Goal: Task Accomplishment & Management: Manage account settings

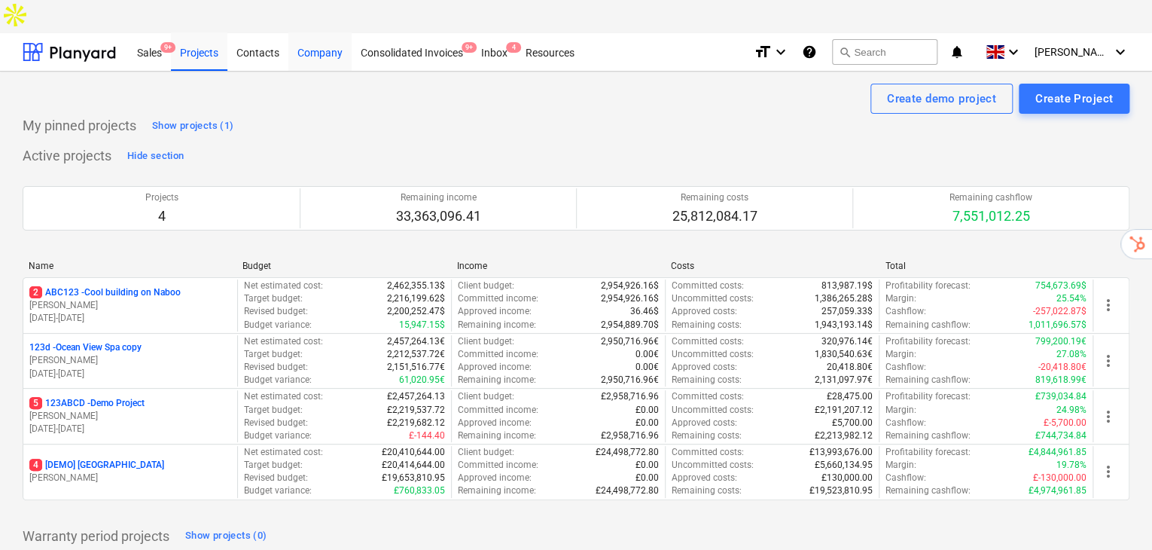
click at [340, 32] on div "Company" at bounding box center [319, 51] width 63 height 38
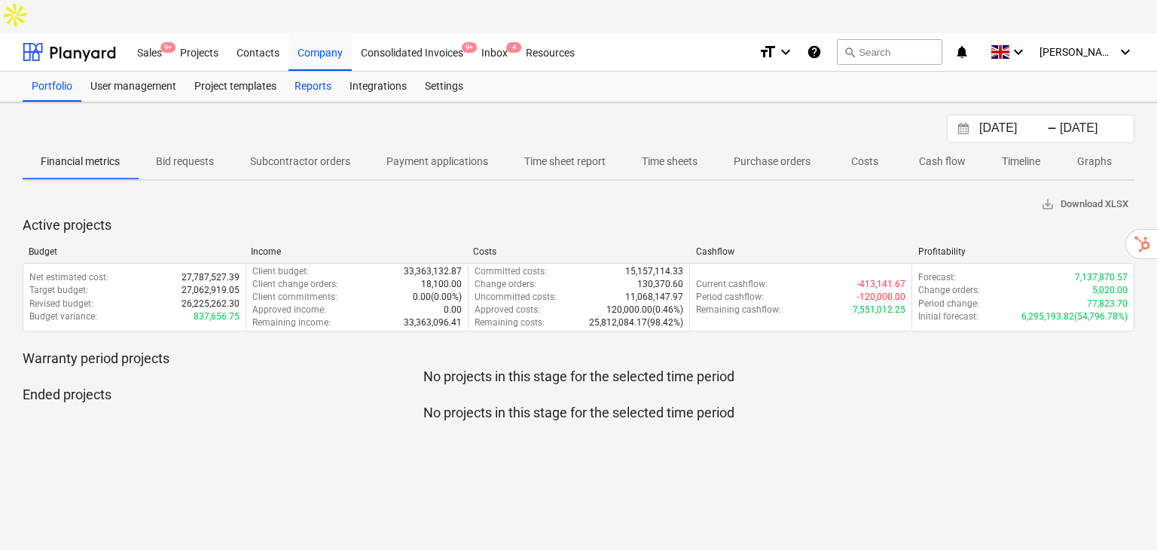
click at [320, 72] on div "Reports" at bounding box center [312, 87] width 55 height 30
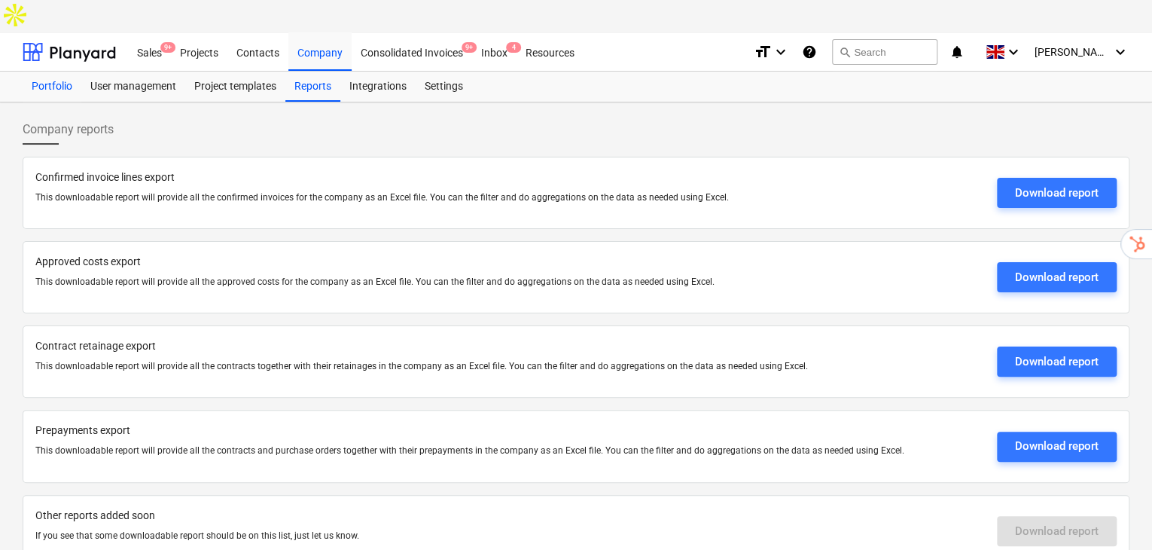
click at [38, 72] on div "Portfolio" at bounding box center [52, 87] width 59 height 30
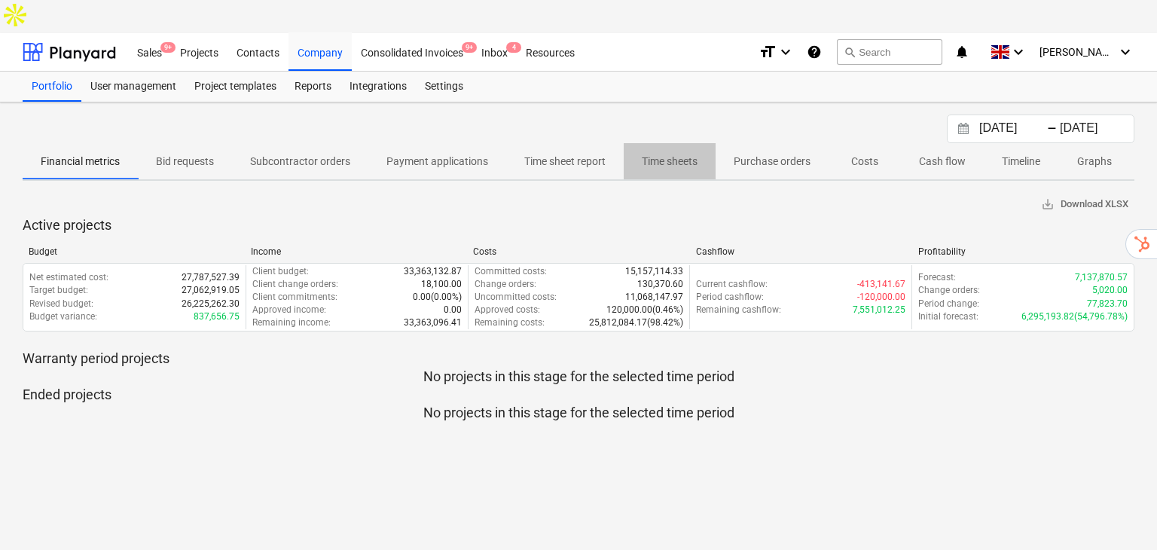
click at [668, 154] on p "Time sheets" at bounding box center [670, 162] width 56 height 16
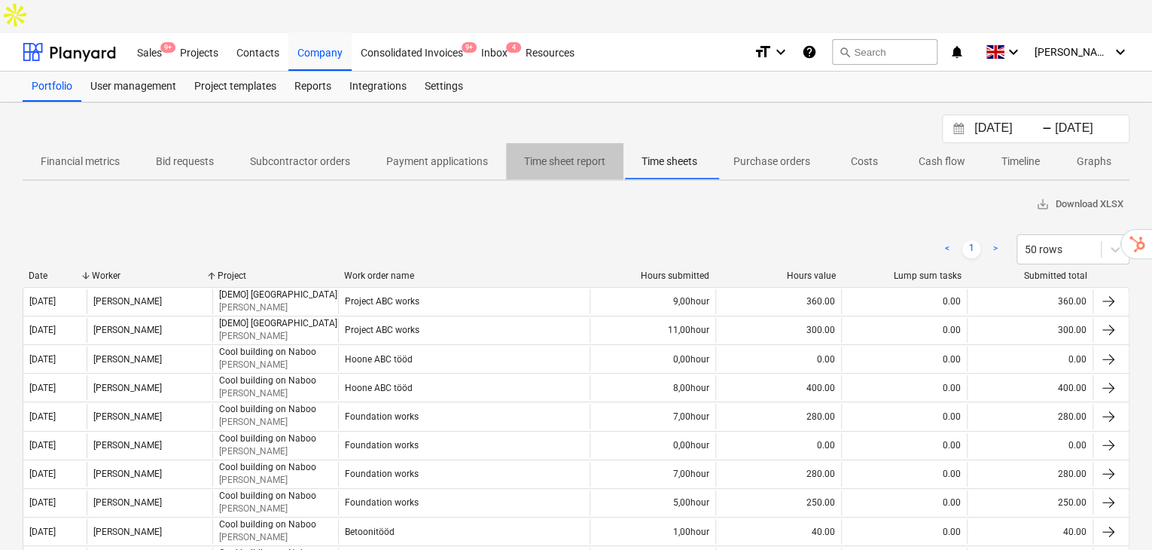
click at [613, 149] on span "Time sheet report" at bounding box center [564, 161] width 117 height 25
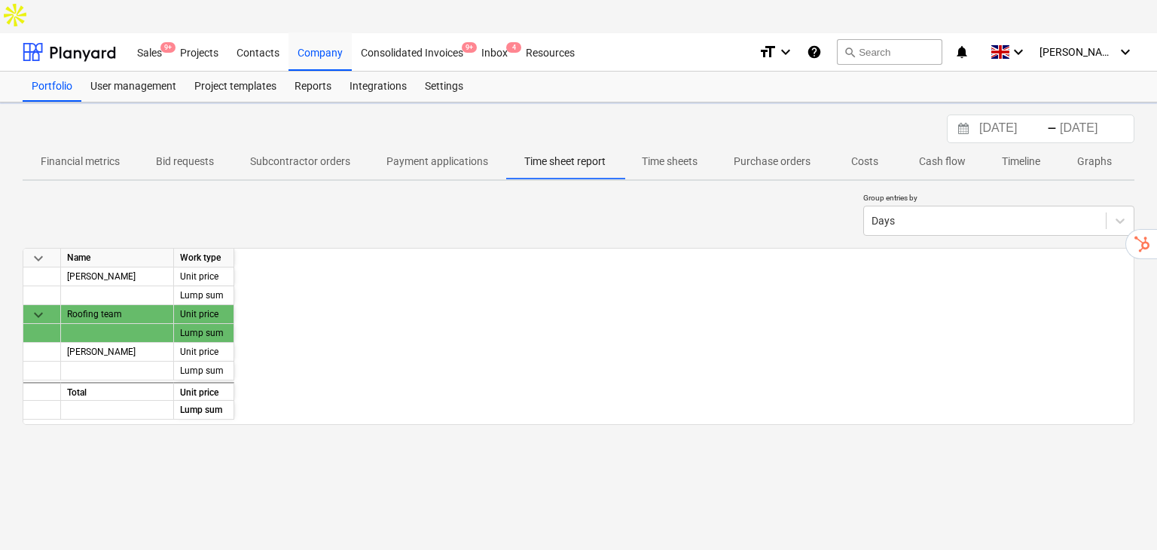
scroll to position [0, 3559]
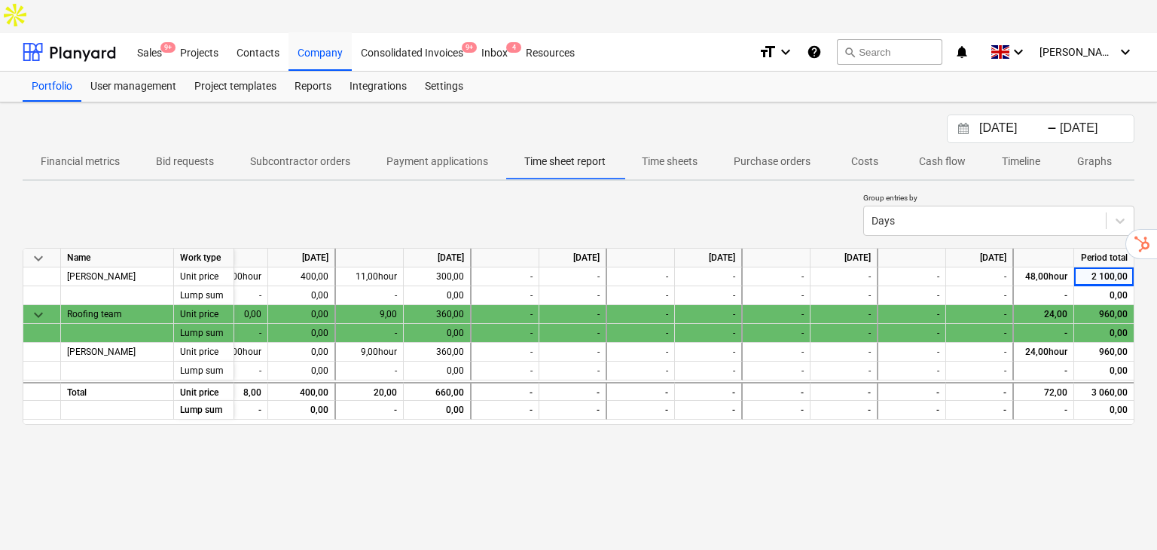
click at [33, 306] on span "keyboard_arrow_down" at bounding box center [38, 315] width 18 height 18
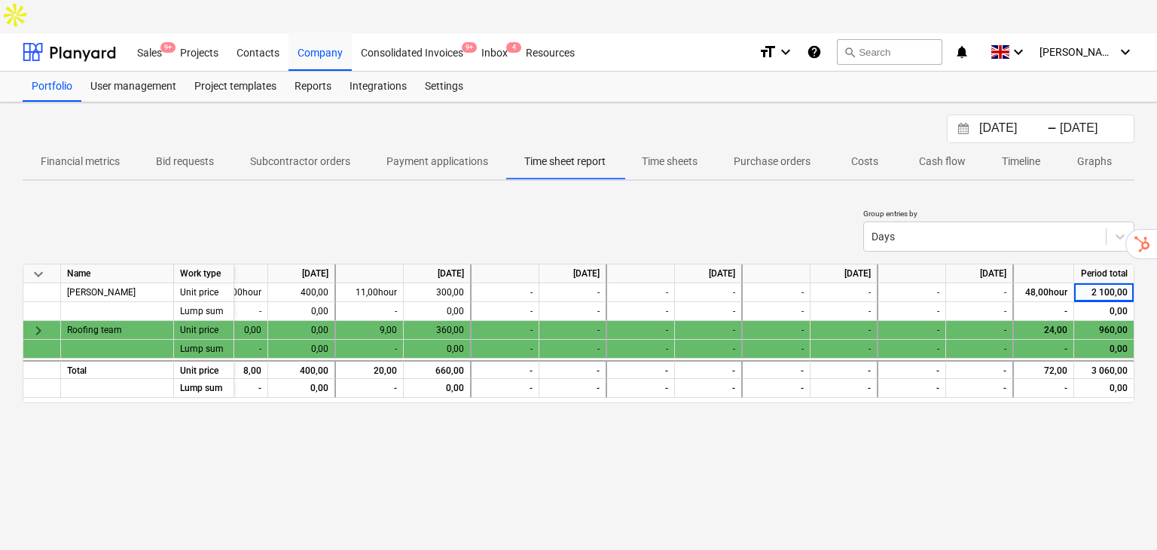
click at [39, 322] on span "keyboard_arrow_right" at bounding box center [38, 331] width 18 height 18
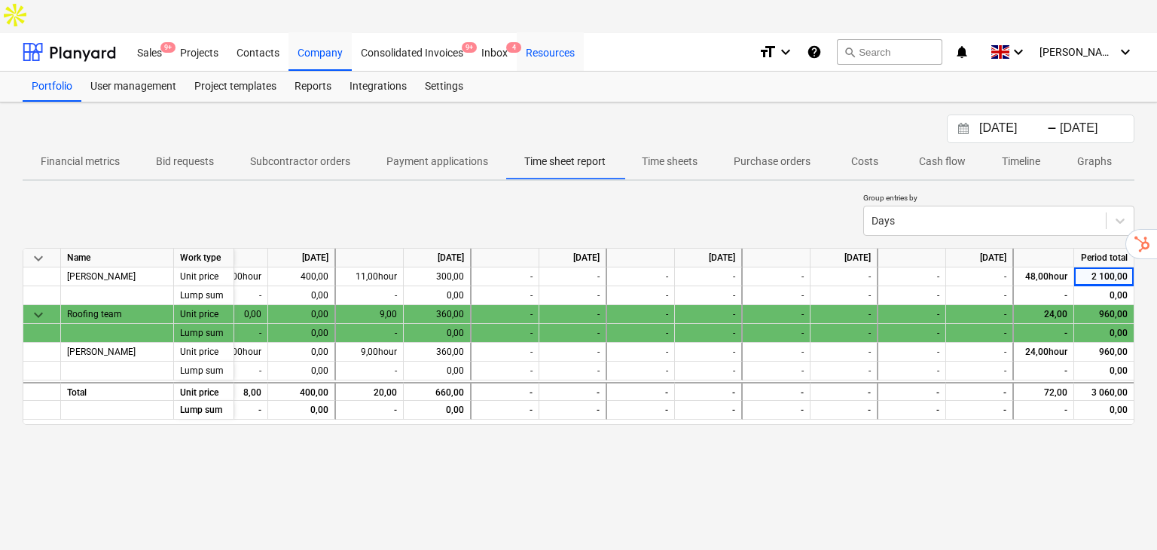
click at [557, 32] on div "Resources" at bounding box center [550, 51] width 67 height 38
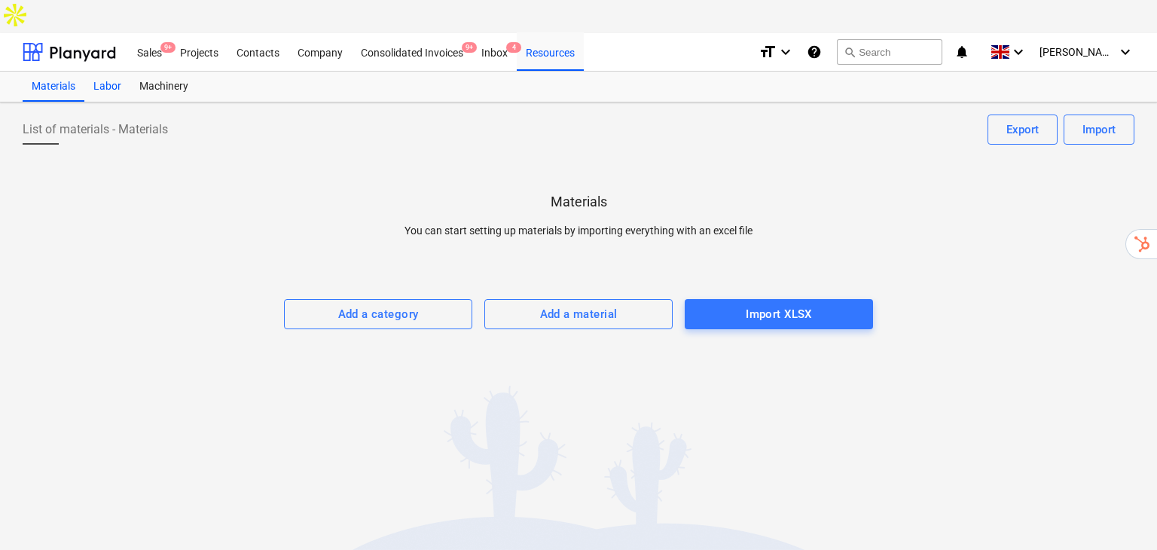
click at [105, 72] on div "Labor" at bounding box center [107, 87] width 46 height 30
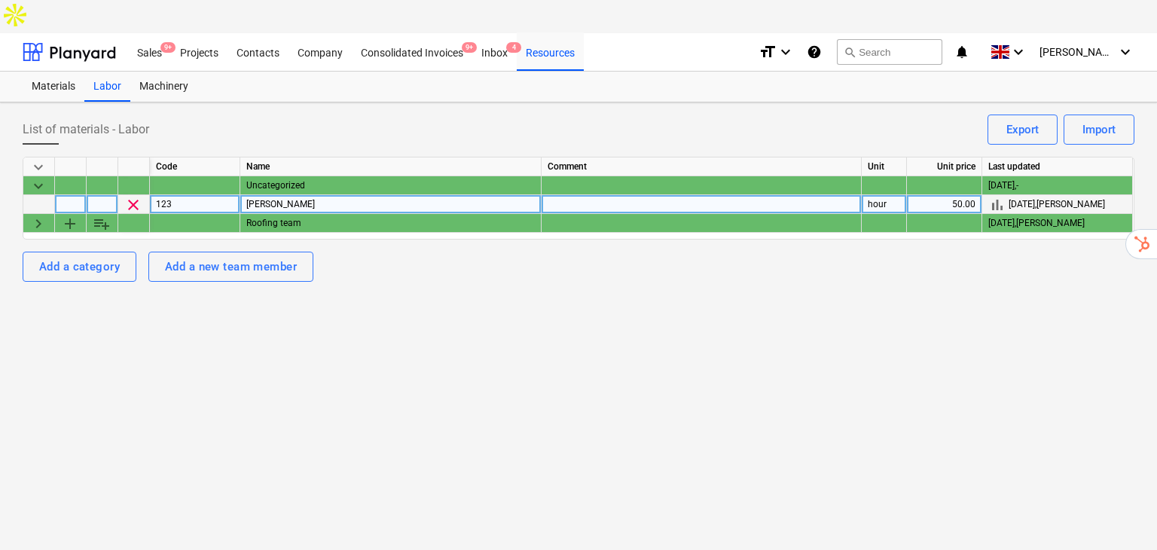
click at [274, 195] on div "Peeter Paan" at bounding box center [390, 204] width 301 height 19
click at [307, 195] on input "Peeter Paan" at bounding box center [390, 204] width 301 height 18
type input "[PERSON_NAME]"
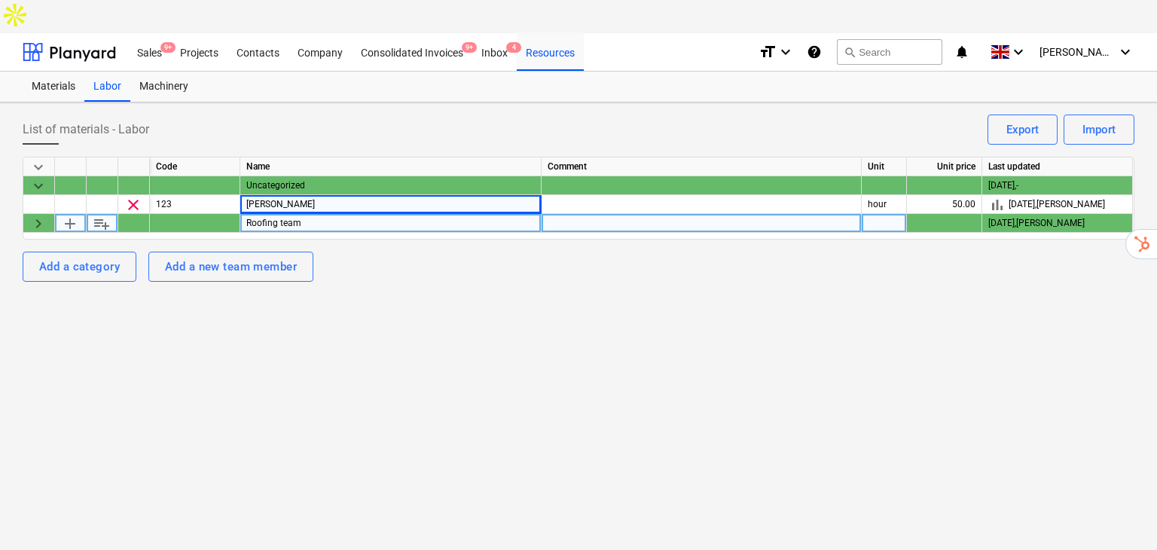
click at [277, 214] on div "Roofing team" at bounding box center [390, 223] width 301 height 19
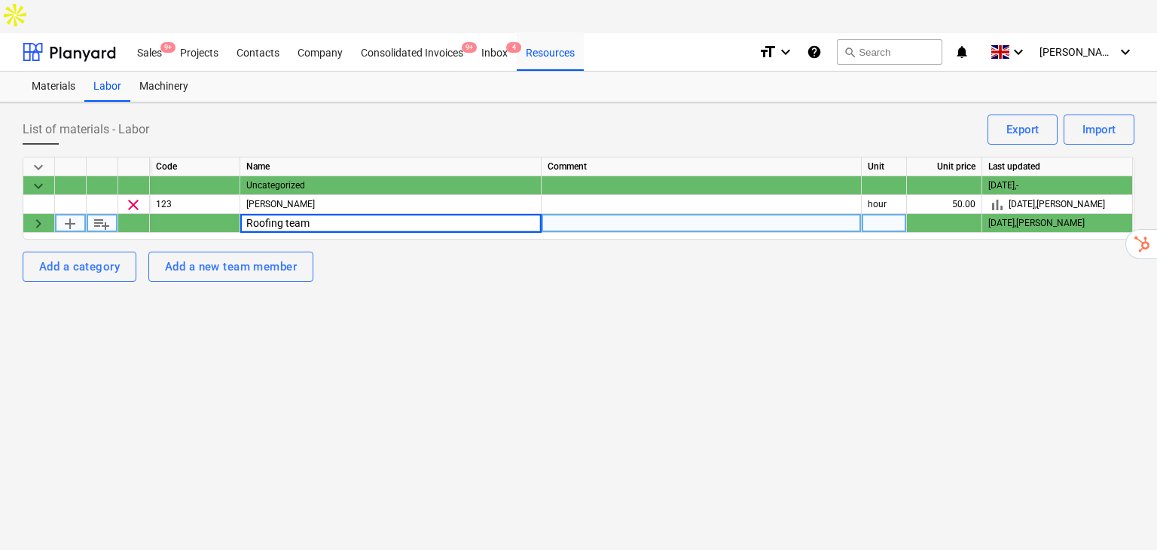
click at [221, 214] on div at bounding box center [195, 223] width 90 height 19
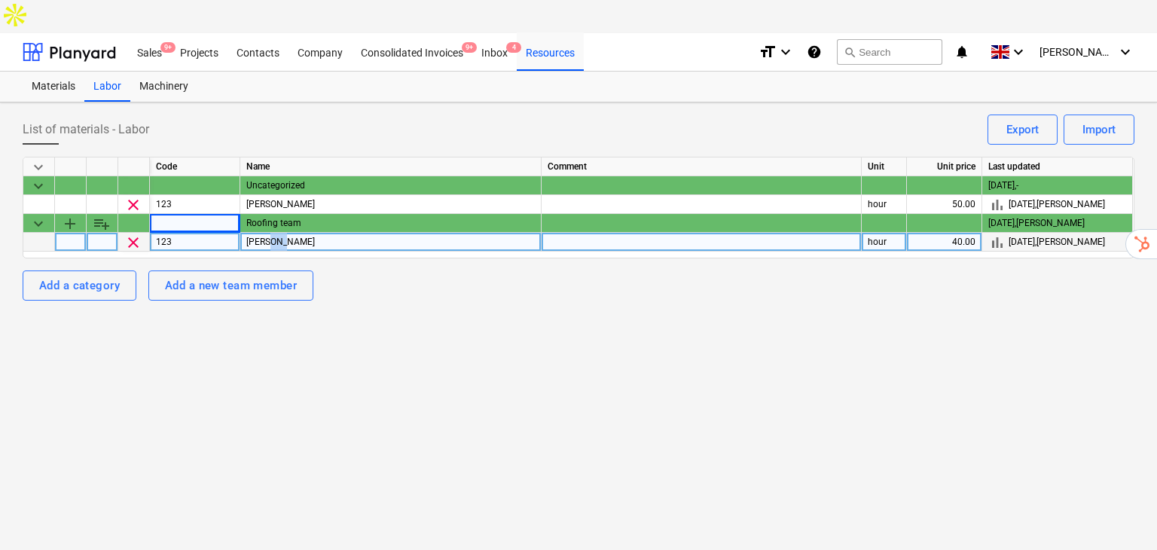
drag, startPoint x: 270, startPoint y: 206, endPoint x: 311, endPoint y: 208, distance: 41.5
click at [311, 233] on div "John Hoe" at bounding box center [390, 242] width 301 height 19
type input "[PERSON_NAME]"
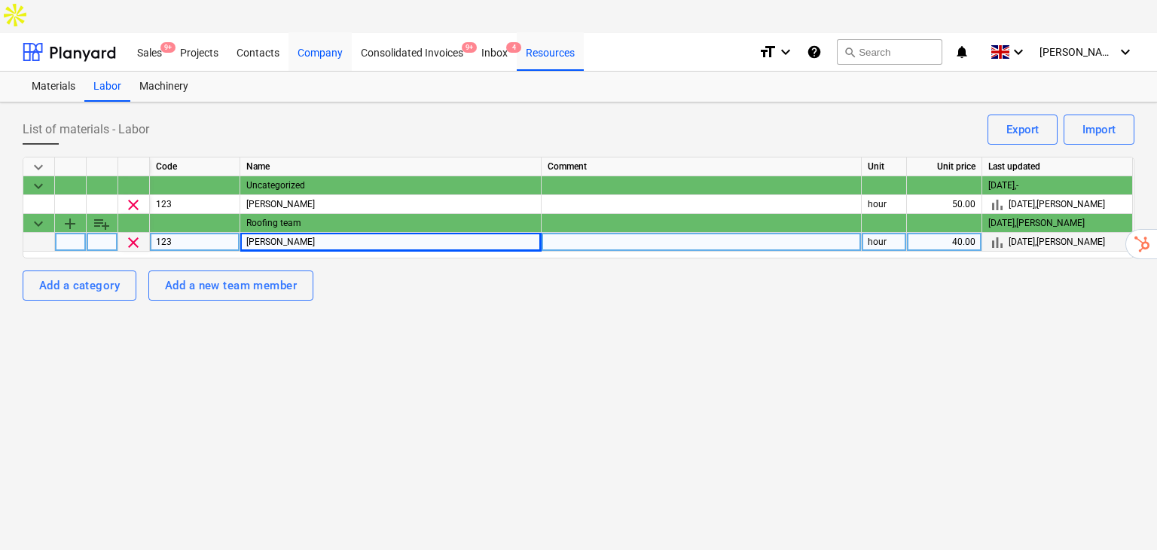
click at [313, 32] on div "Company" at bounding box center [319, 51] width 63 height 38
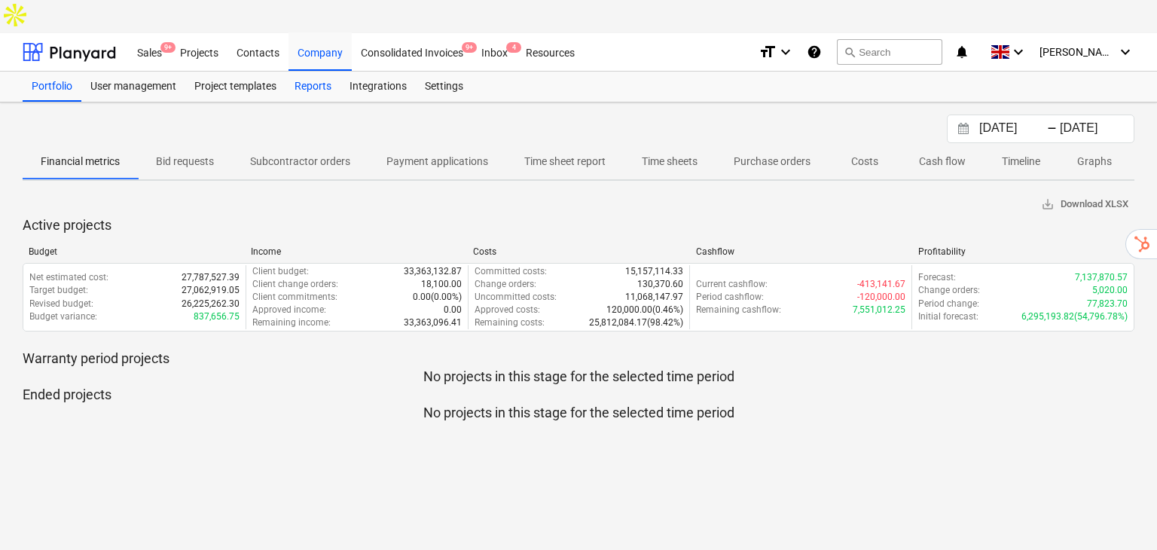
click at [320, 72] on div "Reports" at bounding box center [312, 87] width 55 height 30
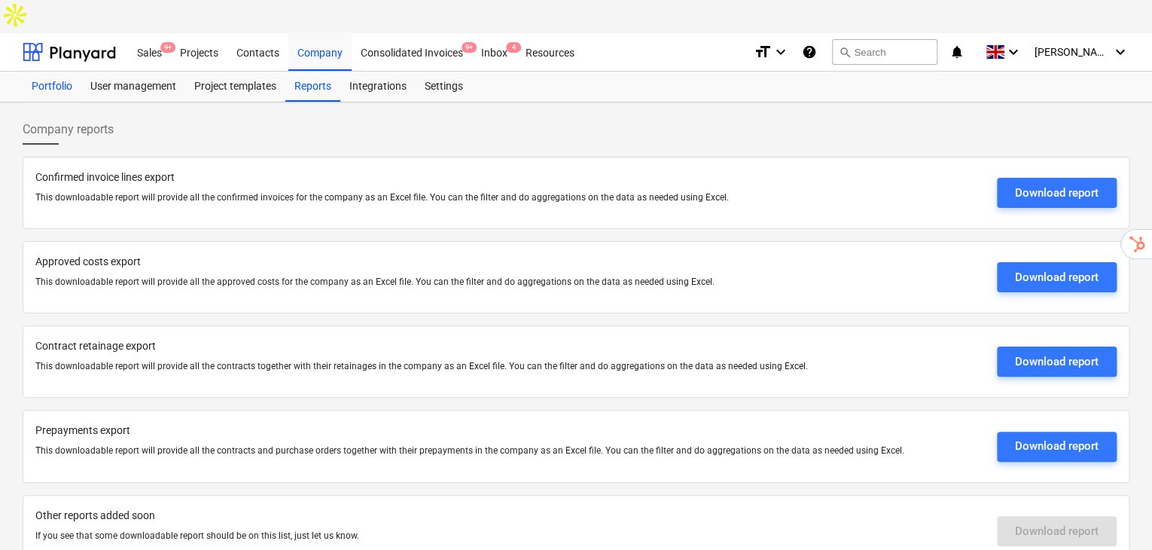
click at [67, 72] on div "Portfolio" at bounding box center [52, 87] width 59 height 30
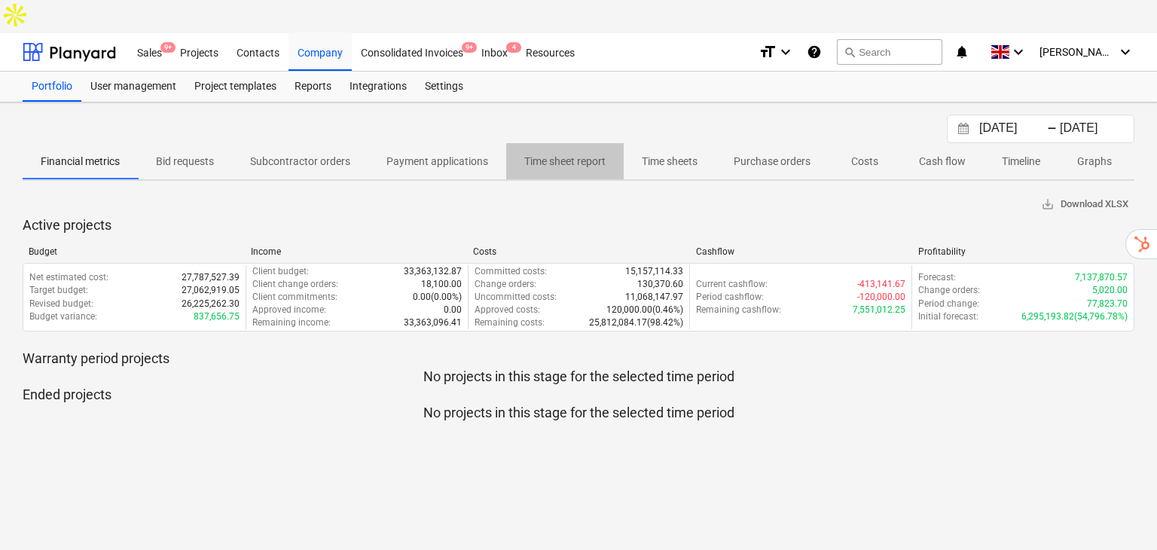
click at [563, 154] on p "Time sheet report" at bounding box center [564, 162] width 81 height 16
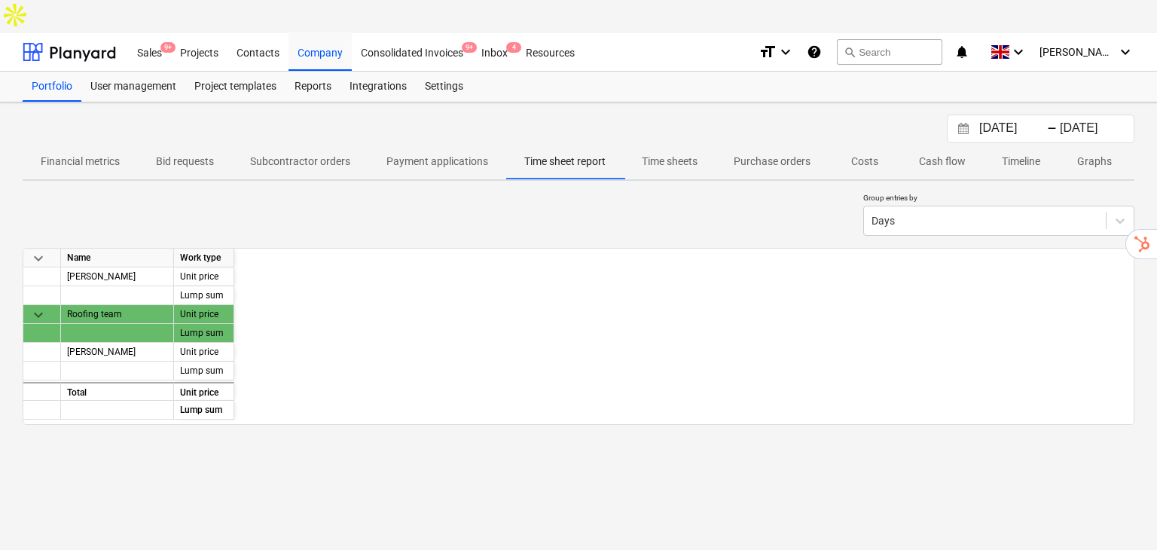
scroll to position [0, 3559]
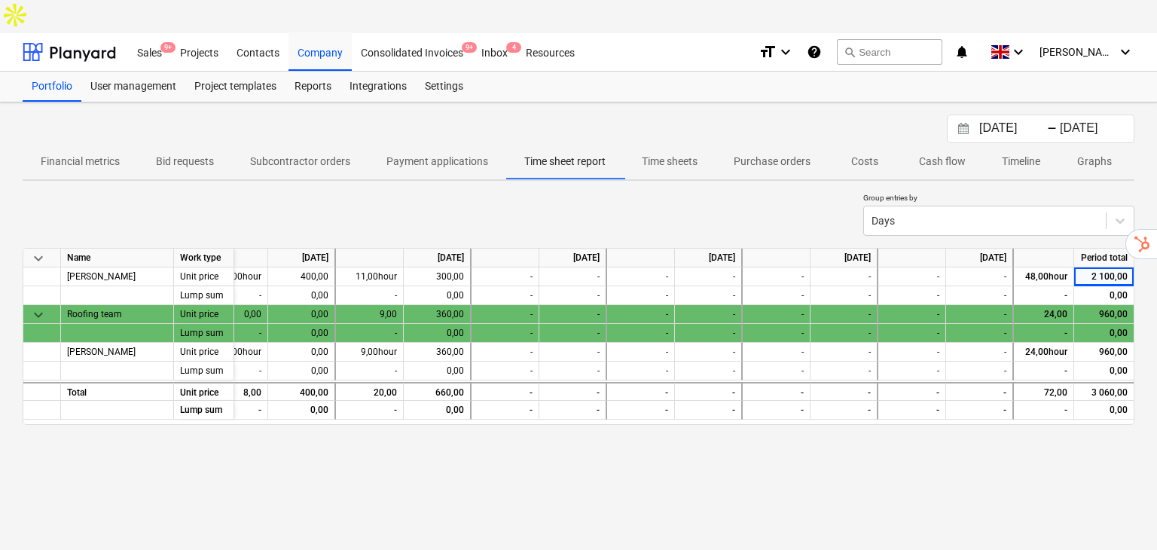
click at [1060, 475] on div "09.08.2025 Press the down arrow key to interact with the calendar and select a …" at bounding box center [578, 342] width 1157 height 481
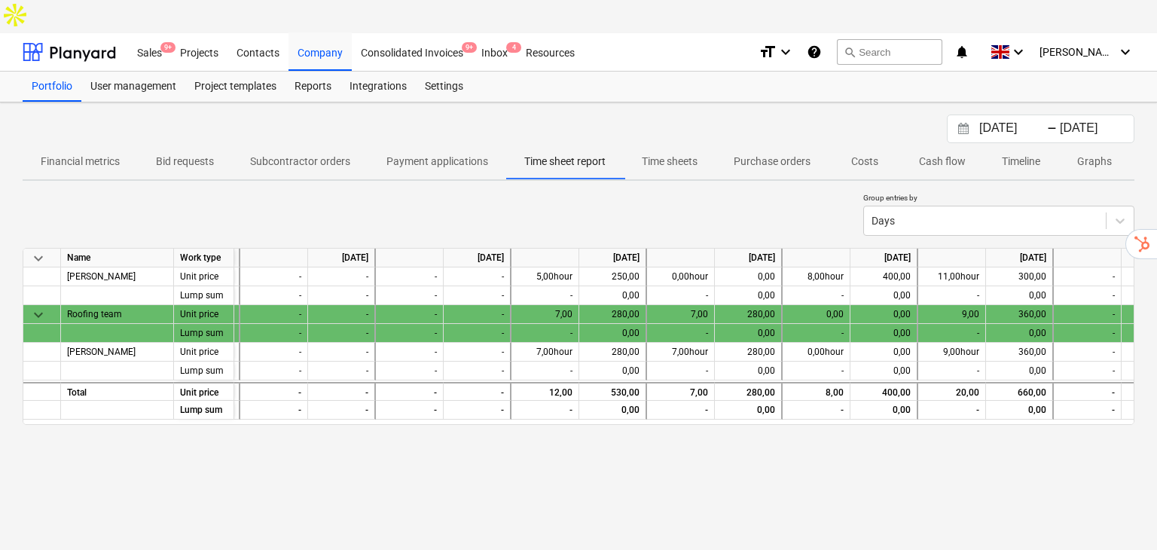
scroll to position [0, 3002]
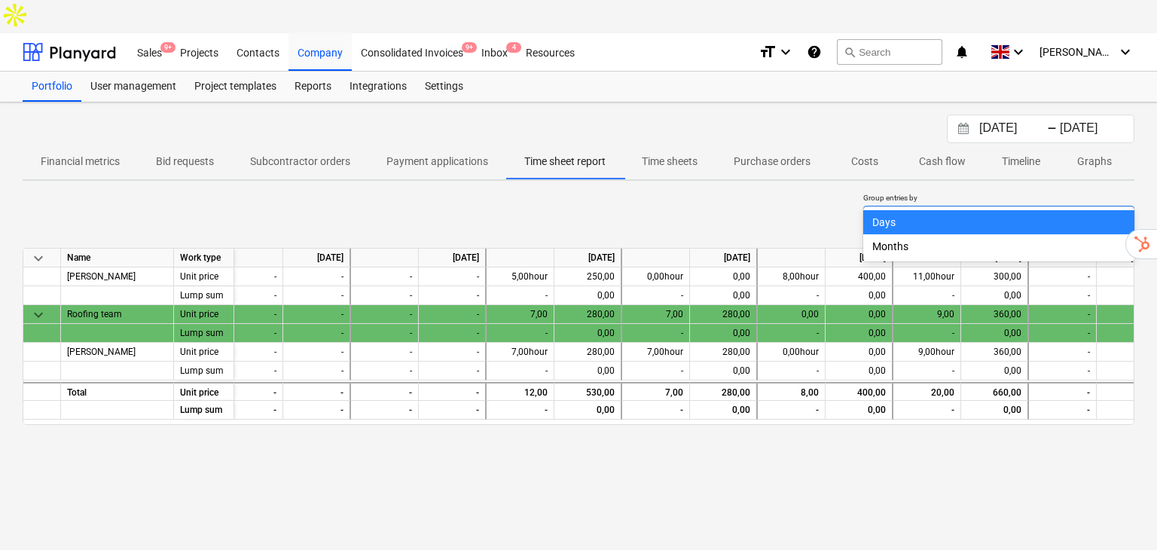
click at [1118, 213] on icon at bounding box center [1119, 220] width 15 height 15
click at [1042, 246] on div "Months" at bounding box center [998, 246] width 271 height 24
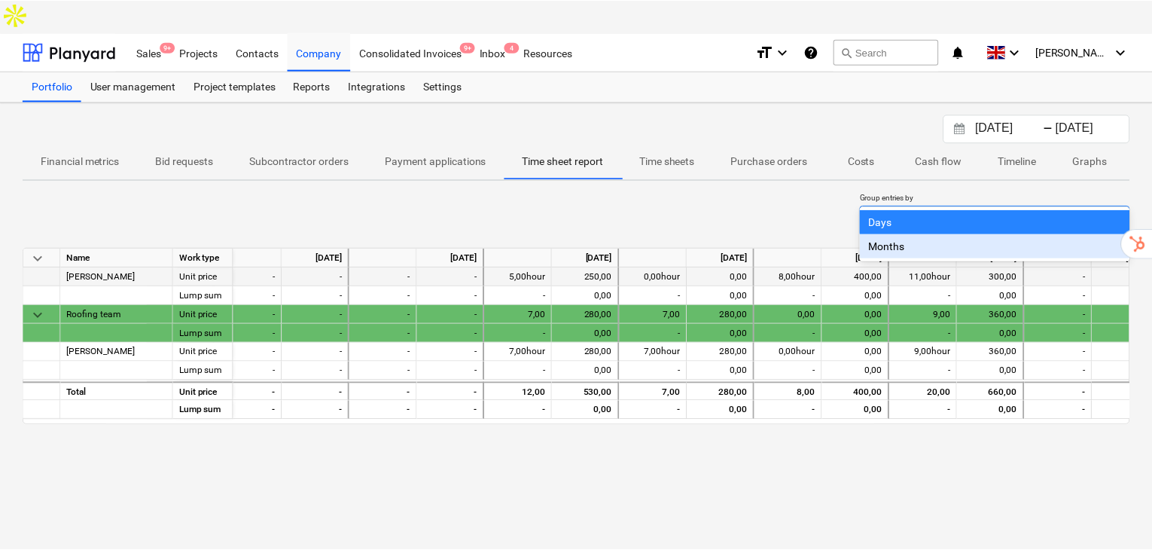
scroll to position [0, 0]
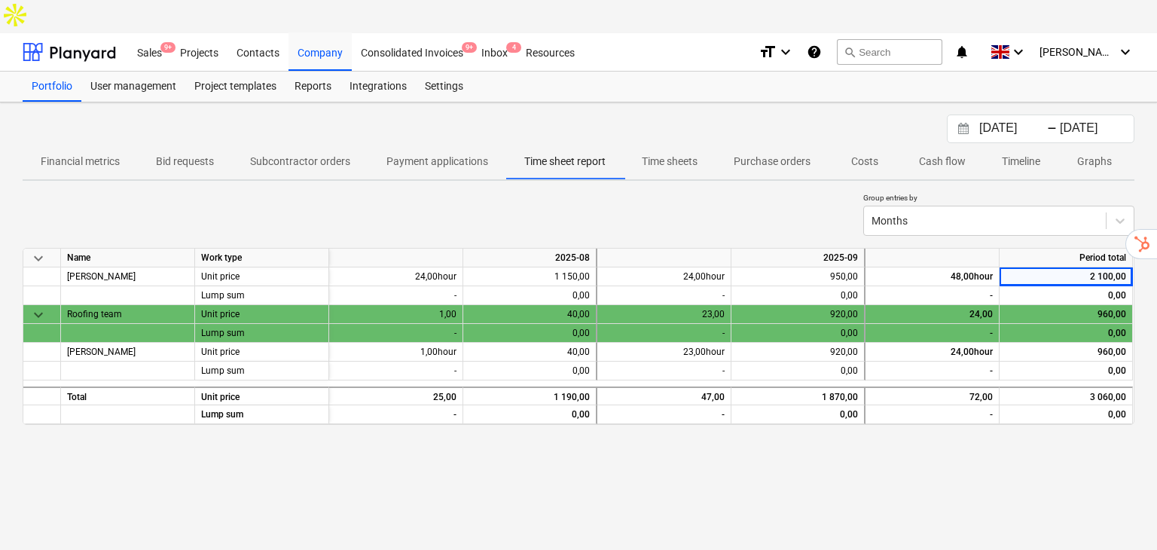
click at [1020, 449] on div "09.08.2025 Press the down arrow key to interact with the calendar and select a …" at bounding box center [578, 342] width 1157 height 481
click at [199, 32] on div "Projects" at bounding box center [199, 51] width 56 height 38
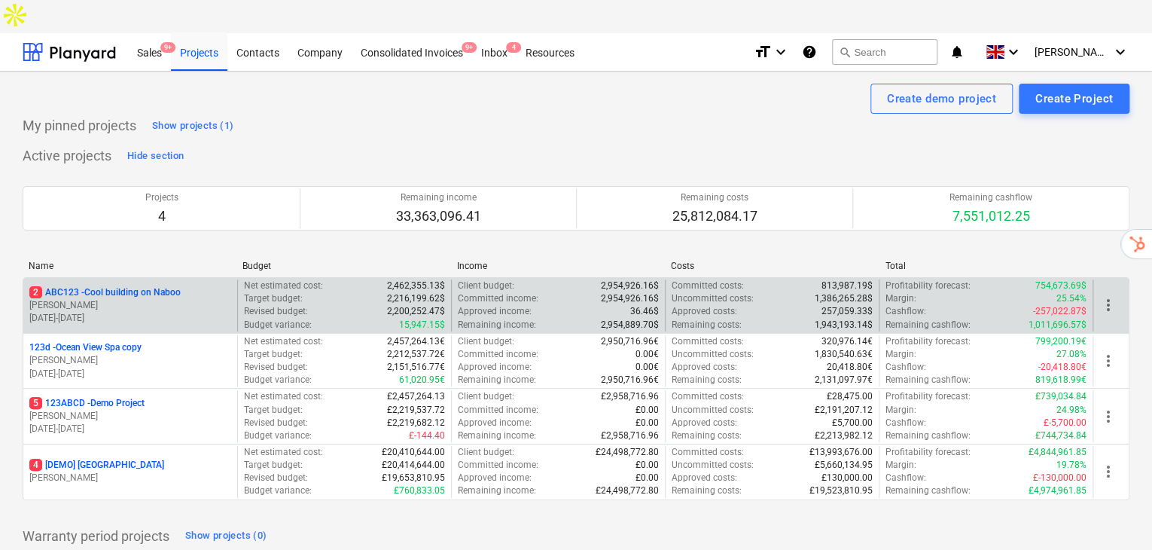
click at [179, 299] on p "M. Hammer" at bounding box center [130, 305] width 202 height 13
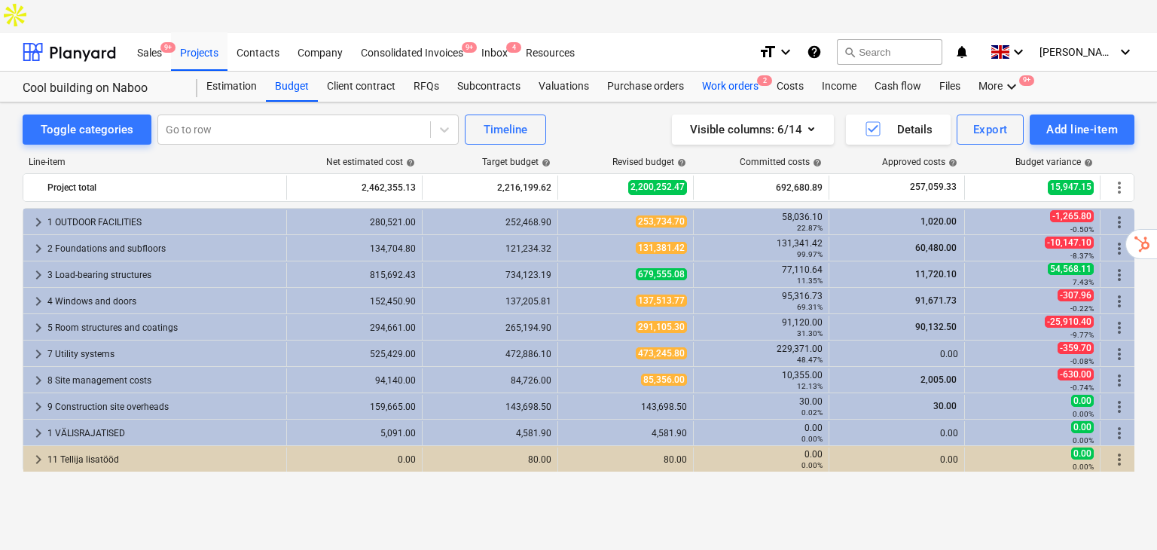
click at [734, 72] on div "Work orders 2" at bounding box center [730, 87] width 75 height 30
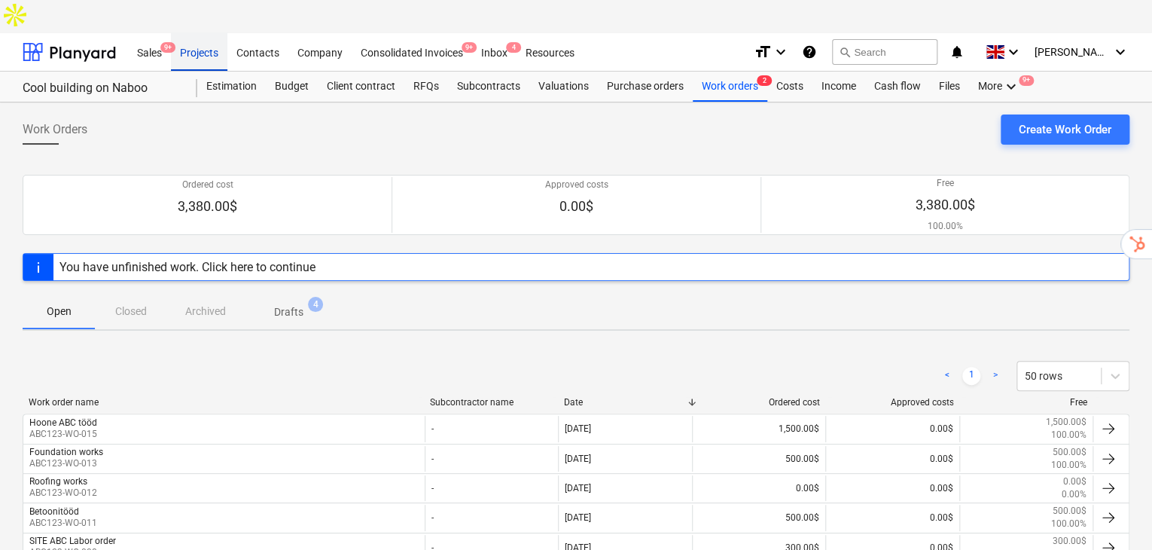
click at [193, 32] on div "Projects" at bounding box center [199, 51] width 56 height 38
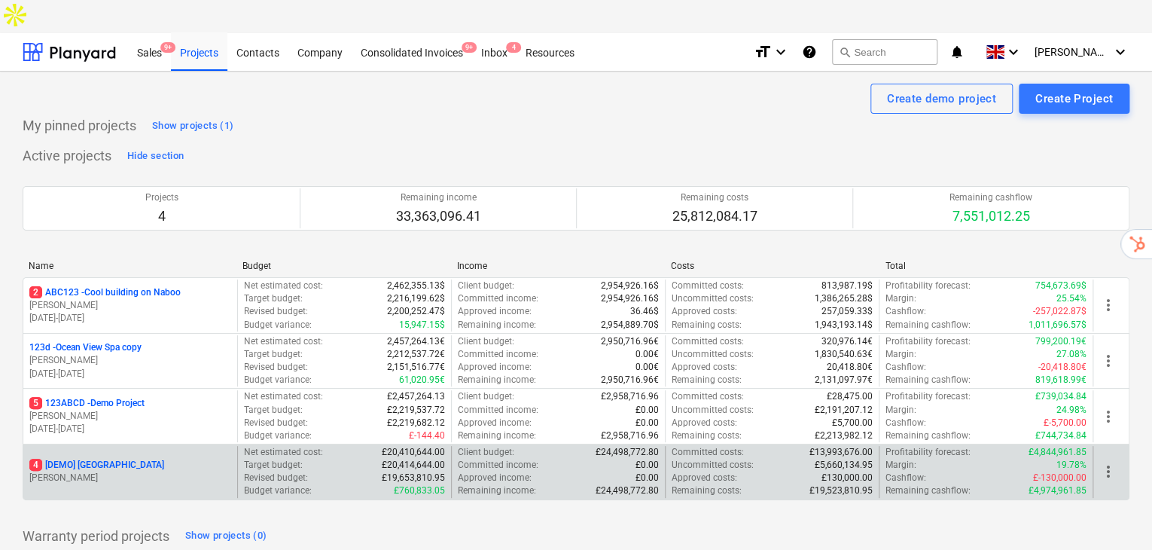
click at [131, 459] on p "4 [DEMO] Stone Road House" at bounding box center [96, 465] width 135 height 13
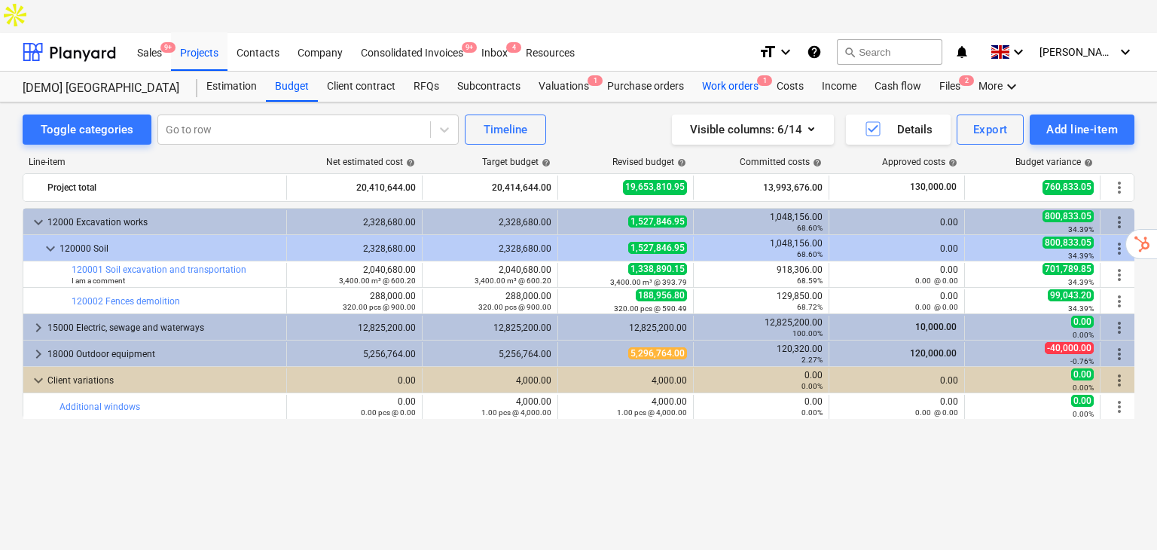
click at [725, 72] on div "Work orders 1" at bounding box center [730, 87] width 75 height 30
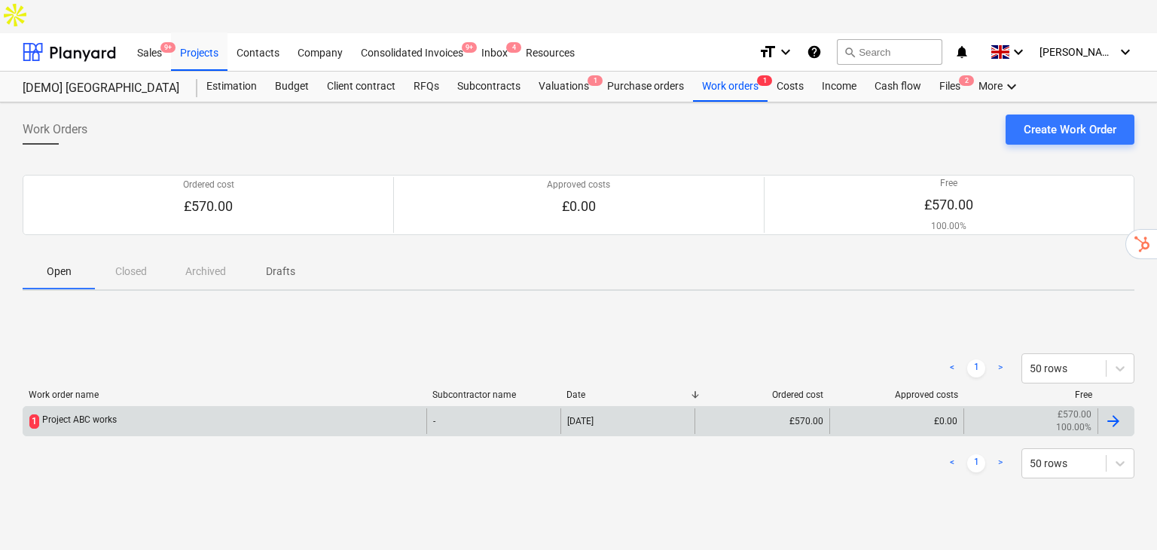
click at [139, 408] on div "1 Project ABC works" at bounding box center [224, 421] width 403 height 26
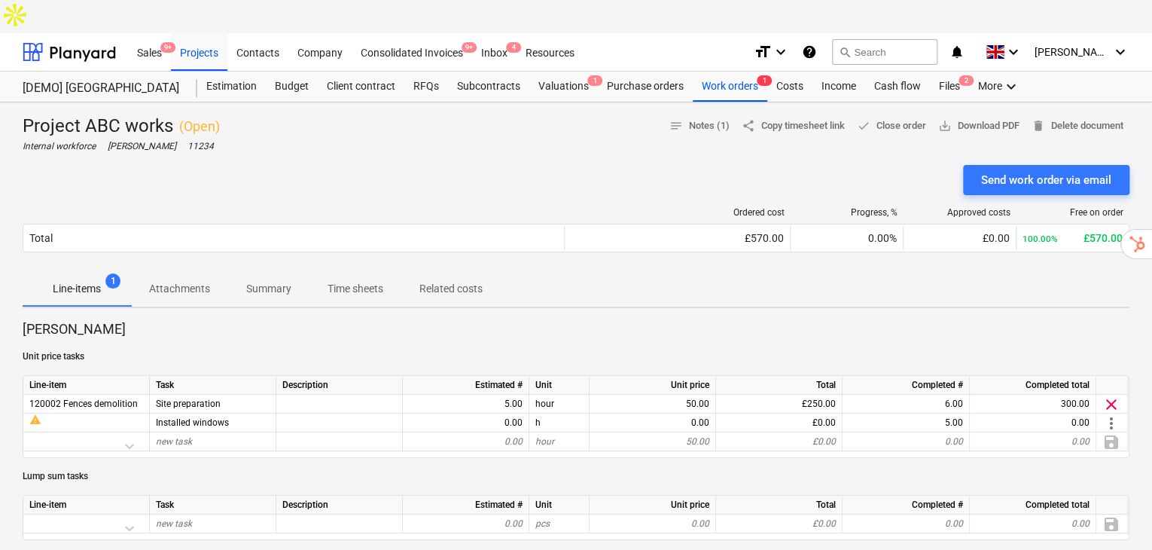
click at [191, 281] on p "Attachments" at bounding box center [179, 289] width 61 height 16
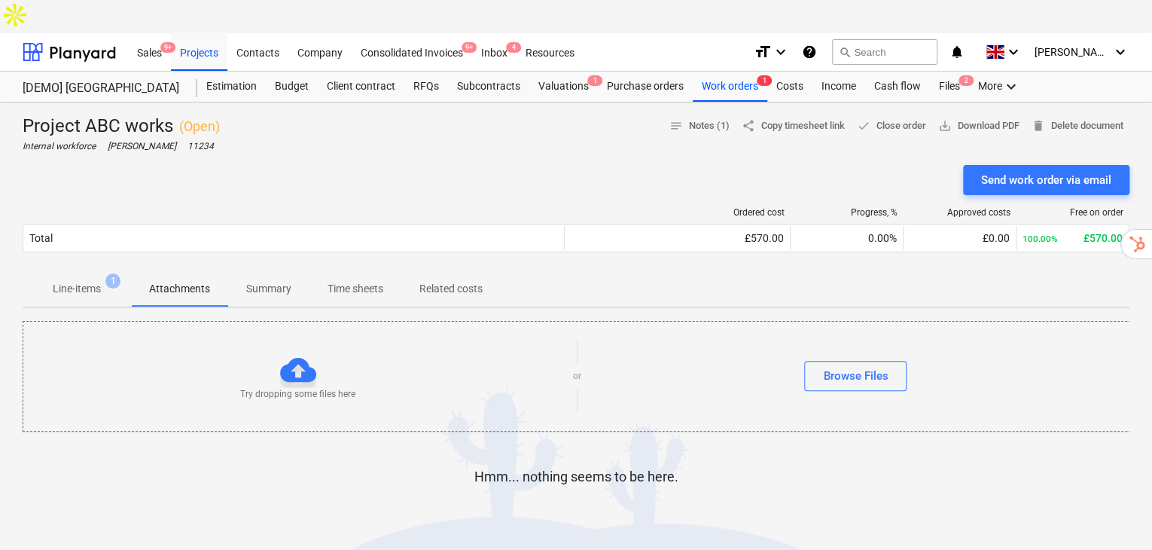
click at [273, 281] on p "Summary" at bounding box center [268, 289] width 45 height 16
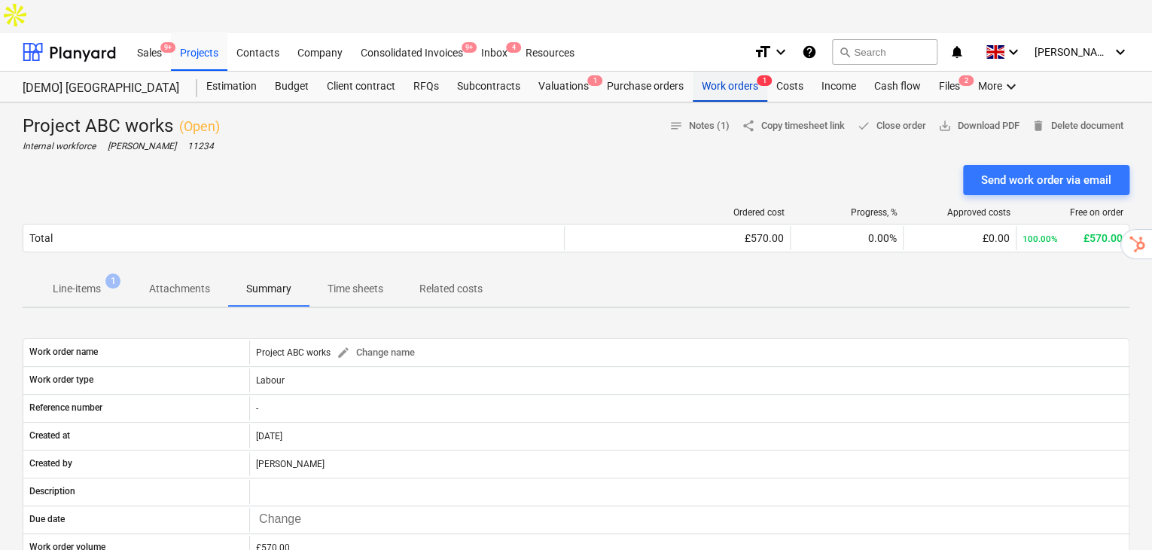
click at [714, 72] on div "Work orders 1" at bounding box center [730, 87] width 75 height 30
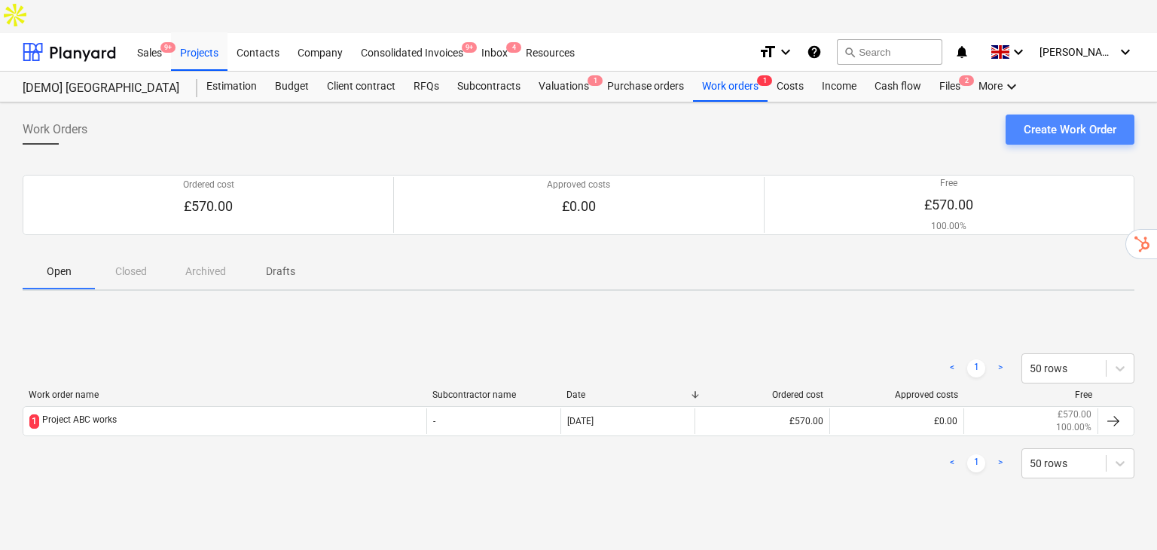
click at [1073, 120] on div "Create Work Order" at bounding box center [1070, 130] width 93 height 20
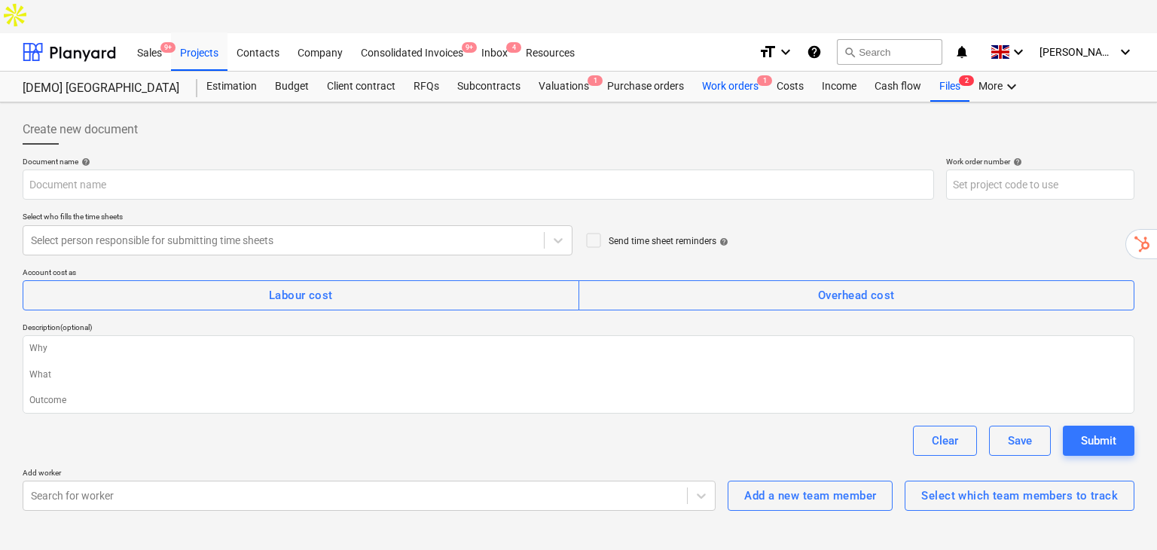
click at [734, 72] on div "Work orders 1" at bounding box center [730, 87] width 75 height 30
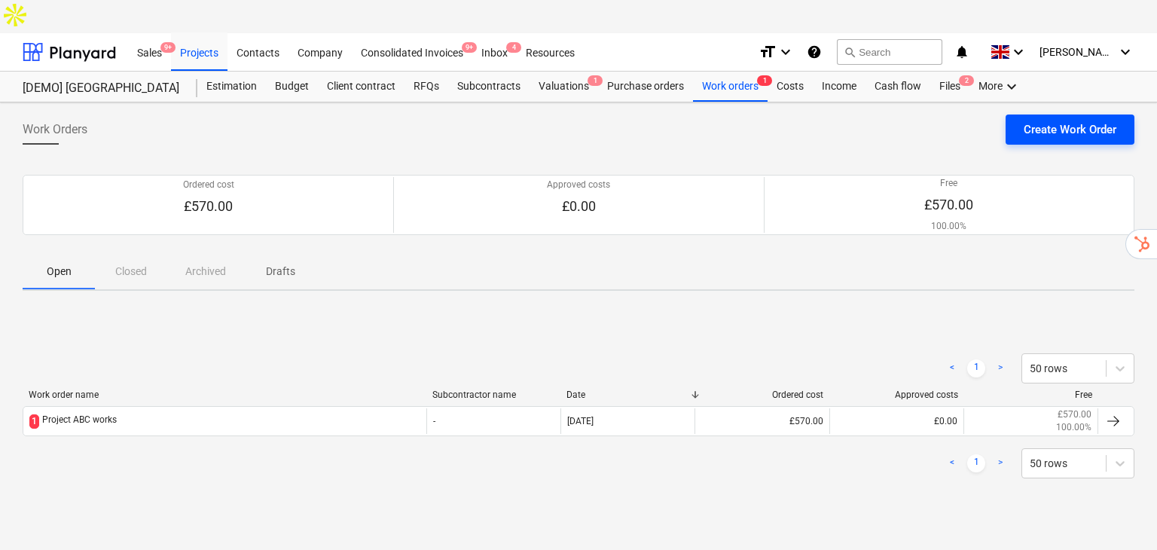
click at [1101, 120] on div "Create Work Order" at bounding box center [1070, 130] width 93 height 20
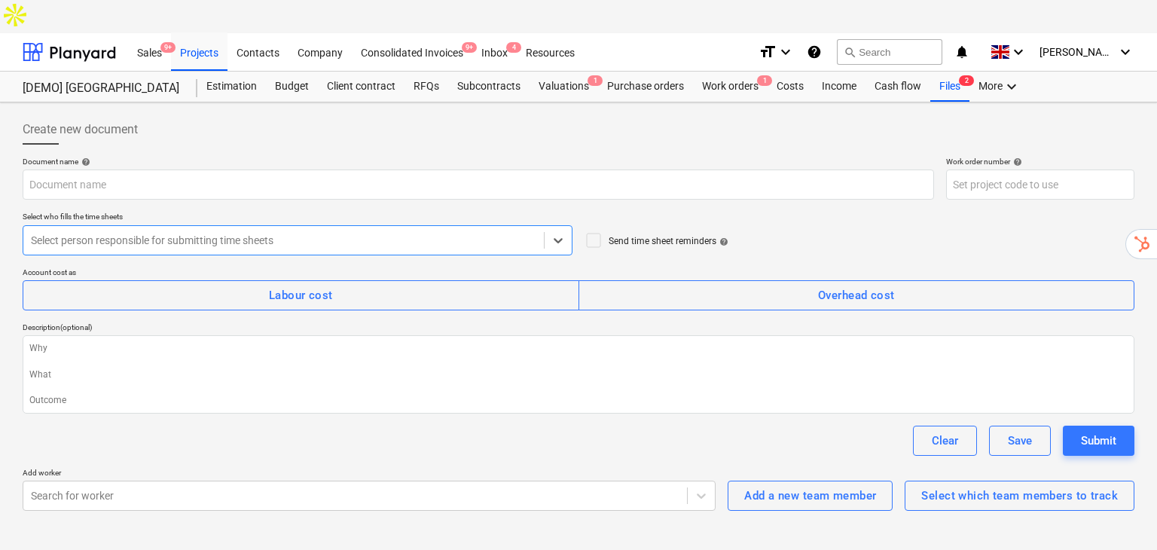
click at [664, 235] on div "Send time sheet reminders help" at bounding box center [669, 241] width 120 height 13
click at [592, 231] on icon at bounding box center [593, 240] width 18 height 18
click at [629, 235] on div "Send time sheet reminders help" at bounding box center [669, 241] width 120 height 13
click at [404, 233] on div at bounding box center [283, 240] width 505 height 15
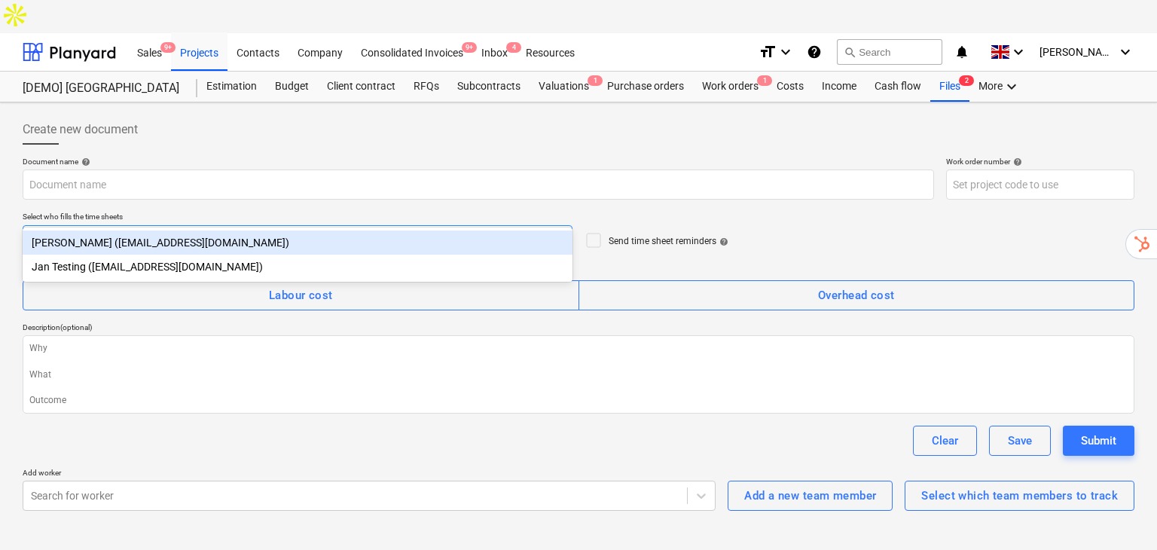
click at [310, 247] on div "Mike Hammer (kuuseandres2+wo@gmail.com)" at bounding box center [298, 242] width 550 height 24
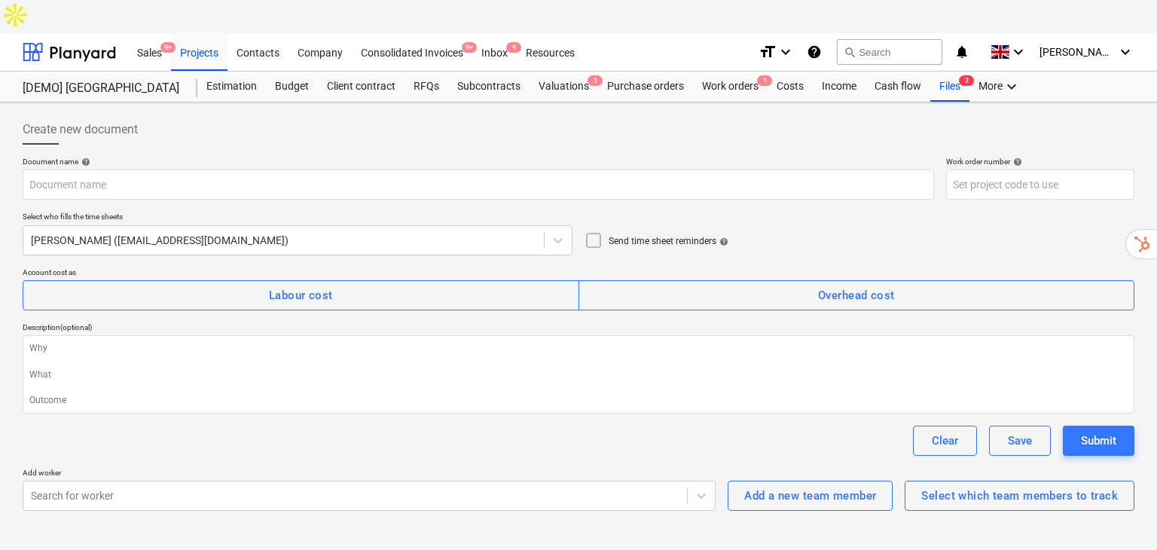
click at [594, 231] on icon at bounding box center [593, 240] width 18 height 18
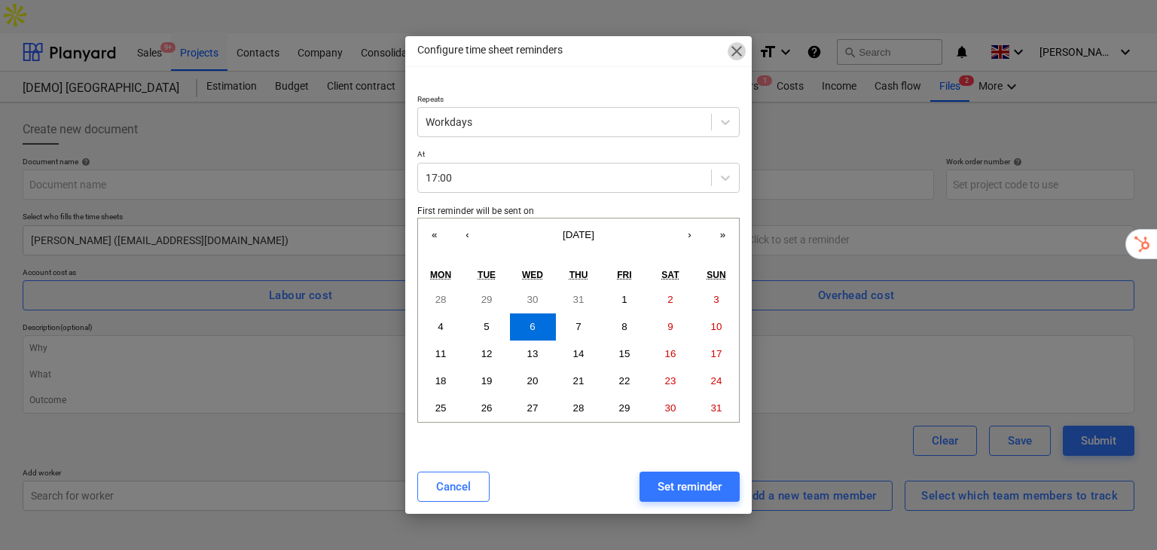
click at [738, 47] on span "close" at bounding box center [737, 51] width 18 height 18
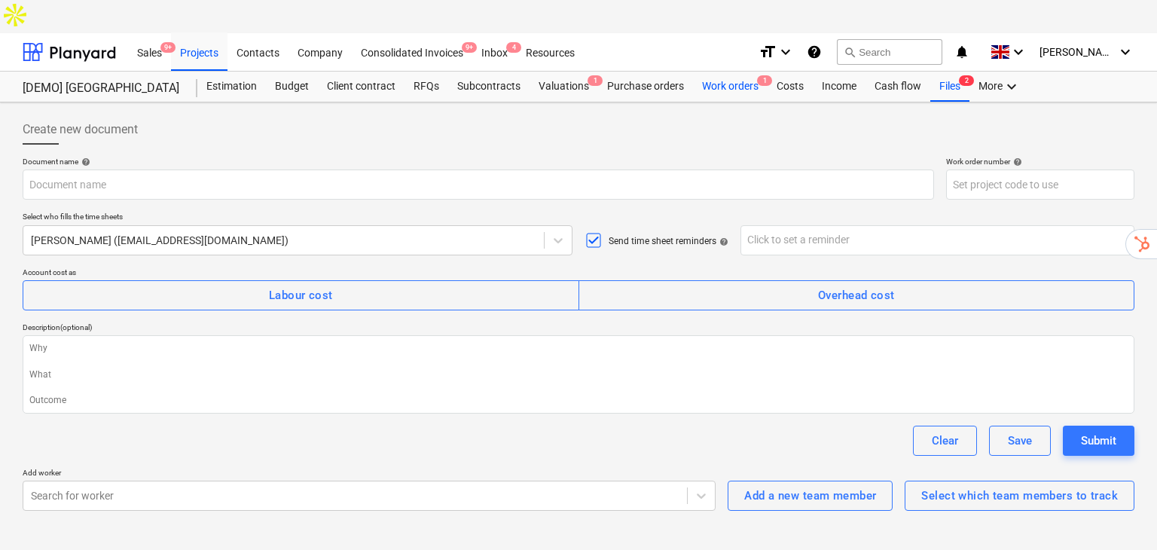
click at [722, 72] on div "Work orders 1" at bounding box center [730, 87] width 75 height 30
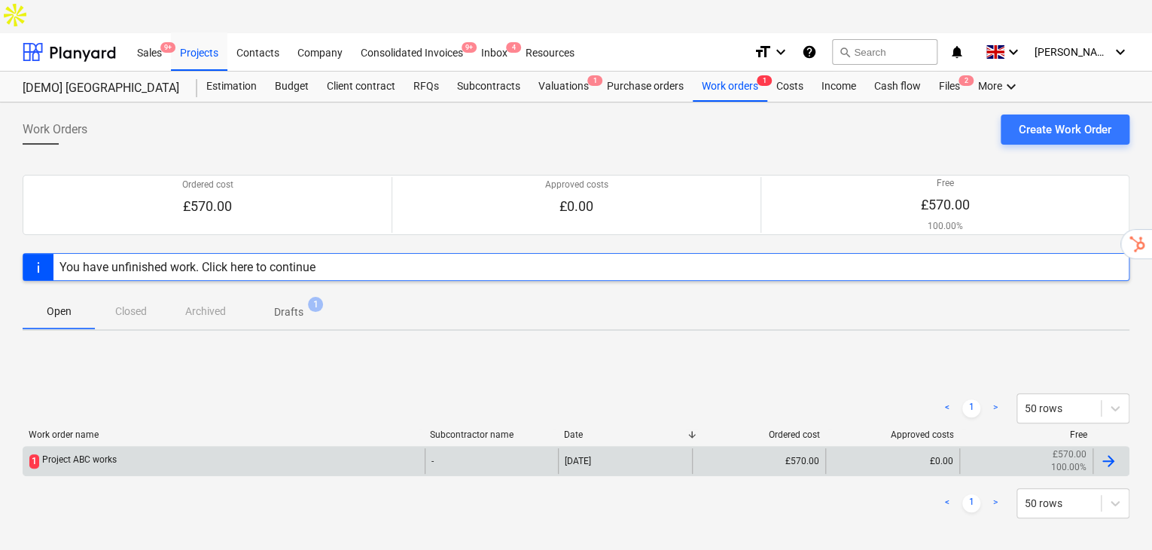
click at [111, 454] on div "Project ABC works" at bounding box center [79, 461] width 75 height 14
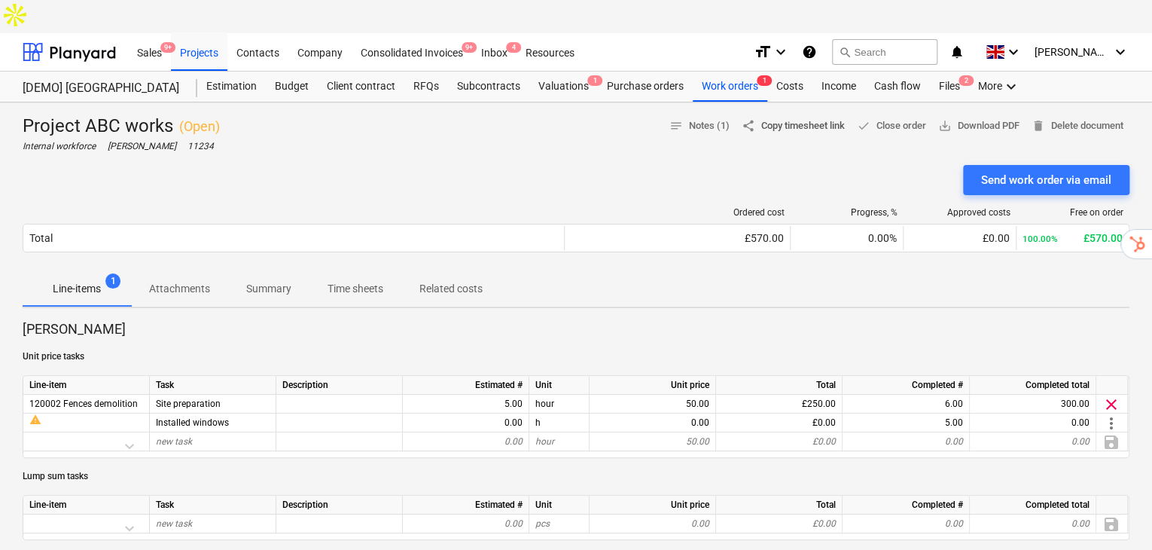
click at [799, 117] on span "share Copy timesheet link" at bounding box center [793, 125] width 103 height 17
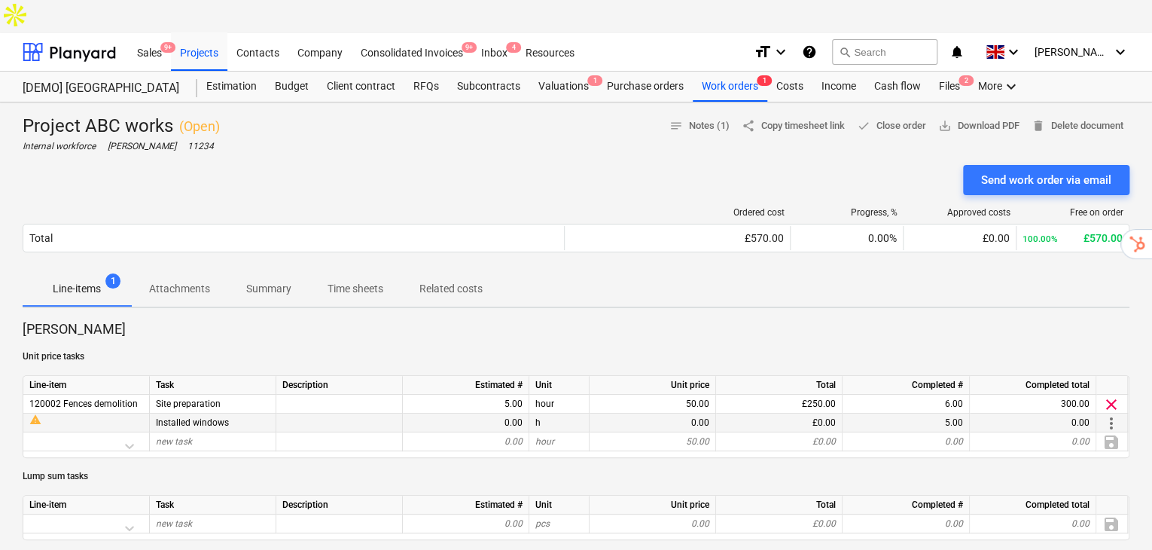
click at [163, 417] on span "Installed windows" at bounding box center [192, 422] width 73 height 11
drag, startPoint x: 186, startPoint y: 386, endPoint x: 234, endPoint y: 391, distance: 48.4
click at [234, 414] on div "Installed windows" at bounding box center [213, 423] width 127 height 19
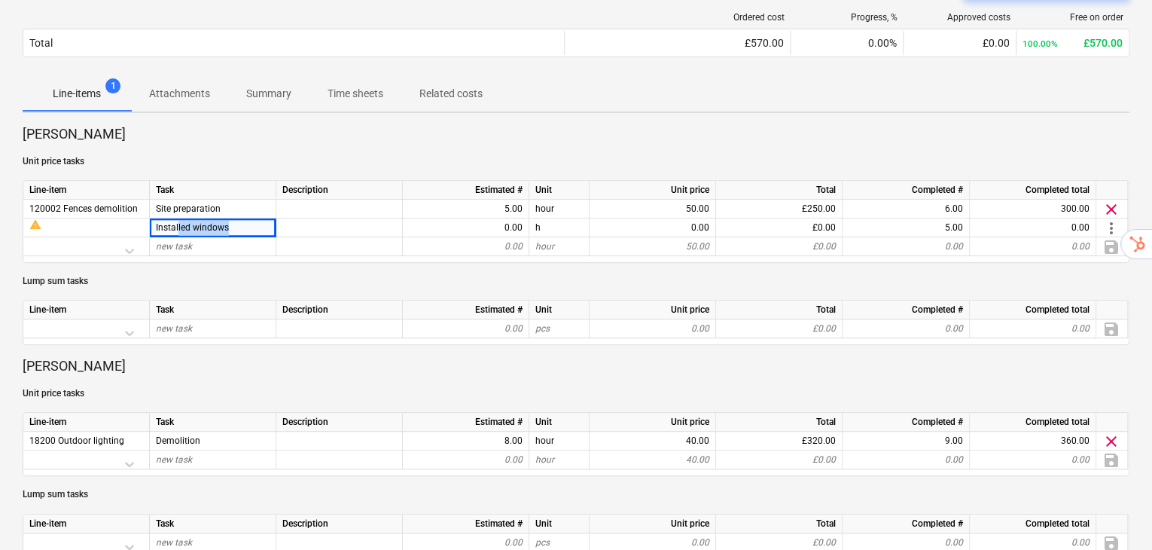
scroll to position [251, 0]
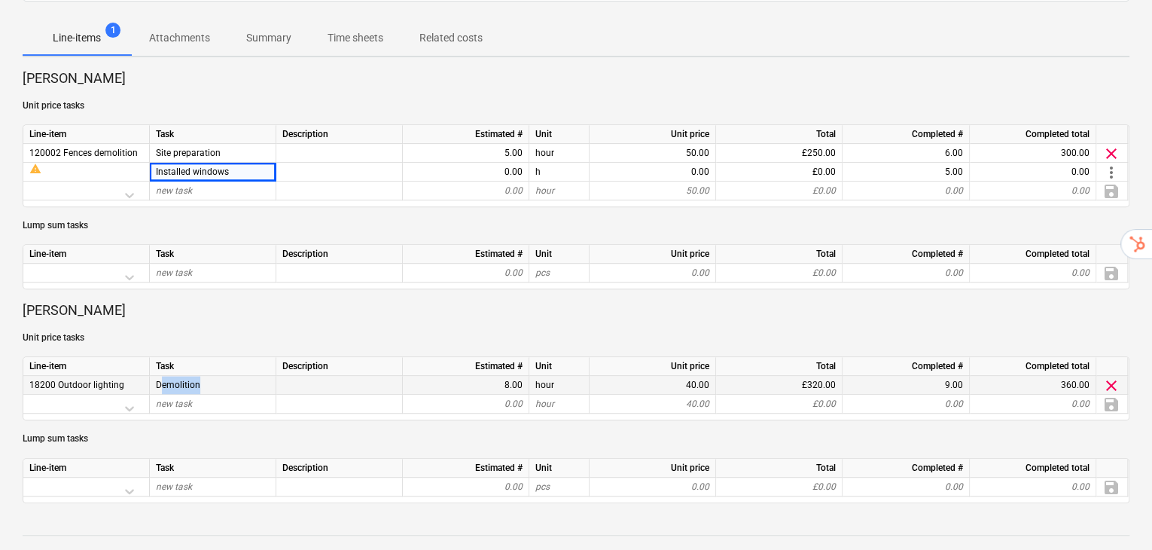
drag, startPoint x: 164, startPoint y: 352, endPoint x: 210, endPoint y: 351, distance: 46.0
click at [210, 376] on div "Demolition" at bounding box center [213, 385] width 127 height 19
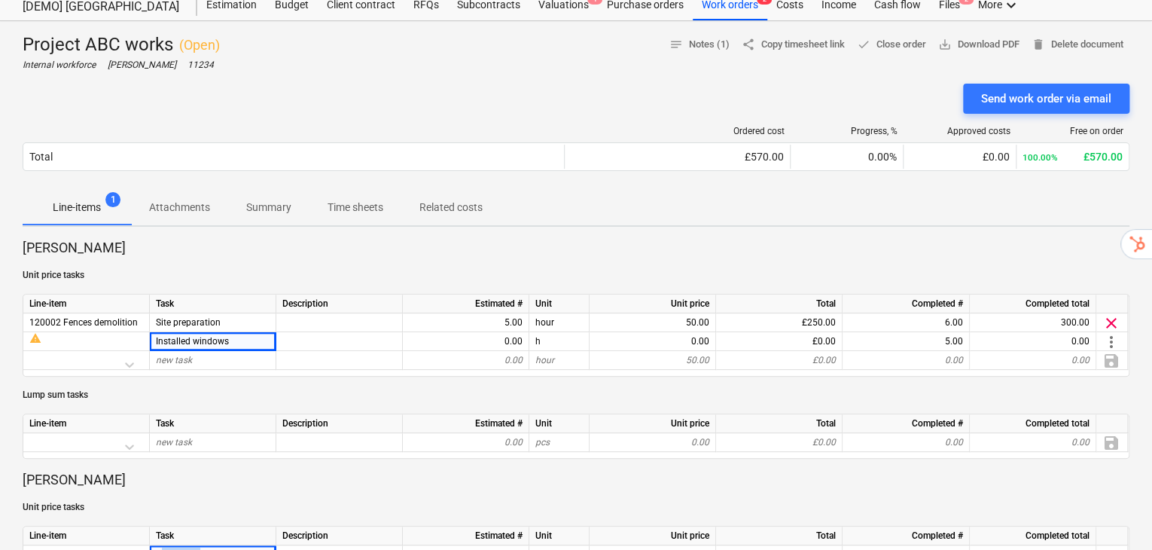
scroll to position [0, 0]
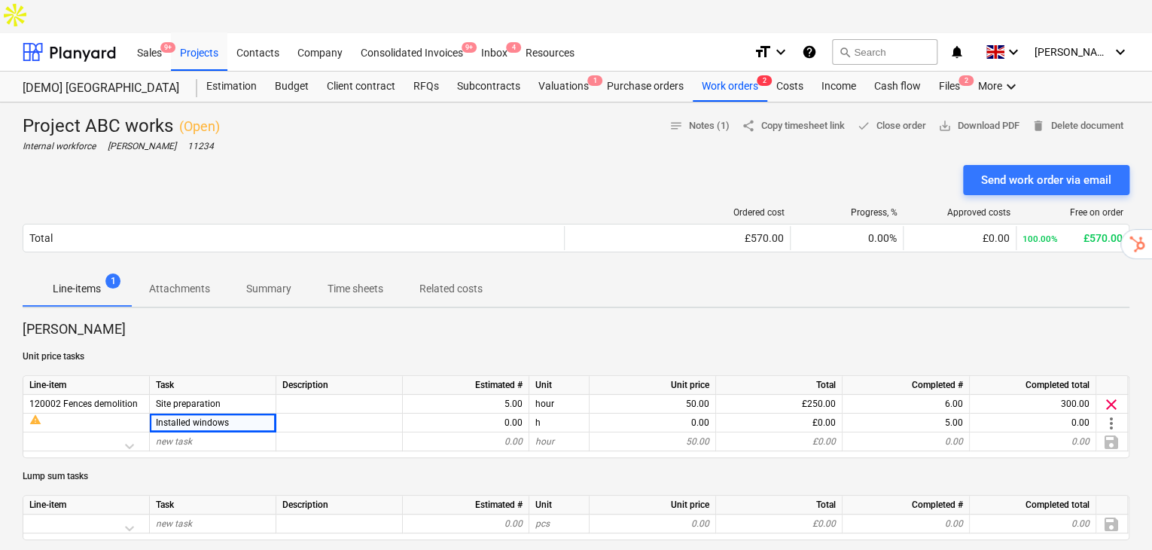
click at [721, 36] on div "Sales 9+ Projects Contacts Company Consolidated Invoices 9+ Inbox 4 Resources" at bounding box center [435, 52] width 614 height 38
click at [722, 72] on div "Work orders 2" at bounding box center [730, 87] width 75 height 30
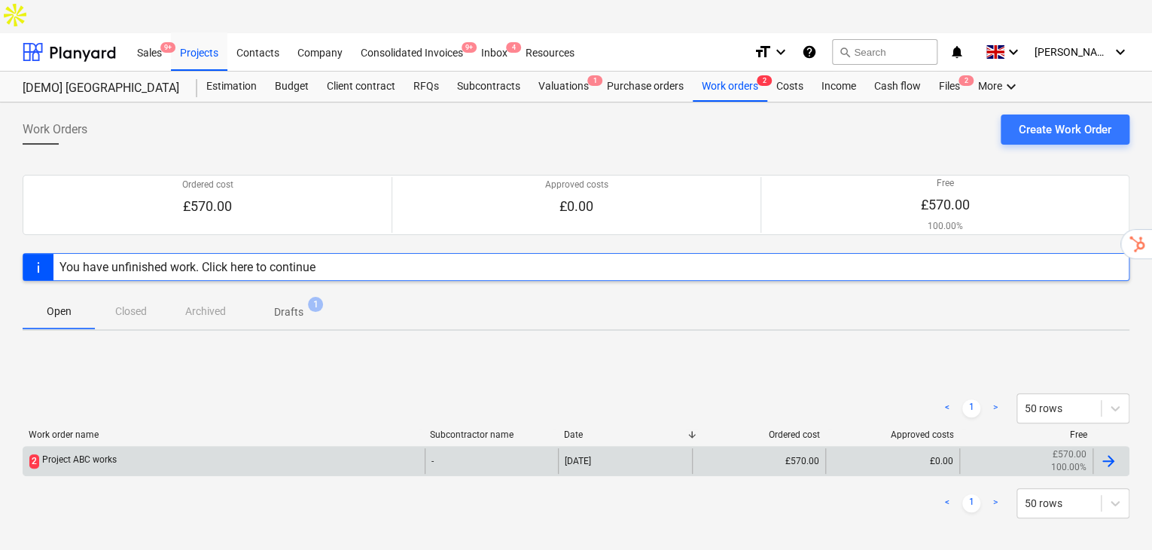
click at [68, 454] on div "Project ABC works" at bounding box center [79, 461] width 75 height 14
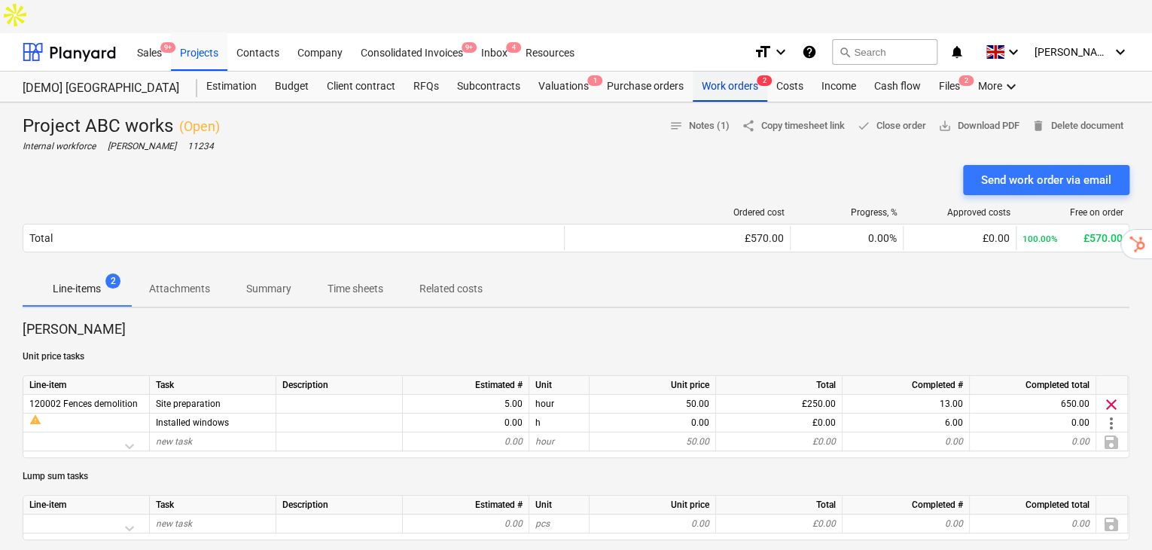
click at [741, 72] on div "Work orders 2" at bounding box center [730, 87] width 75 height 30
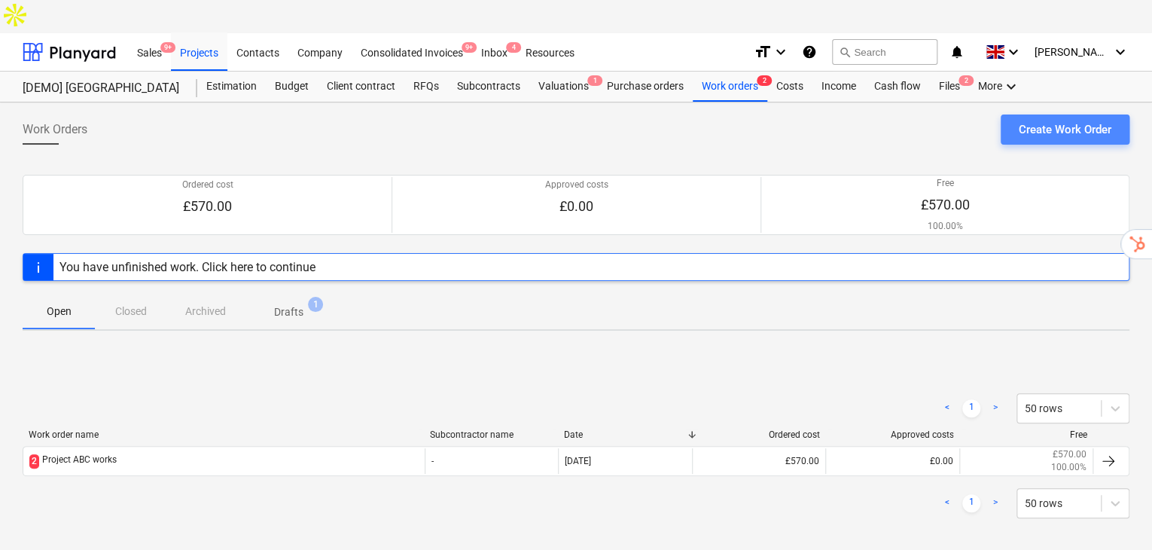
click at [1087, 120] on div "Create Work Order" at bounding box center [1065, 130] width 93 height 20
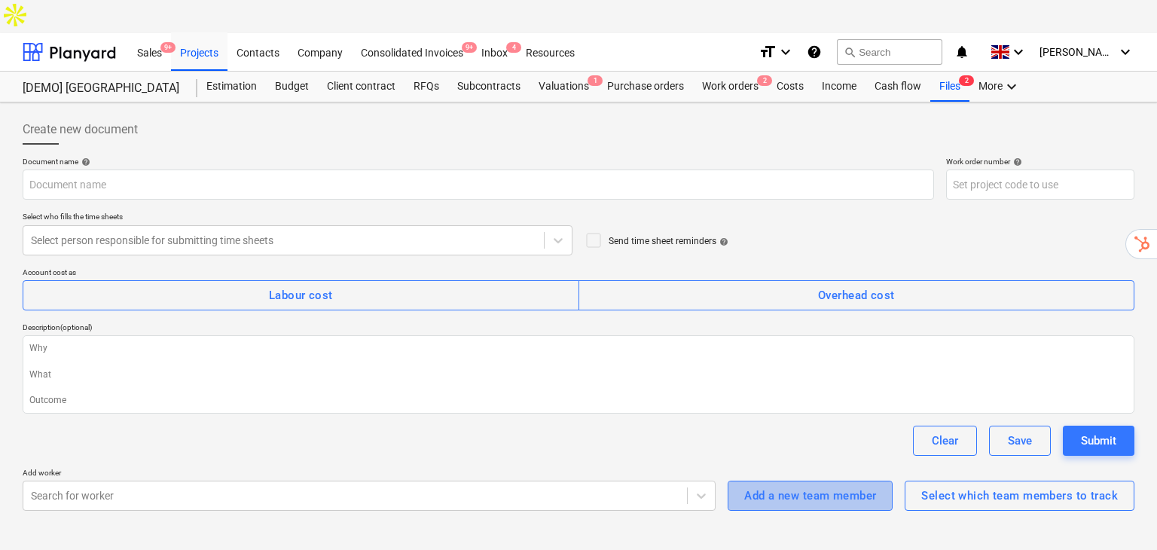
click at [835, 486] on div "Add a new team member" at bounding box center [810, 496] width 132 height 20
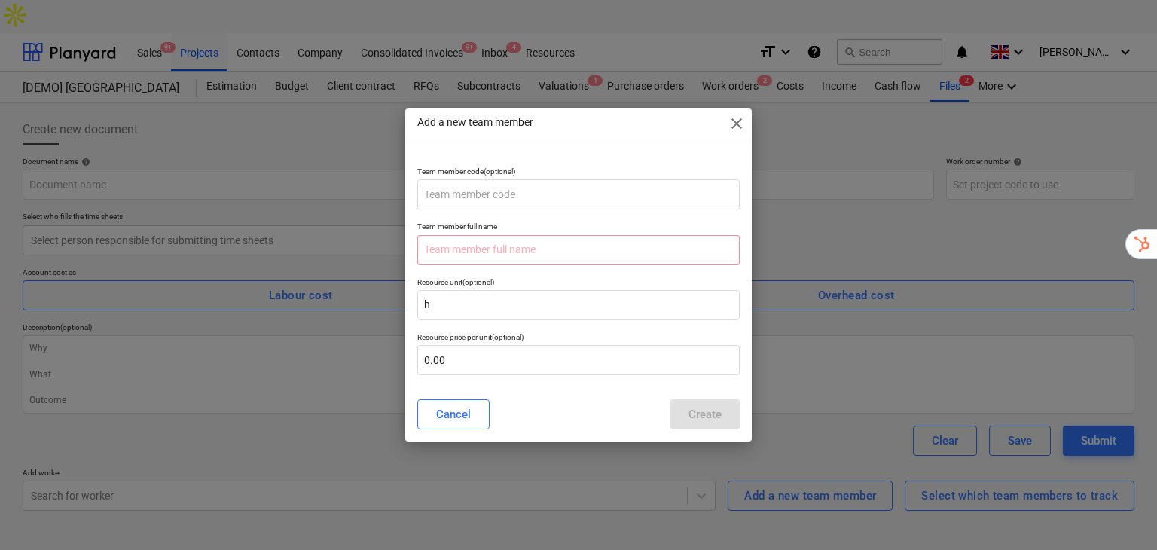
click at [734, 128] on span "close" at bounding box center [737, 123] width 18 height 18
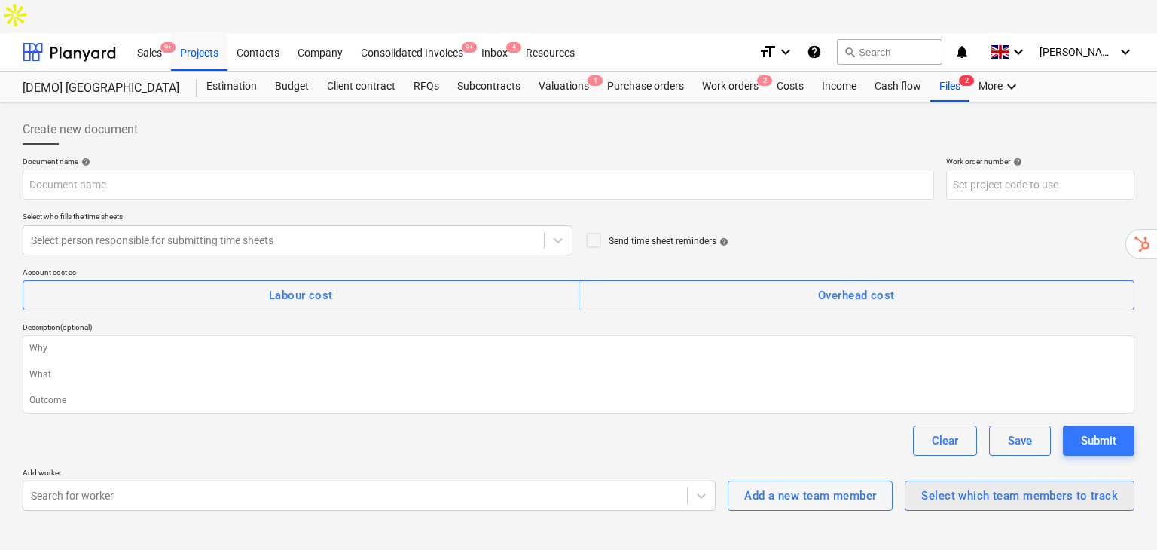
click at [931, 486] on div "Select which team members to track" at bounding box center [1019, 496] width 197 height 20
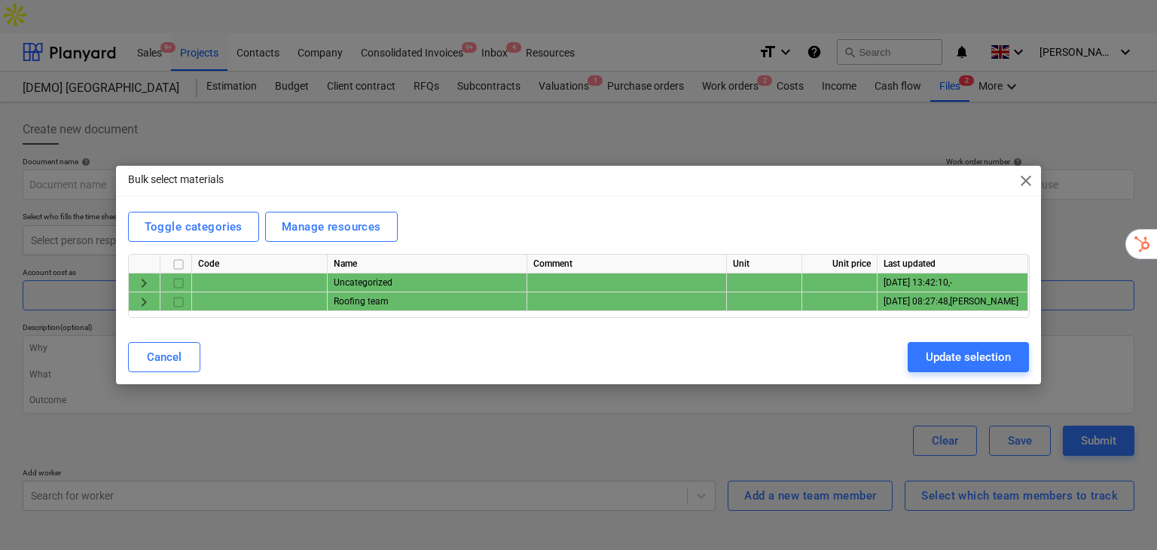
click at [139, 295] on span "keyboard_arrow_right" at bounding box center [144, 302] width 18 height 18
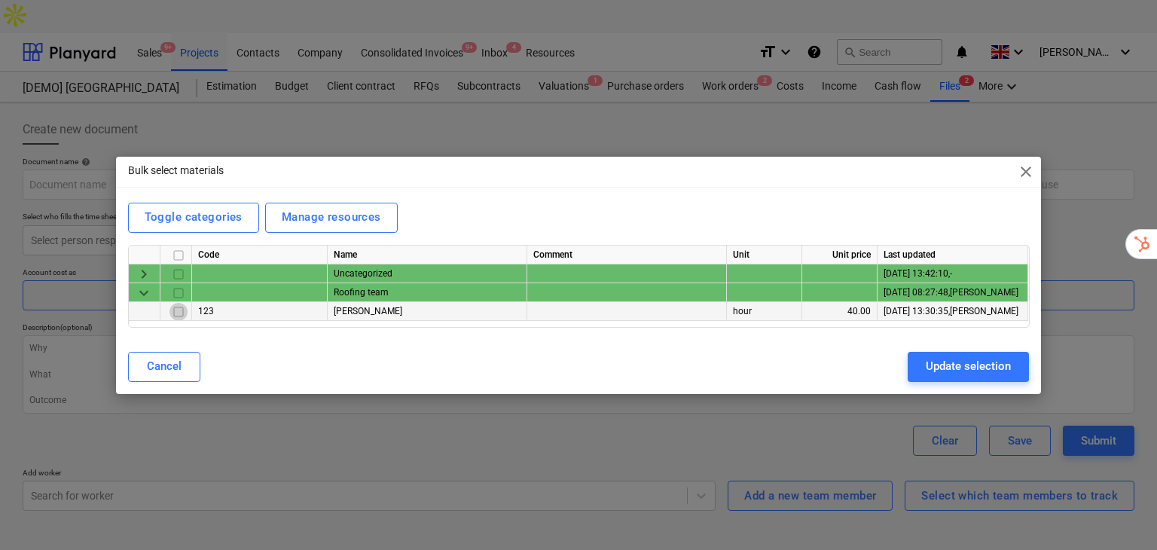
drag, startPoint x: 178, startPoint y: 311, endPoint x: 195, endPoint y: 313, distance: 17.4
click at [178, 311] on input "checkbox" at bounding box center [178, 311] width 18 height 18
click at [924, 365] on button "Update selection" at bounding box center [968, 367] width 121 height 30
type textarea "x"
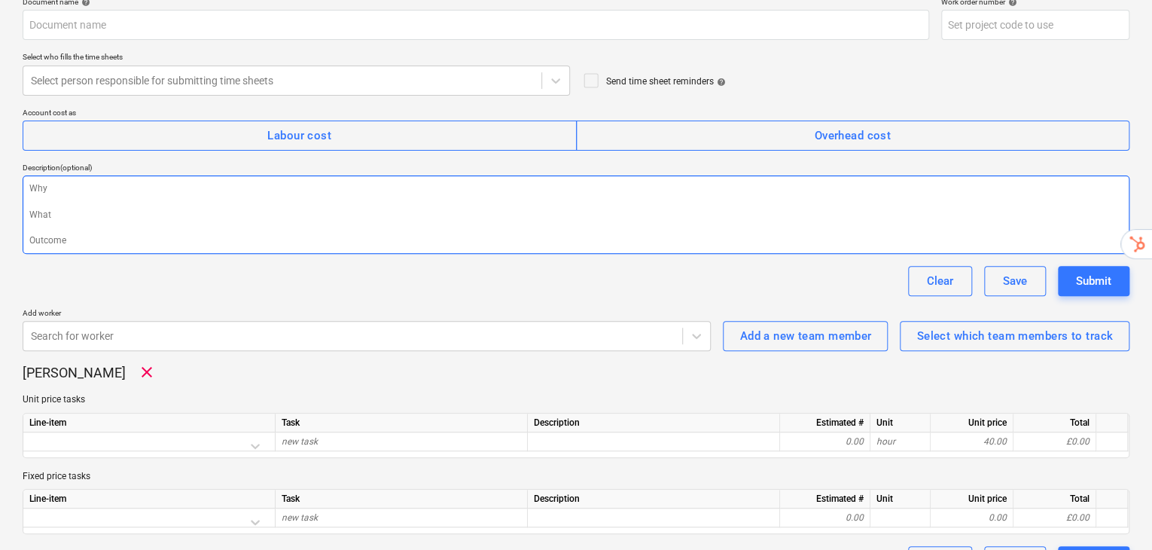
scroll to position [164, 0]
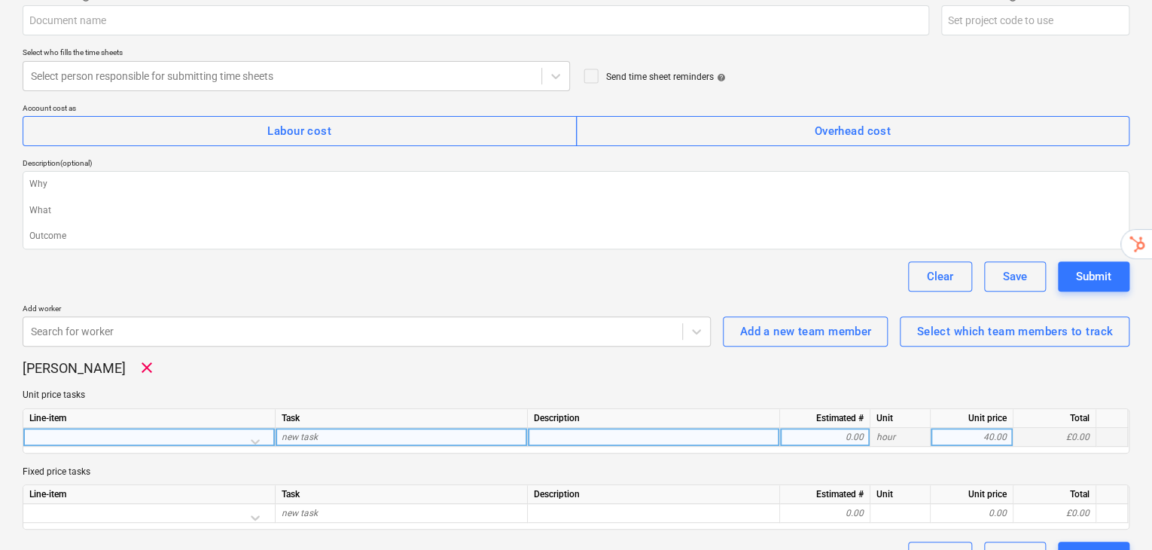
click at [487, 428] on div "new task" at bounding box center [402, 437] width 252 height 19
type input "T"
type input "A task to the worker"
type textarea "x"
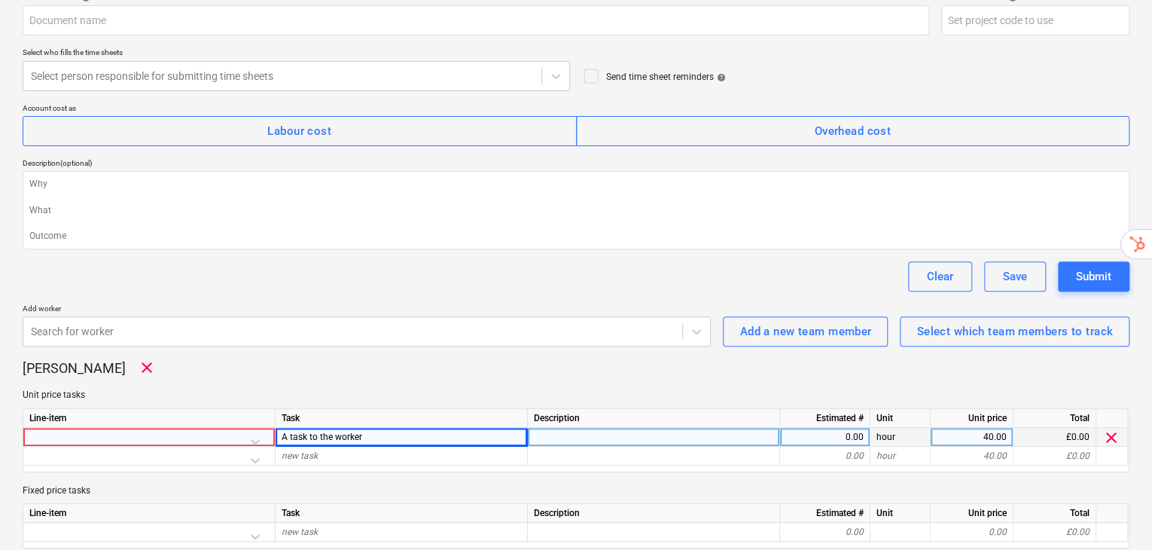
click at [850, 428] on div "0.00" at bounding box center [825, 437] width 78 height 19
type input "8"
click at [816, 359] on div "John Low clear" at bounding box center [576, 368] width 1107 height 18
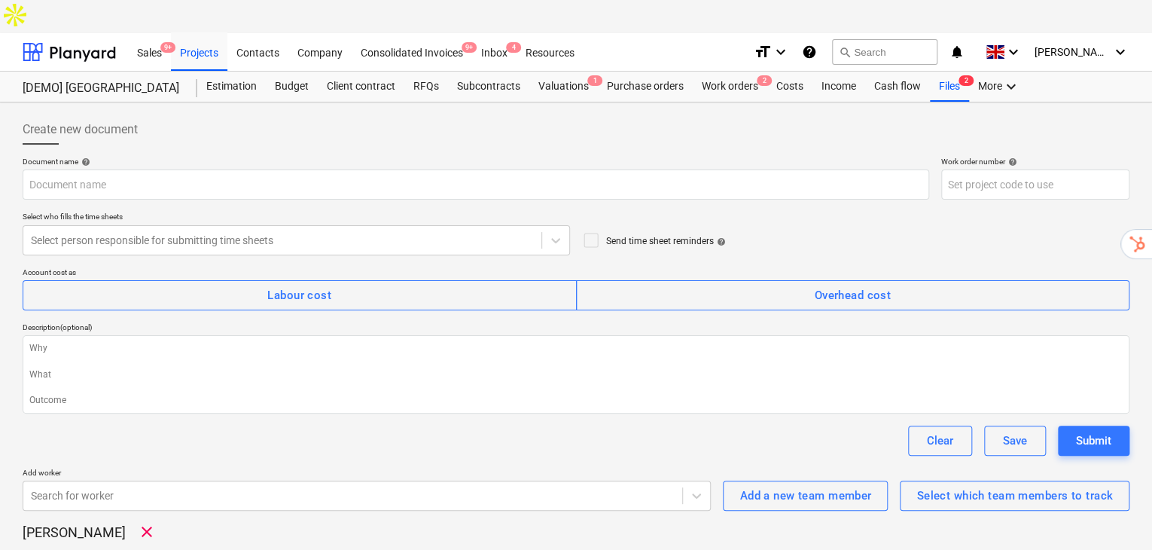
scroll to position [0, 0]
click at [569, 32] on div "Resources" at bounding box center [550, 51] width 67 height 38
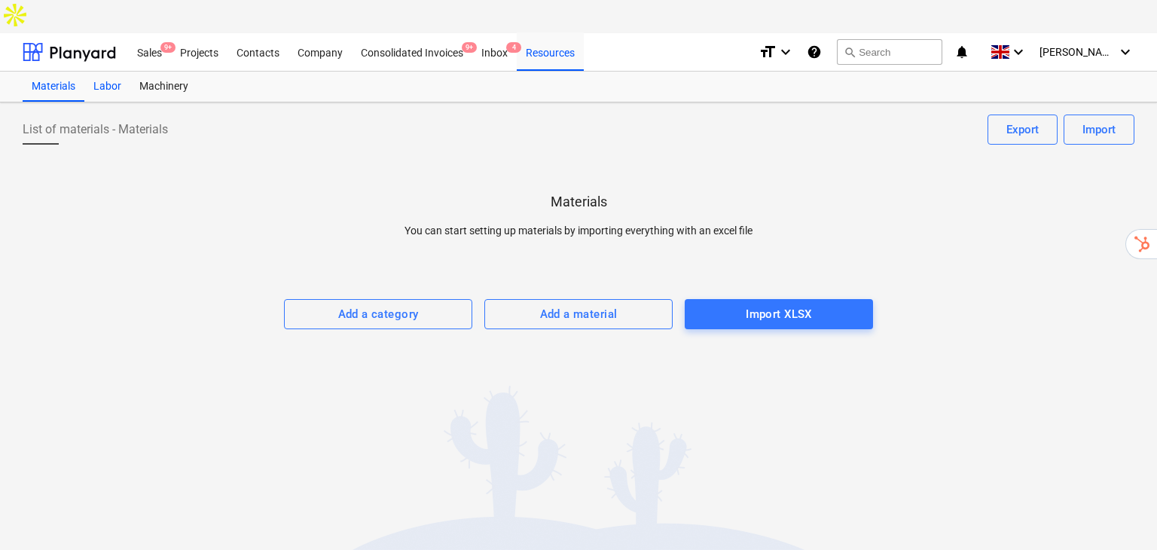
click at [102, 72] on div "Labor" at bounding box center [107, 87] width 46 height 30
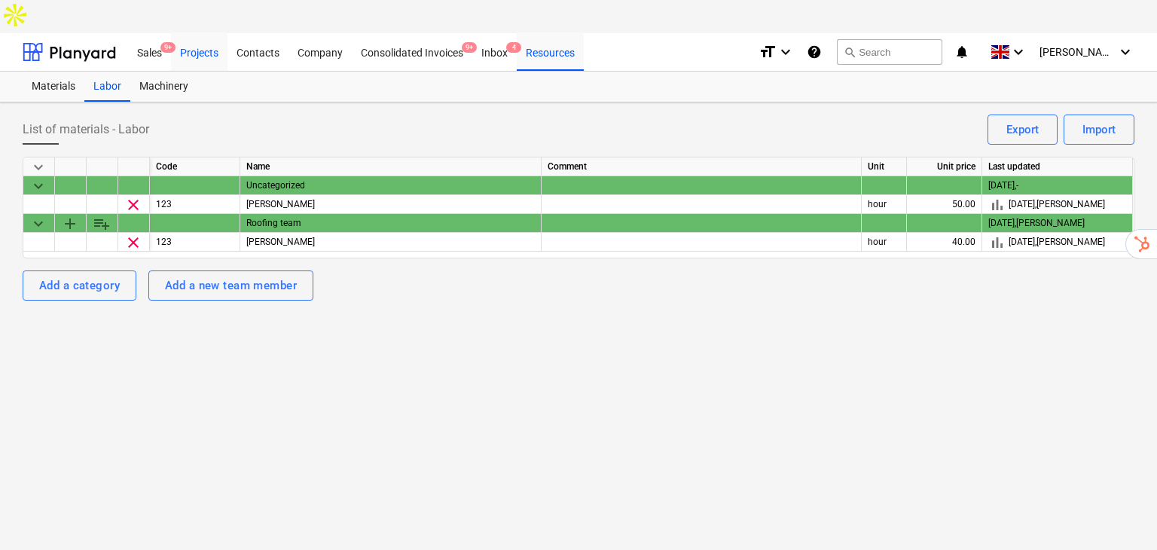
click at [194, 32] on div "Projects" at bounding box center [199, 51] width 56 height 38
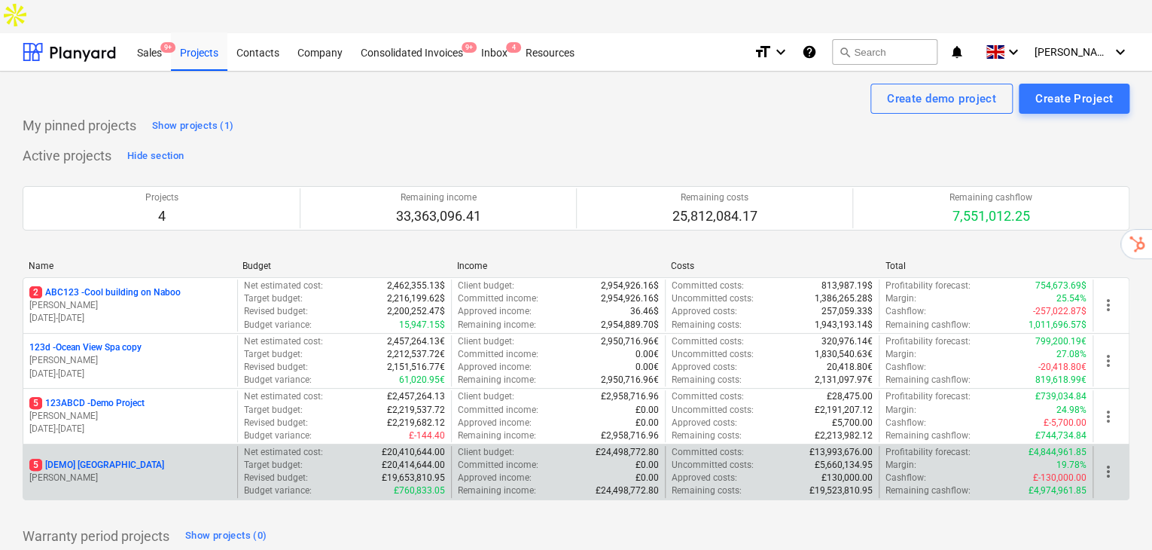
click at [107, 472] on p "M. Hammer" at bounding box center [130, 478] width 202 height 13
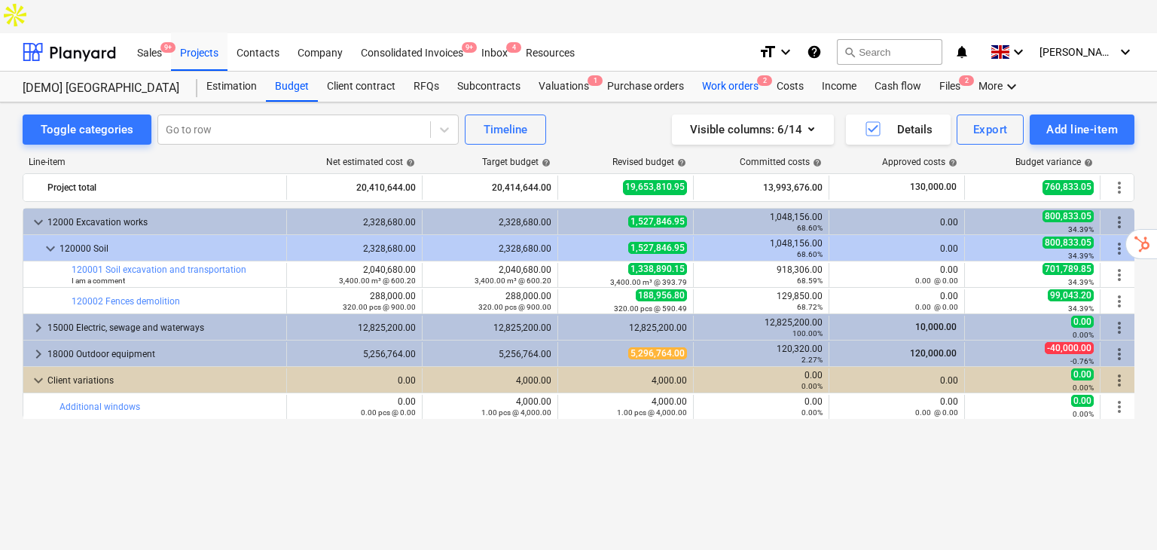
click at [729, 72] on div "Work orders 2" at bounding box center [730, 87] width 75 height 30
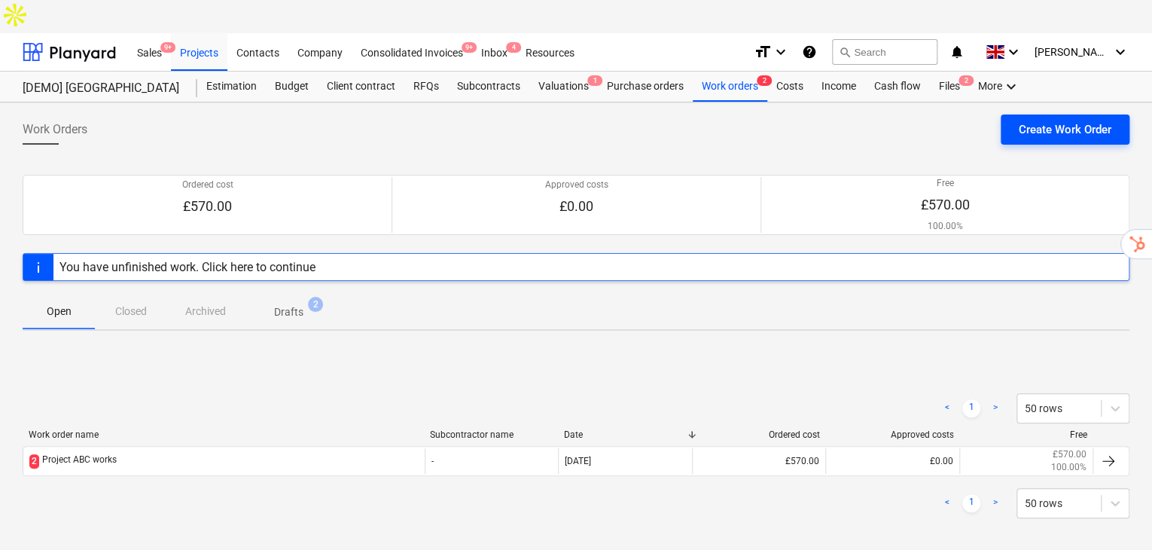
click at [1069, 120] on div "Create Work Order" at bounding box center [1065, 130] width 93 height 20
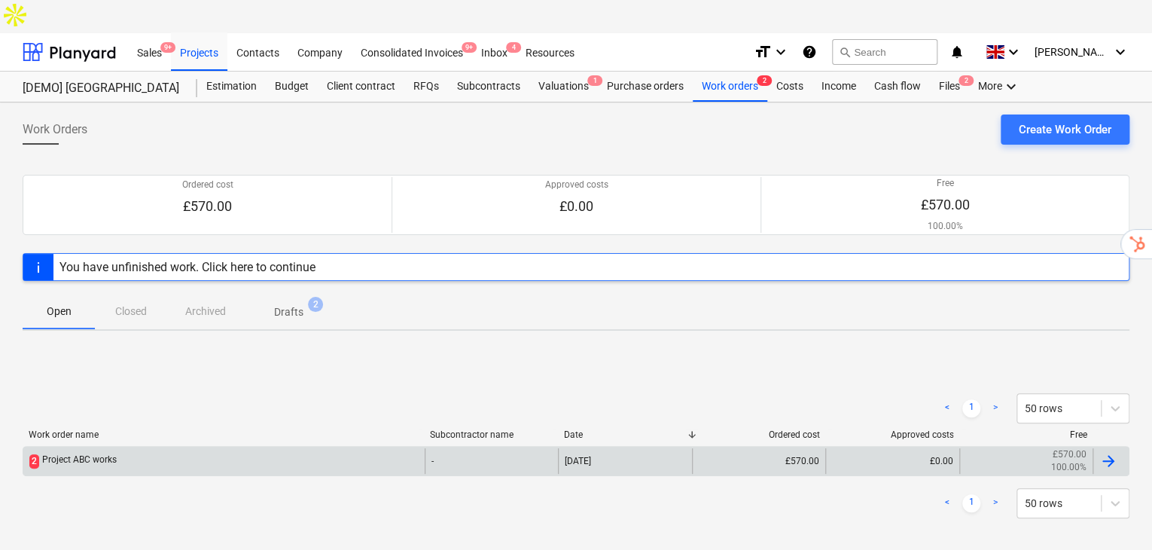
click at [111, 454] on div "Project ABC works" at bounding box center [79, 461] width 75 height 14
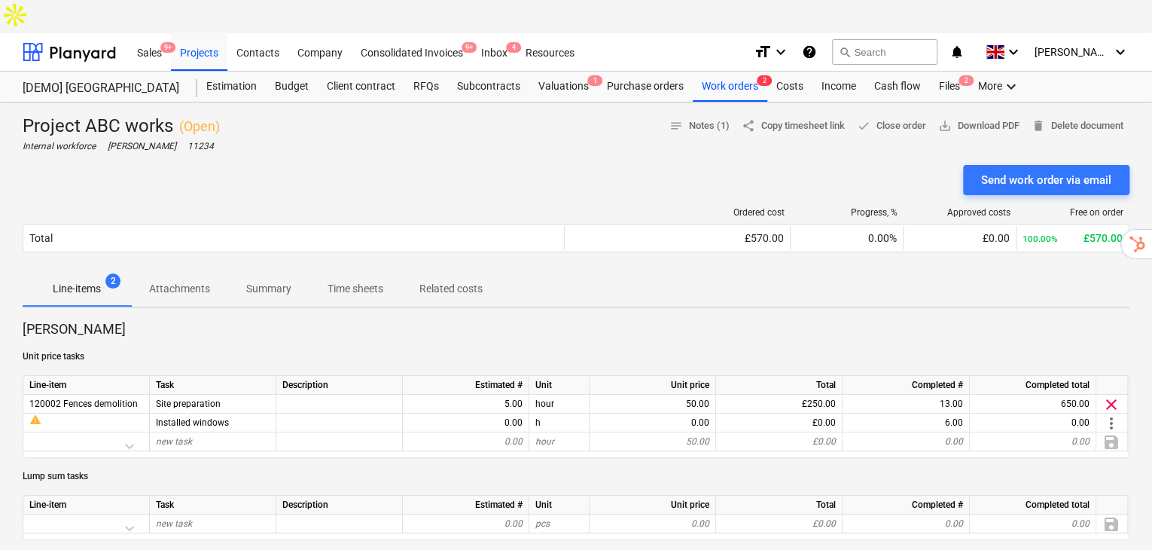
click at [367, 281] on p "Time sheets" at bounding box center [356, 289] width 56 height 16
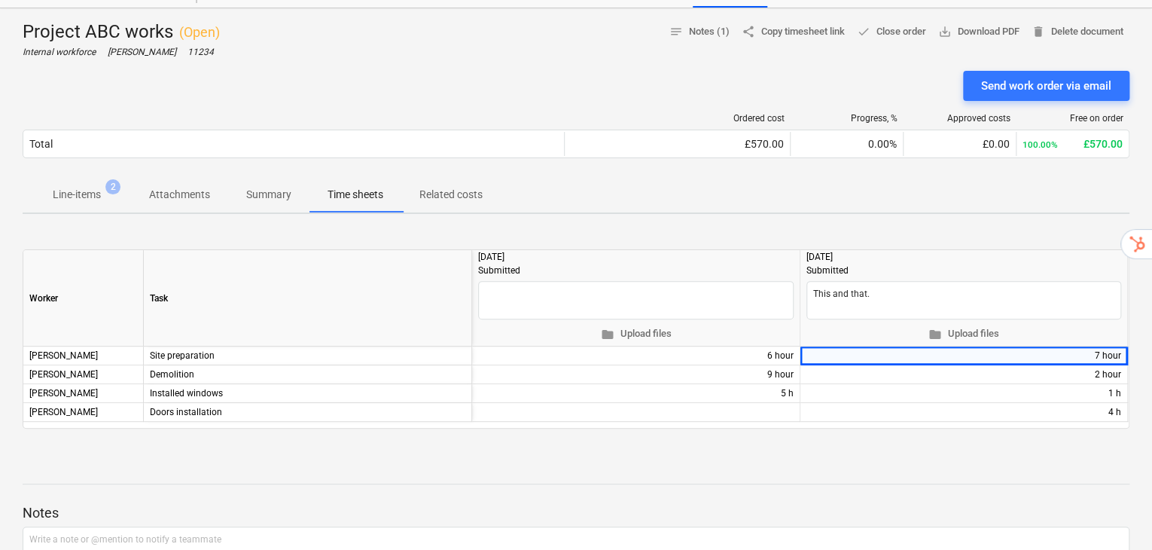
scroll to position [100, 0]
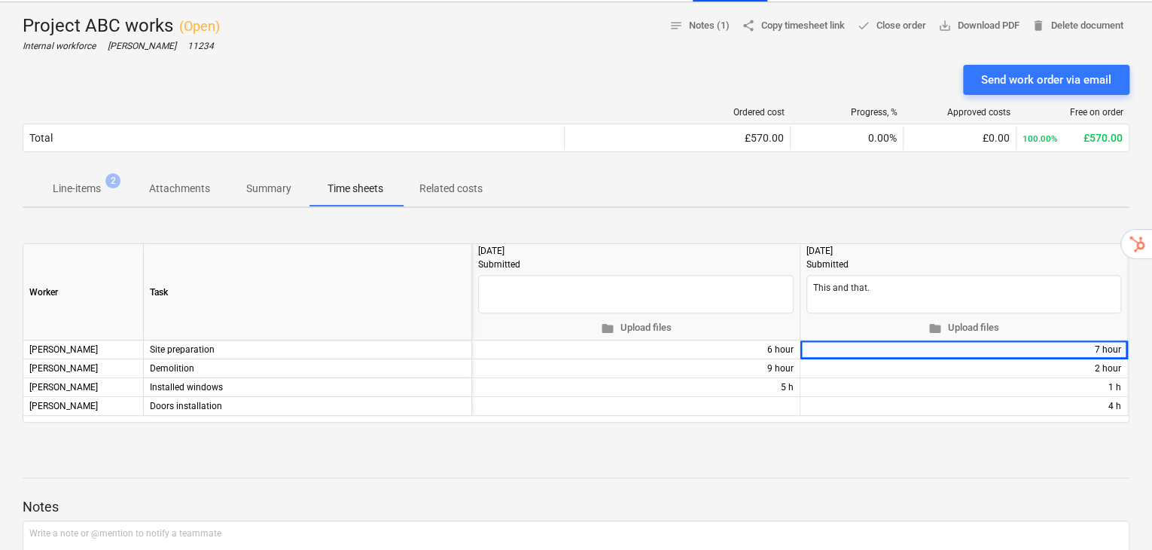
drag, startPoint x: 476, startPoint y: 212, endPoint x: 523, endPoint y: 216, distance: 47.7
click at [523, 244] on div "2025-09-05 Submitted folder Upload files" at bounding box center [636, 292] width 328 height 96
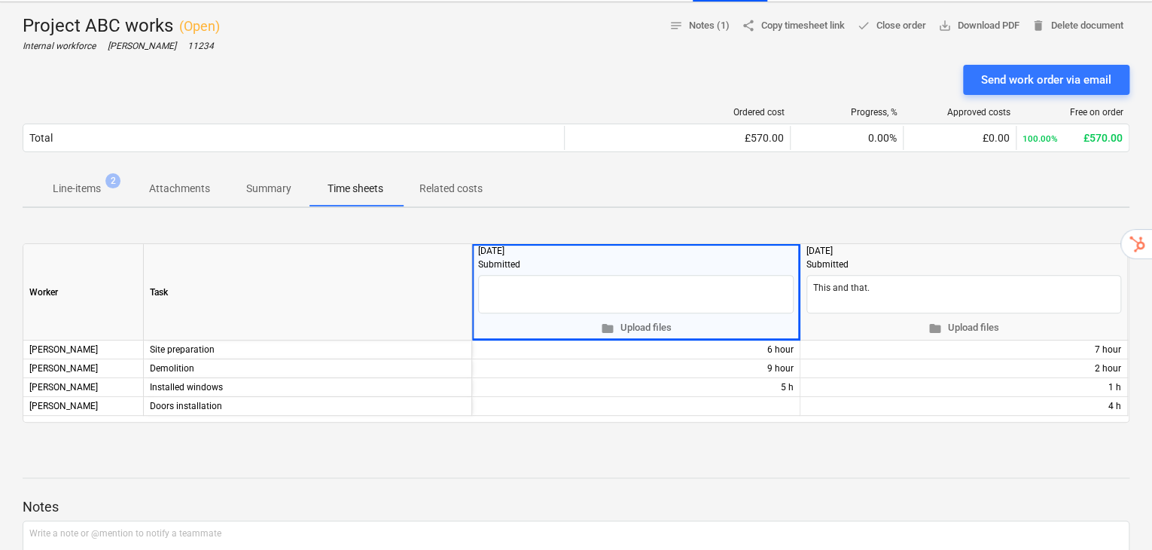
click at [530, 244] on div "2025-09-05 Submitted" at bounding box center [636, 258] width 316 height 28
drag, startPoint x: 854, startPoint y: 209, endPoint x: 798, endPoint y: 209, distance: 55.7
click at [0, 0] on div "Worker Task 2025-09-05 Submitted folder Upload files 2025-09-09 Submitted This …" at bounding box center [0, 0] width 0 height 0
drag, startPoint x: 903, startPoint y: 257, endPoint x: 810, endPoint y: 262, distance: 92.8
click at [810, 275] on textarea "This and that." at bounding box center [964, 294] width 315 height 39
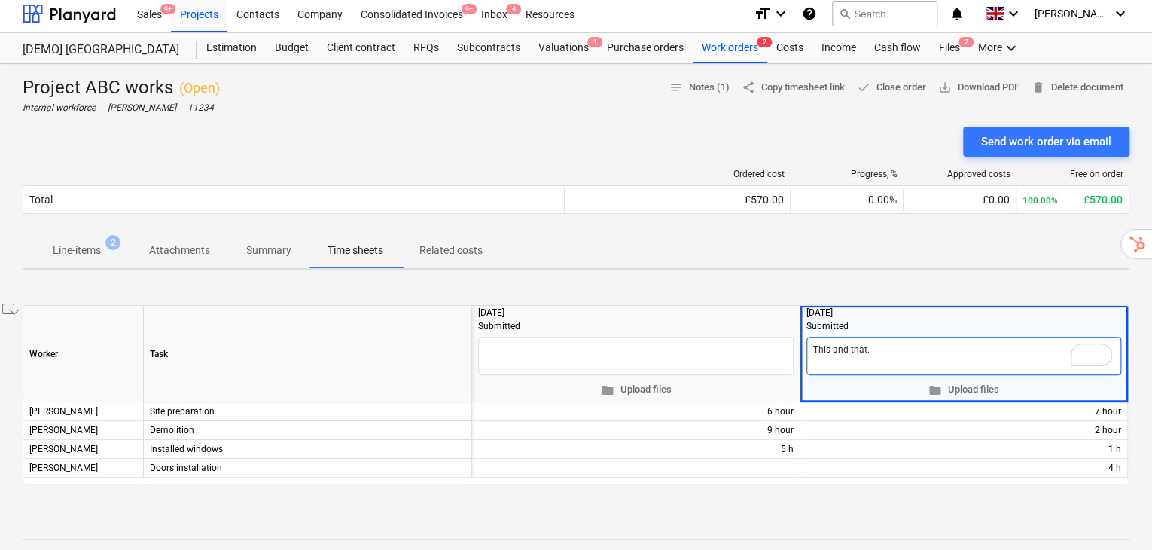
scroll to position [0, 0]
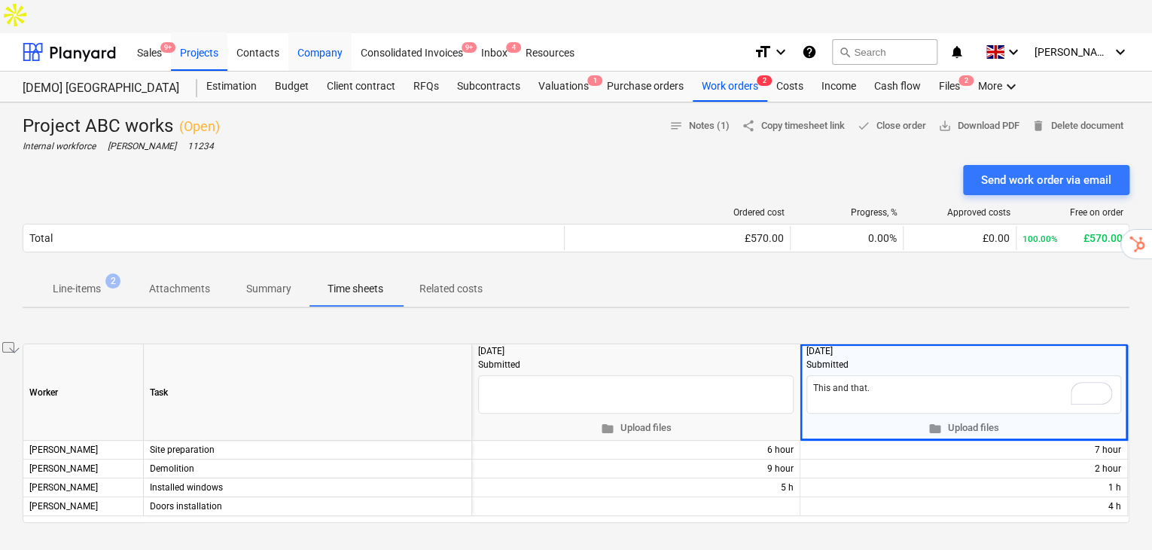
click at [322, 32] on div "Company" at bounding box center [319, 51] width 63 height 38
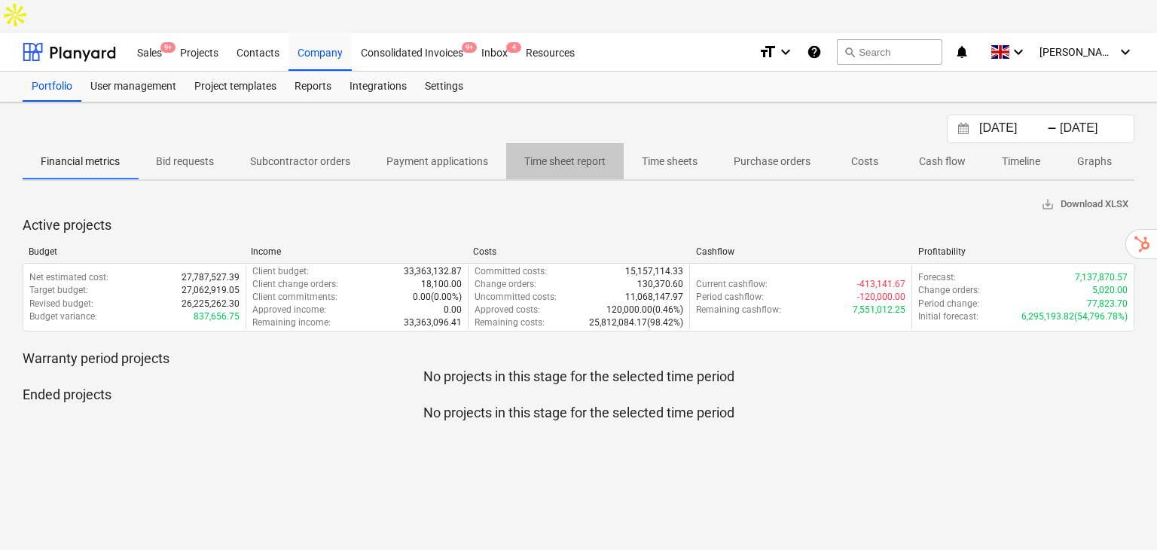
click at [559, 154] on p "Time sheet report" at bounding box center [564, 162] width 81 height 16
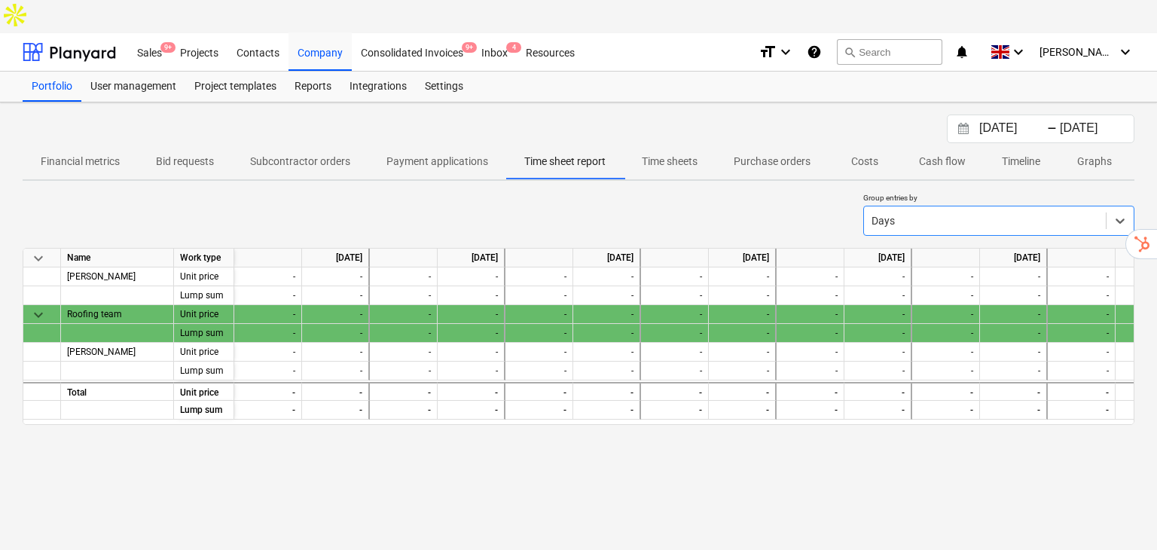
click at [1001, 213] on div at bounding box center [984, 220] width 227 height 15
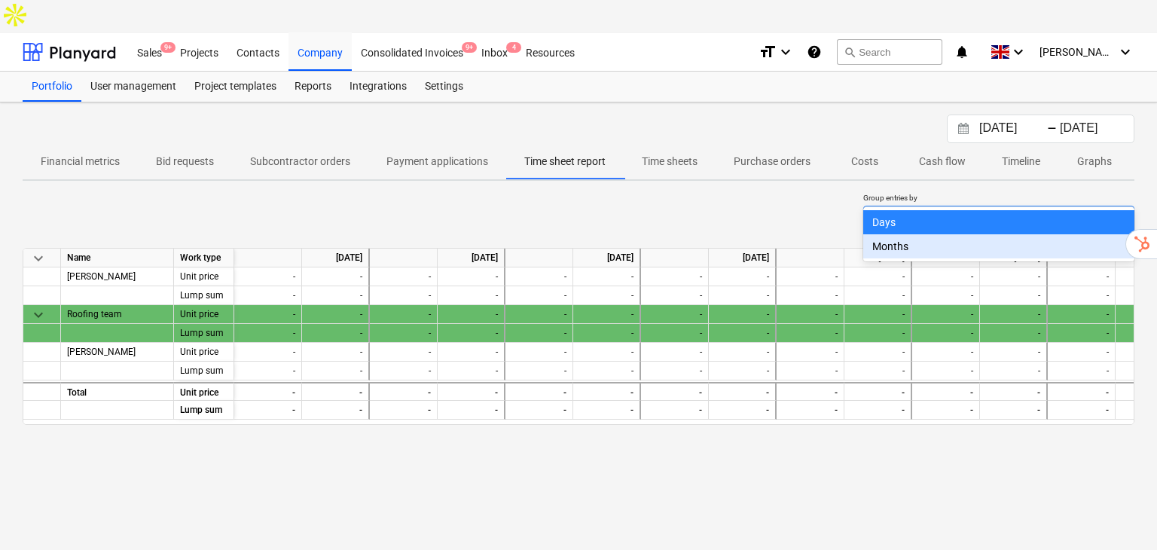
click at [914, 247] on div "Months" at bounding box center [998, 246] width 271 height 24
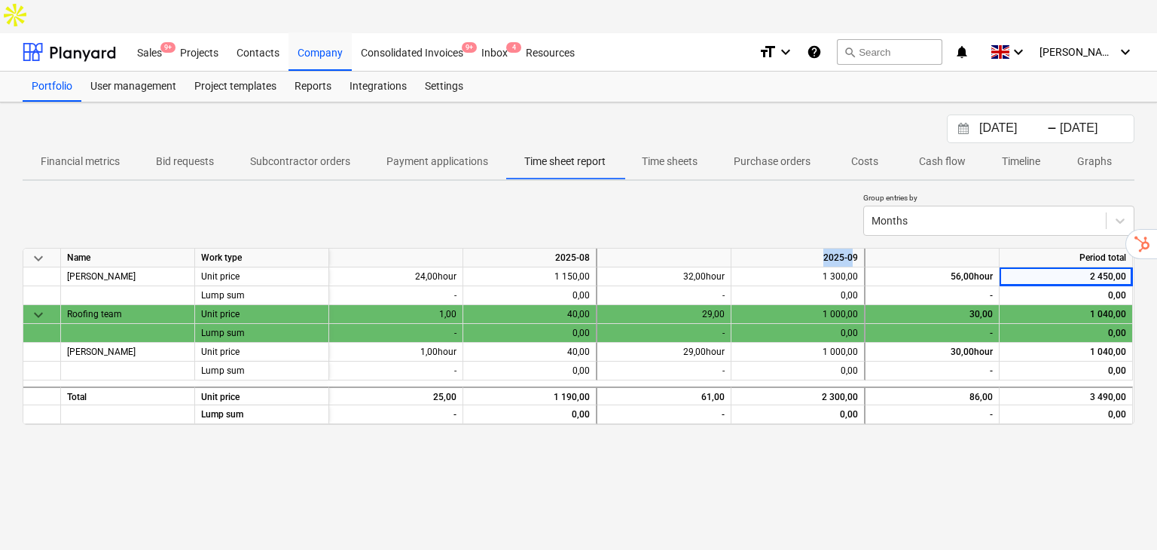
drag, startPoint x: 856, startPoint y: 223, endPoint x: 810, endPoint y: 227, distance: 46.1
click at [810, 249] on div "2025-09" at bounding box center [798, 258] width 134 height 19
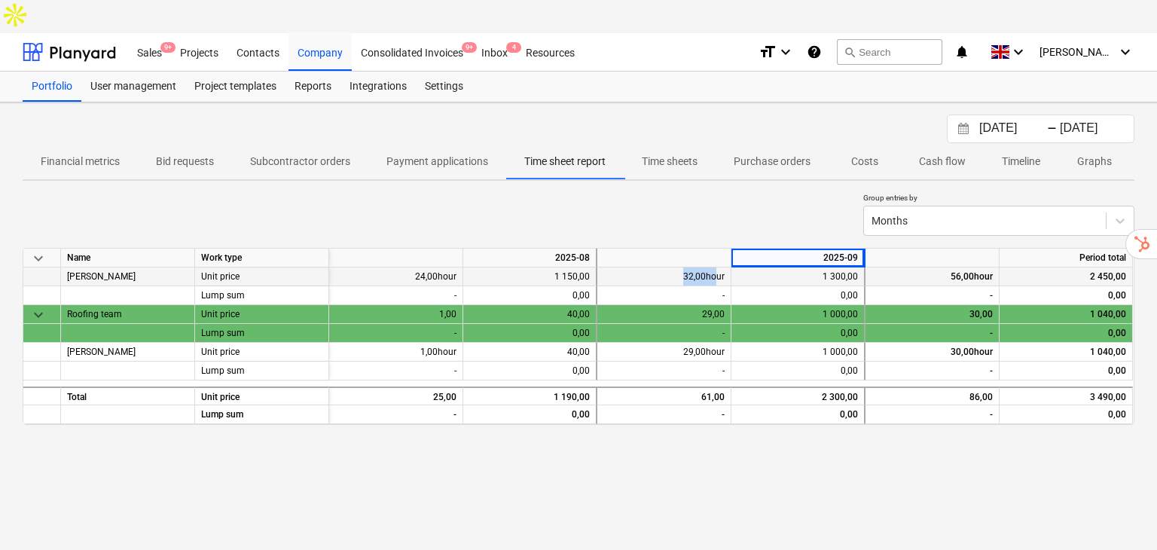
drag, startPoint x: 685, startPoint y: 243, endPoint x: 719, endPoint y: 244, distance: 33.9
click at [719, 267] on div "32,00hour" at bounding box center [664, 276] width 134 height 19
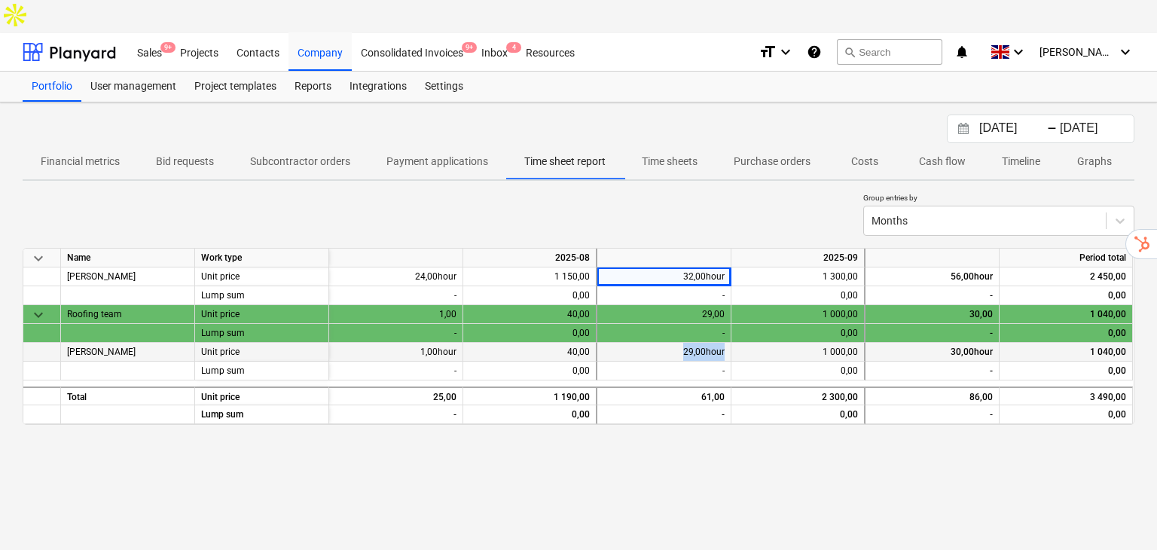
drag, startPoint x: 697, startPoint y: 319, endPoint x: 731, endPoint y: 323, distance: 34.2
click at [0, 0] on div "John Low Unit price 1,00hour 40,00 29,00hour 1 000,00 30,00hour 1 040,00" at bounding box center [0, 0] width 0 height 0
click at [193, 32] on div "Projects" at bounding box center [199, 51] width 56 height 38
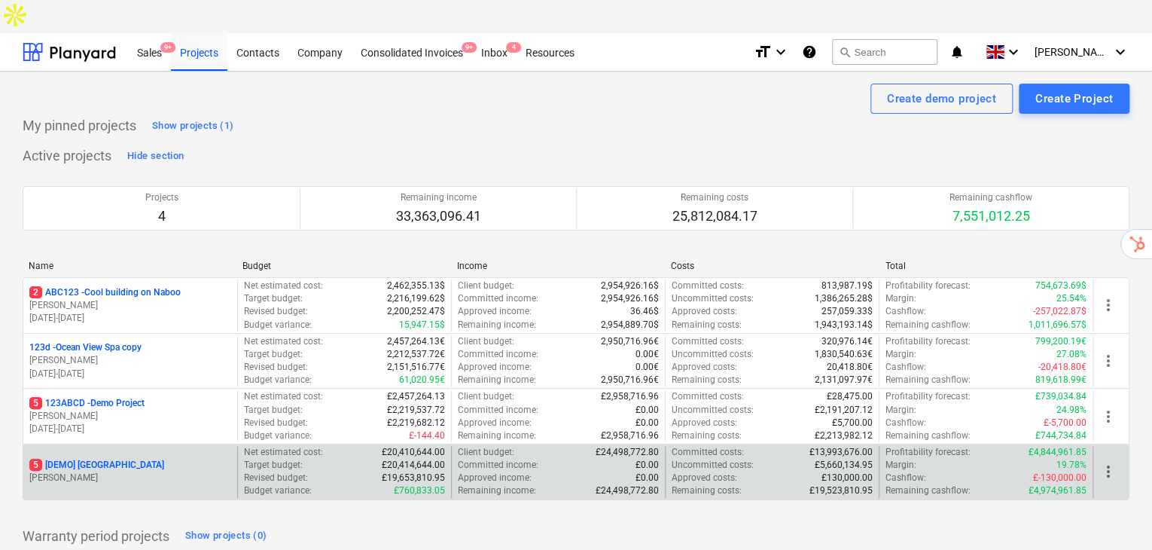
click at [144, 450] on div "5 [DEMO] Stone Road House M. Hammer" at bounding box center [130, 472] width 214 height 52
click at [119, 459] on p "5 [DEMO] Stone Road House" at bounding box center [96, 465] width 135 height 13
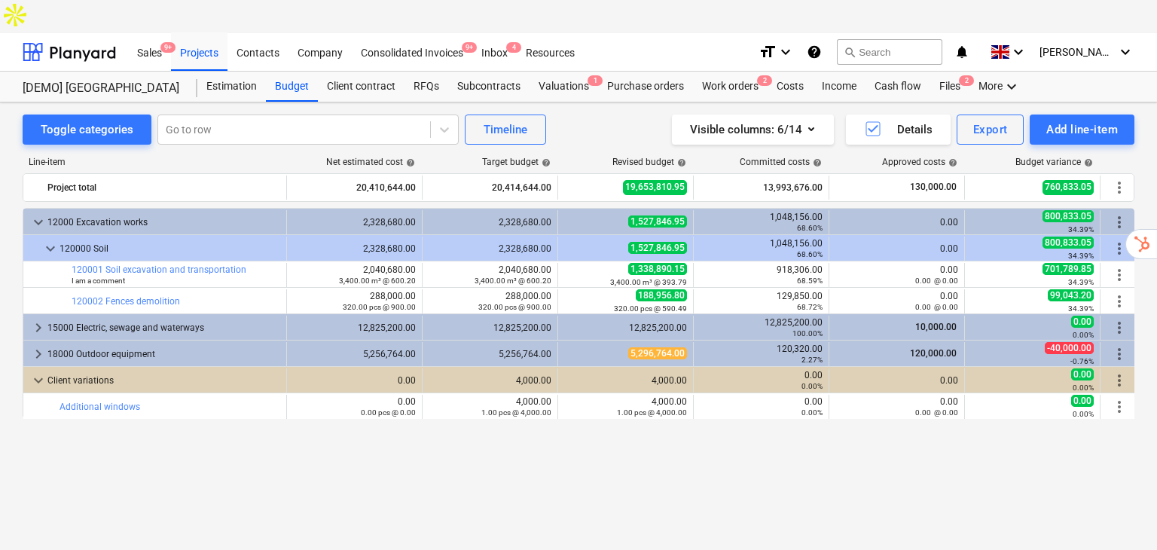
click at [745, 102] on div "Toggle categories Go to row Timeline Visible columns : 6/14 Details Export Add …" at bounding box center [578, 326] width 1157 height 448
click at [735, 72] on div "Work orders 2" at bounding box center [730, 87] width 75 height 30
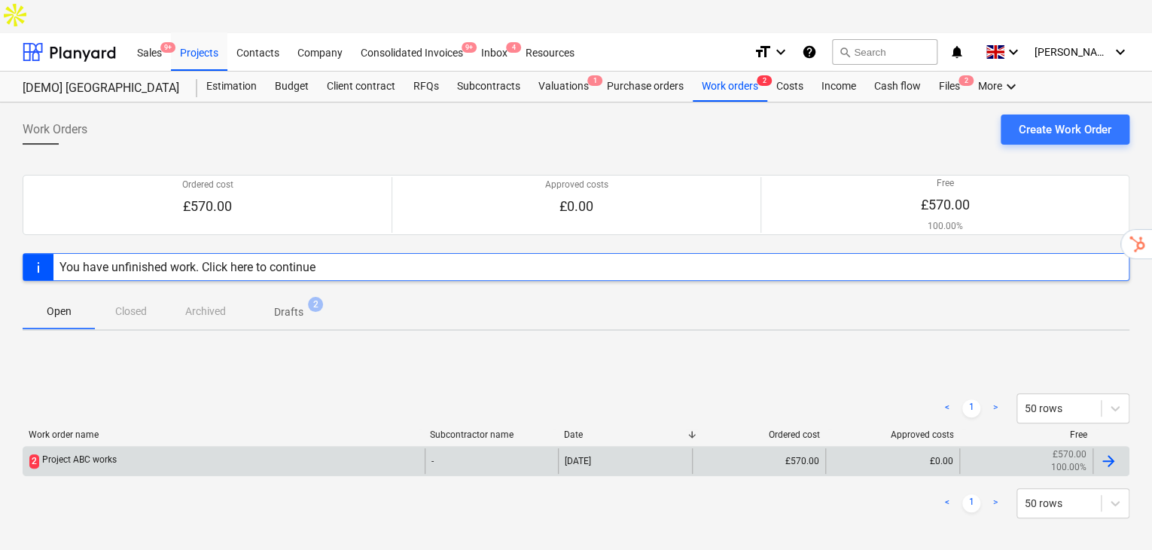
click at [114, 454] on div "Project ABC works" at bounding box center [79, 461] width 75 height 14
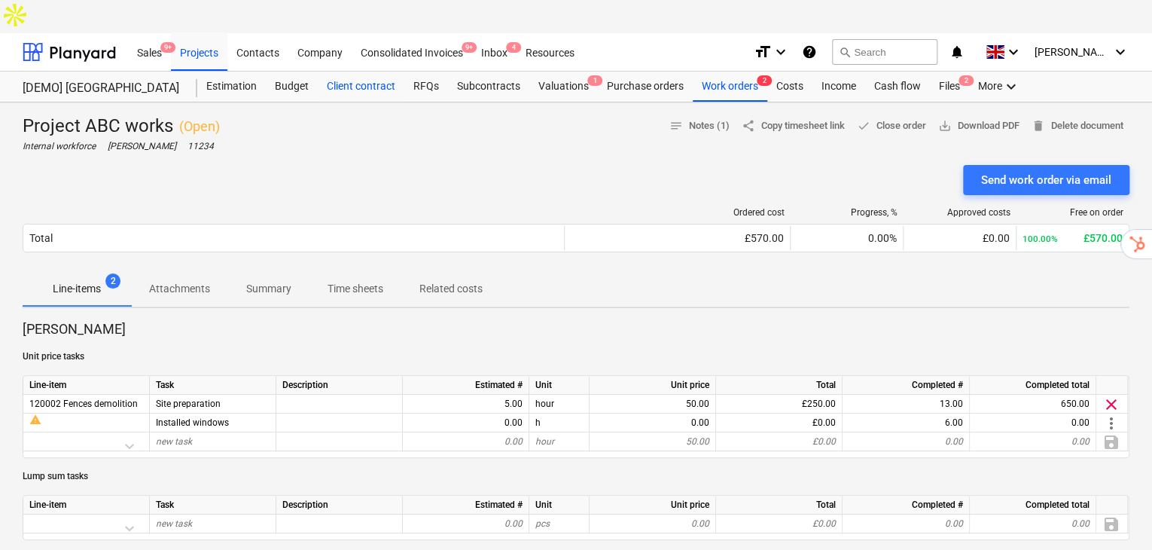
click at [323, 72] on div "Client contract" at bounding box center [361, 87] width 87 height 30
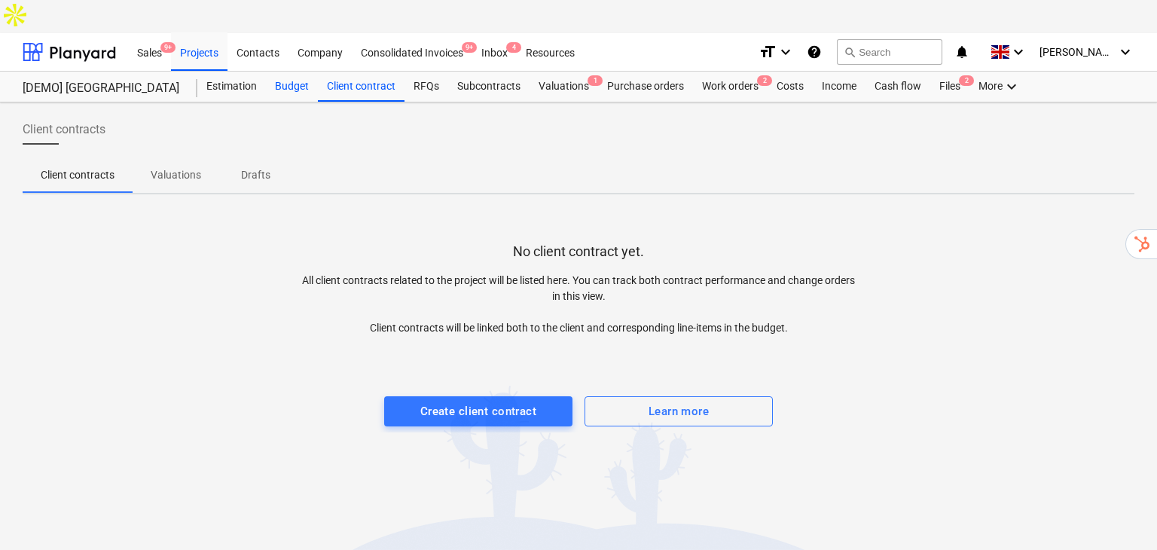
click at [291, 72] on div "Budget" at bounding box center [292, 87] width 52 height 30
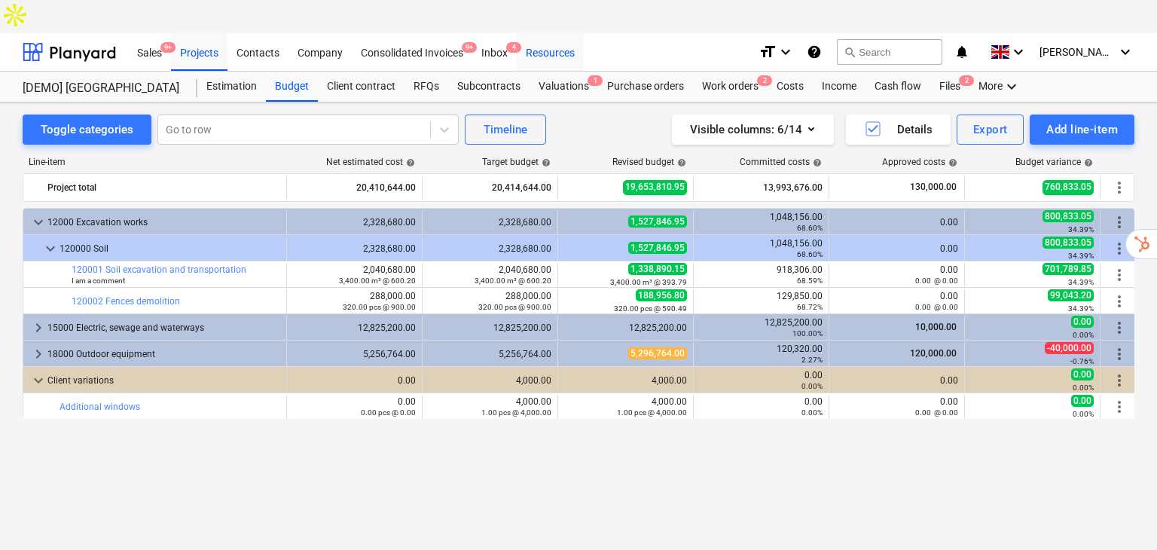
drag, startPoint x: 551, startPoint y: 19, endPoint x: 554, endPoint y: 34, distance: 15.5
click at [551, 32] on div "Resources" at bounding box center [550, 51] width 67 height 38
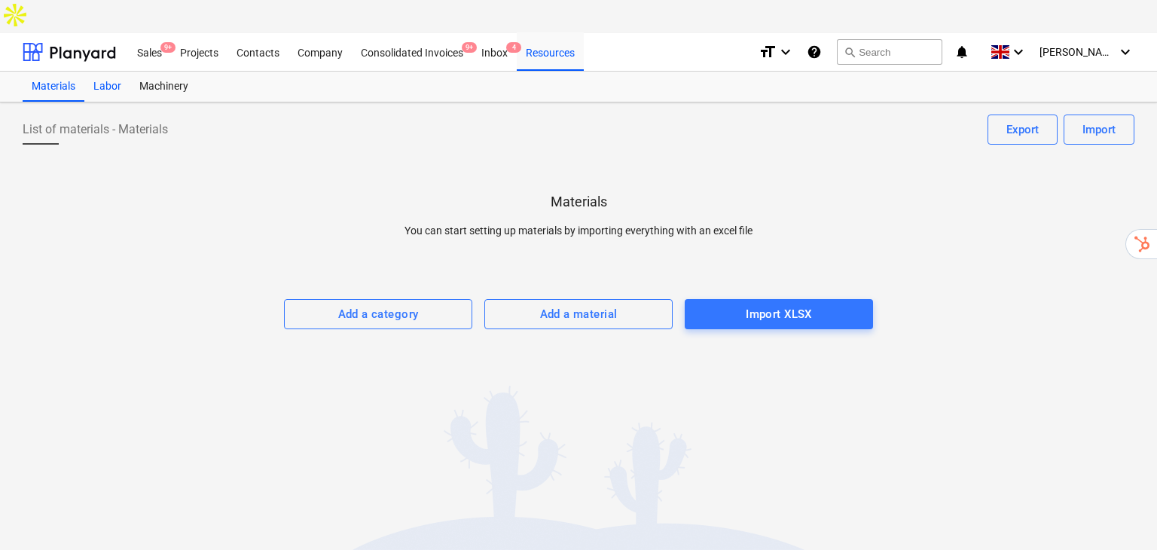
click at [100, 72] on div "Labor" at bounding box center [107, 87] width 46 height 30
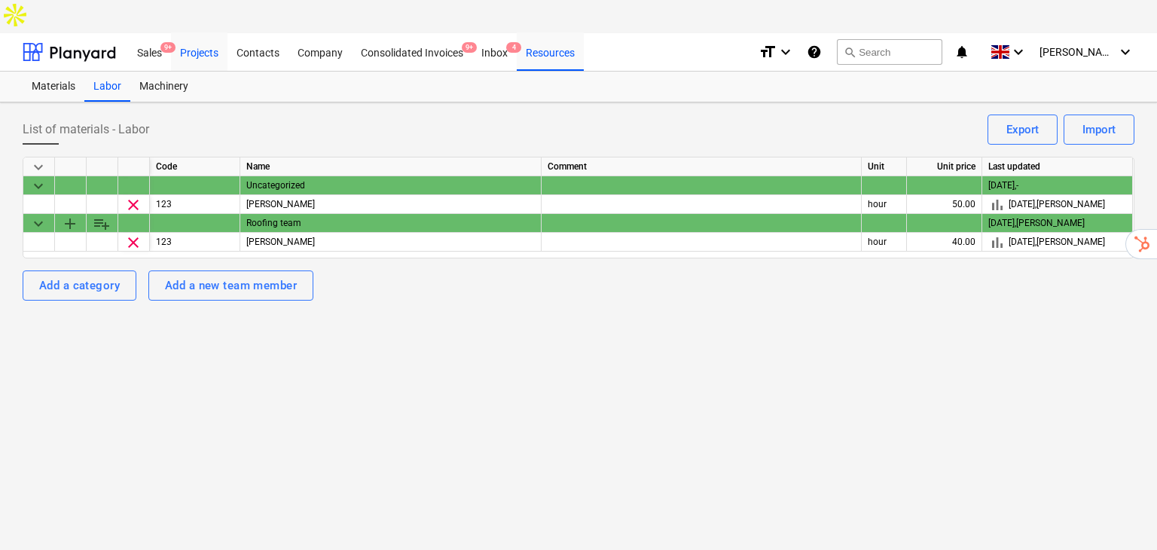
click at [190, 32] on div "Projects" at bounding box center [199, 51] width 56 height 38
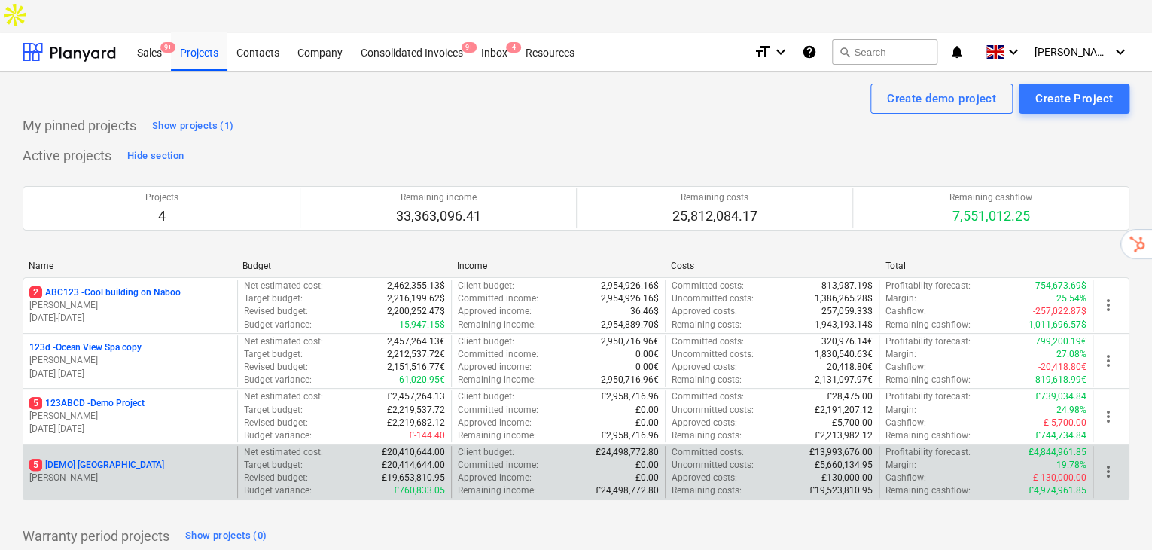
click at [81, 472] on p "M. Hammer" at bounding box center [130, 478] width 202 height 13
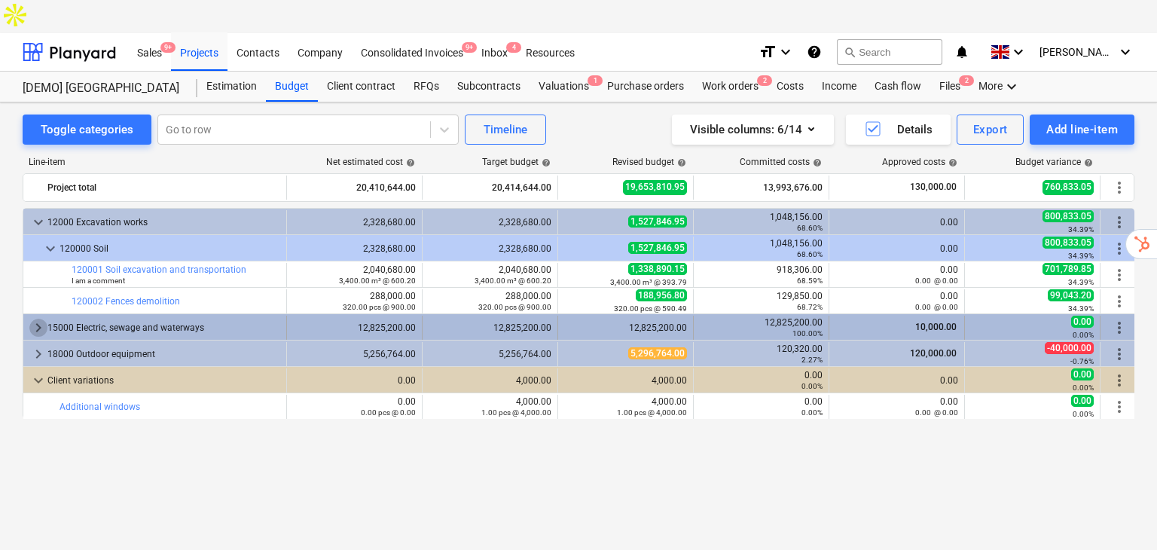
click at [34, 319] on span "keyboard_arrow_right" at bounding box center [38, 328] width 18 height 18
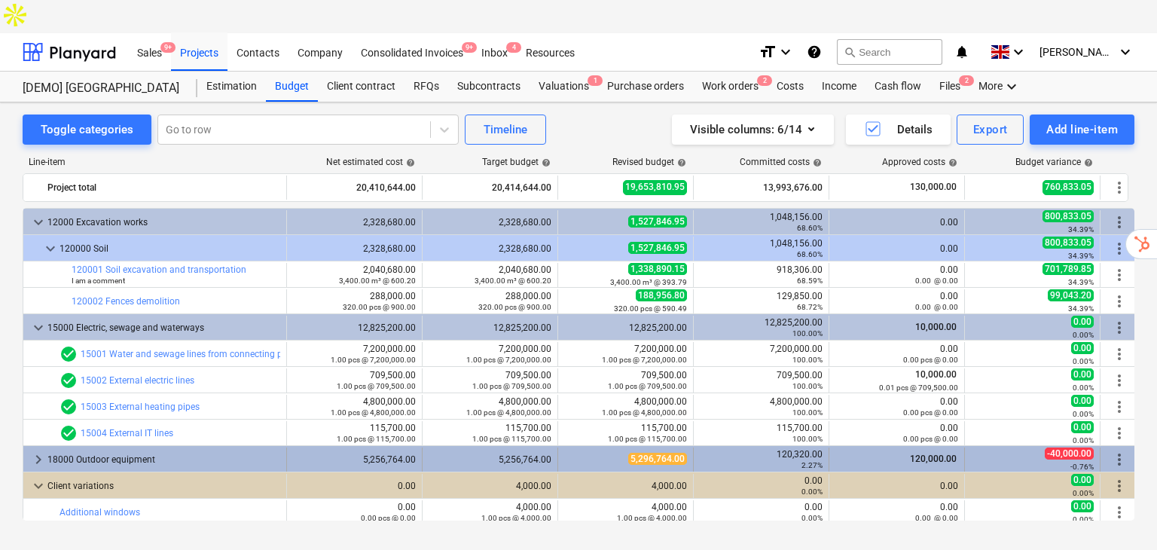
click at [39, 450] on span "keyboard_arrow_right" at bounding box center [38, 459] width 18 height 18
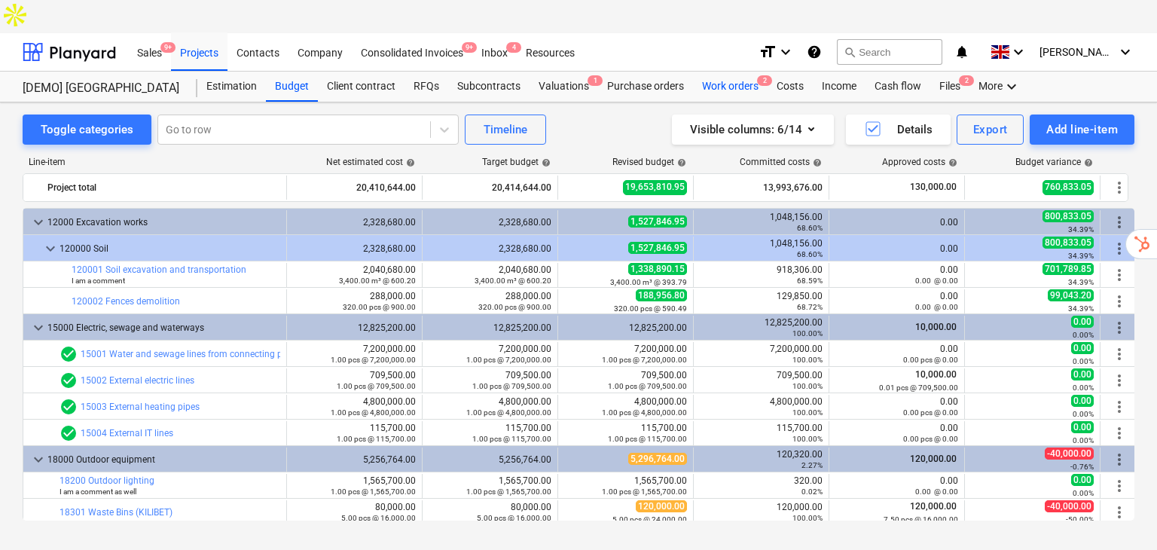
click at [713, 72] on div "Work orders 2" at bounding box center [730, 87] width 75 height 30
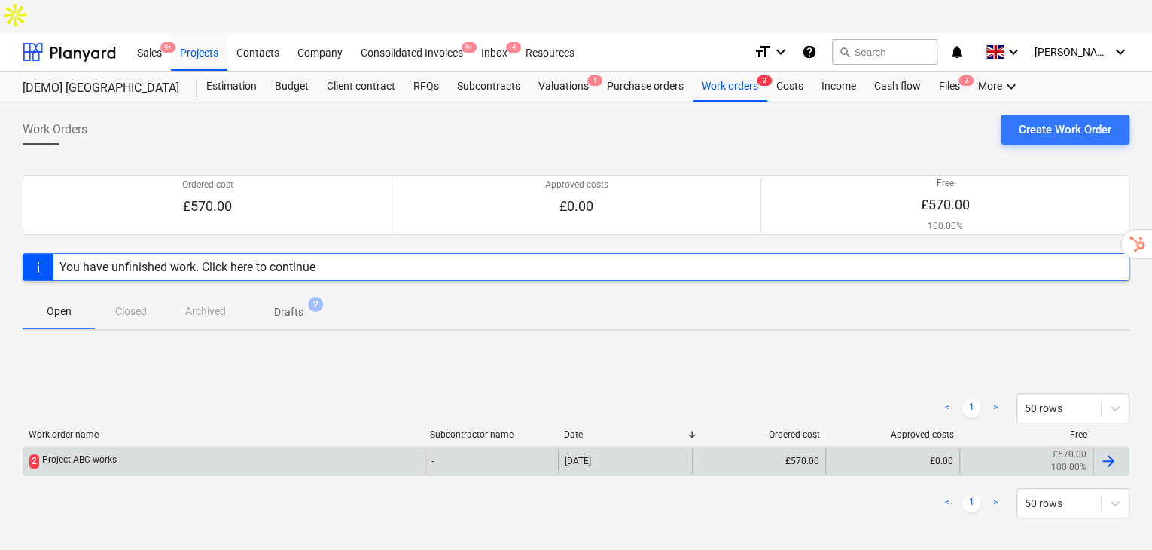
click at [185, 448] on div "2 Project ABC works" at bounding box center [223, 461] width 401 height 26
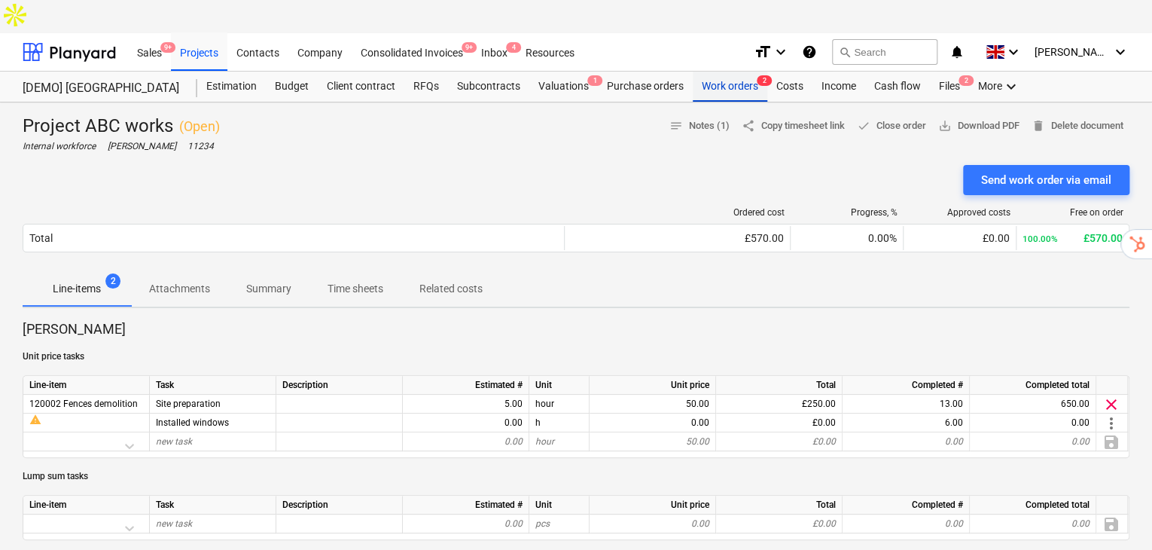
click at [729, 72] on div "Work orders 2" at bounding box center [730, 87] width 75 height 30
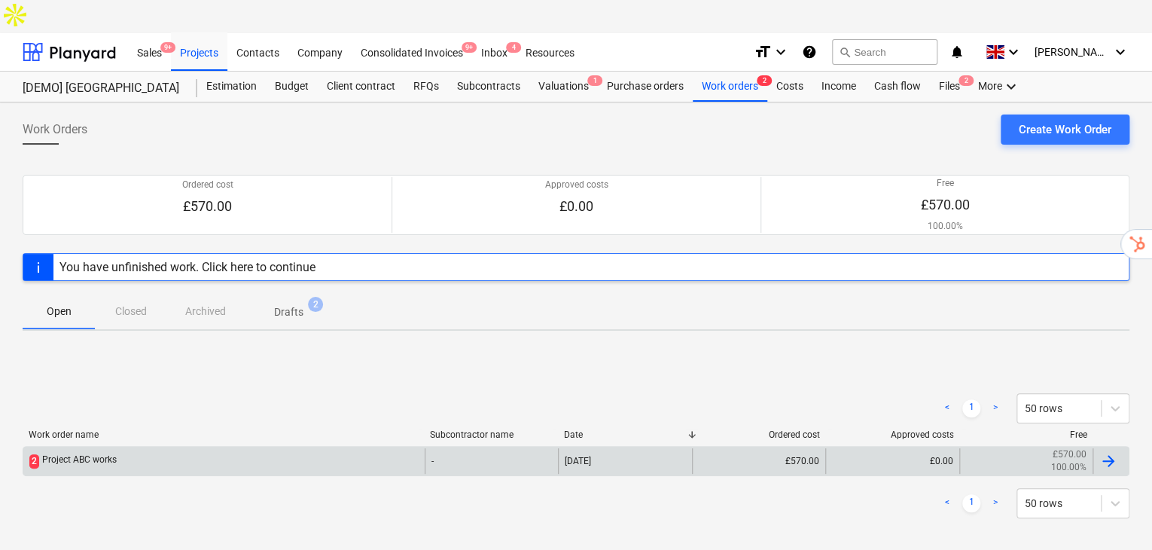
click at [545, 448] on div "-" at bounding box center [492, 461] width 134 height 26
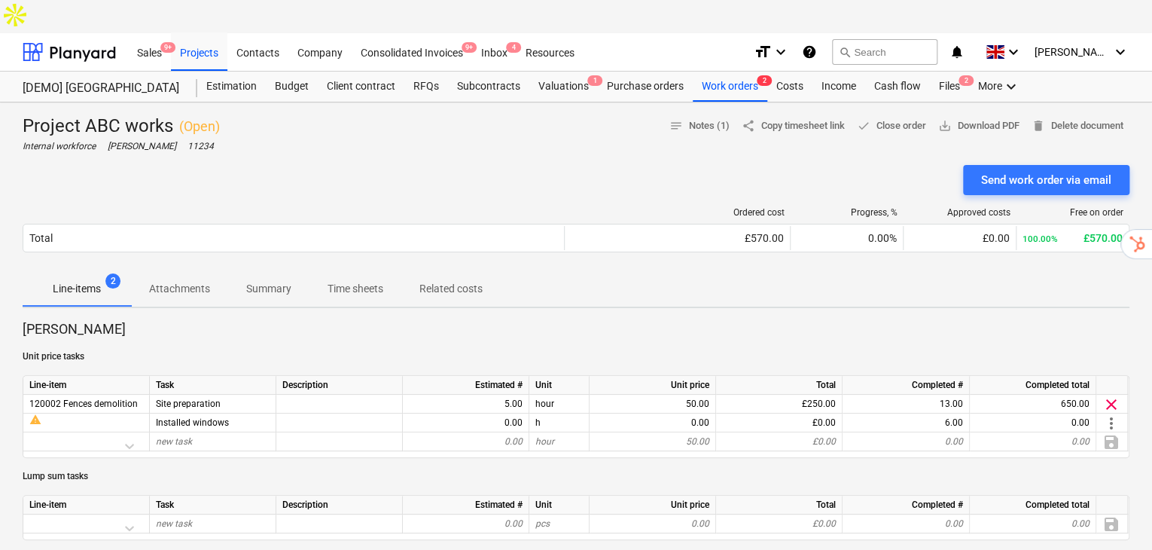
click at [277, 274] on div "Line-items 2 Attachments Summary Time sheets Related costs" at bounding box center [576, 289] width 1107 height 38
click at [279, 281] on p "Summary" at bounding box center [268, 289] width 45 height 16
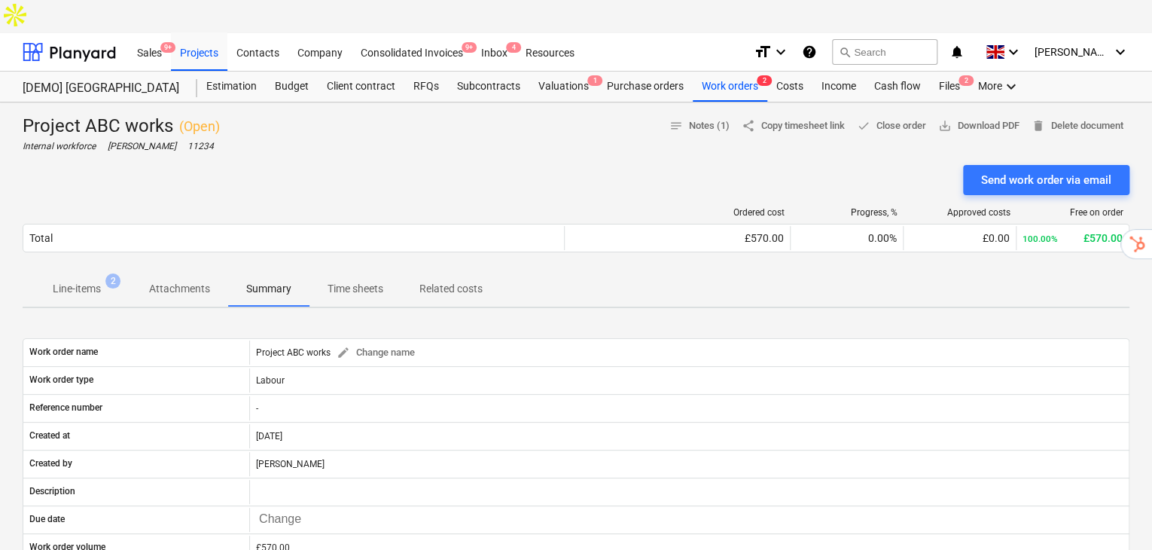
click at [351, 281] on p "Time sheets" at bounding box center [356, 289] width 56 height 16
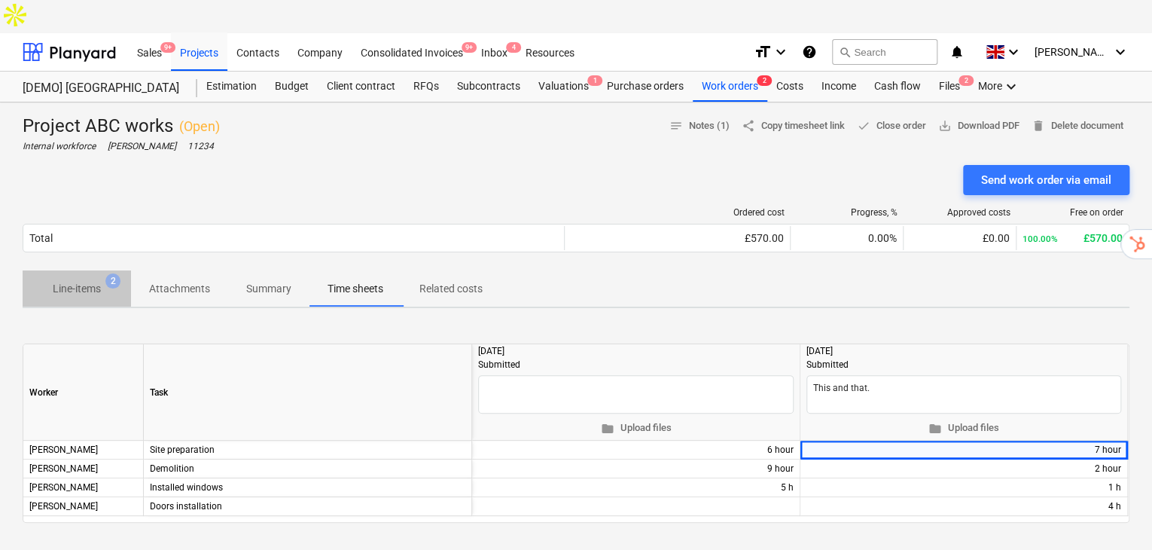
click at [87, 281] on p "Line-items" at bounding box center [77, 289] width 48 height 16
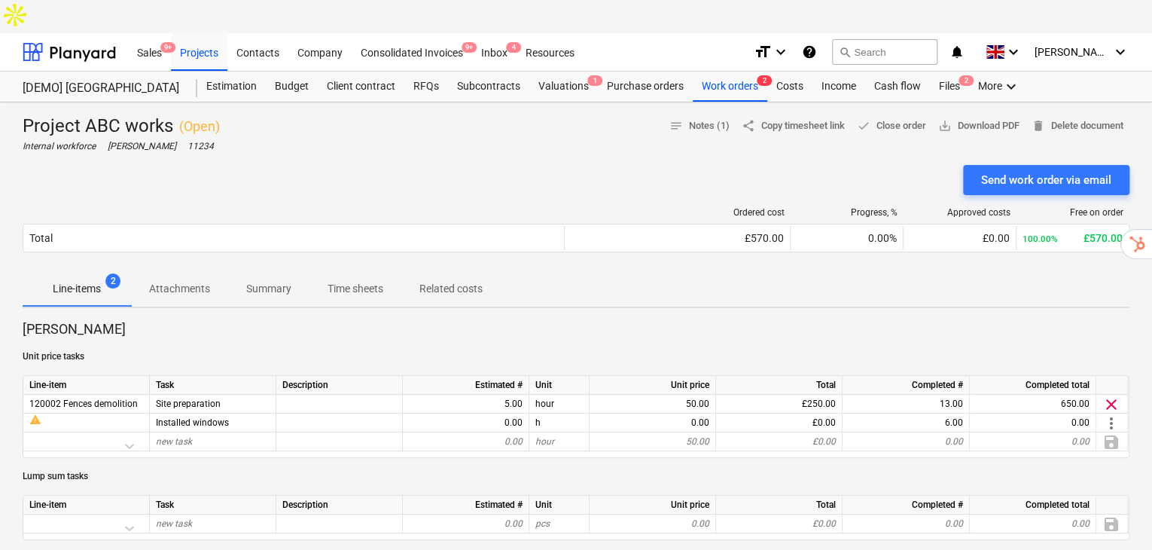
type textarea "x"
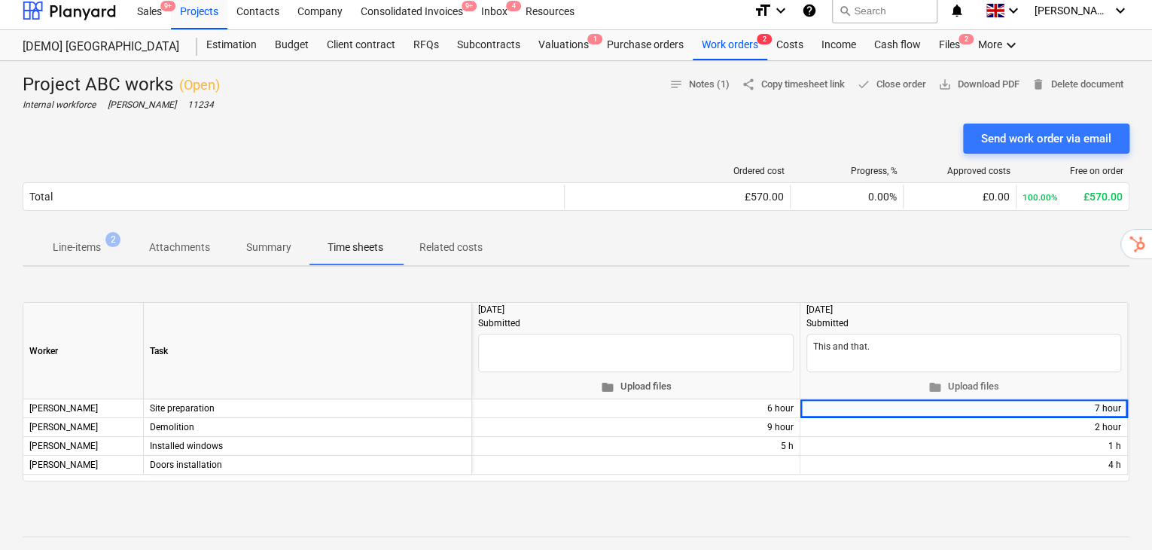
scroll to position [50, 0]
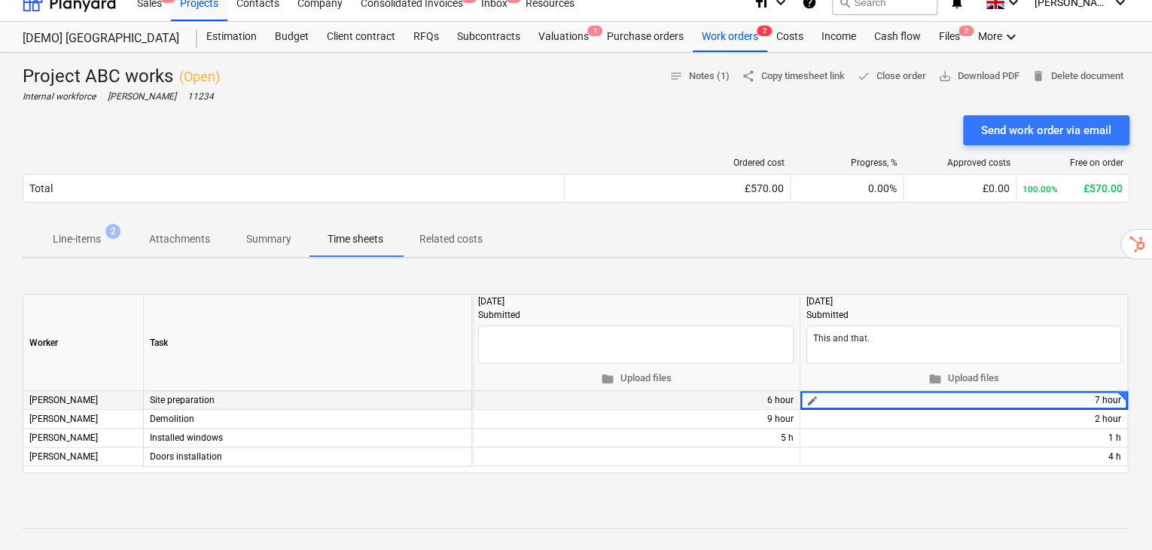
click at [1099, 391] on div "7 hour" at bounding box center [1108, 400] width 26 height 19
click at [811, 395] on span "edit" at bounding box center [813, 401] width 12 height 12
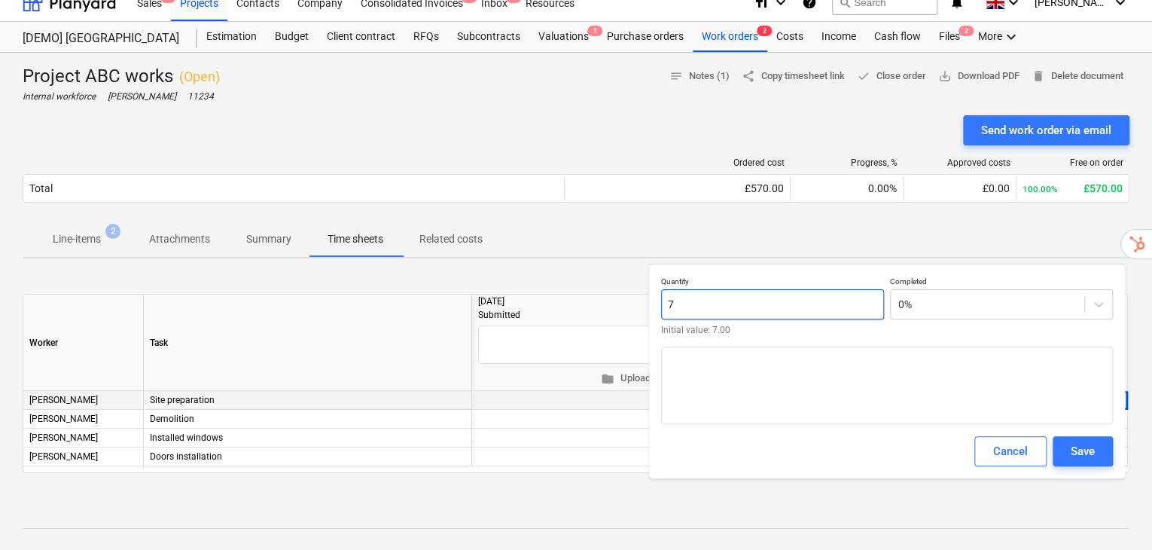
drag, startPoint x: 750, startPoint y: 312, endPoint x: 650, endPoint y: 304, distance: 100.5
click at [650, 304] on div "Quantity 7 Initial value: 7.00 Completed 0% Cancel Save" at bounding box center [887, 371] width 476 height 215
type input "5.00"
drag, startPoint x: 1076, startPoint y: 451, endPoint x: 1067, endPoint y: 455, distance: 9.8
click at [1076, 452] on div "Save" at bounding box center [1083, 451] width 24 height 20
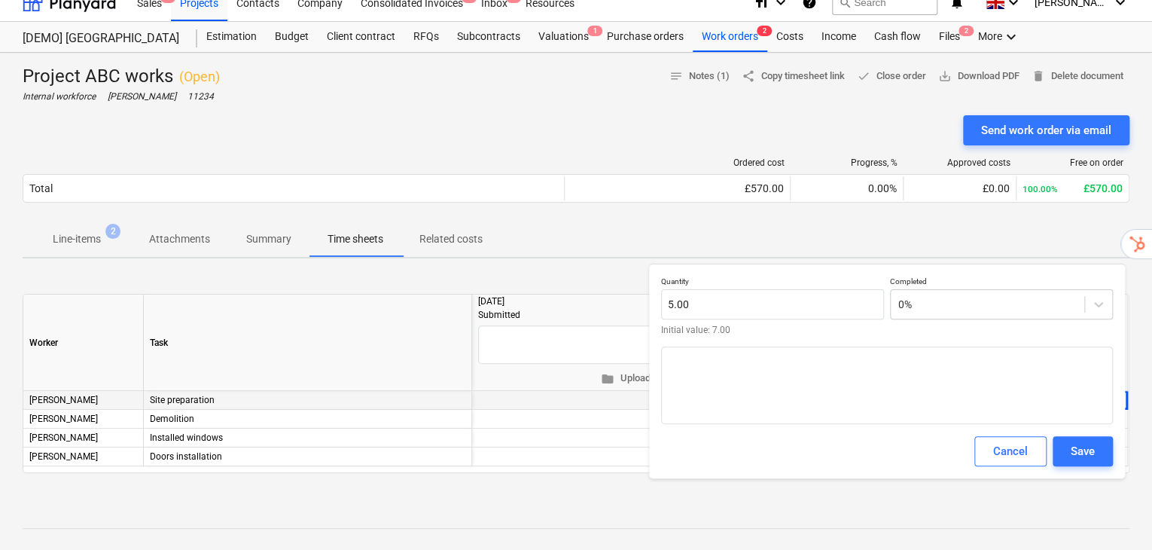
type textarea "x"
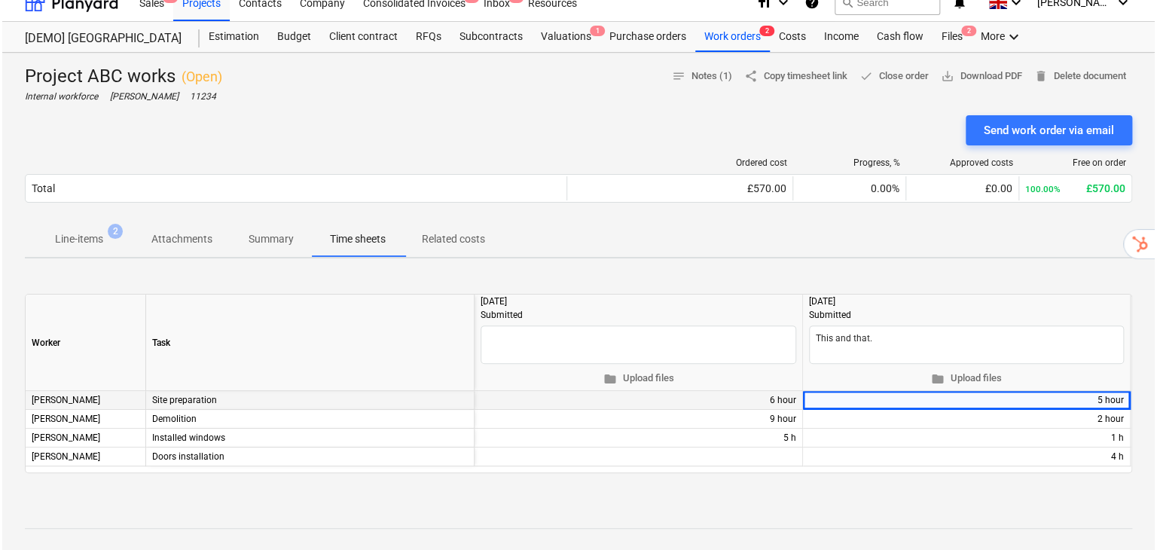
scroll to position [0, 0]
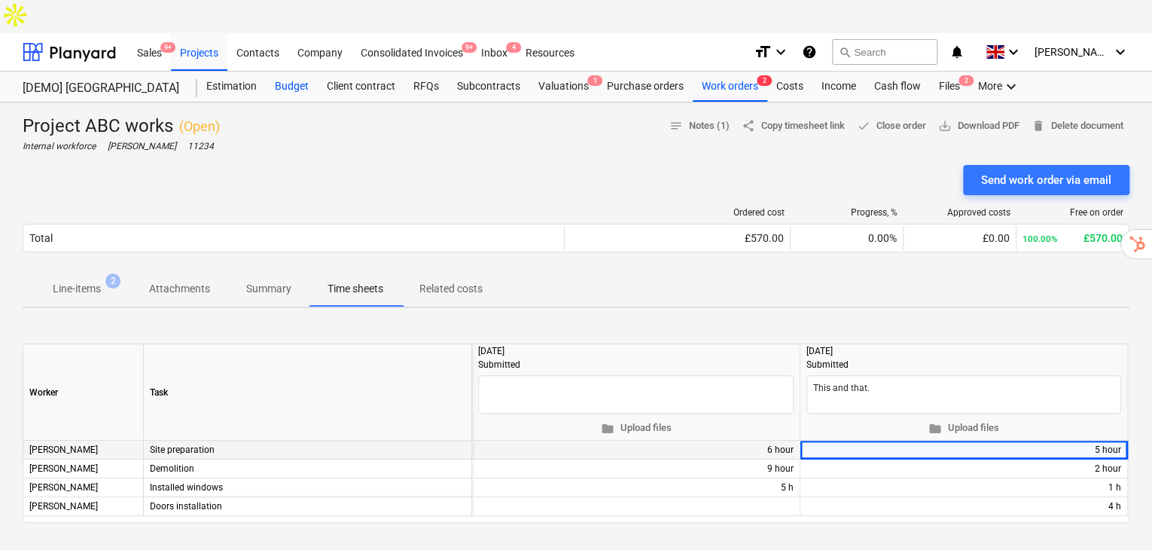
click at [289, 72] on div "Budget" at bounding box center [292, 87] width 52 height 30
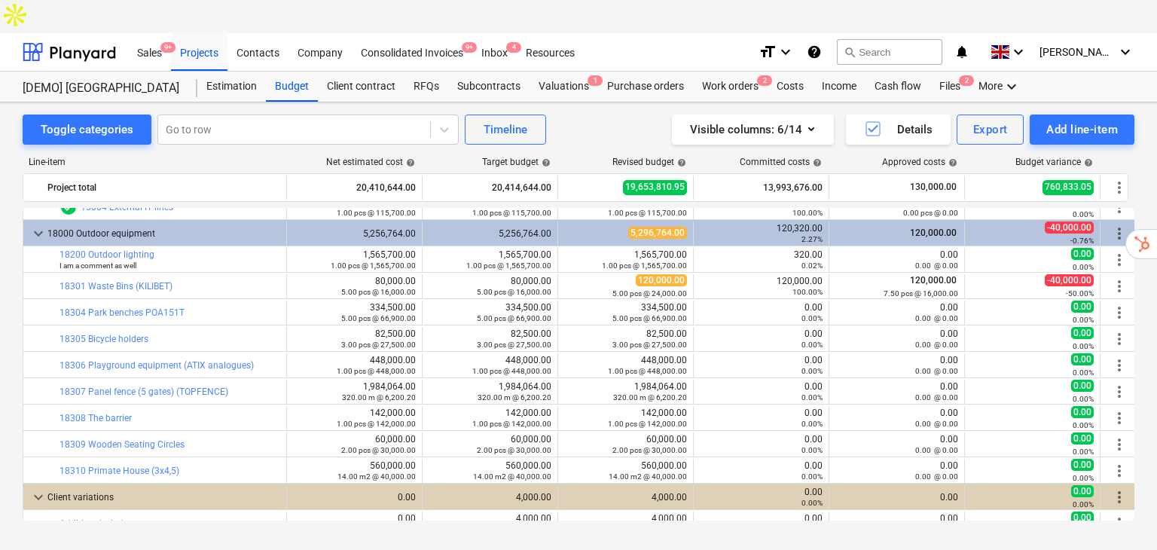
scroll to position [241, 0]
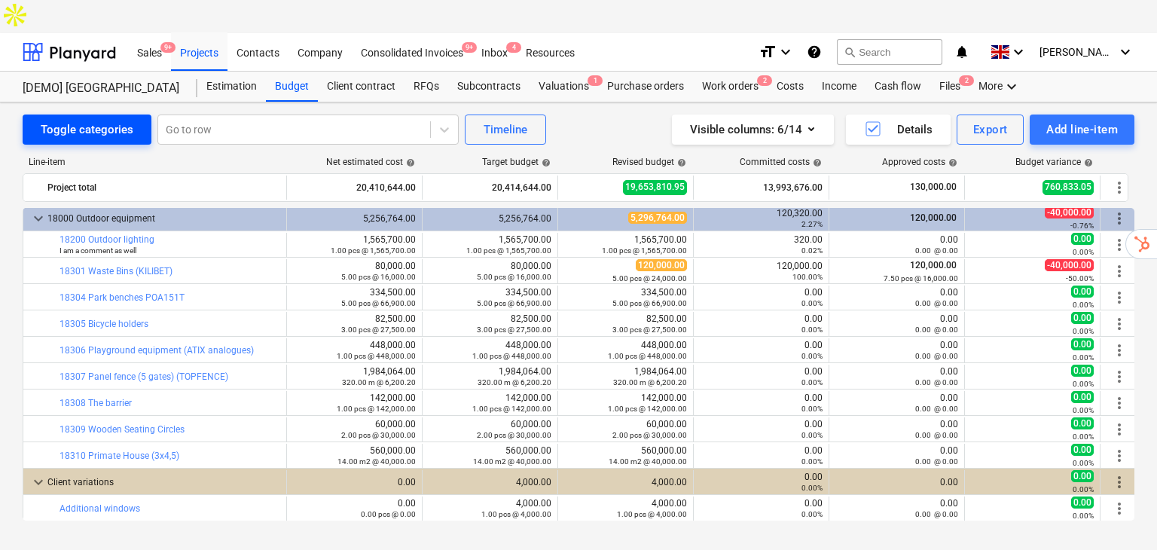
click at [73, 120] on div "Toggle categories" at bounding box center [87, 130] width 93 height 20
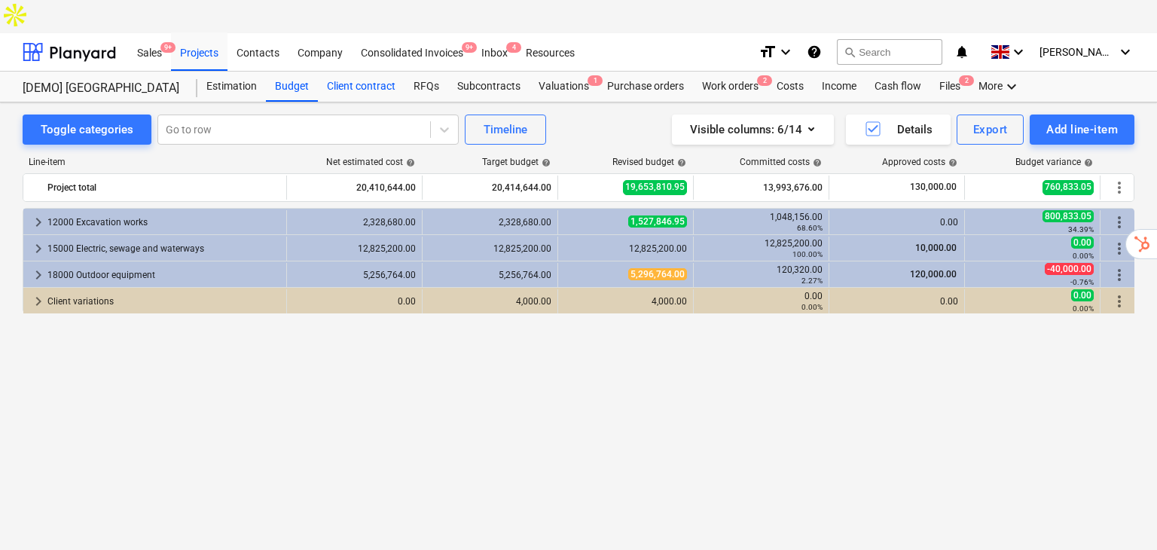
click at [368, 72] on div "Client contract" at bounding box center [361, 87] width 87 height 30
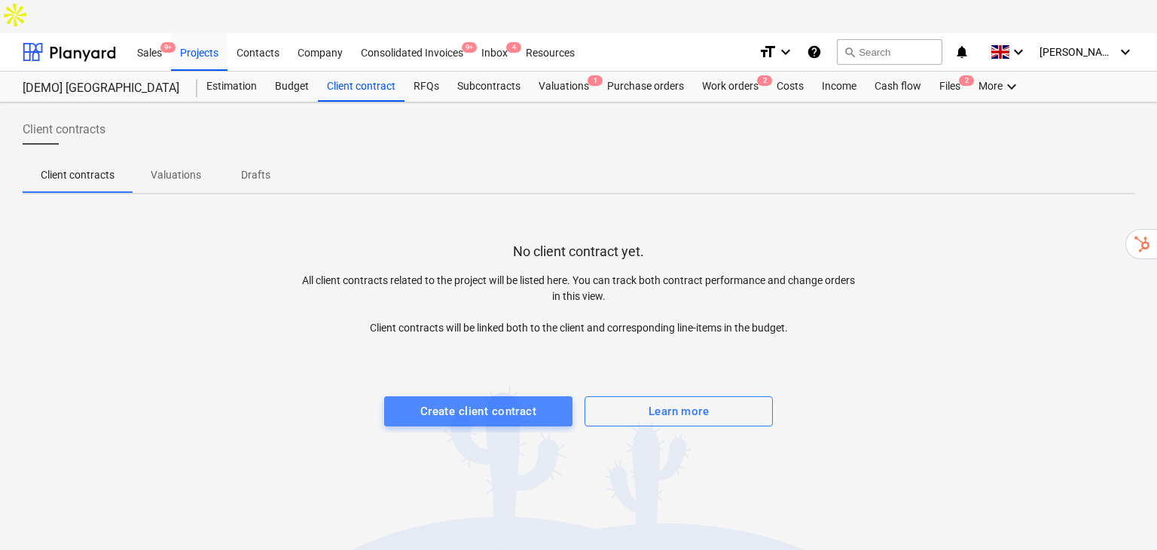
click at [473, 401] on div "Create client contract" at bounding box center [478, 411] width 116 height 20
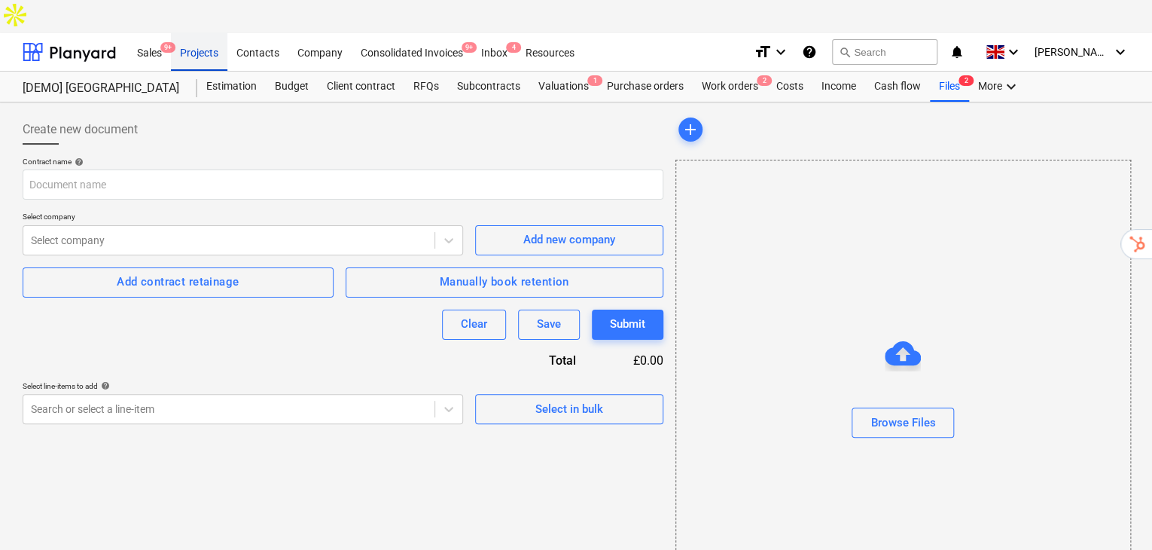
click at [202, 32] on div "Projects" at bounding box center [199, 51] width 56 height 38
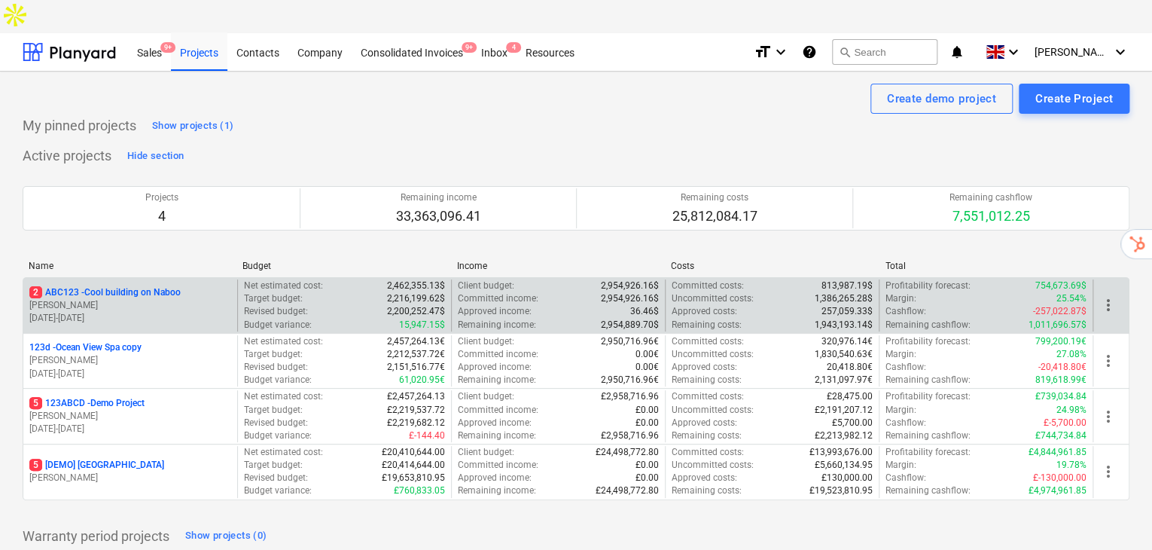
click at [151, 299] on p "M. Hammer" at bounding box center [130, 305] width 202 height 13
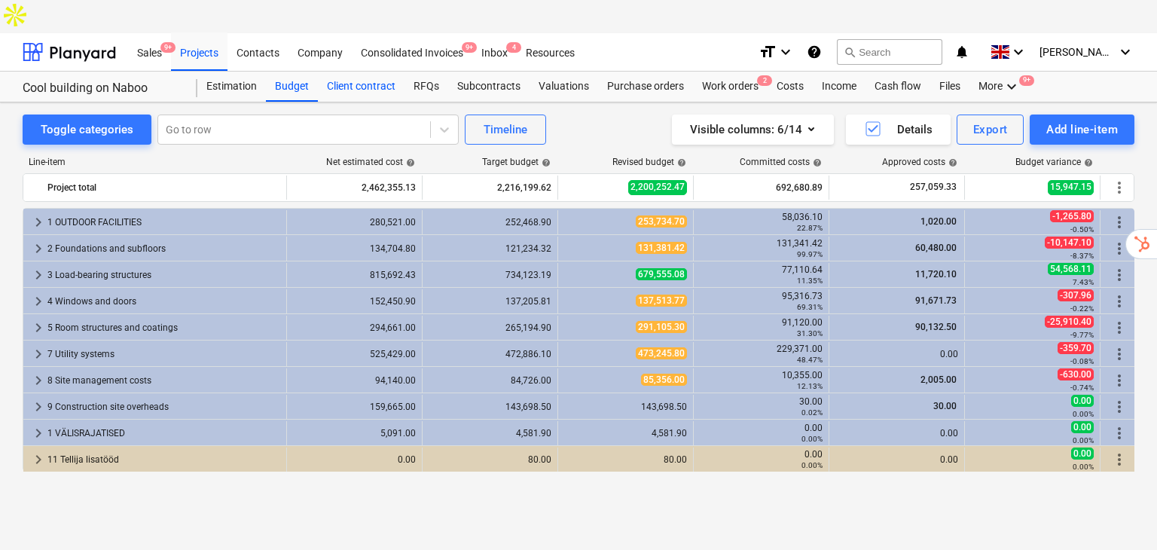
click at [361, 72] on div "Client contract" at bounding box center [361, 87] width 87 height 30
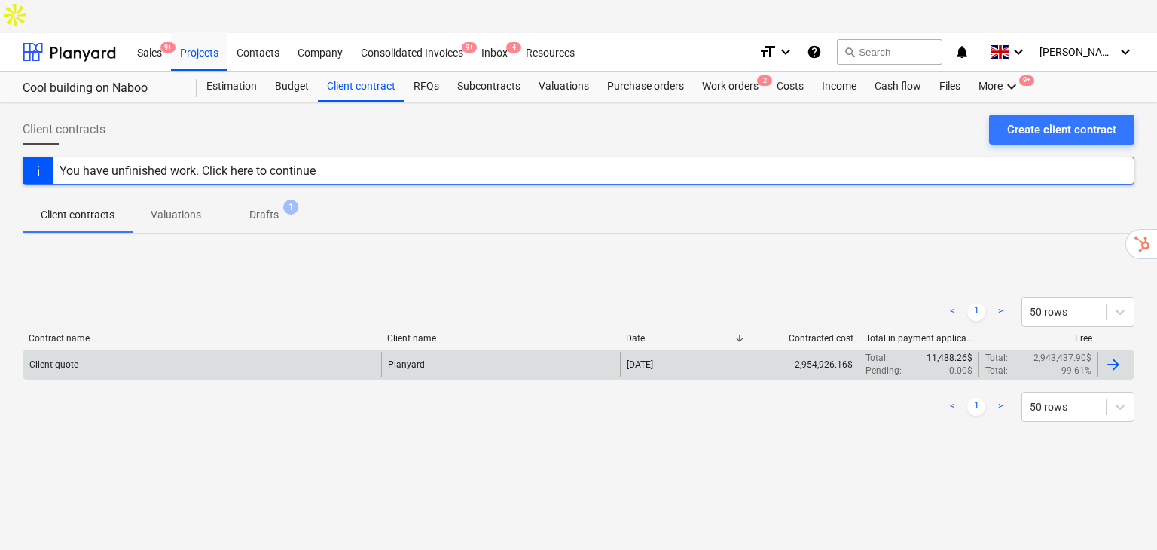
click at [126, 352] on div "Client quote" at bounding box center [202, 365] width 358 height 26
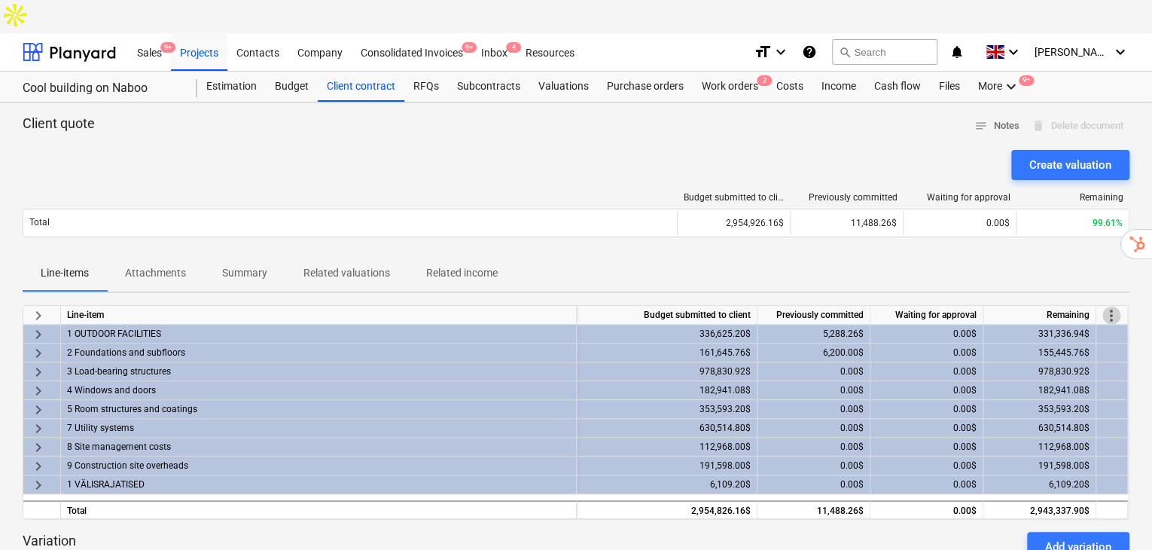
click at [1116, 307] on span "more_vert" at bounding box center [1112, 316] width 18 height 18
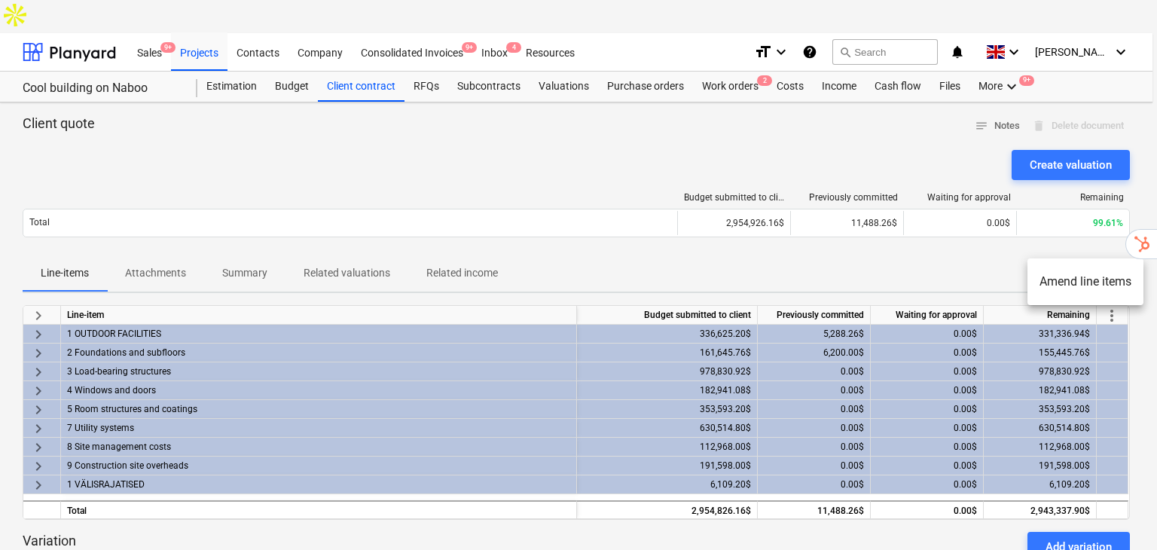
drag, startPoint x: 957, startPoint y: 236, endPoint x: 742, endPoint y: 285, distance: 220.2
click at [957, 237] on div at bounding box center [578, 275] width 1157 height 550
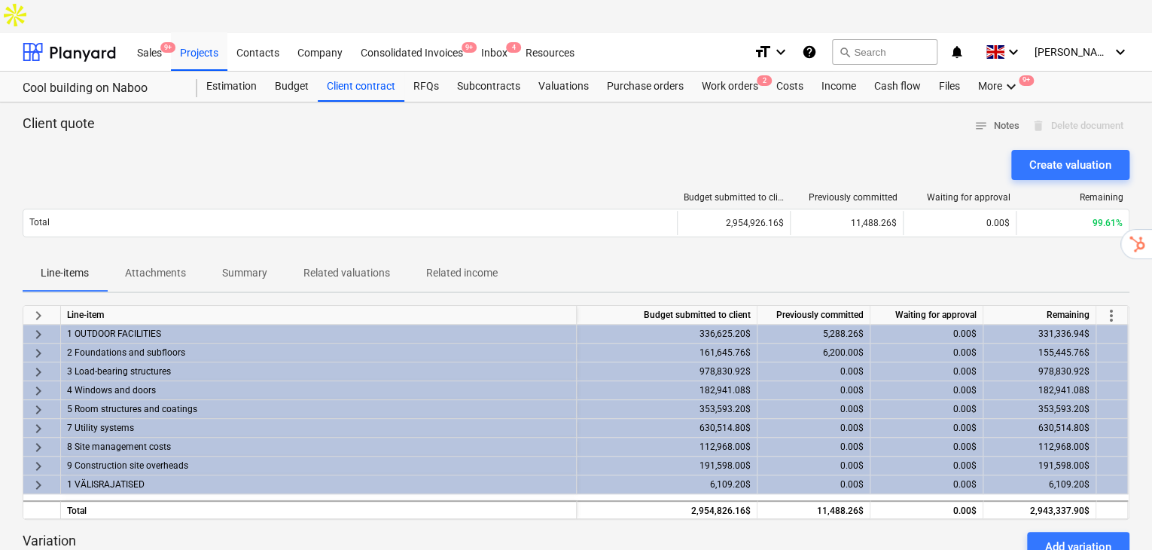
click at [39, 325] on span "keyboard_arrow_right" at bounding box center [38, 334] width 18 height 18
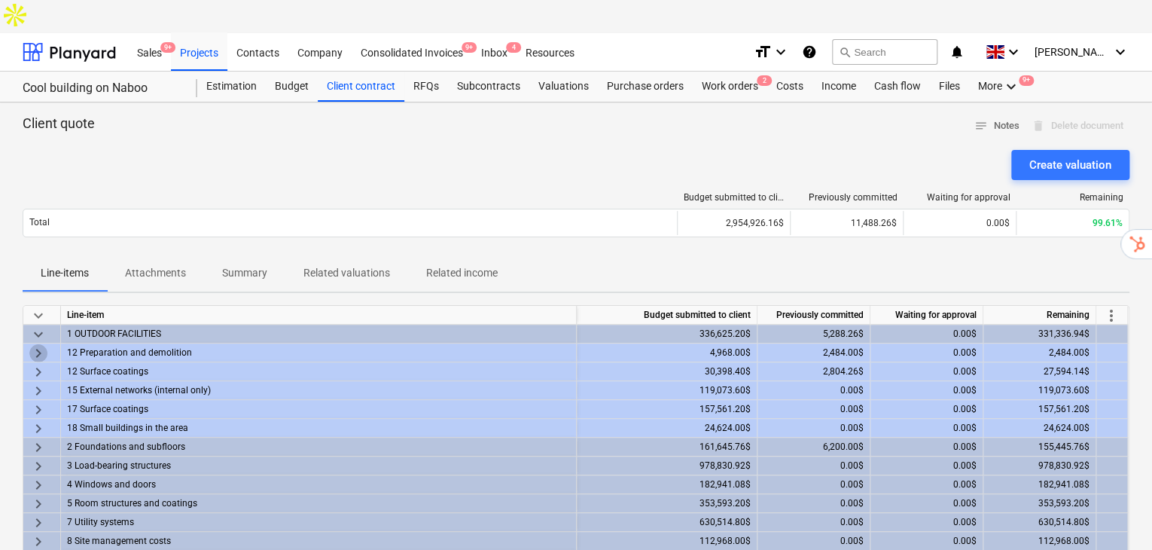
click at [38, 344] on span "keyboard_arrow_right" at bounding box center [38, 353] width 18 height 18
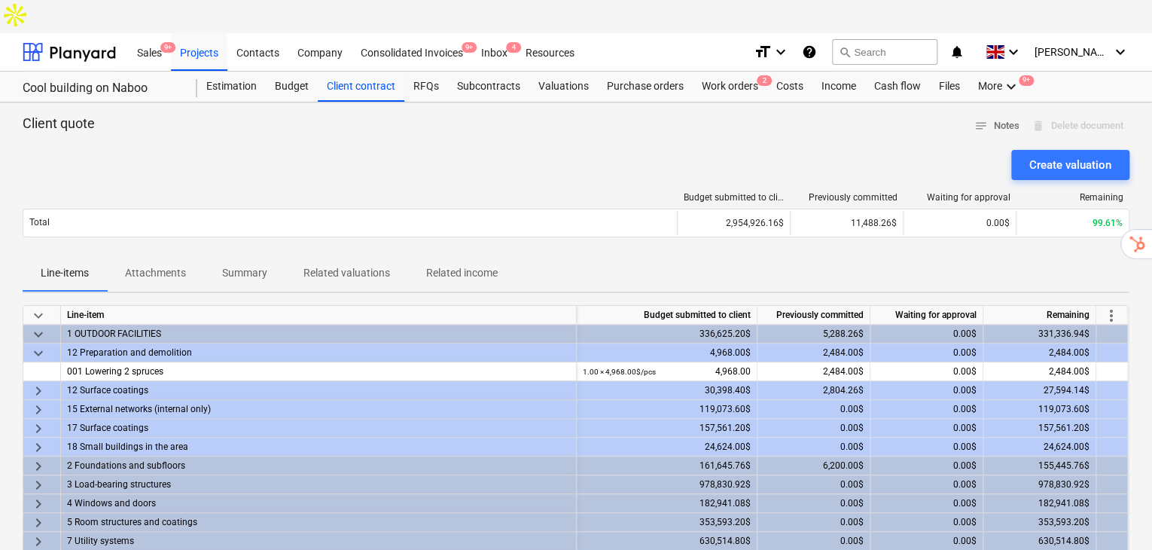
click at [1112, 307] on span "more_vert" at bounding box center [1112, 316] width 18 height 18
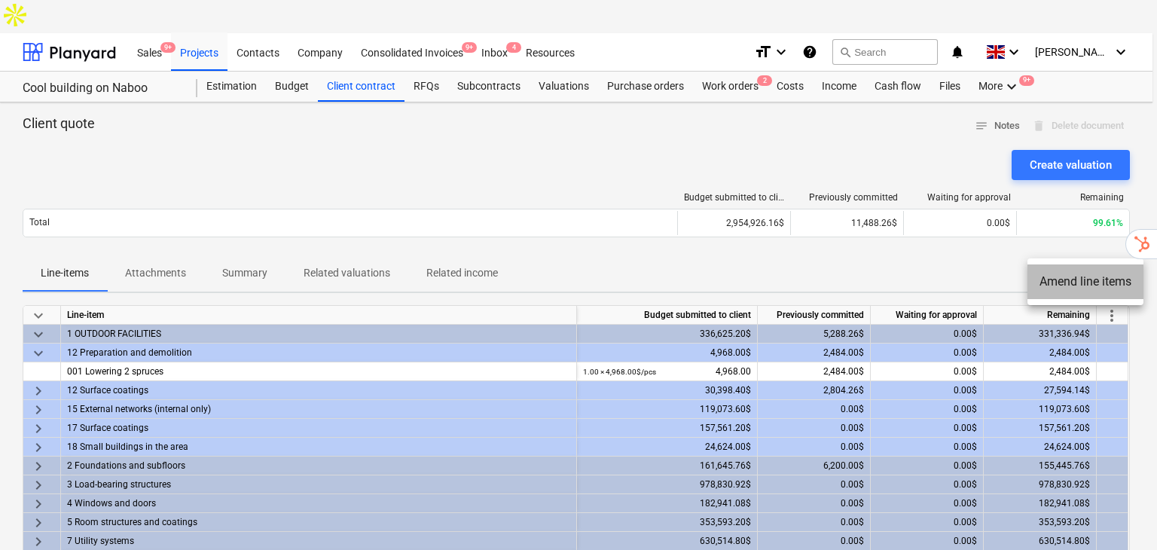
click at [1079, 274] on li "Amend line items" at bounding box center [1085, 281] width 116 height 35
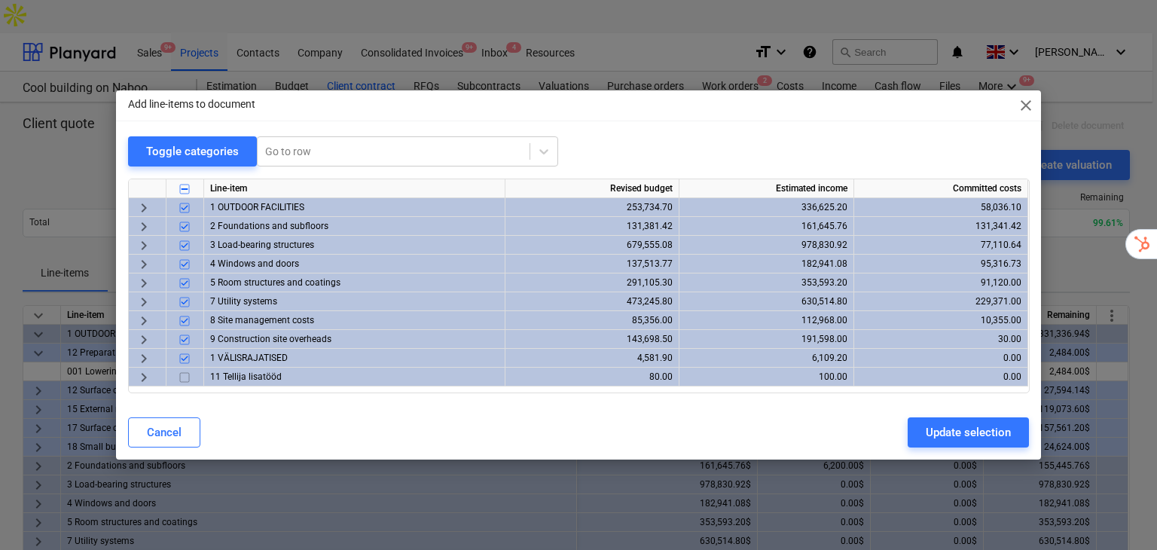
click at [145, 267] on span "keyboard_arrow_right" at bounding box center [144, 264] width 18 height 18
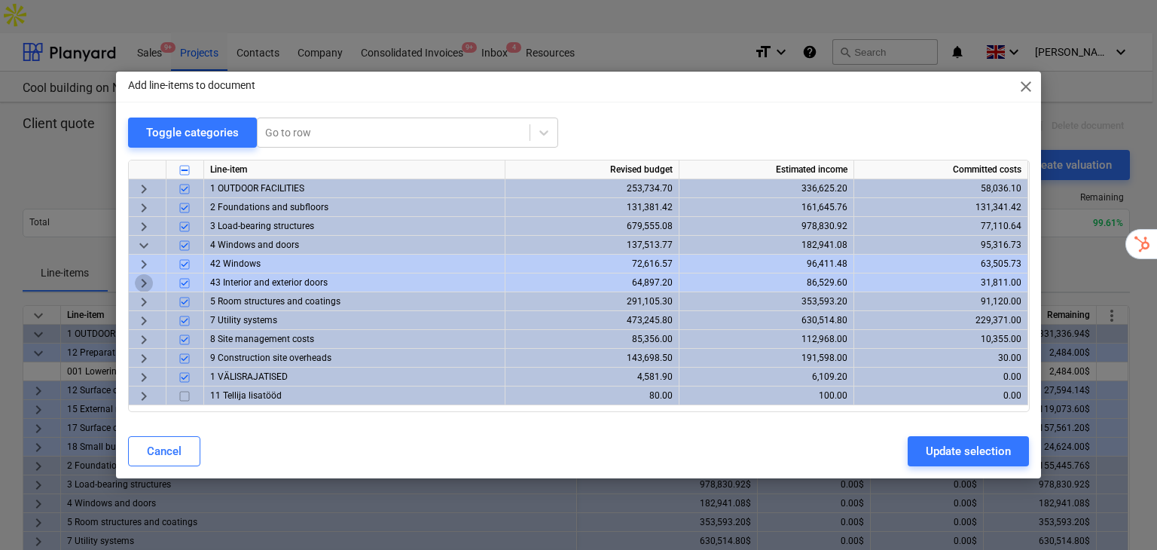
click at [143, 281] on span "keyboard_arrow_right" at bounding box center [144, 283] width 18 height 18
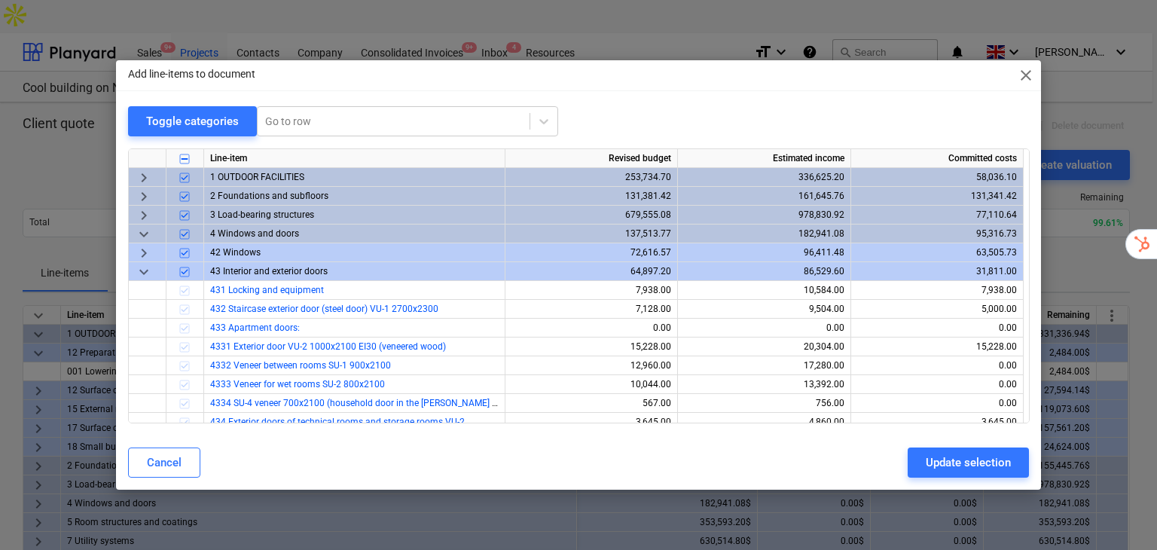
click at [1033, 77] on span "close" at bounding box center [1026, 75] width 18 height 18
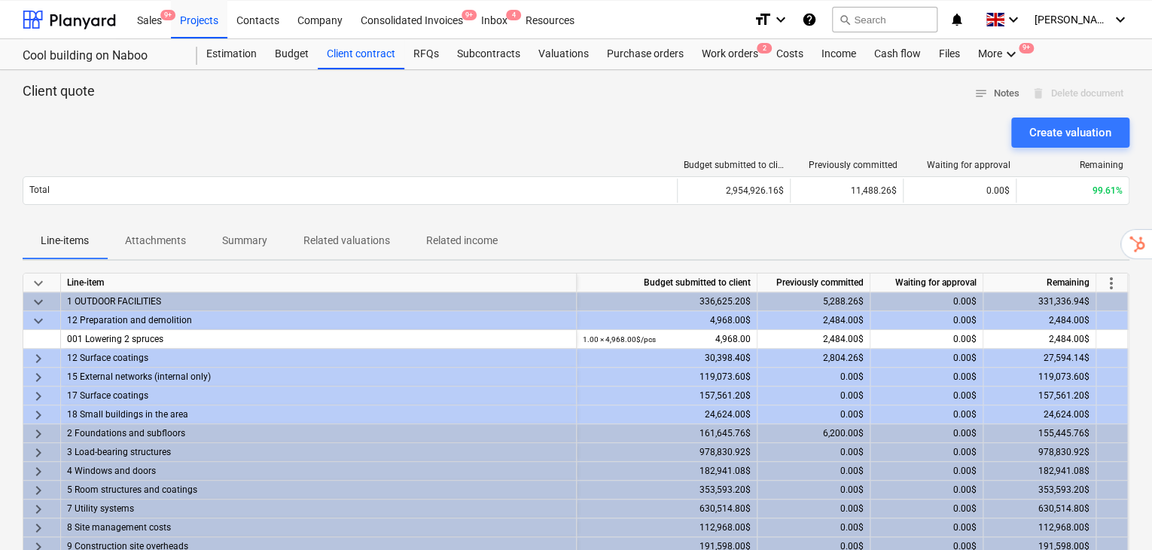
scroll to position [50, 0]
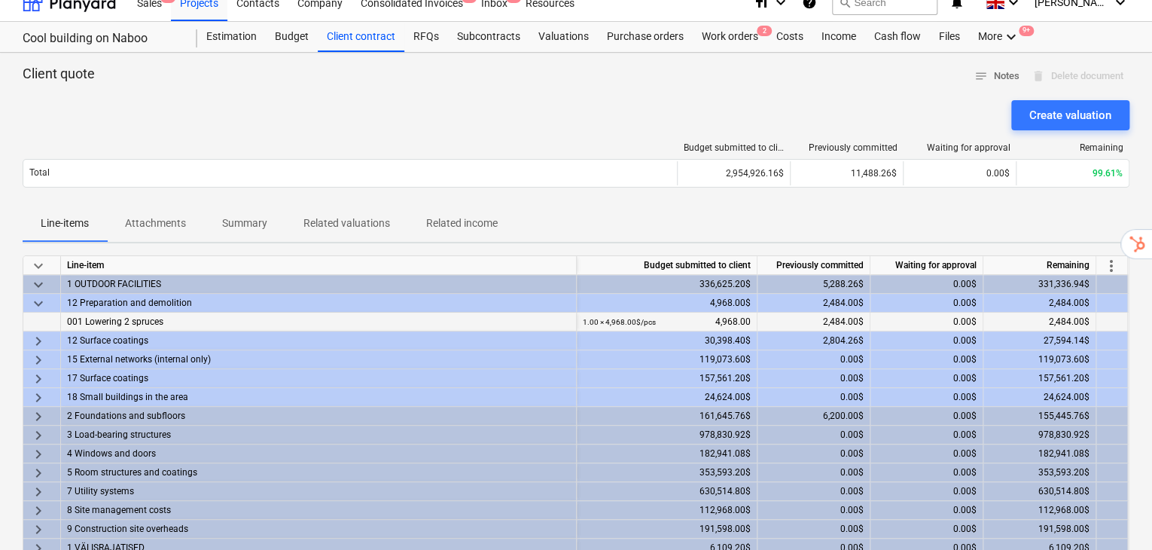
click at [642, 313] on div "1.00 × 4,968.00$ / pcs" at bounding box center [619, 322] width 73 height 19
click at [641, 318] on small "1.00 × 4,968.00$ / pcs" at bounding box center [619, 322] width 73 height 8
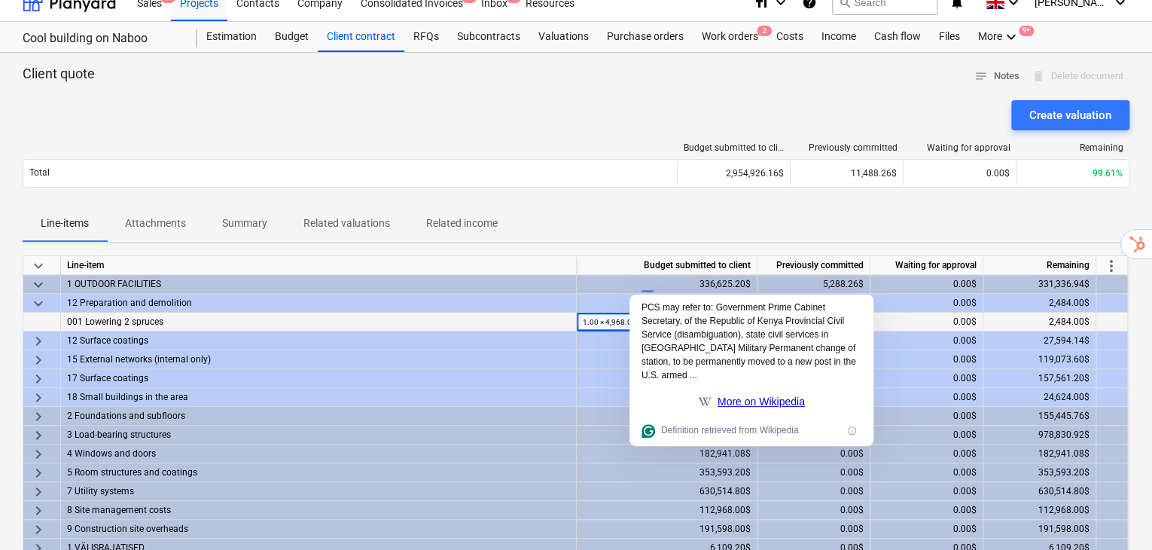
click at [636, 318] on small "1.00 × 4,968.00$ / pcs" at bounding box center [619, 322] width 73 height 8
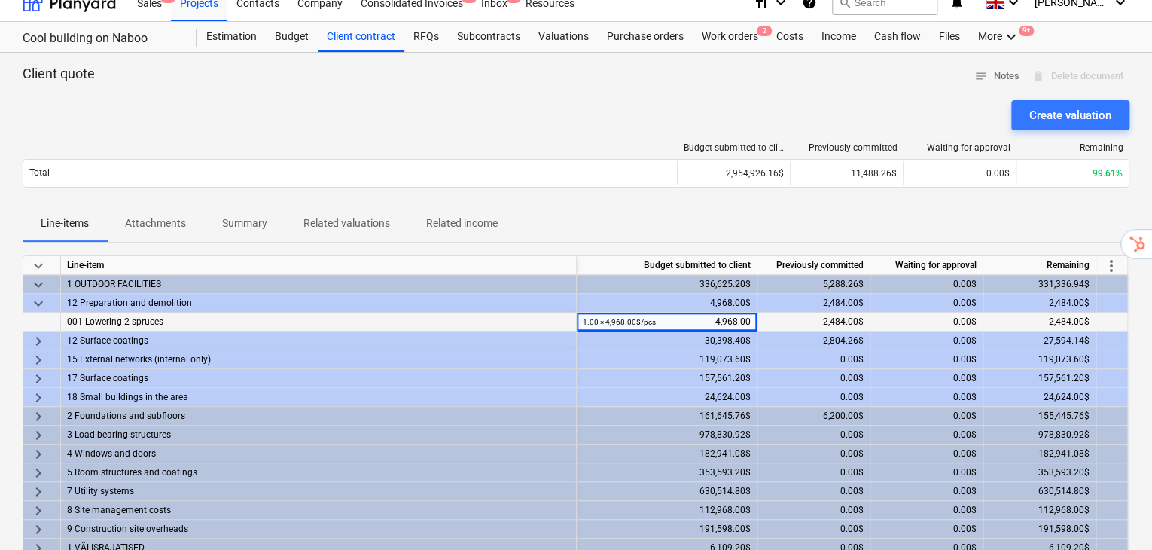
click at [606, 318] on small "1.00 × 4,968.00$ / pcs" at bounding box center [619, 322] width 73 height 8
click at [1115, 257] on span "more_vert" at bounding box center [1112, 266] width 18 height 18
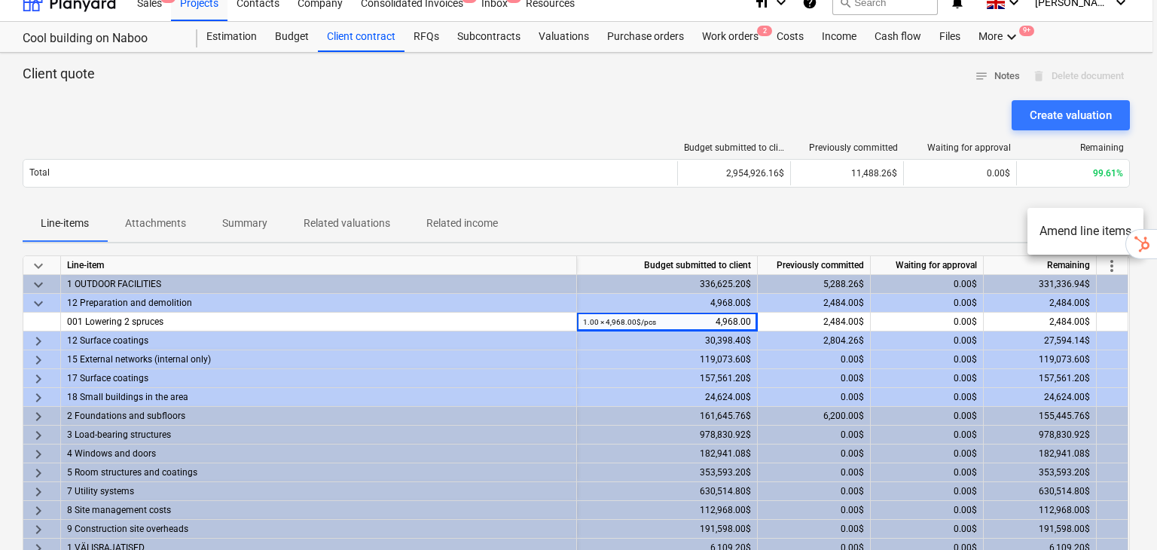
click at [1018, 191] on div at bounding box center [578, 275] width 1157 height 550
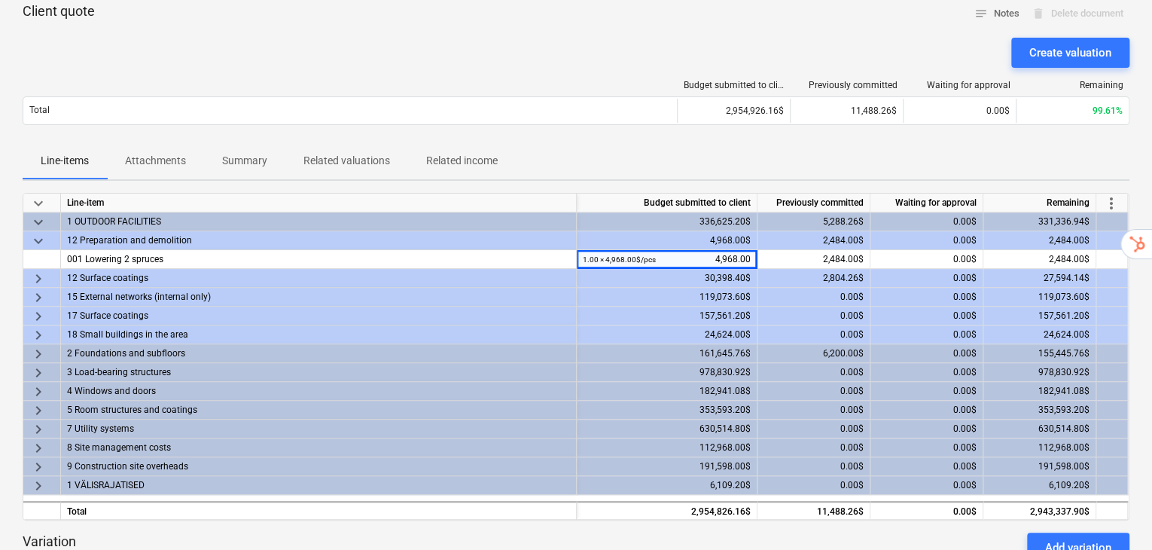
scroll to position [151, 0]
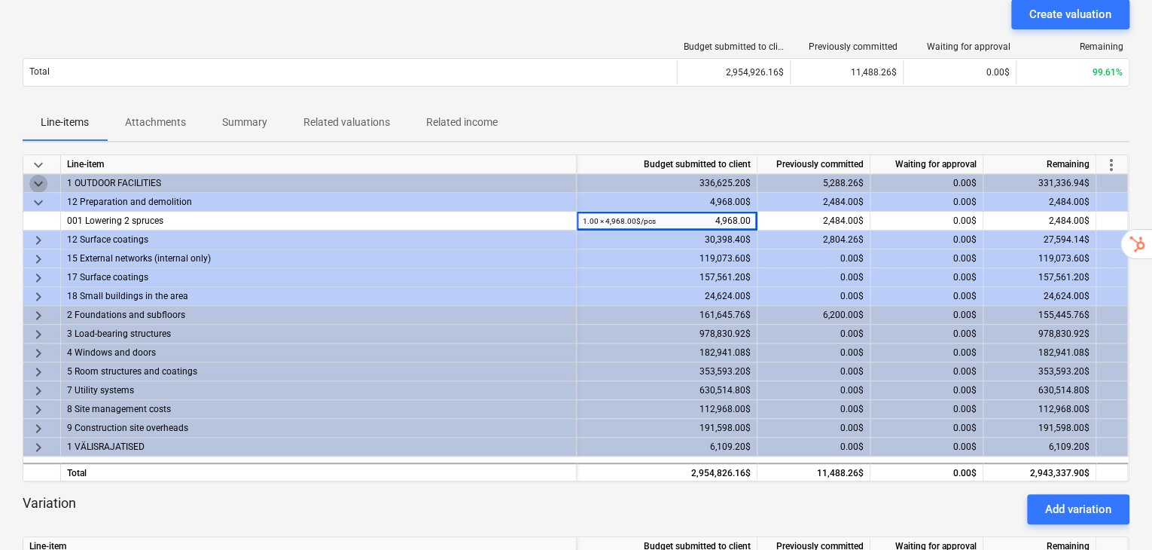
click at [32, 175] on span "keyboard_arrow_down" at bounding box center [38, 184] width 18 height 18
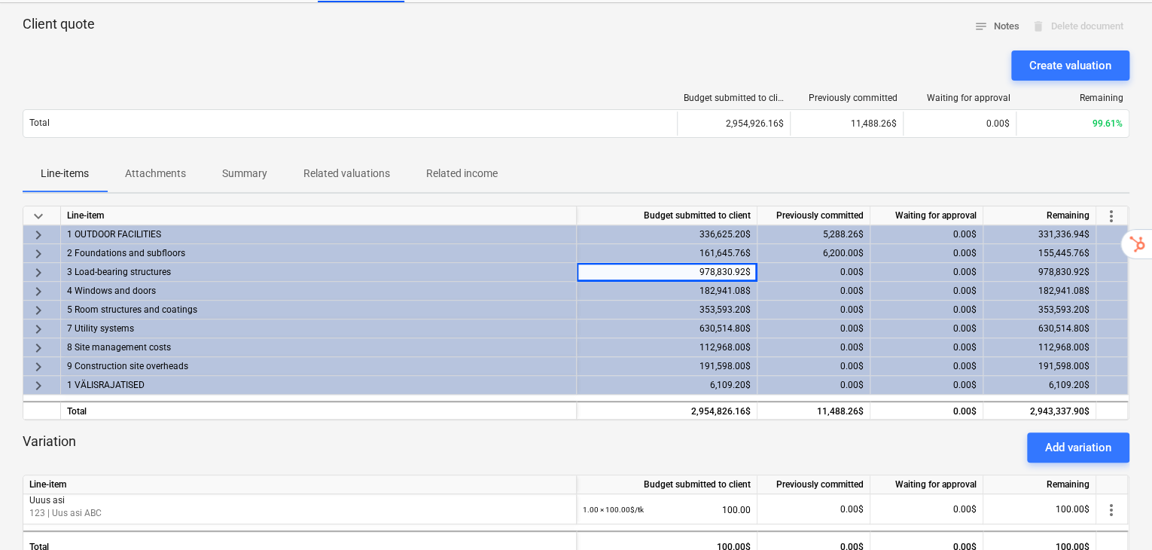
scroll to position [0, 0]
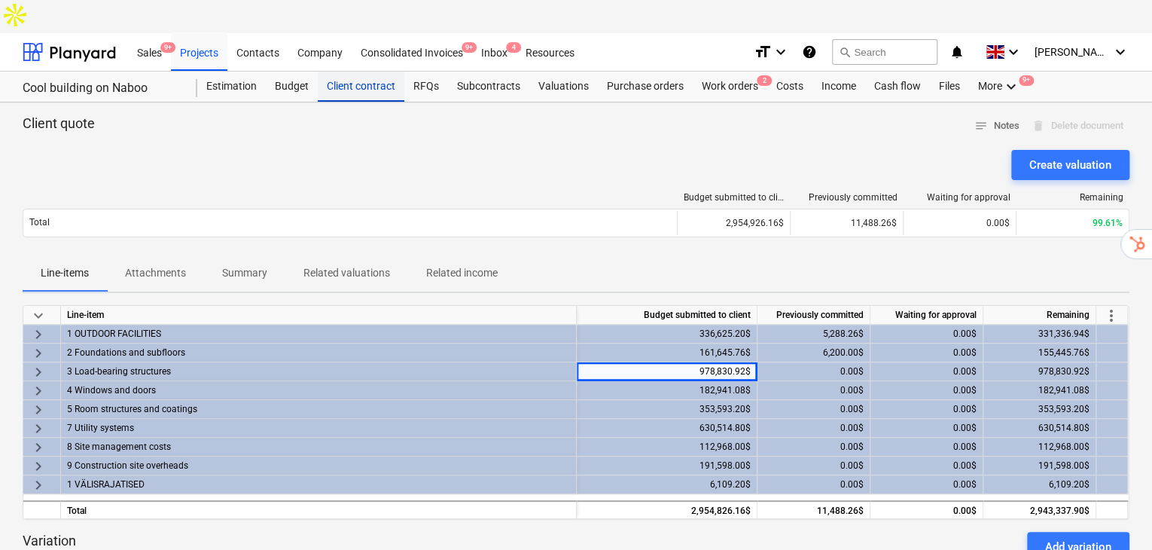
click at [355, 72] on div "Client contract" at bounding box center [361, 87] width 87 height 30
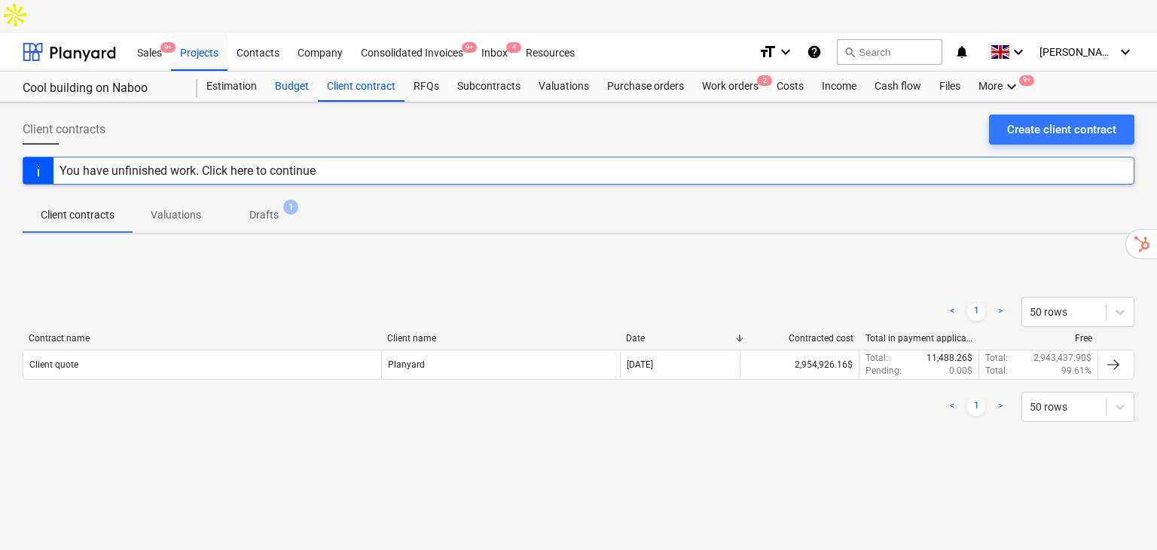
click at [281, 72] on div "Budget" at bounding box center [292, 87] width 52 height 30
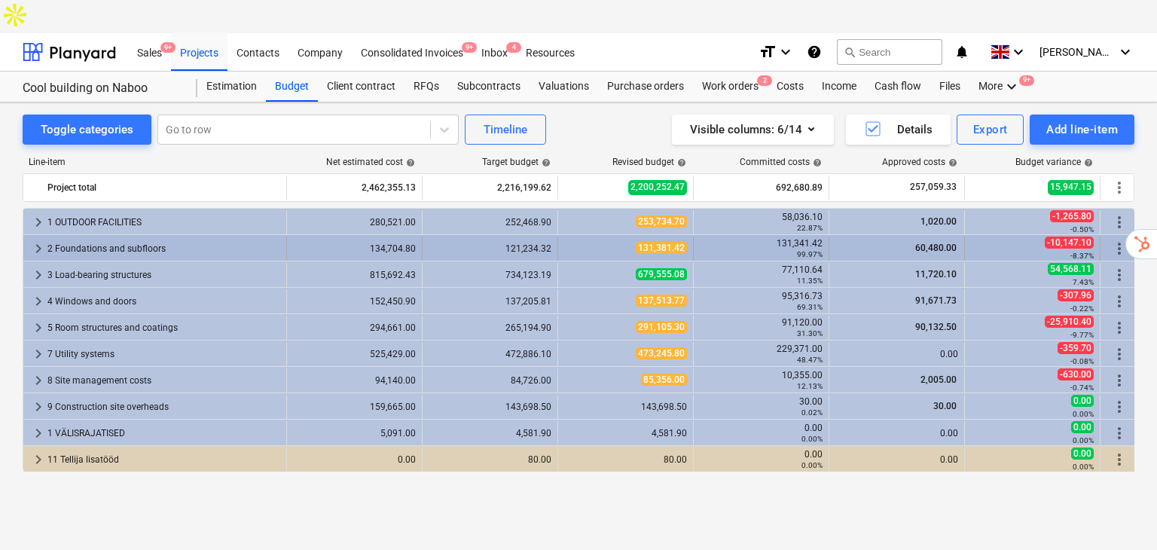
click at [87, 237] on div "2 Foundations and subfloors" at bounding box center [163, 249] width 233 height 24
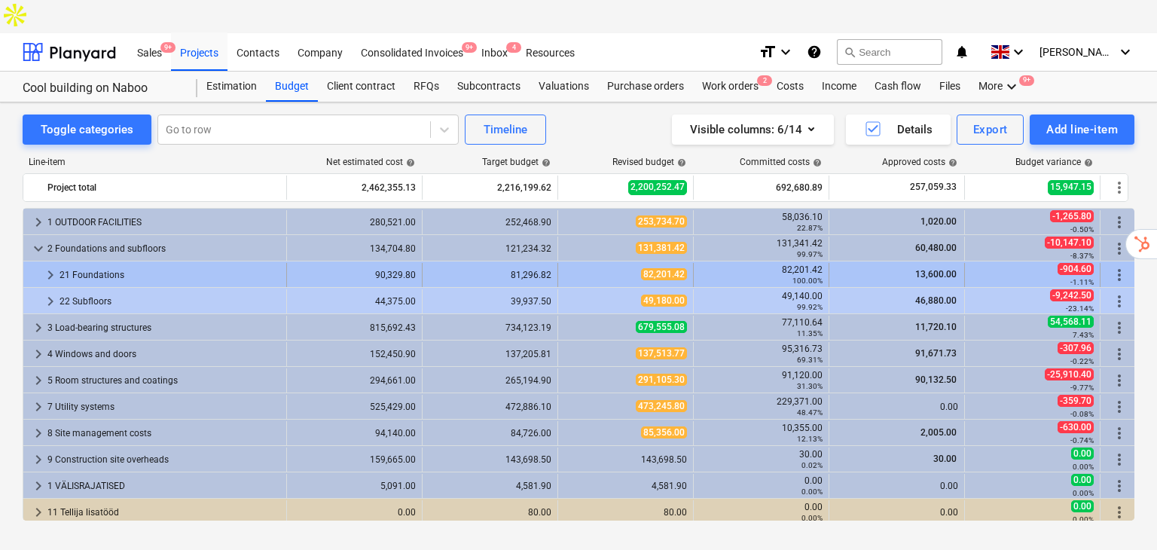
click at [82, 263] on div "21 Foundations" at bounding box center [170, 275] width 221 height 24
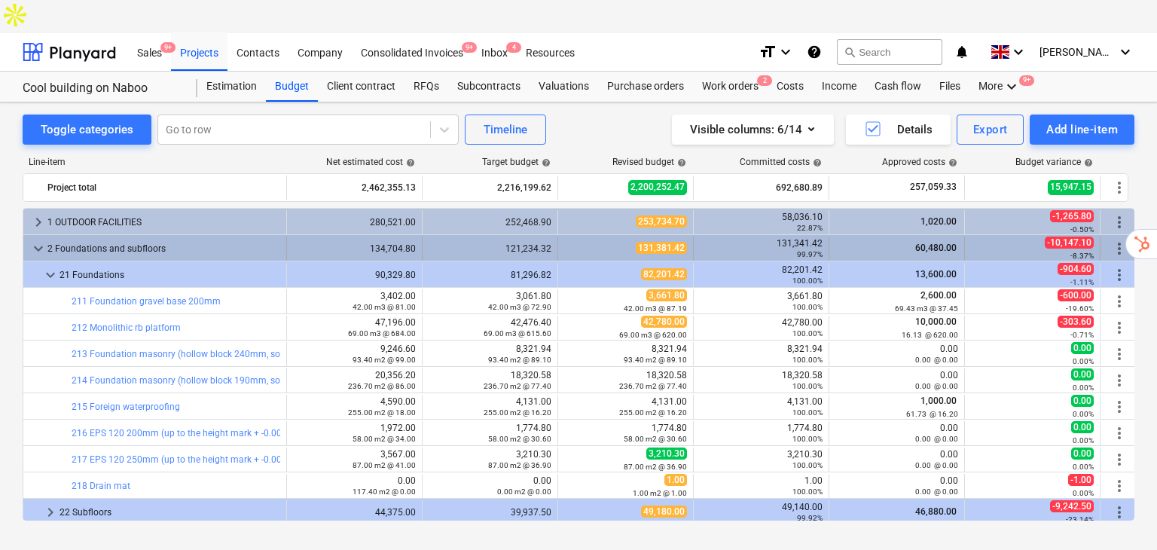
click at [32, 240] on span "keyboard_arrow_down" at bounding box center [38, 249] width 18 height 18
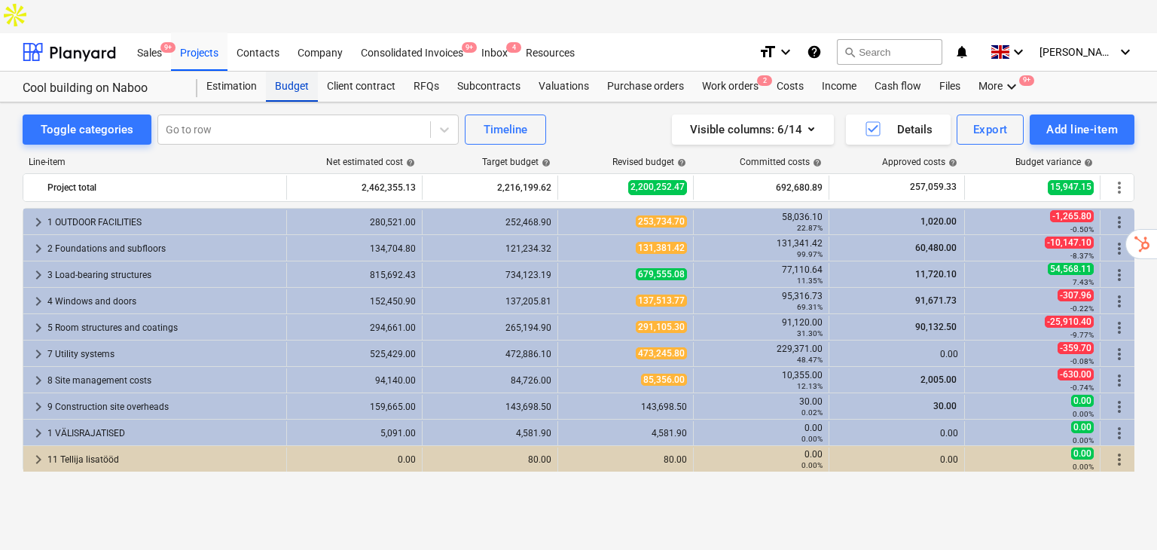
click at [281, 72] on div "Budget" at bounding box center [292, 87] width 52 height 30
click at [342, 72] on div "Client contract" at bounding box center [361, 87] width 87 height 30
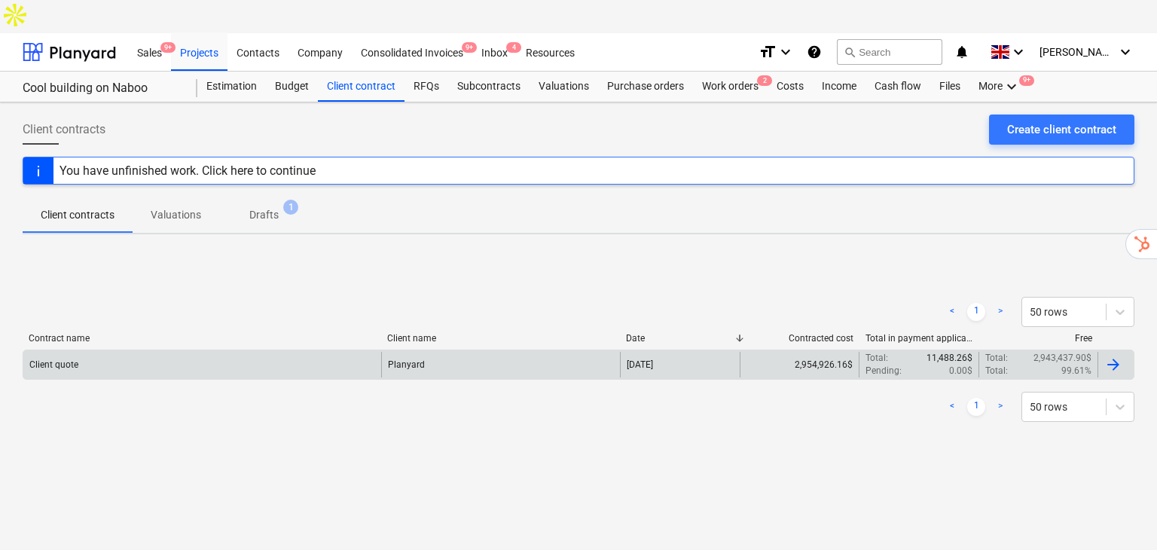
click at [203, 352] on div "Client quote" at bounding box center [202, 365] width 358 height 26
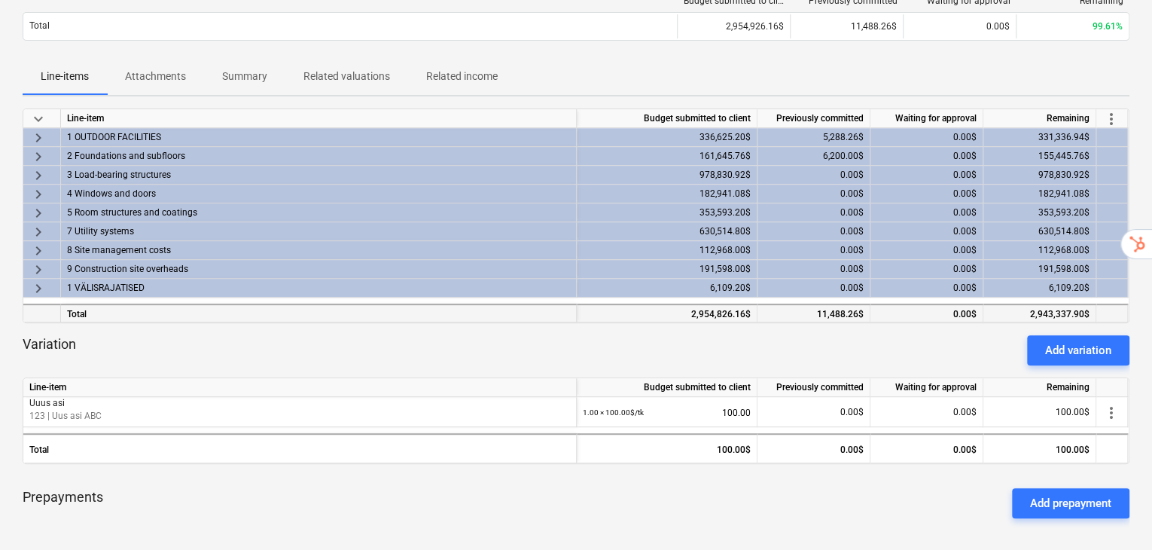
scroll to position [200, 0]
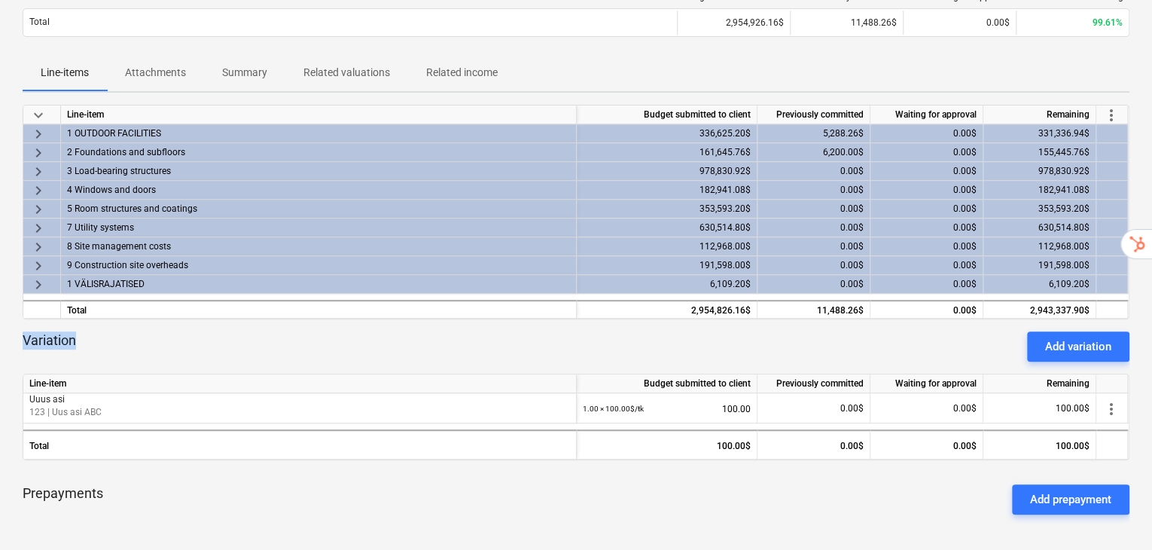
drag, startPoint x: 18, startPoint y: 301, endPoint x: 102, endPoint y: 300, distance: 84.4
click at [102, 300] on div "Client quote notes Notes delete Delete document Create valuation Budget submitt…" at bounding box center [576, 344] width 1152 height 884
click at [1087, 337] on div "Add variation" at bounding box center [1078, 347] width 66 height 20
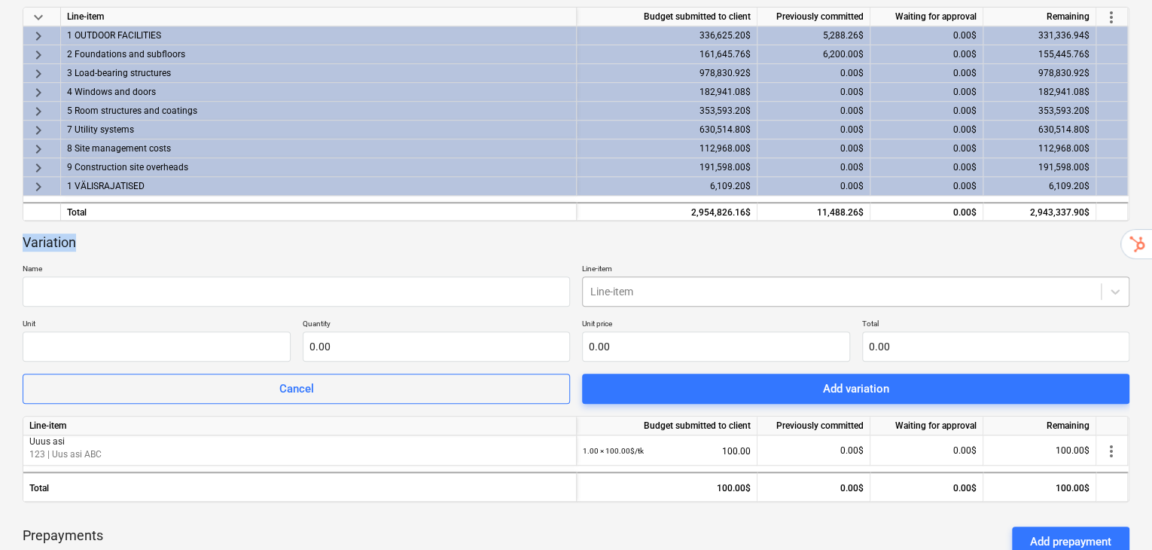
scroll to position [301, 0]
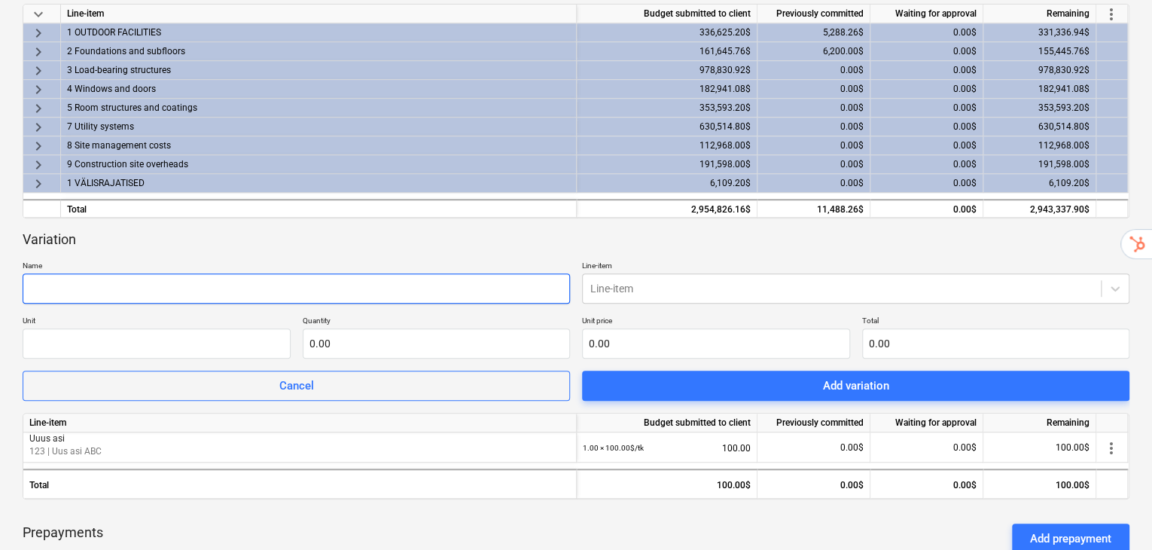
click at [191, 273] on input "text" at bounding box center [297, 288] width 548 height 30
type input "E"
type input "Additional windows"
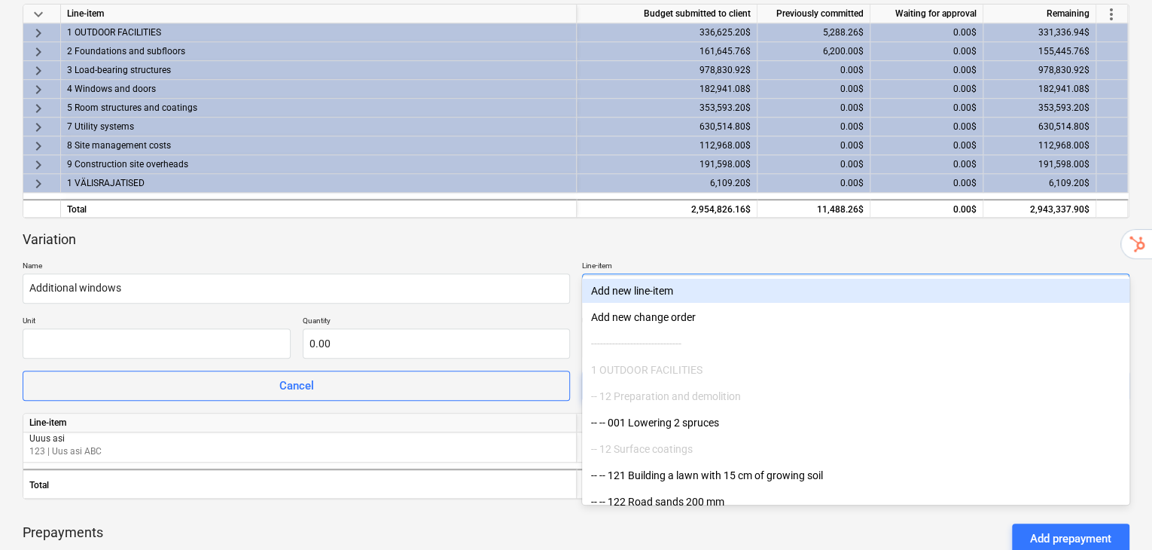
click at [625, 281] on div at bounding box center [842, 288] width 503 height 15
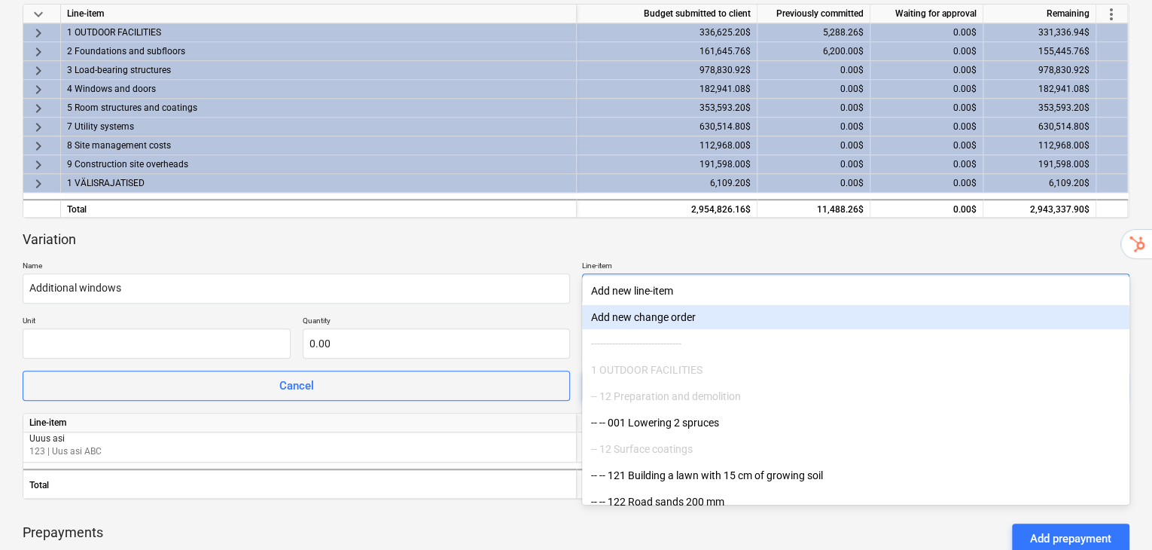
click at [603, 316] on div "Add new change order" at bounding box center [856, 317] width 548 height 24
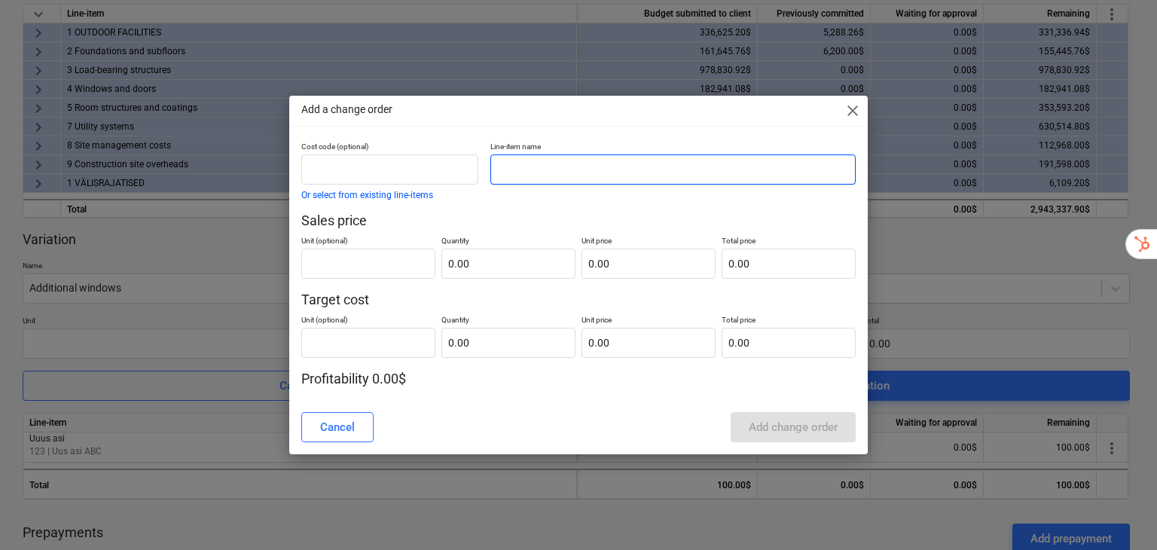
click at [554, 157] on input "text" at bounding box center [672, 169] width 365 height 30
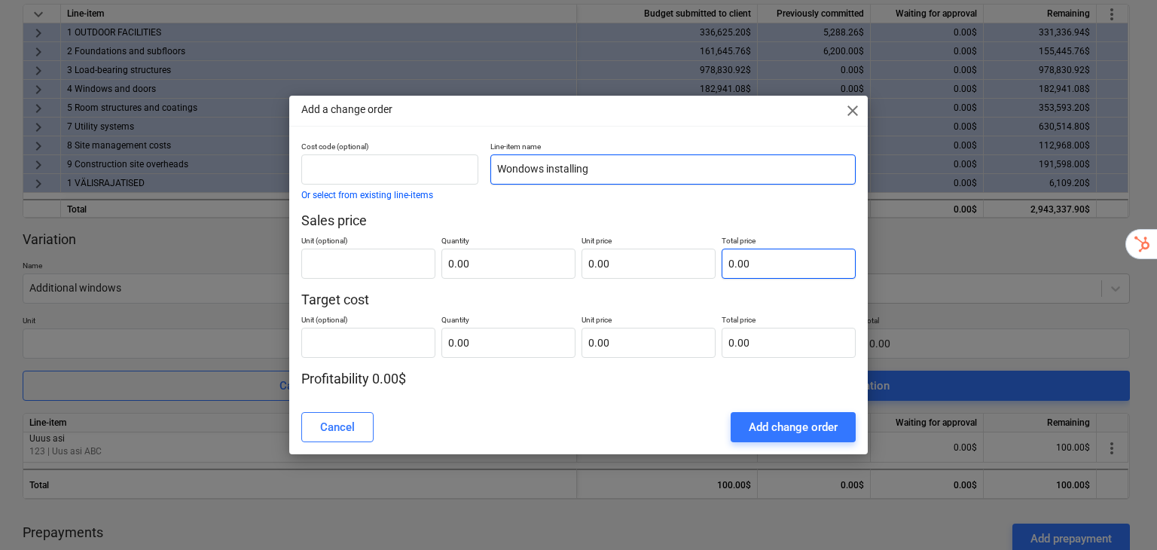
type input "Wondows installing"
click at [788, 258] on input "text" at bounding box center [789, 264] width 134 height 30
type input "pcs"
type input "1"
type input "1.00"
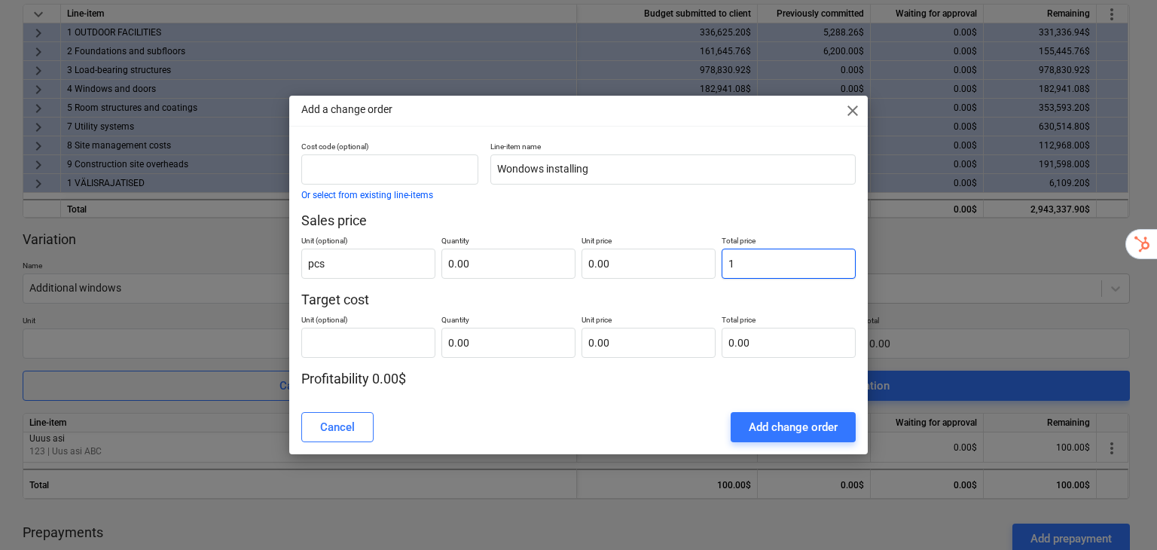
type input "1.00"
type input "10"
type input "10.00"
type input "100"
type input "100.00"
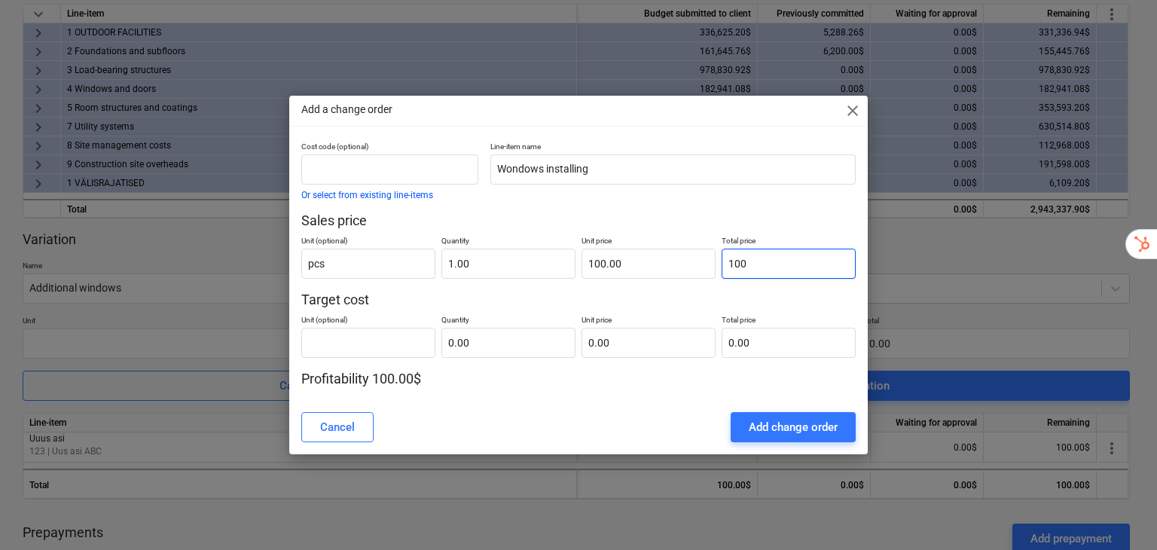
type input "1000"
type input "1,000.00"
type input "10000"
type input "10,000.00"
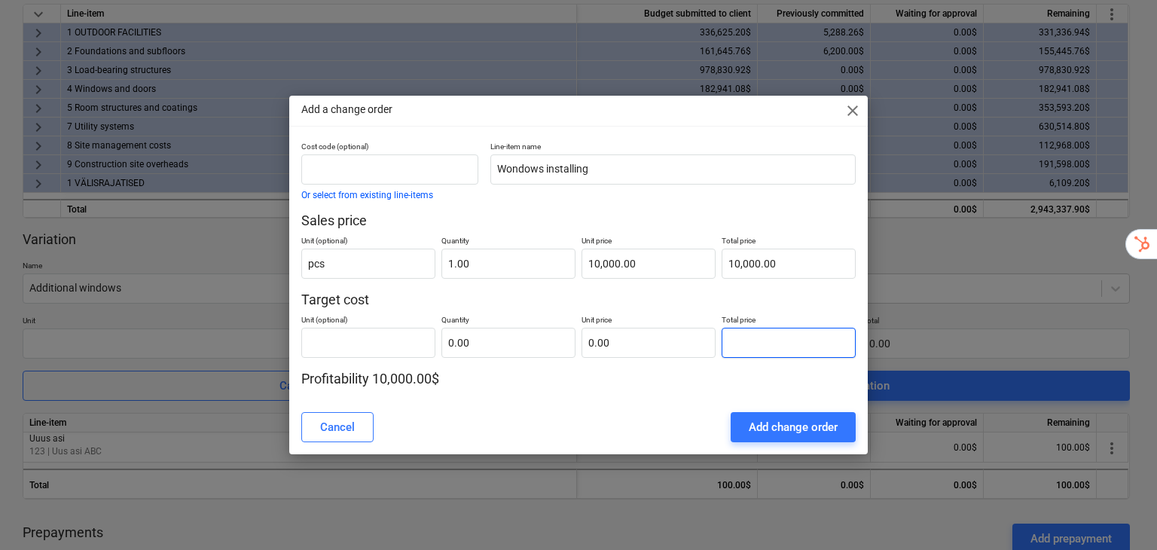
click at [768, 343] on input "text" at bounding box center [789, 343] width 134 height 30
type input "pcs"
type input "8"
type input "1.00"
type input "8.00"
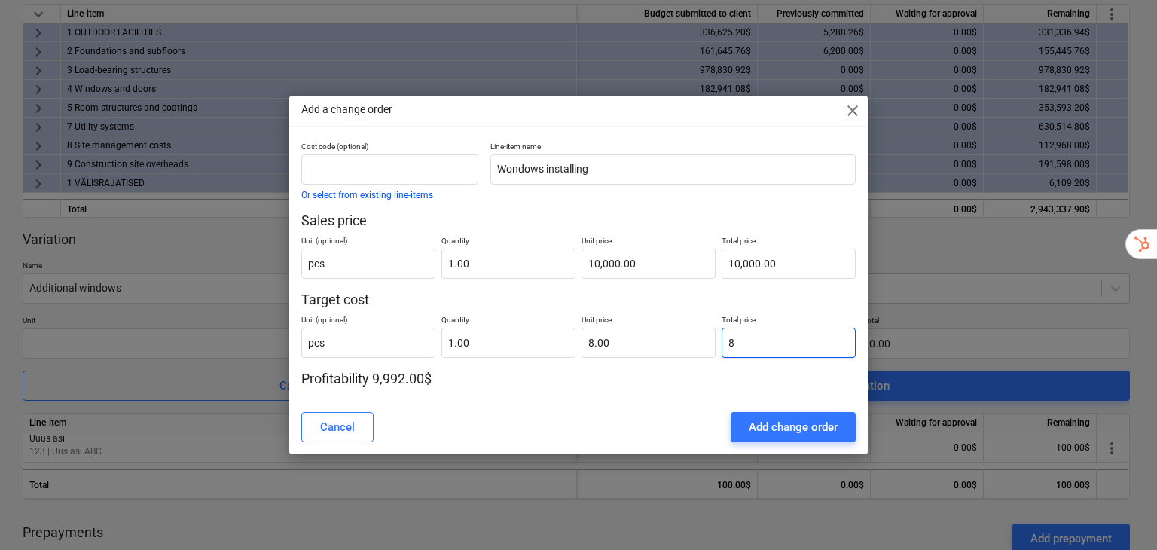
type input "80"
type input "80.00"
type input "800"
type input "800.00"
type input "8000"
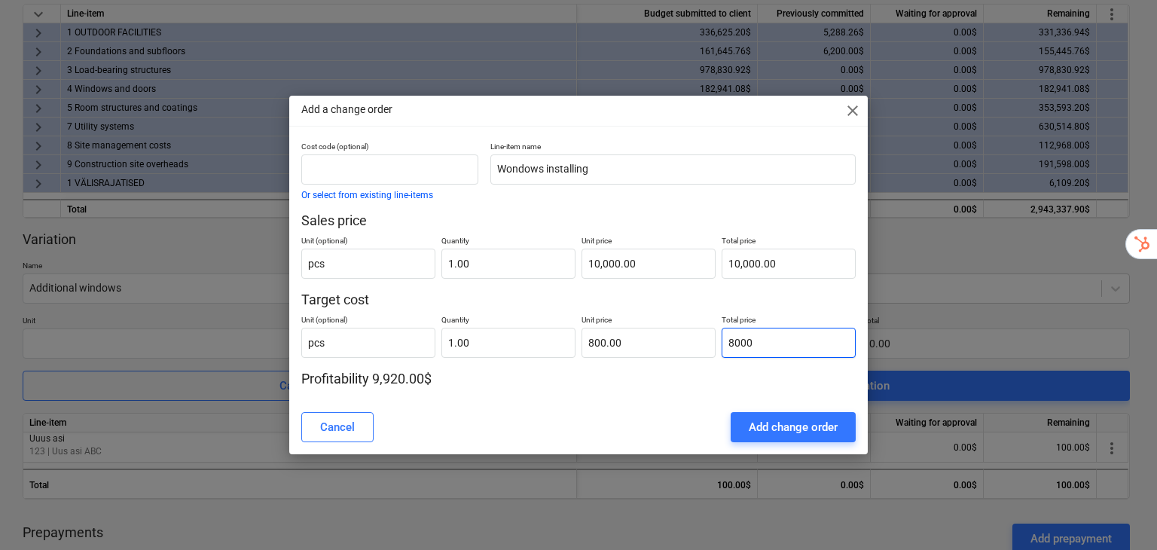
type input "8,000.00"
click at [798, 417] on div "Add change order" at bounding box center [793, 427] width 89 height 20
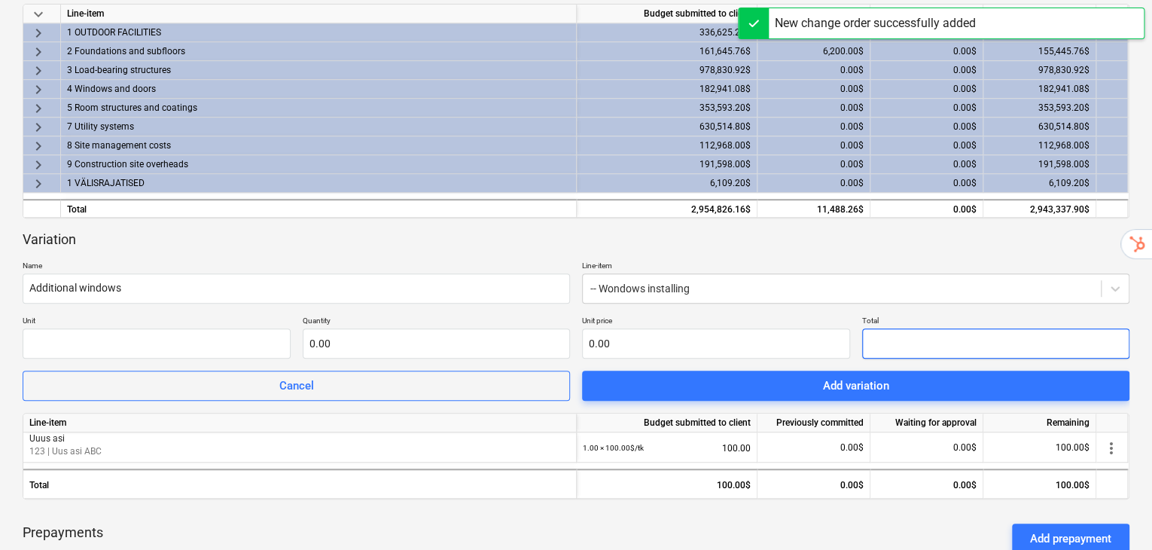
click at [906, 328] on input "text" at bounding box center [996, 343] width 268 height 30
type input "pcs"
type input "1"
type input "1.00"
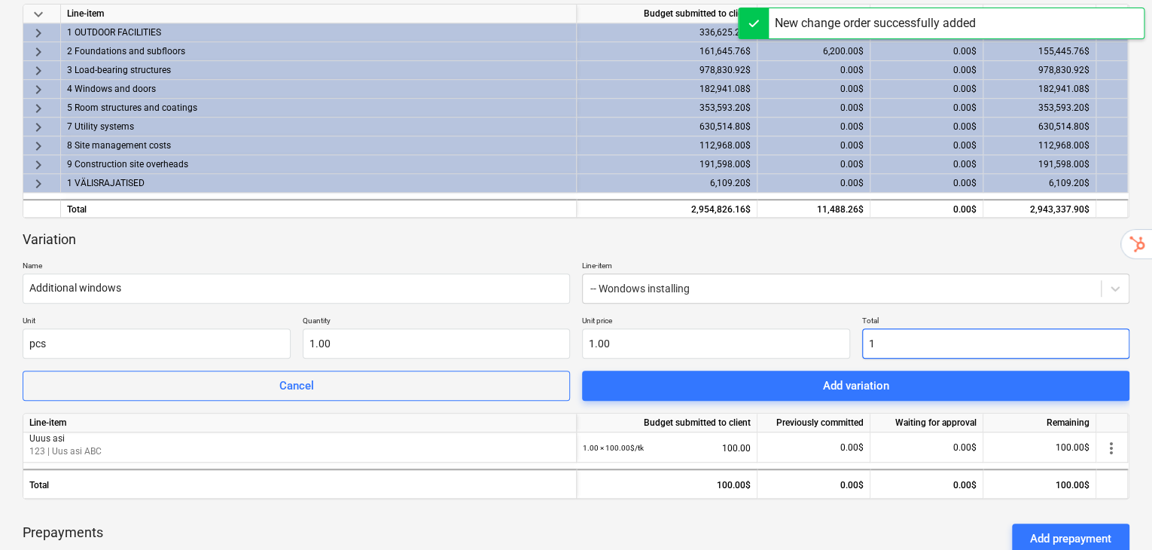
type input "10"
type input "10.00"
type input "100"
type input "100.00"
type input "1000"
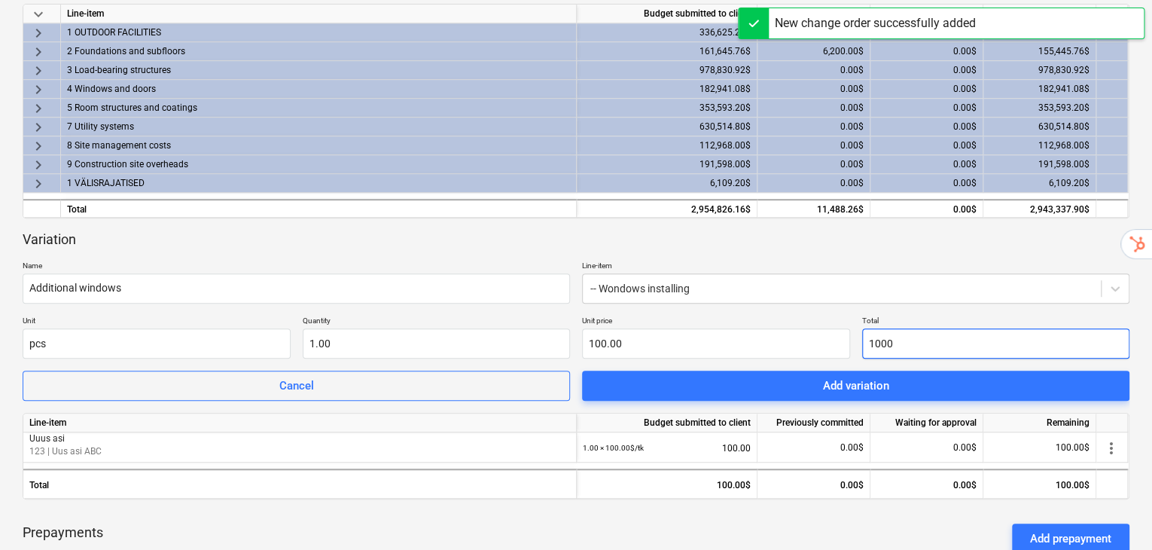
type input "1,000.00"
type input "10000"
type input "10,000.00"
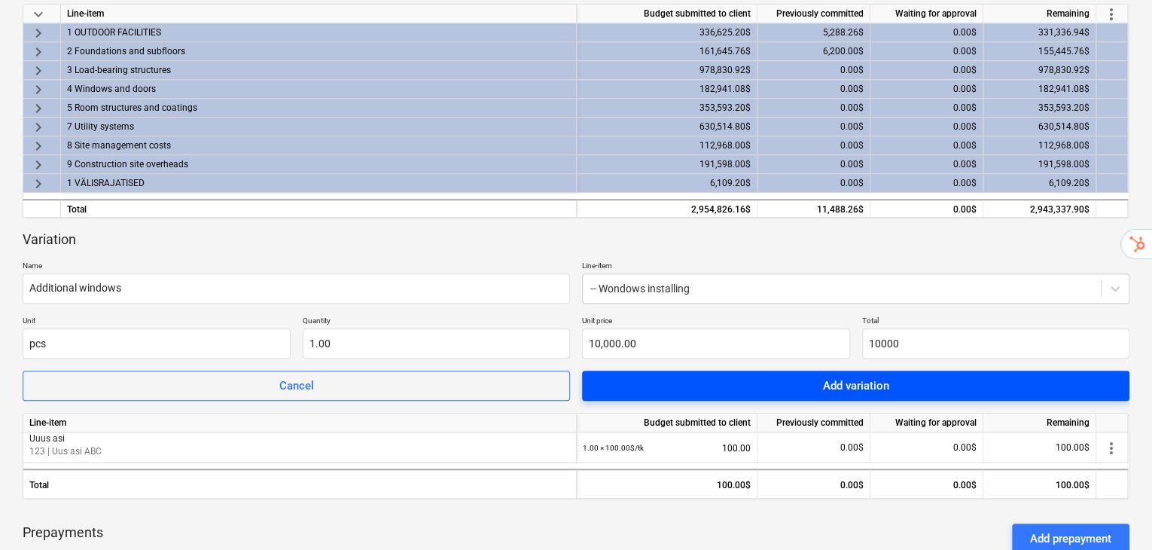
type input "10,000.00"
click at [997, 366] on div "keyboard_arrow_down Line-item Budget submitted to client Previously committed W…" at bounding box center [576, 303] width 1107 height 599
click at [856, 371] on button "Add variation" at bounding box center [856, 386] width 548 height 30
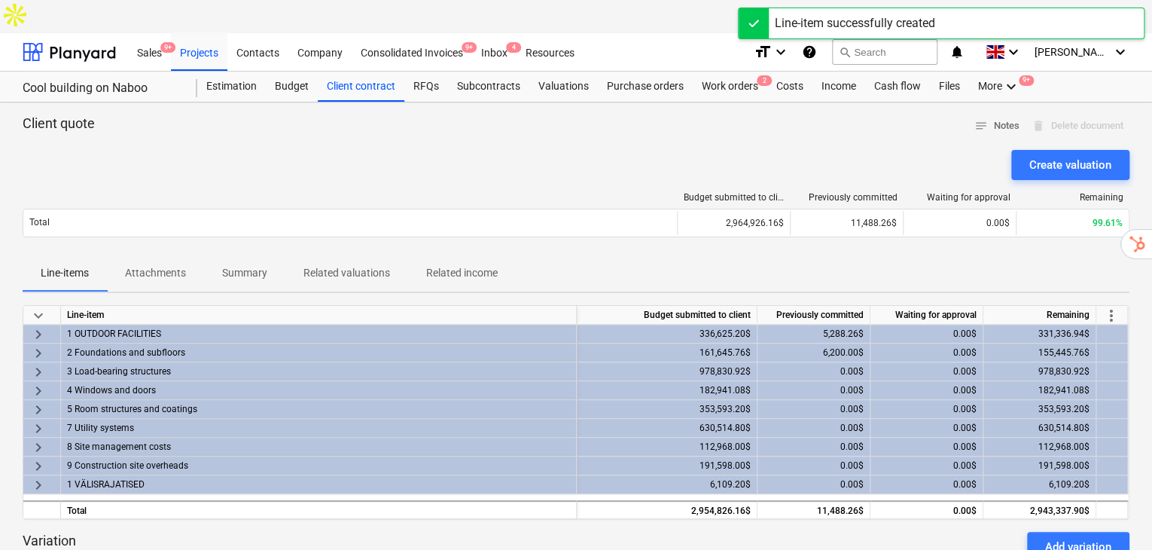
click at [1067, 180] on div "Budget submitted to client Previously committed Waiting for approval Remaining …" at bounding box center [576, 217] width 1107 height 75
click at [1071, 155] on div "Create valuation" at bounding box center [1071, 165] width 82 height 20
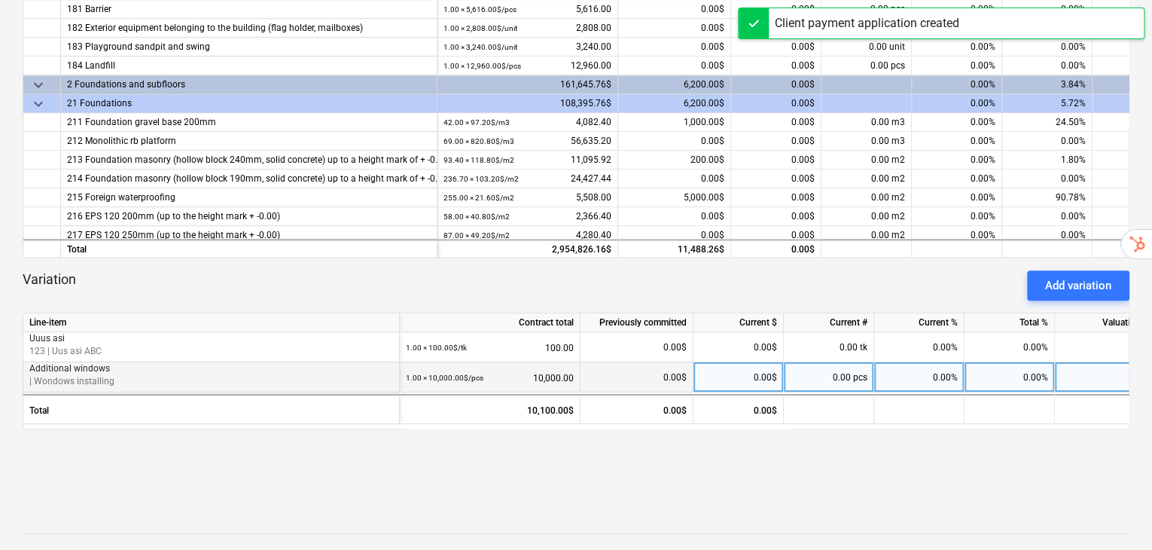
scroll to position [422, 0]
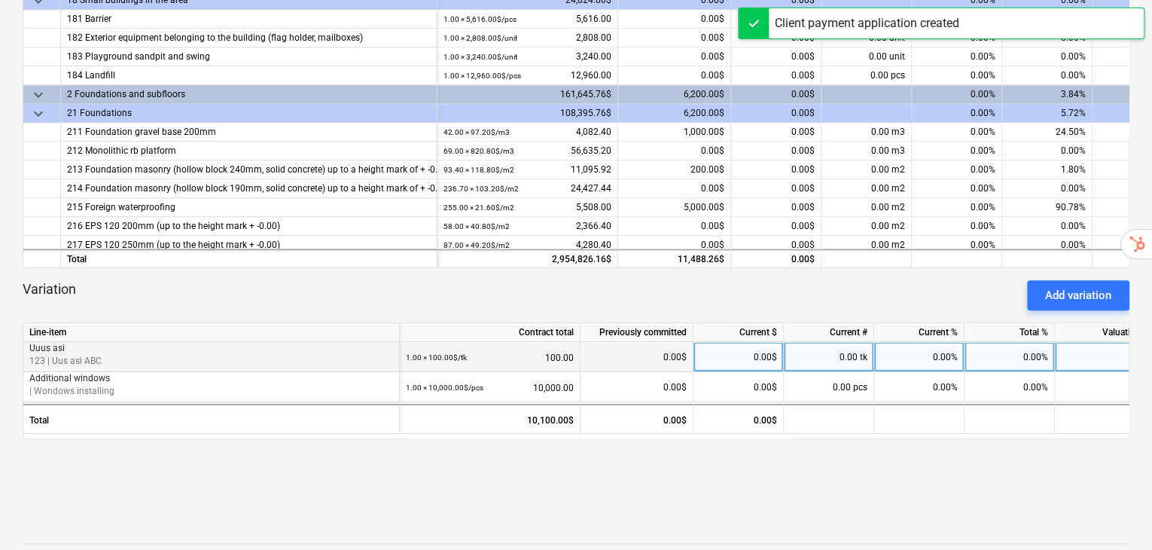
click at [1015, 342] on div "0.00%" at bounding box center [1010, 357] width 90 height 30
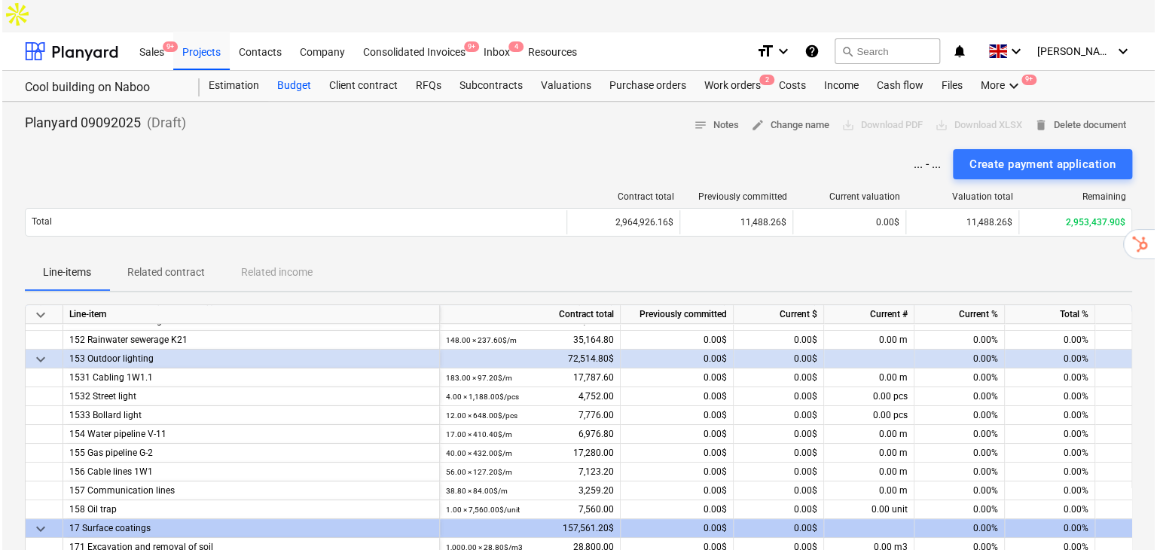
scroll to position [0, 0]
click at [292, 72] on div "Budget" at bounding box center [292, 87] width 52 height 30
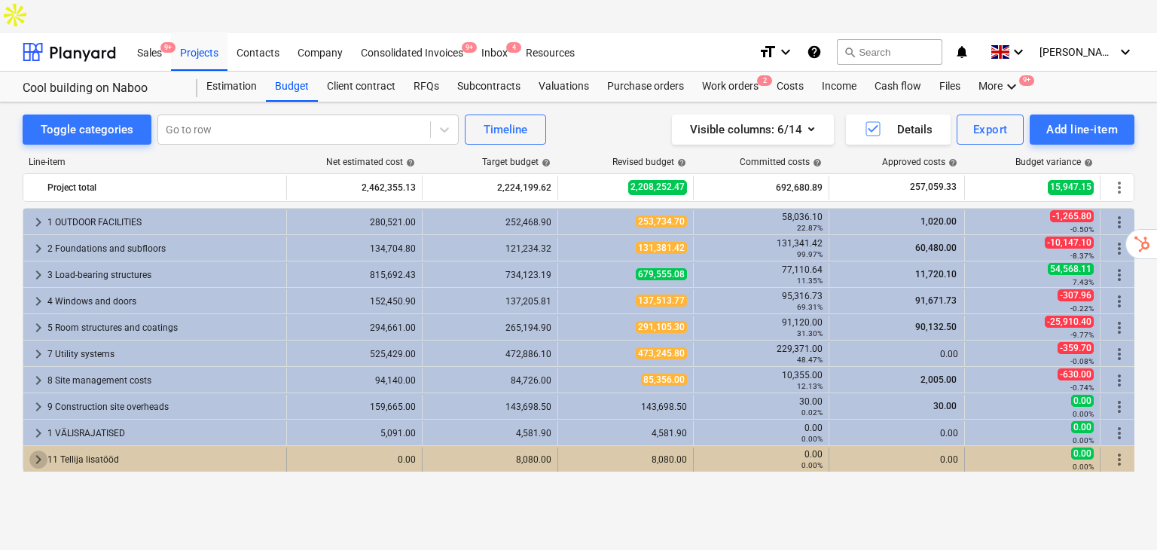
click at [32, 450] on span "keyboard_arrow_right" at bounding box center [38, 459] width 18 height 18
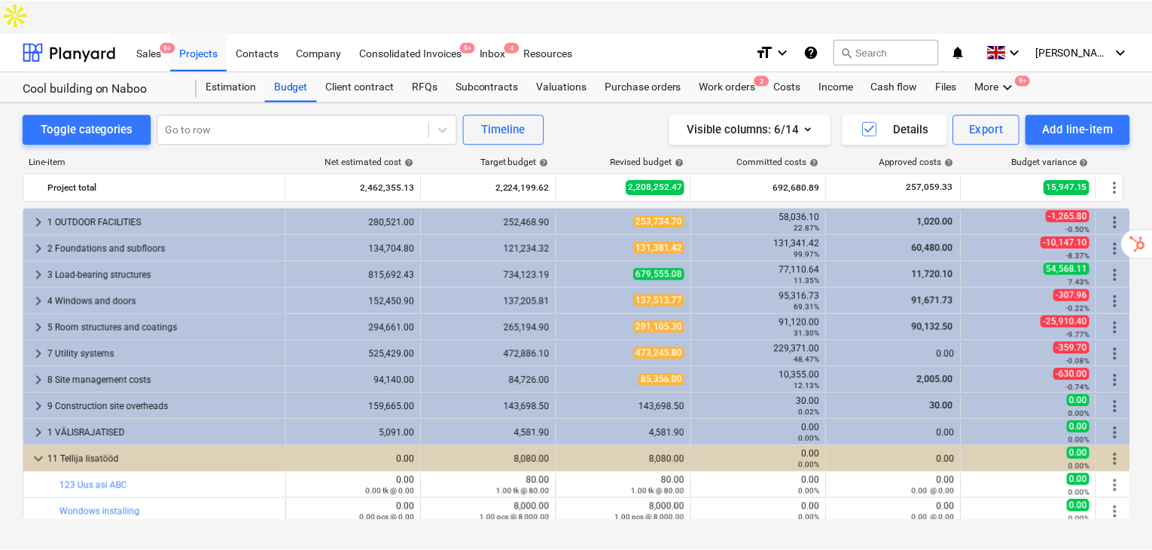
scroll to position [3, 0]
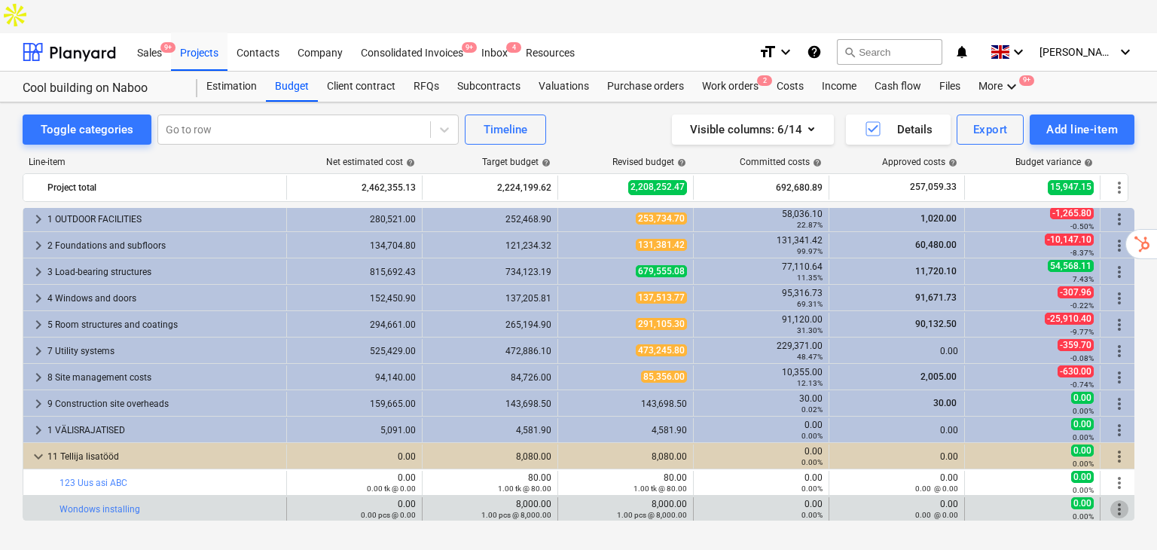
click at [1120, 500] on span "more_vert" at bounding box center [1119, 509] width 18 height 18
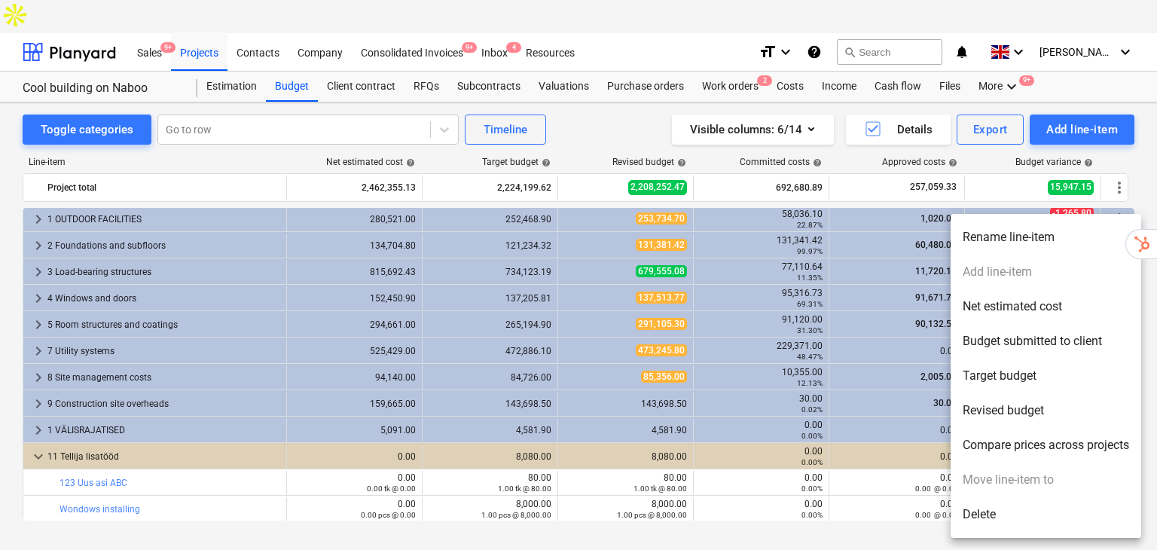
click at [42, 259] on div at bounding box center [578, 275] width 1157 height 550
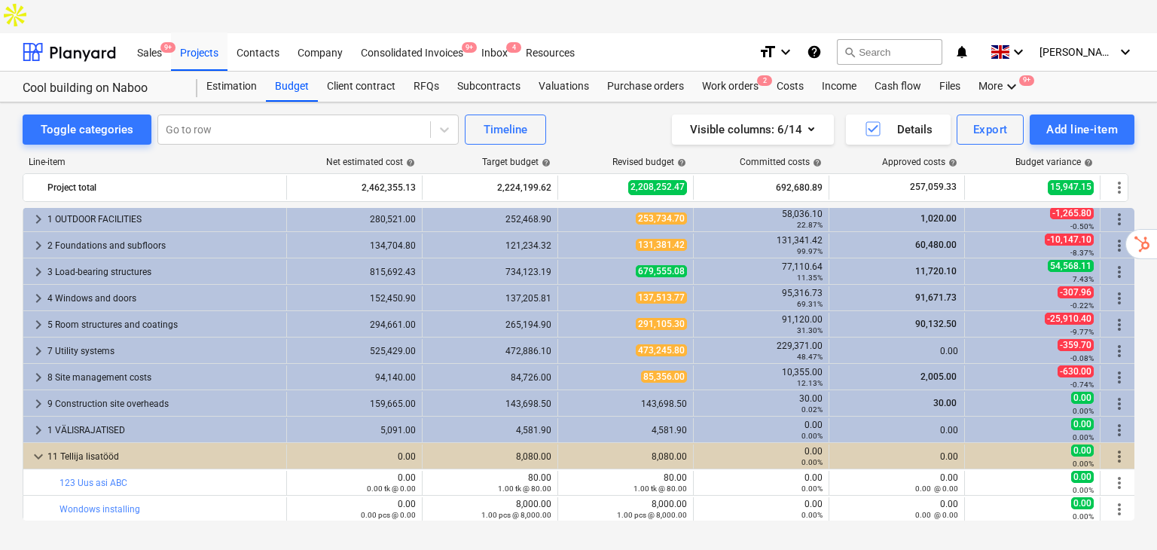
click at [44, 289] on span "keyboard_arrow_right" at bounding box center [38, 298] width 18 height 18
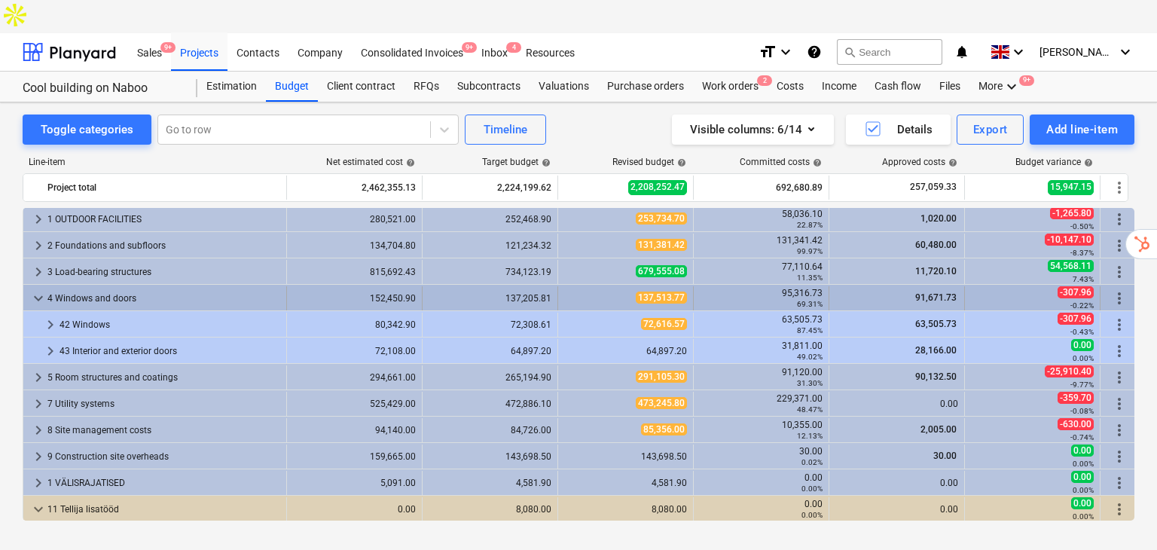
click at [35, 289] on span "keyboard_arrow_down" at bounding box center [38, 298] width 18 height 18
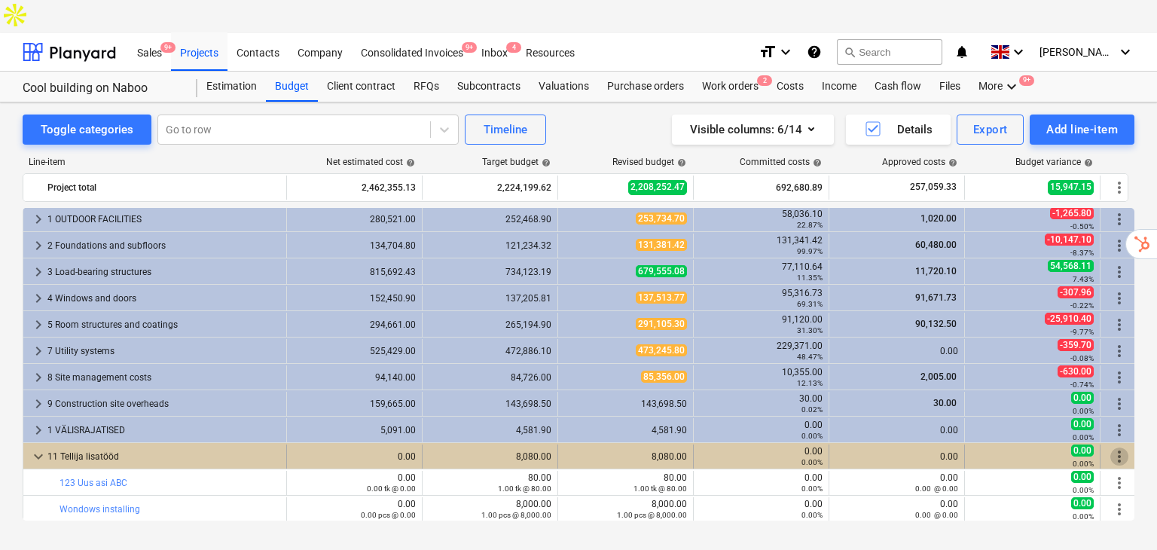
click at [1124, 447] on span "more_vert" at bounding box center [1119, 456] width 18 height 18
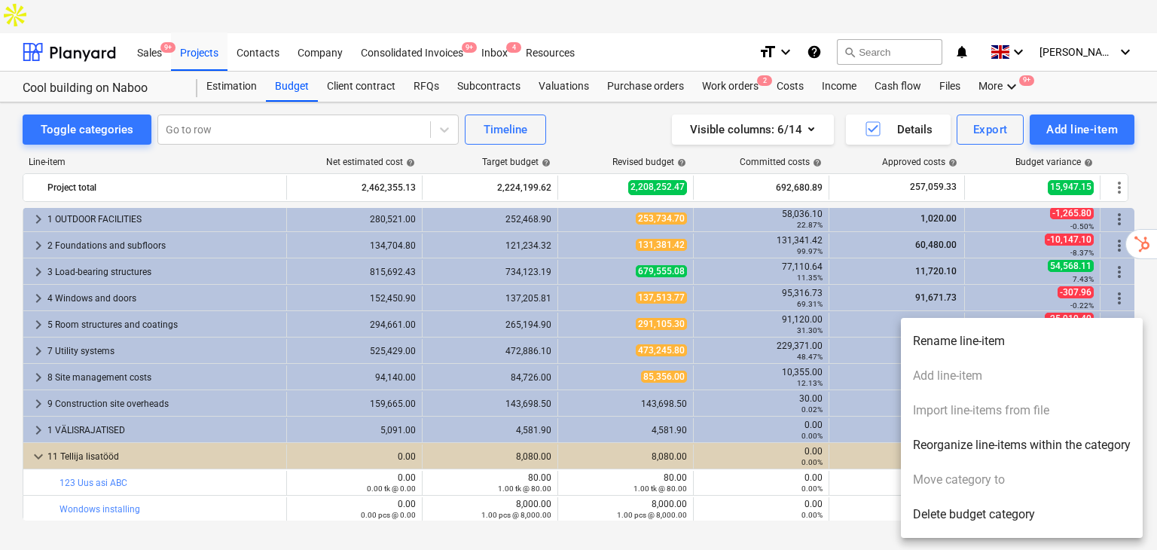
click at [827, 502] on div at bounding box center [578, 275] width 1157 height 550
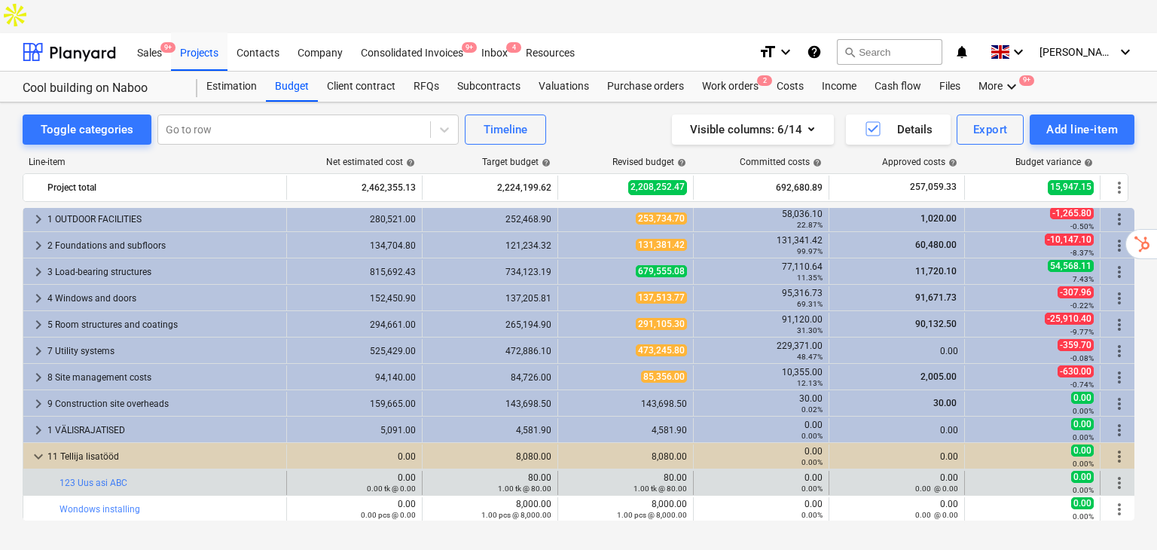
click at [1123, 474] on span "more_vert" at bounding box center [1119, 483] width 18 height 18
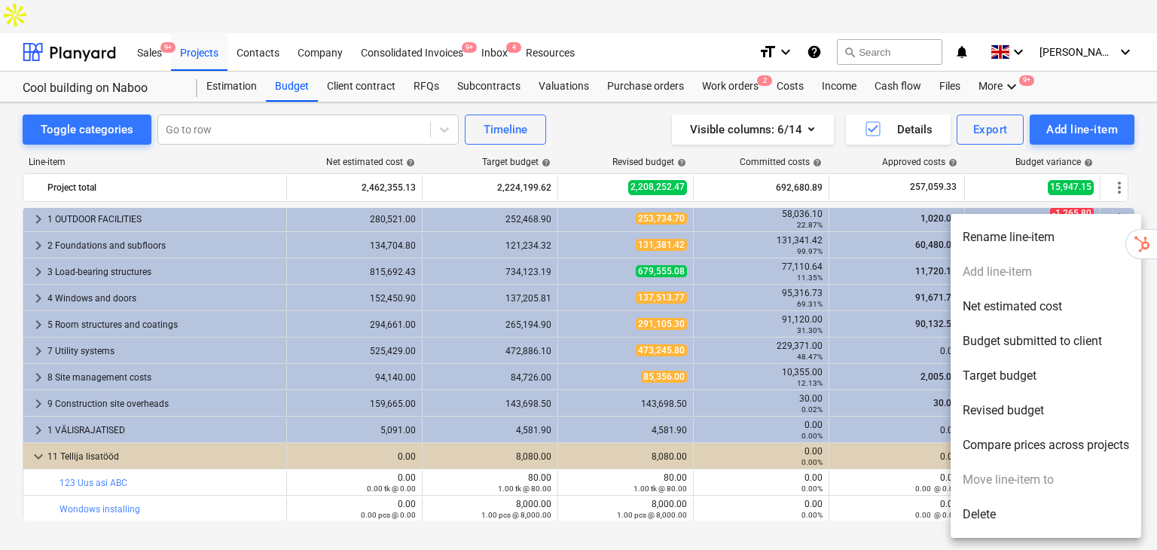
click at [896, 514] on div at bounding box center [578, 275] width 1157 height 550
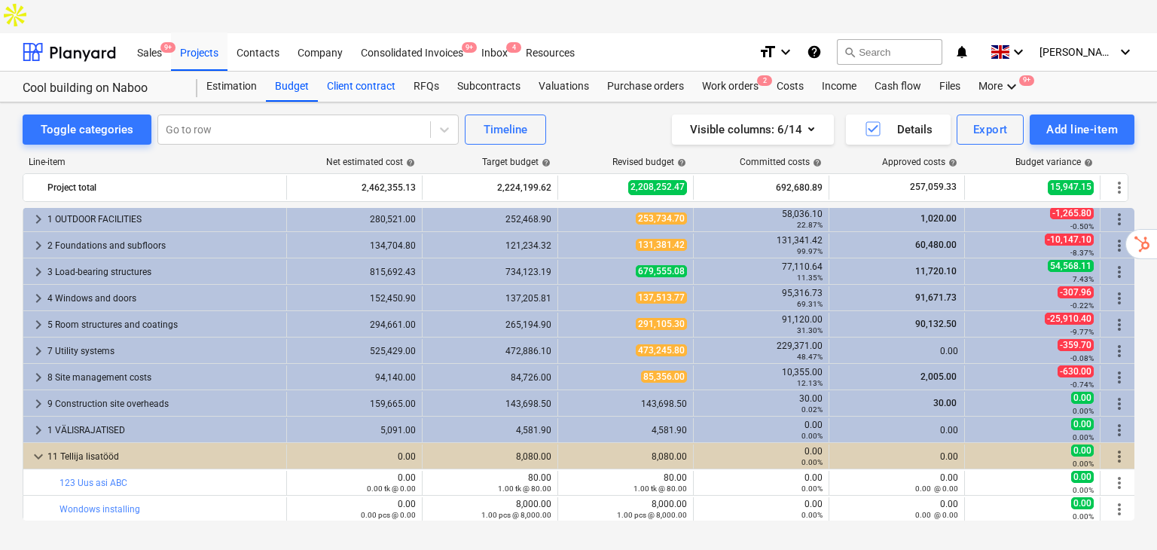
click at [343, 72] on div "Client contract" at bounding box center [361, 87] width 87 height 30
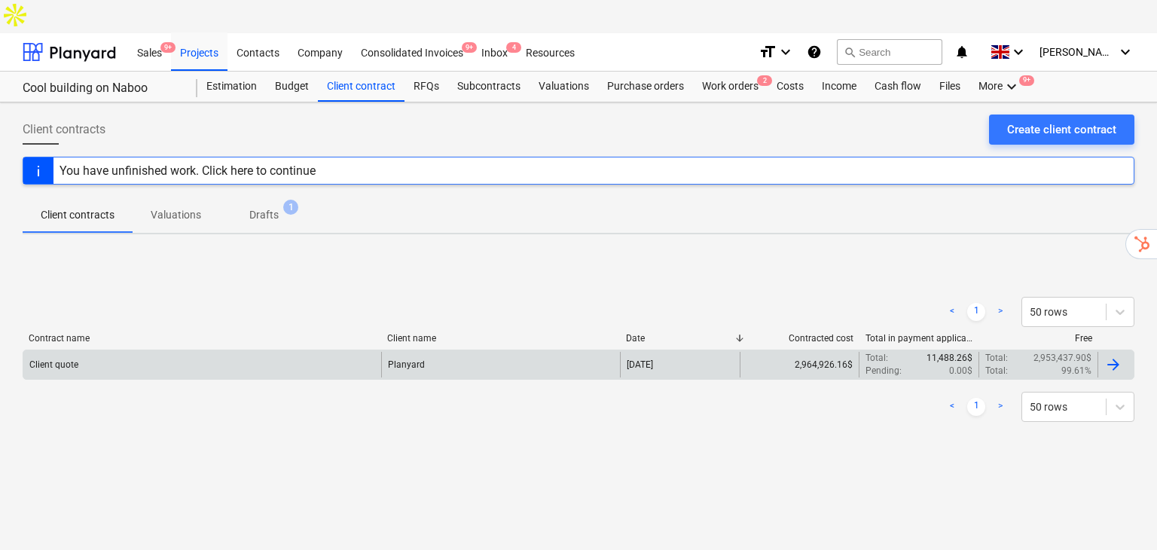
click at [140, 352] on div "Client quote" at bounding box center [202, 365] width 358 height 26
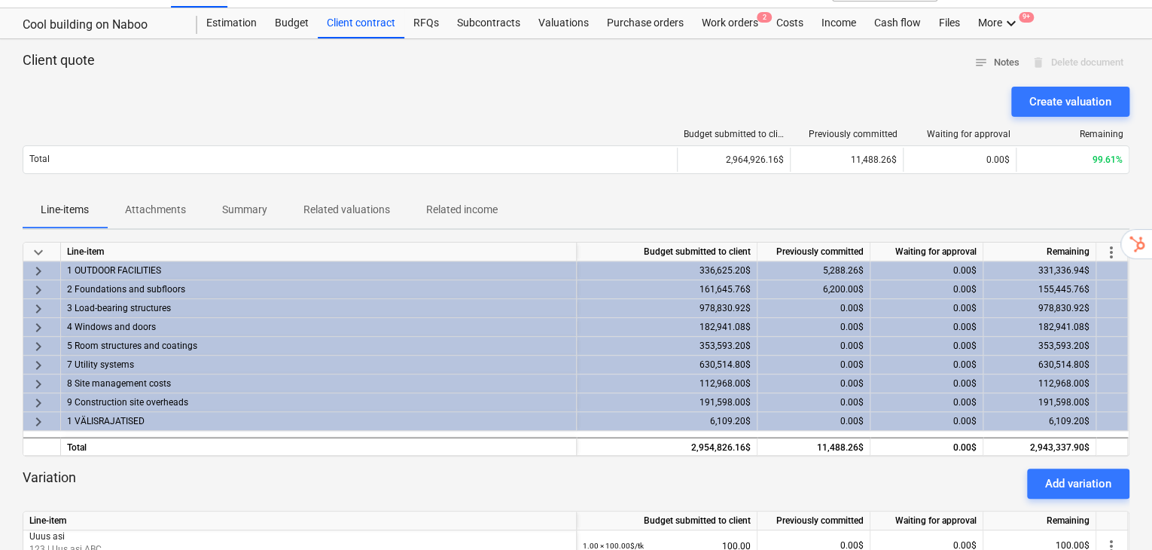
scroll to position [100, 0]
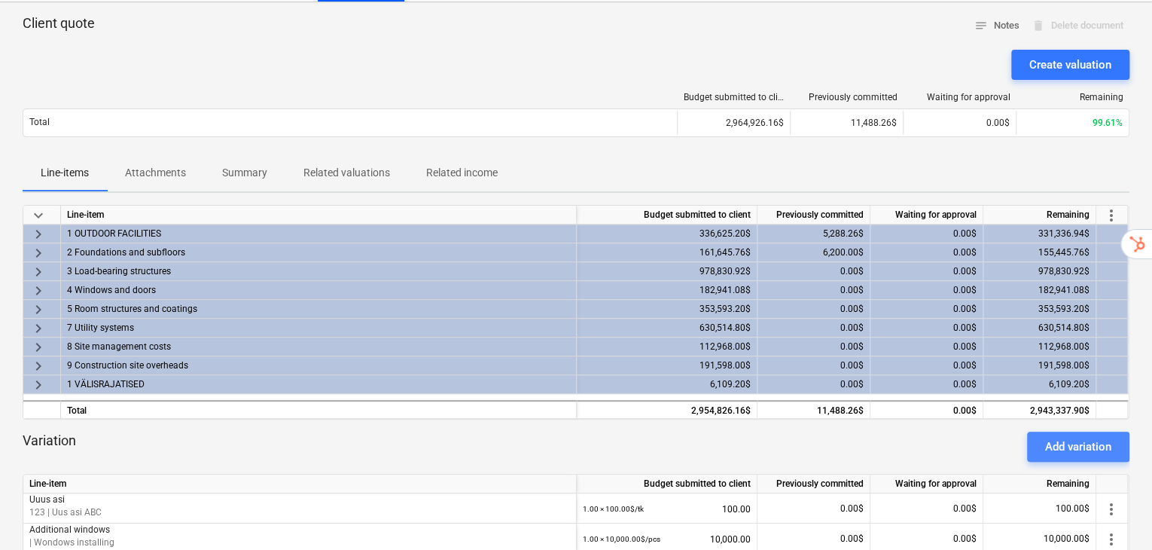
click at [1051, 437] on div "Add variation" at bounding box center [1078, 447] width 66 height 20
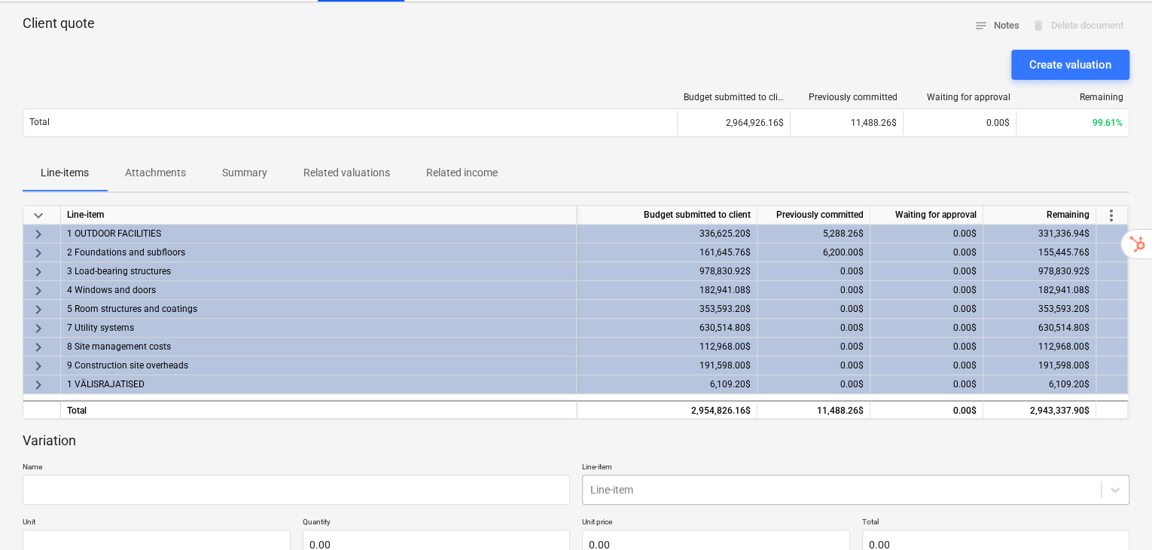
click at [791, 453] on body "Sales 9+ Projects Contacts Company Consolidated Invoices 9+ Inbox 4 Resources f…" at bounding box center [576, 191] width 1152 height 583
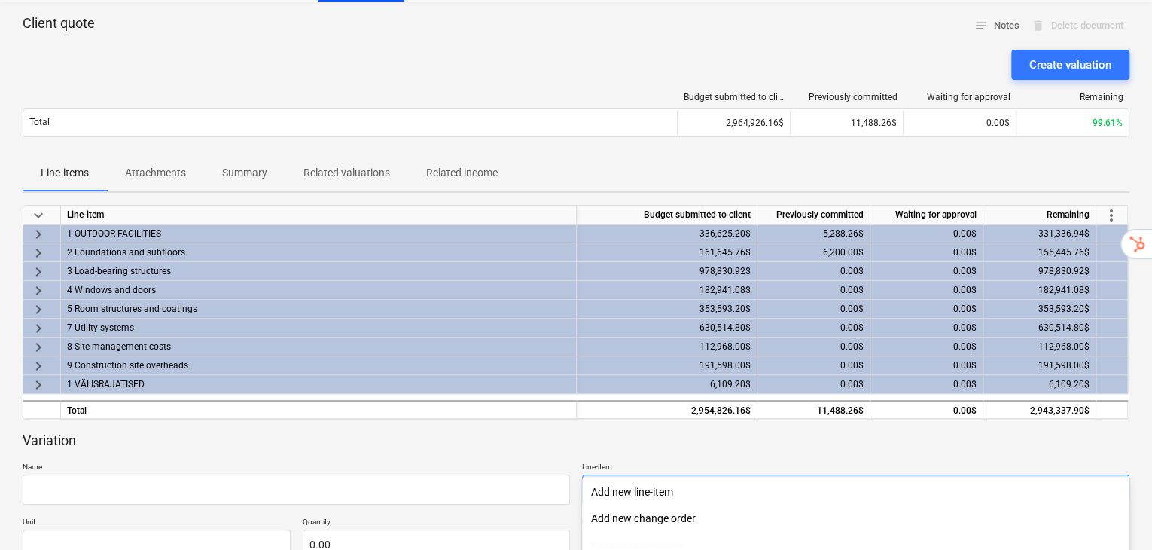
scroll to position [262, 0]
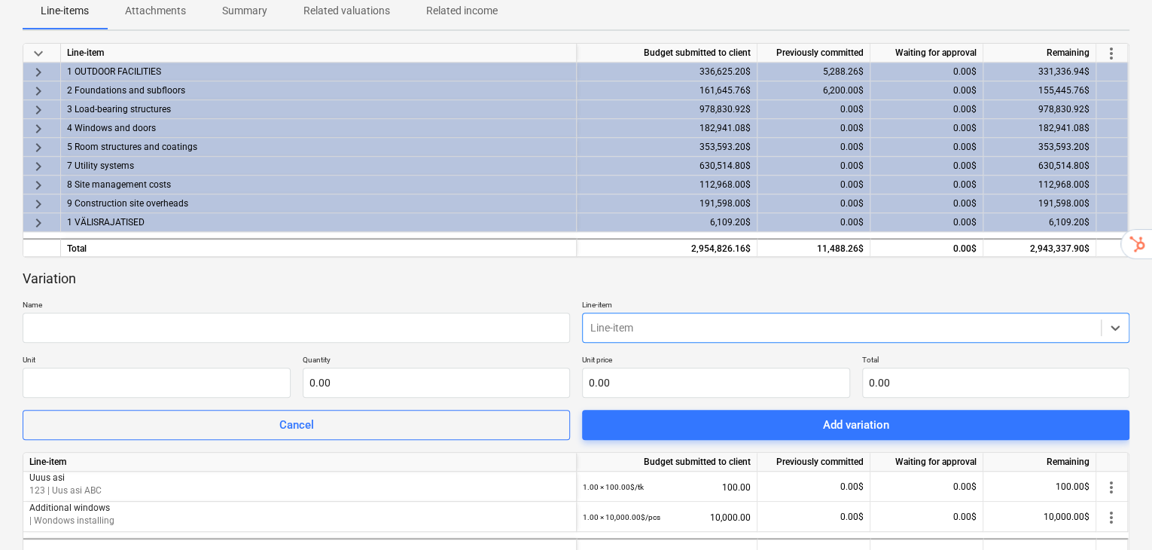
click at [651, 313] on div "Line-item" at bounding box center [856, 328] width 548 height 30
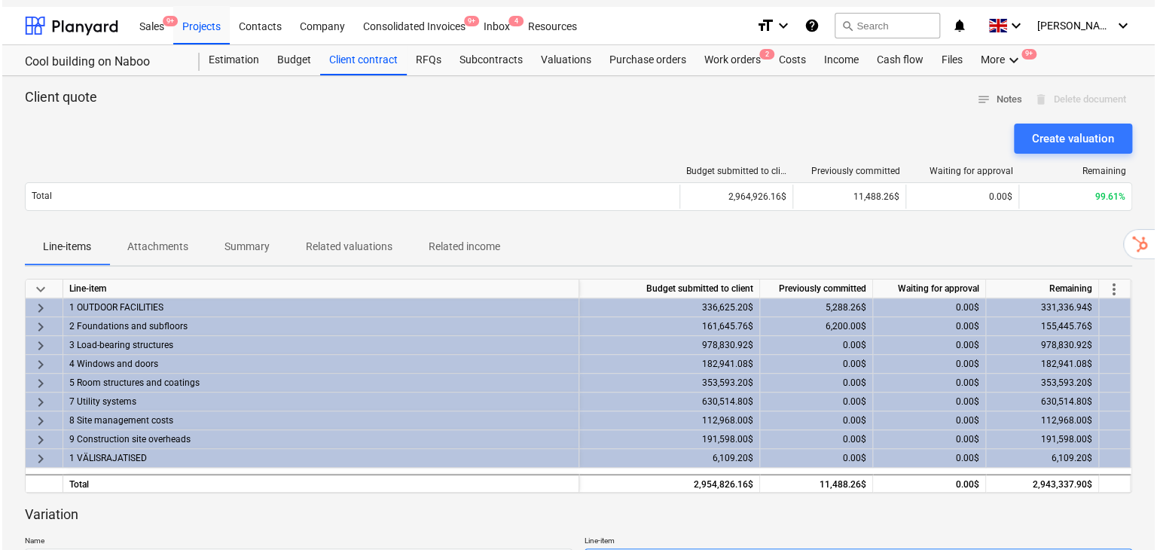
scroll to position [0, 0]
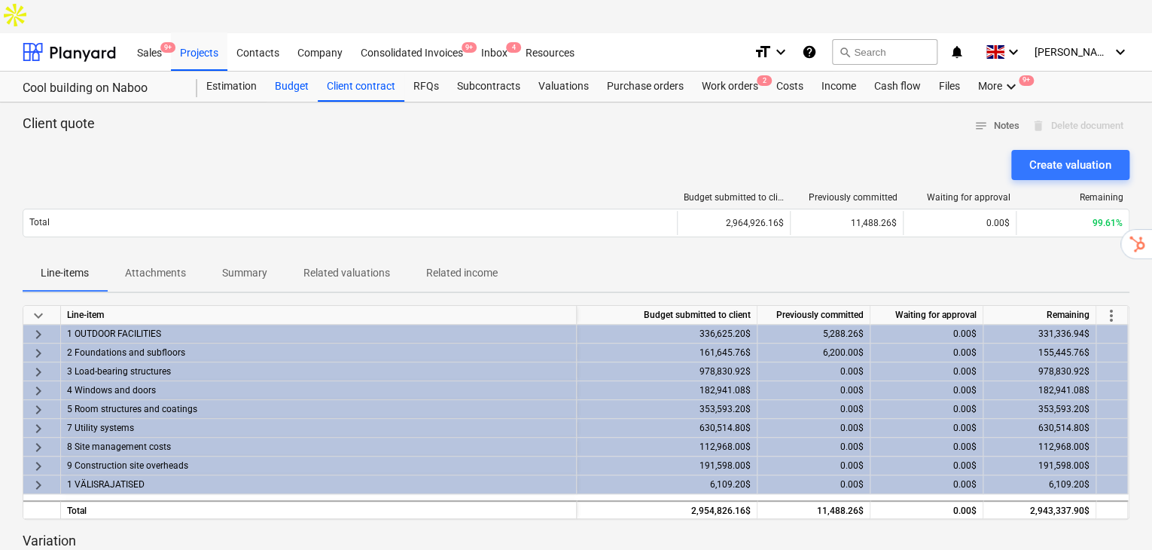
click at [289, 72] on div "Budget" at bounding box center [292, 87] width 52 height 30
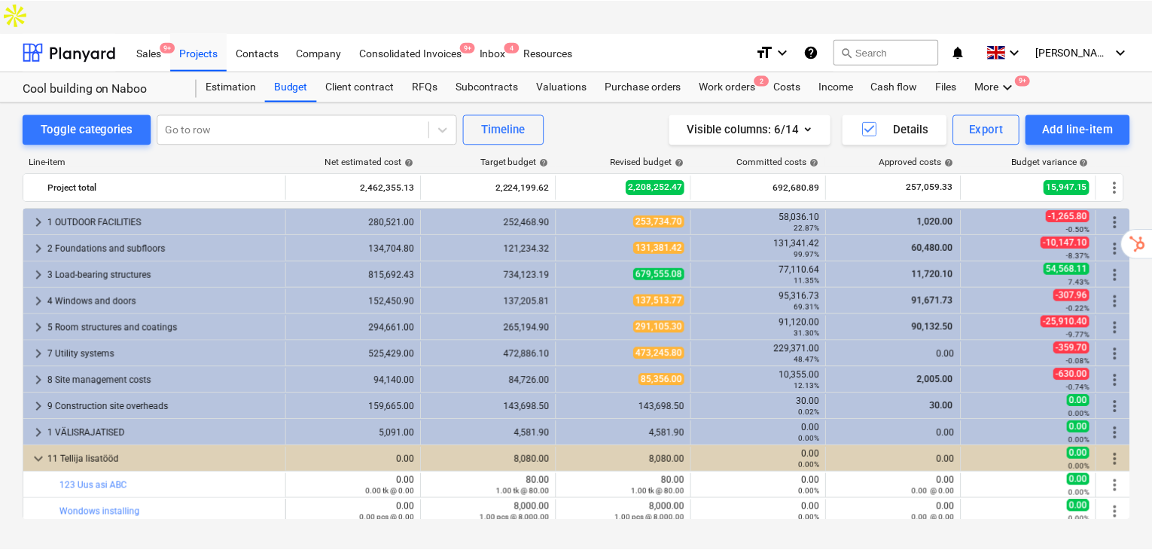
scroll to position [3, 0]
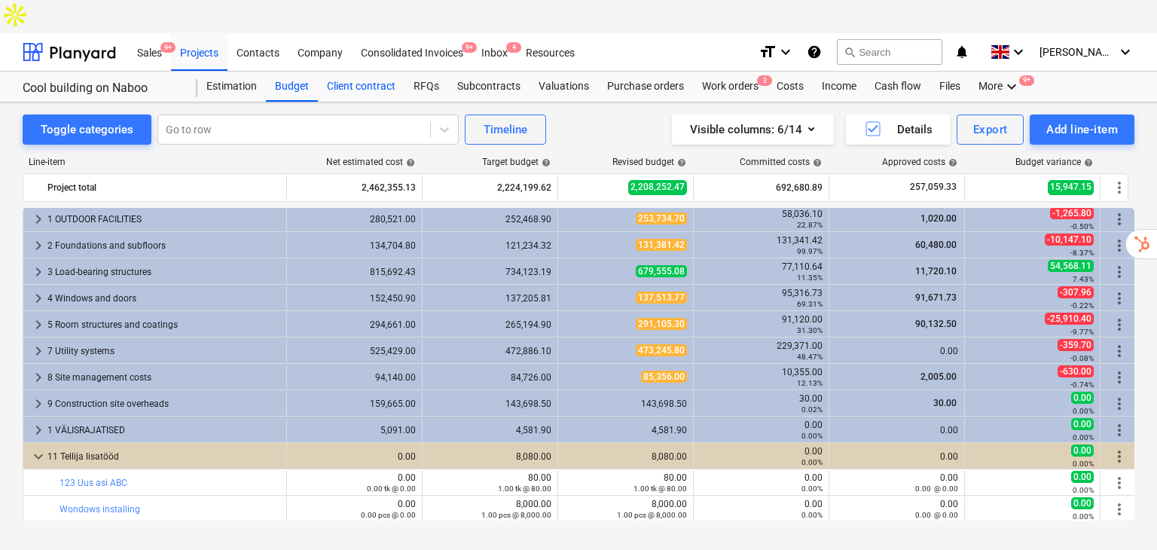
click at [360, 72] on div "Client contract" at bounding box center [361, 87] width 87 height 30
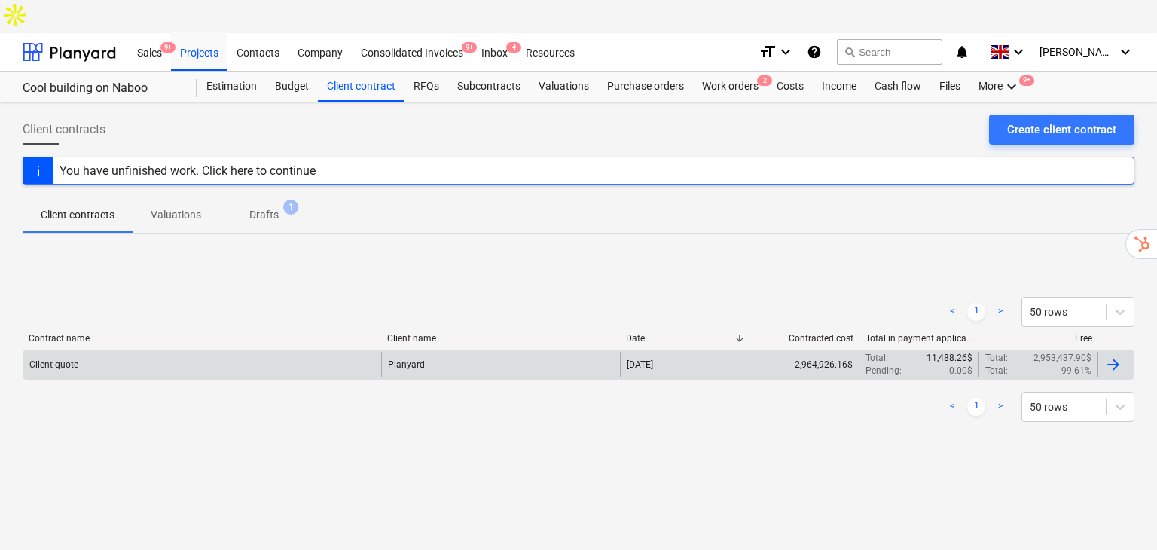
click at [304, 352] on div "Client quote" at bounding box center [202, 365] width 358 height 26
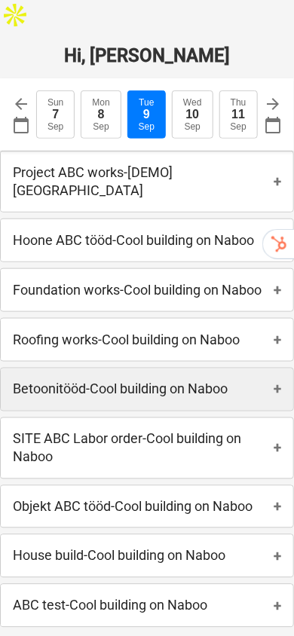
click at [275, 173] on span "+" at bounding box center [277, 181] width 8 height 16
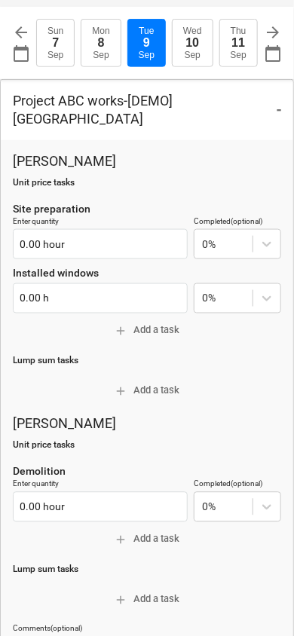
scroll to position [50, 0]
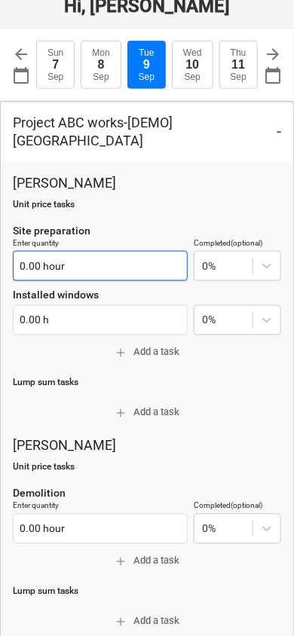
click at [72, 251] on input "0.00 hour" at bounding box center [100, 266] width 175 height 30
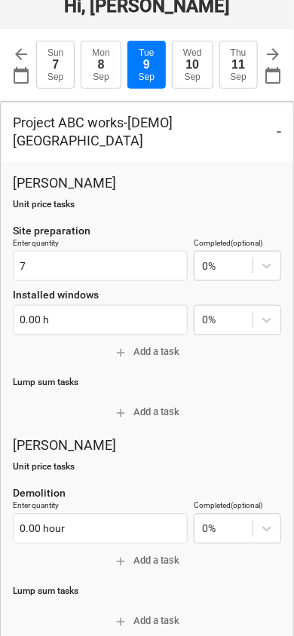
type input "7.00 hour"
type textarea "x"
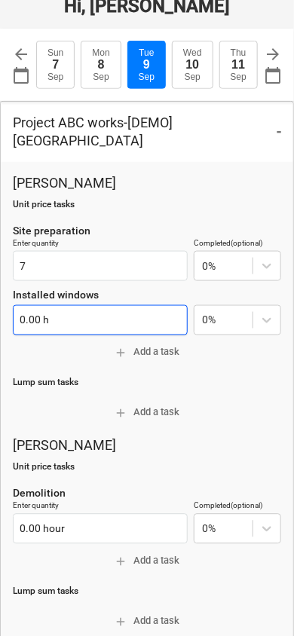
click at [81, 305] on input "0.00 h" at bounding box center [100, 320] width 175 height 30
type input "7.00 hour"
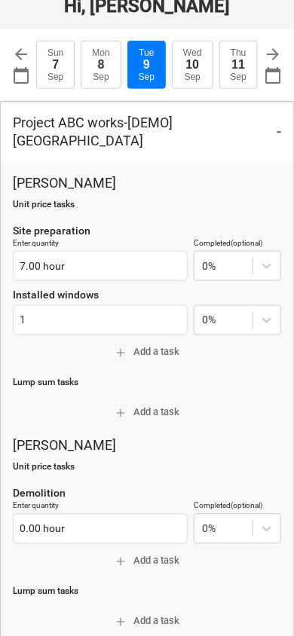
type input "1.00 h"
type textarea "x"
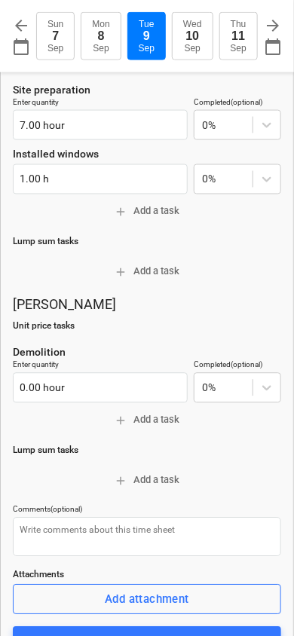
scroll to position [200, 0]
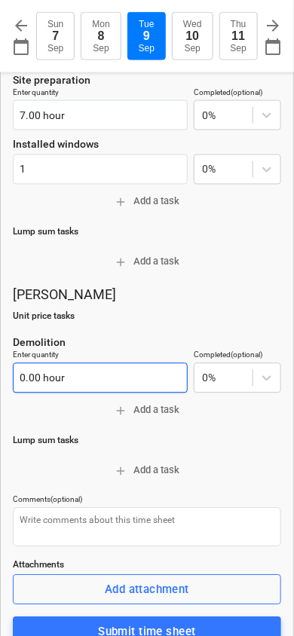
click at [82, 363] on input "0.00 hour" at bounding box center [100, 378] width 175 height 30
type input "1.00 h"
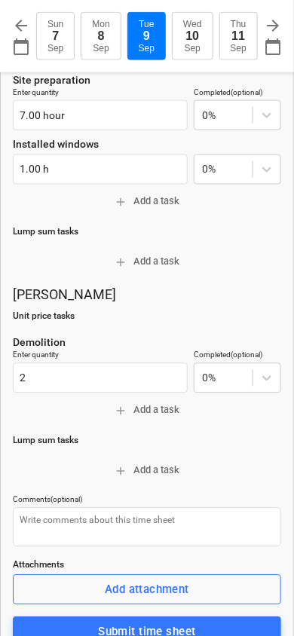
type input "2.00 hour"
type textarea "x"
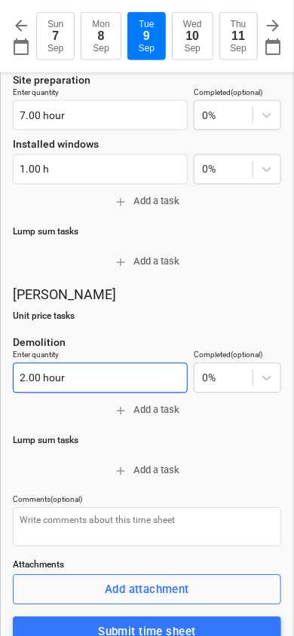
type input "2"
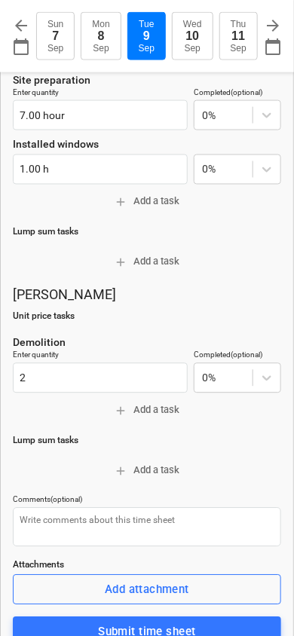
click at [156, 402] on span "add Add a task" at bounding box center [147, 410] width 256 height 17
type textarea "x"
type input "2.00 hour"
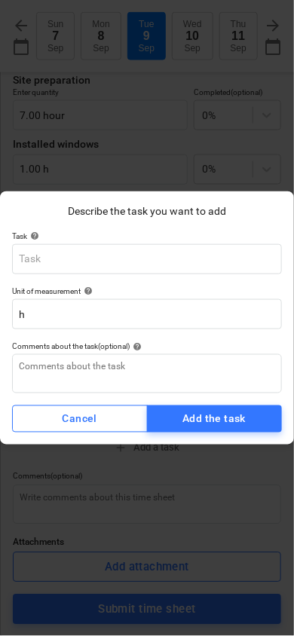
type textarea "x"
type input "D"
type textarea "x"
type input "Do"
type textarea "x"
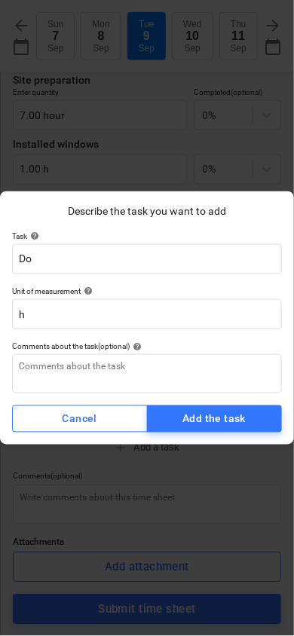
type input "Doo"
type textarea "x"
type input "Door"
type textarea "x"
type input "Doors"
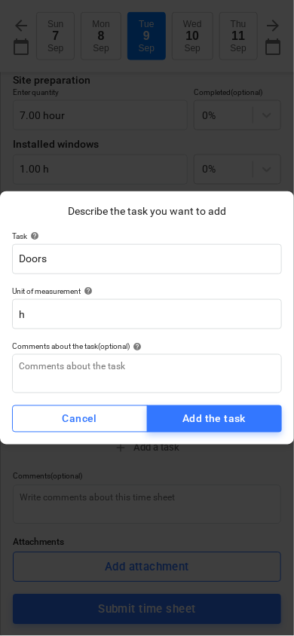
type textarea "x"
type input "Doors"
type textarea "x"
type input "Doors i"
type textarea "x"
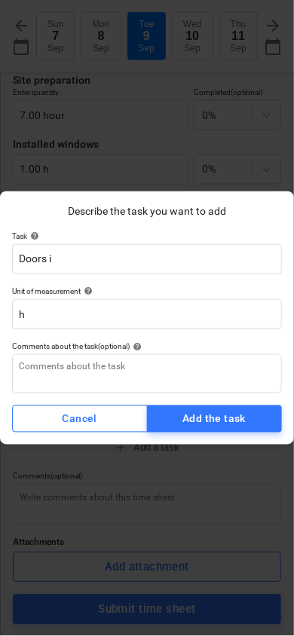
type input "Doors in"
type textarea "x"
type input "Doors ins"
type textarea "x"
type input "Doors inst"
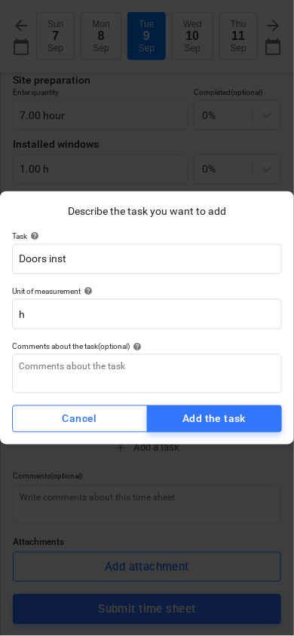
type textarea "x"
type input "Doors insta"
type textarea "x"
type input "Doors instal"
type textarea "x"
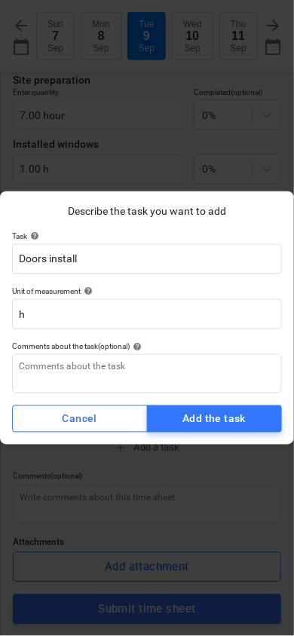
type input "Doors installa"
type textarea "x"
type input "Doors installati"
type textarea "x"
type input "Doors installatio"
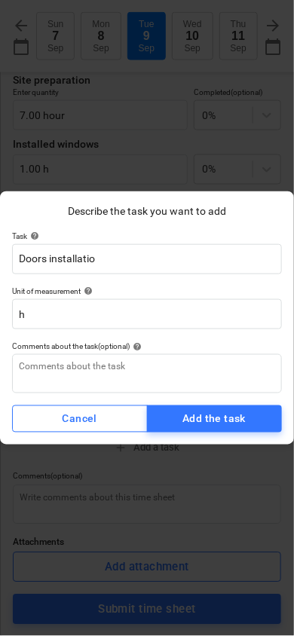
type textarea "x"
type input "Doors installation"
click at [219, 416] on div "Add the task" at bounding box center [213, 419] width 63 height 19
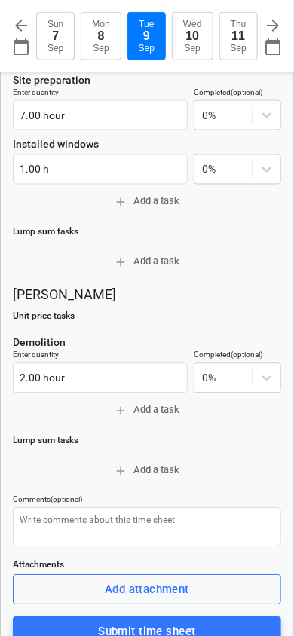
type textarea "x"
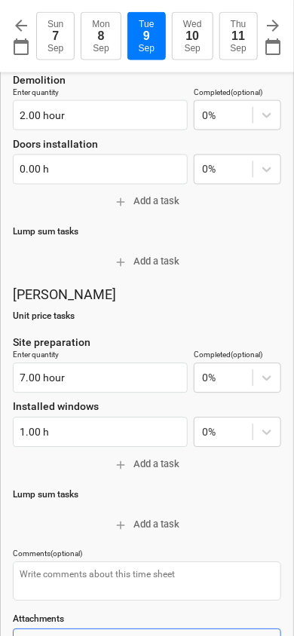
scroll to position [0, 0]
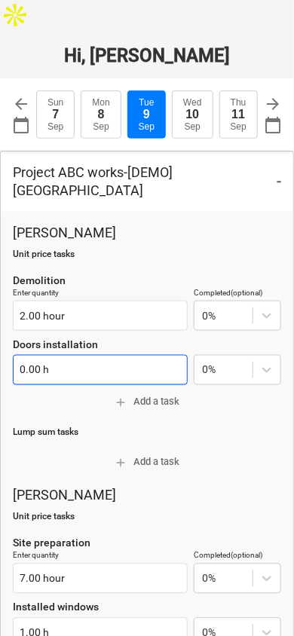
click at [73, 355] on input "0.00 h" at bounding box center [100, 370] width 175 height 30
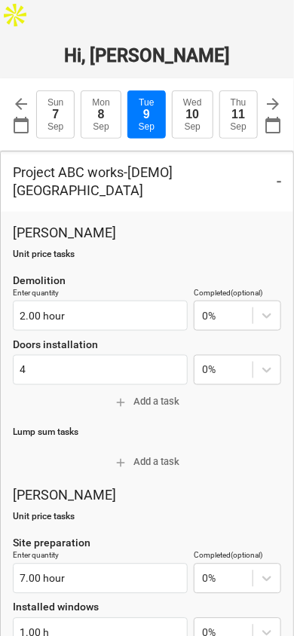
type input "4.00 h"
type textarea "x"
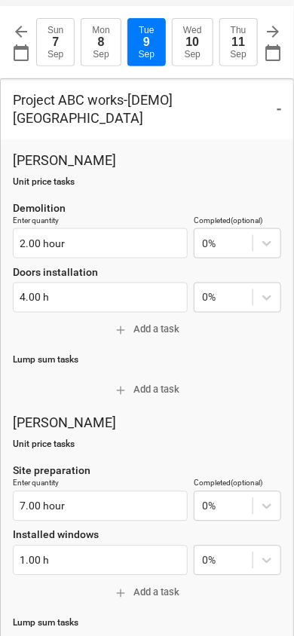
scroll to position [50, 0]
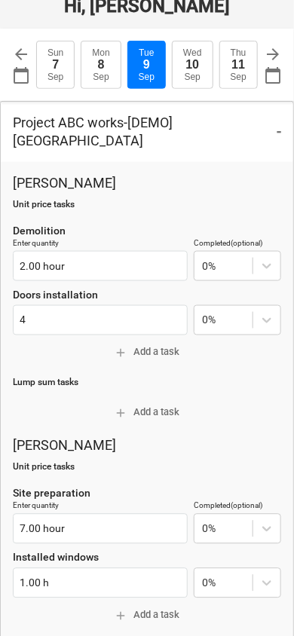
type input "4.00 h"
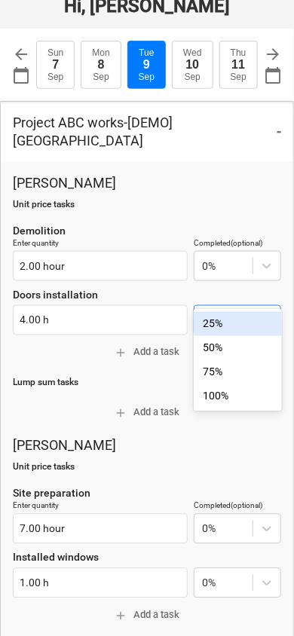
click at [232, 336] on div "50%" at bounding box center [237, 348] width 87 height 24
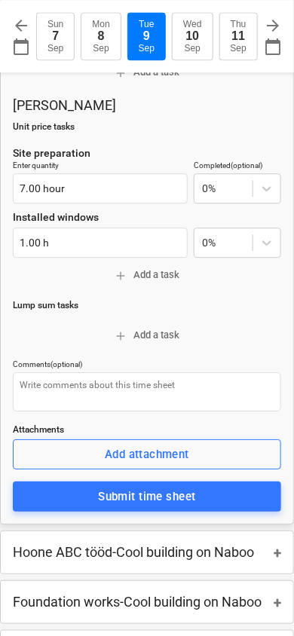
scroll to position [401, 0]
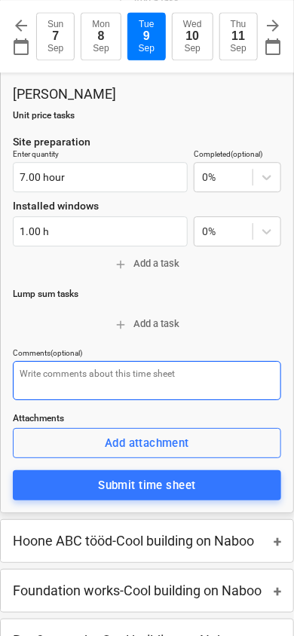
click at [93, 361] on textarea at bounding box center [147, 380] width 268 height 39
type textarea "x"
type textarea "T"
type textarea "x"
type textarea "This"
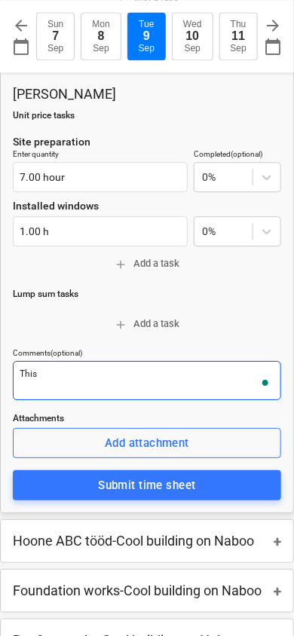
type textarea "x"
type textarea "This"
type textarea "x"
type textarea "This a"
type textarea "x"
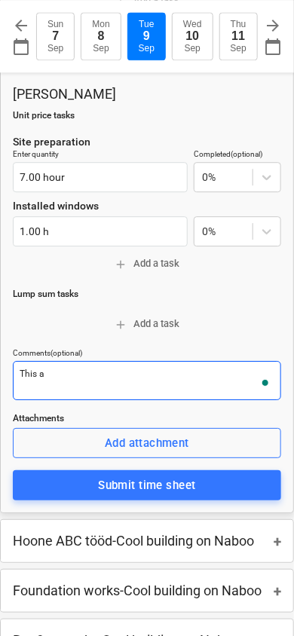
type textarea "This an"
type textarea "x"
type textarea "This and"
type textarea "x"
type textarea "This and"
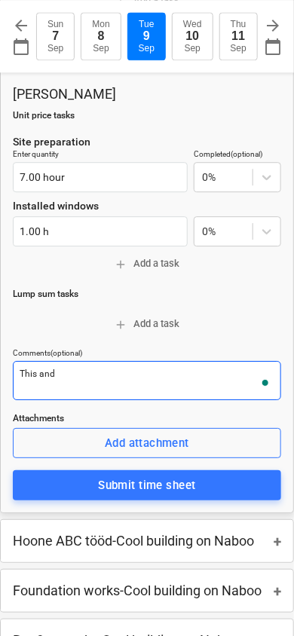
type textarea "x"
type textarea "This and t"
type textarea "x"
type textarea "This and tha"
type textarea "x"
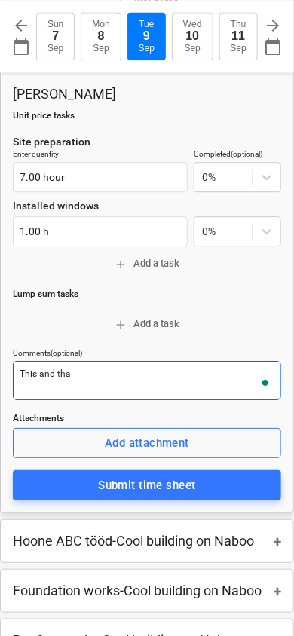
type textarea "This and that"
type textarea "x"
type textarea "This and that."
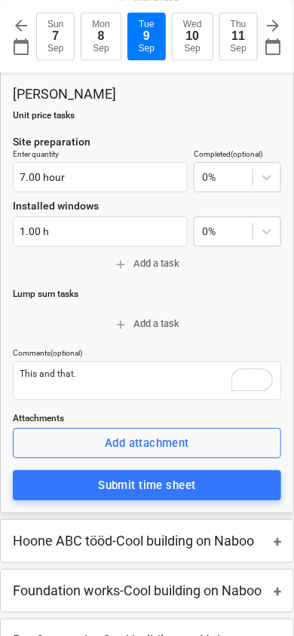
click at [69, 475] on span "Submit time sheet" at bounding box center [146, 485] width 235 height 20
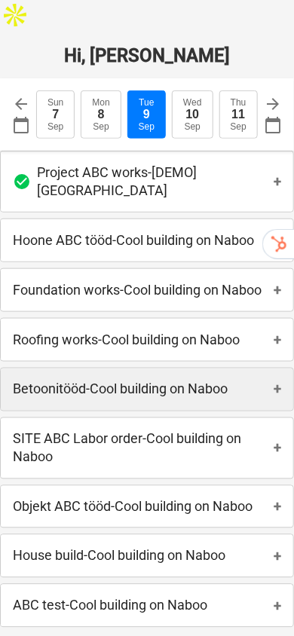
click at [214, 224] on div "Hoone ABC tööd - Cool building on Naboo +" at bounding box center [147, 240] width 292 height 42
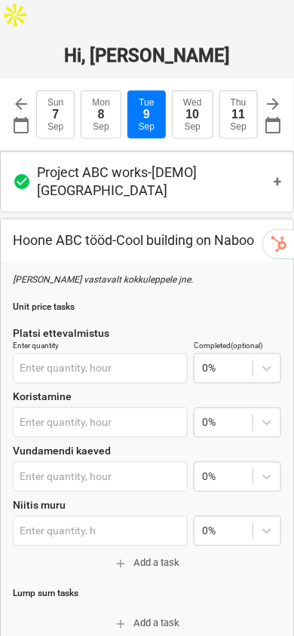
type textarea "x"
type input "0.00 hour"
type input "0.00 h"
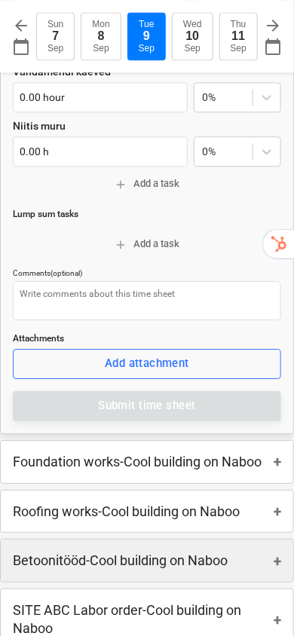
scroll to position [508, 0]
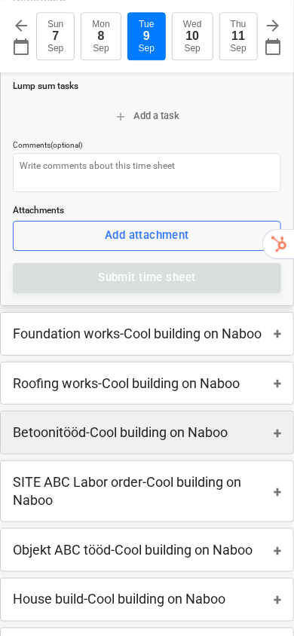
click at [255, 362] on div "Roofing works - Cool building on Naboo +" at bounding box center [147, 383] width 292 height 42
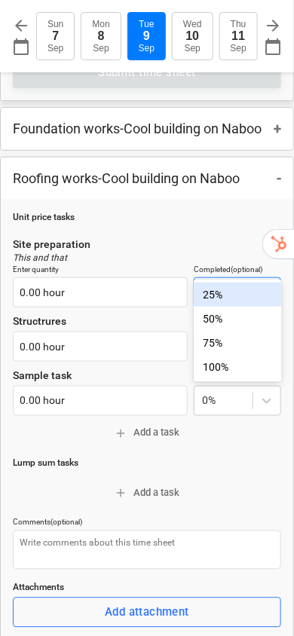
scroll to position [759, 0]
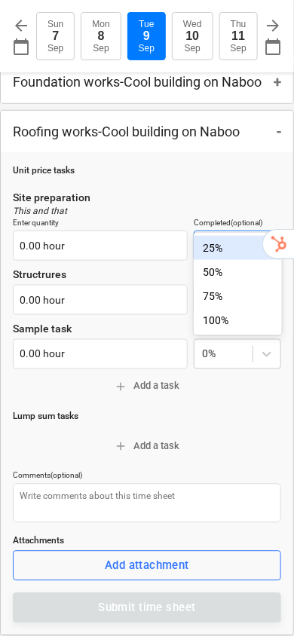
click at [231, 274] on div "50%" at bounding box center [237, 272] width 87 height 24
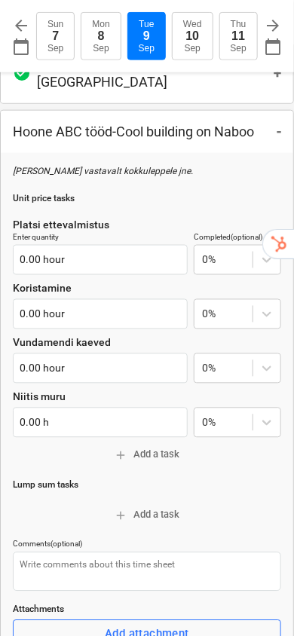
scroll to position [0, 0]
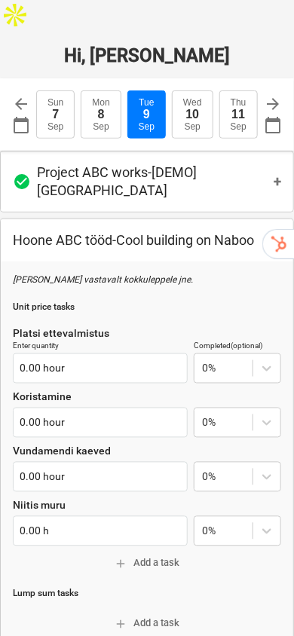
click at [93, 163] on p "Project ABC works - [DEMO] [GEOGRAPHIC_DATA]" at bounding box center [155, 181] width 237 height 36
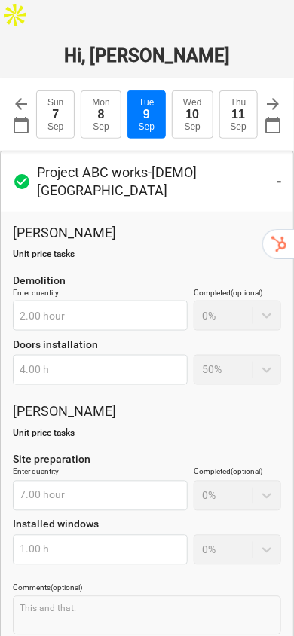
click at [276, 163] on p "Project ABC works - [DEMO] [GEOGRAPHIC_DATA]" at bounding box center [157, 181] width 240 height 36
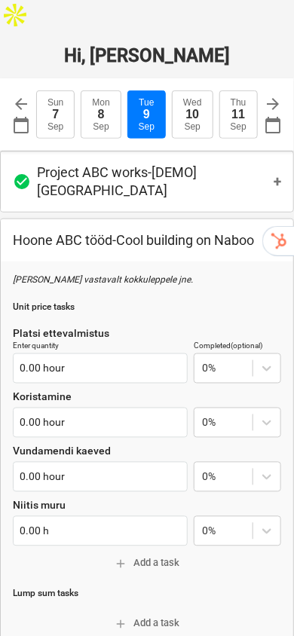
click at [273, 173] on span "+" at bounding box center [277, 181] width 8 height 16
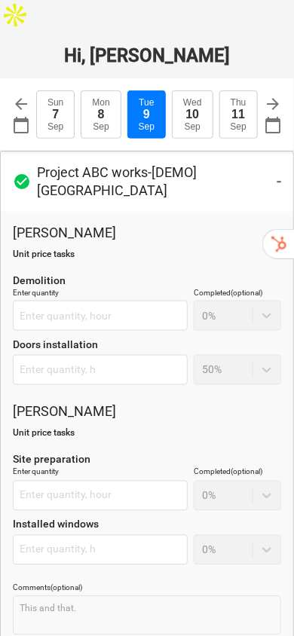
type textarea "x"
type input "2.00 hour"
type input "4.00 h"
type input "7.00 hour"
type input "1.00 h"
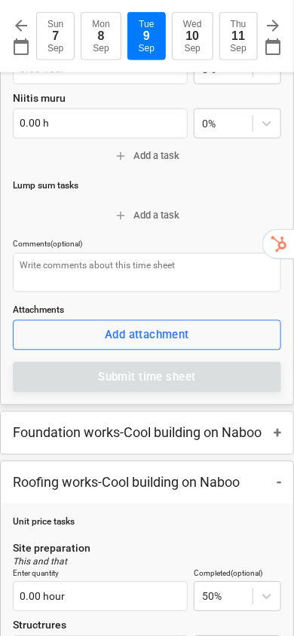
scroll to position [904, 0]
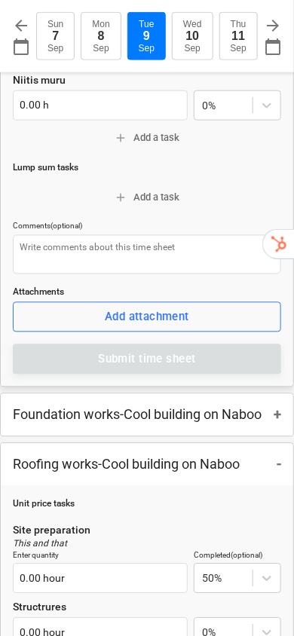
click at [84, 35] on button "[DATE]" at bounding box center [101, 36] width 40 height 48
type input "[DATE]"
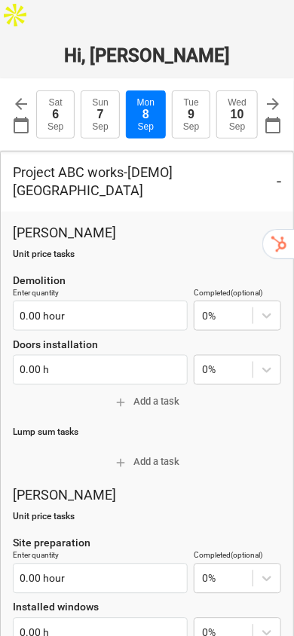
click at [156, 96] on button "[DATE]" at bounding box center [146, 114] width 40 height 48
type textarea "x"
click at [188, 108] on div "9" at bounding box center [191, 115] width 7 height 14
type input "[DATE]"
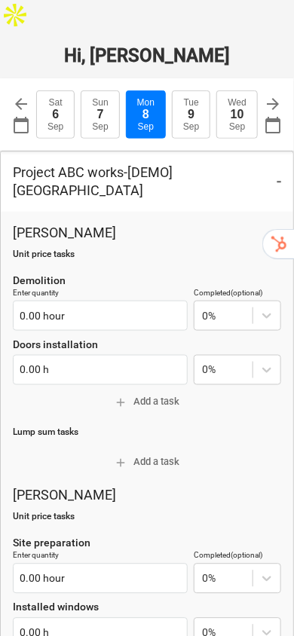
type textarea "x"
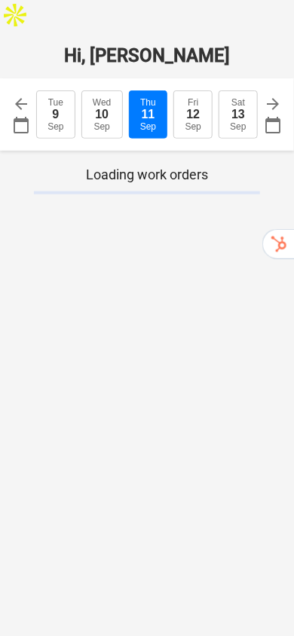
type input "[DATE]"
type textarea "x"
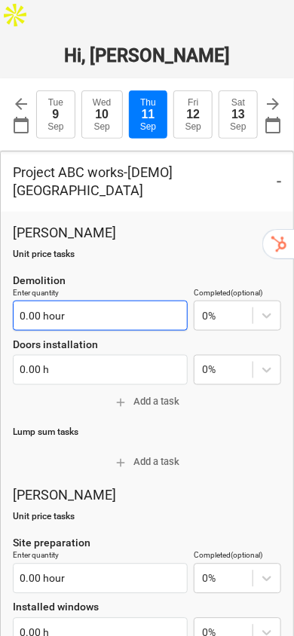
click at [63, 301] on input "0.00 hour" at bounding box center [100, 316] width 175 height 30
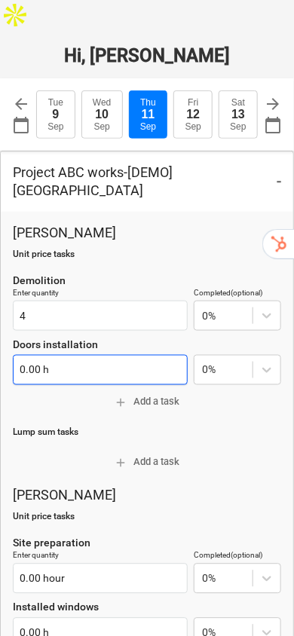
click at [86, 355] on input "0.00 h" at bounding box center [100, 370] width 175 height 30
type input "4.00 hour"
type input "3"
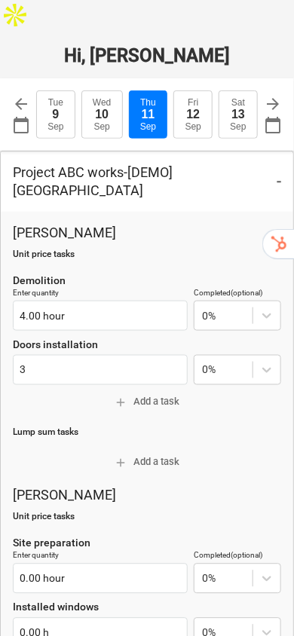
click at [157, 394] on span "add Add a task" at bounding box center [147, 402] width 256 height 17
type textarea "x"
type input "3.00 h"
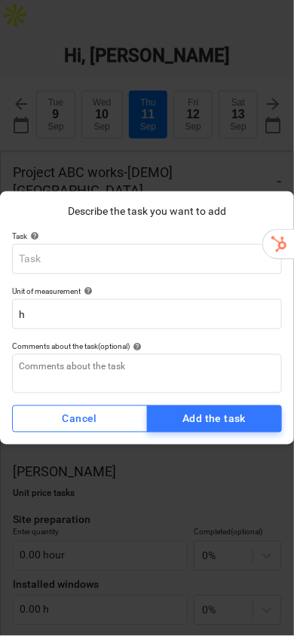
click at [96, 260] on input "text" at bounding box center [147, 259] width 270 height 30
click at [124, 425] on span "Cancel" at bounding box center [79, 419] width 111 height 19
type textarea "x"
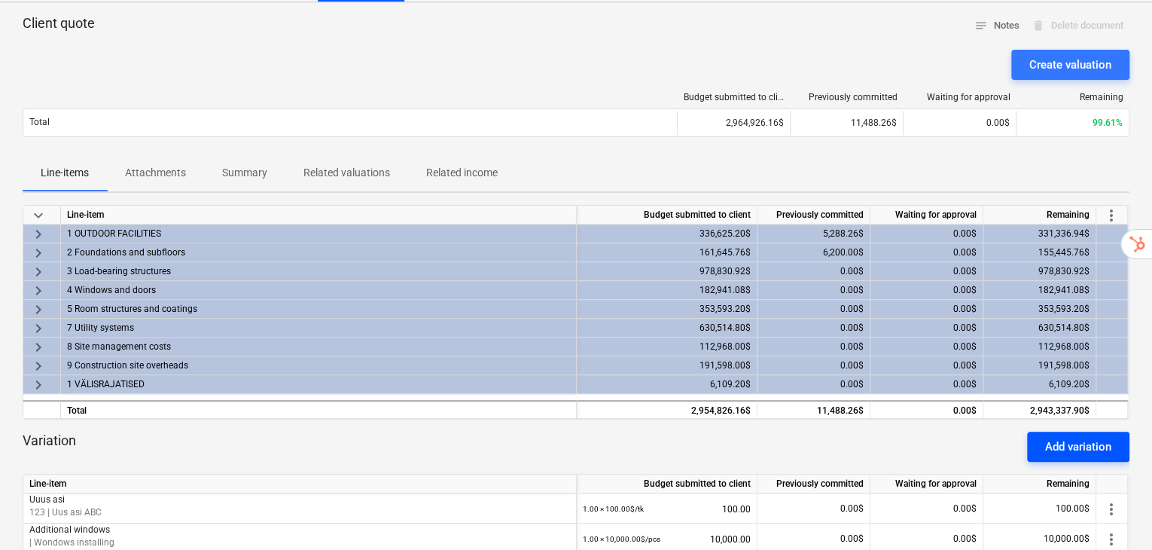
scroll to position [100, 0]
click at [1061, 437] on div "Add variation" at bounding box center [1078, 447] width 66 height 20
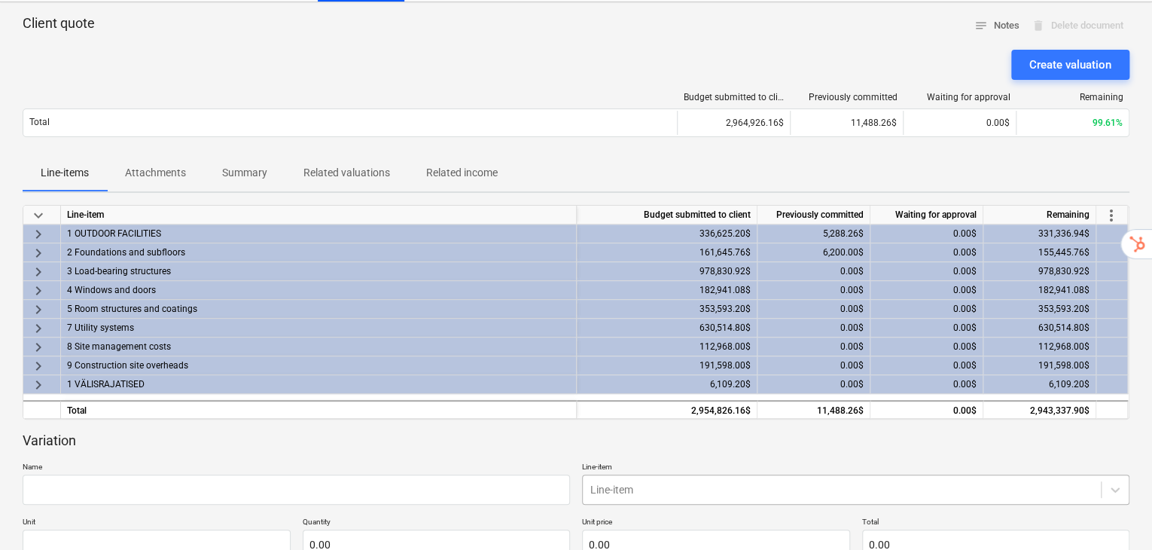
click at [761, 462] on body "Sales 9+ Projects Contacts Company Consolidated Invoices 9+ Inbox 4 Resources f…" at bounding box center [576, 191] width 1152 height 583
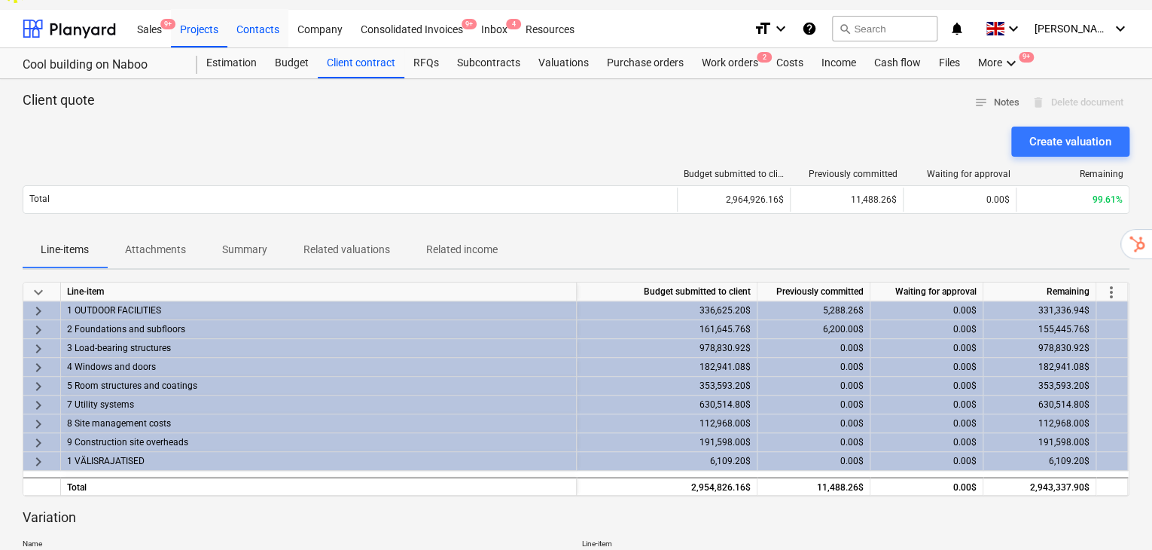
scroll to position [11, 0]
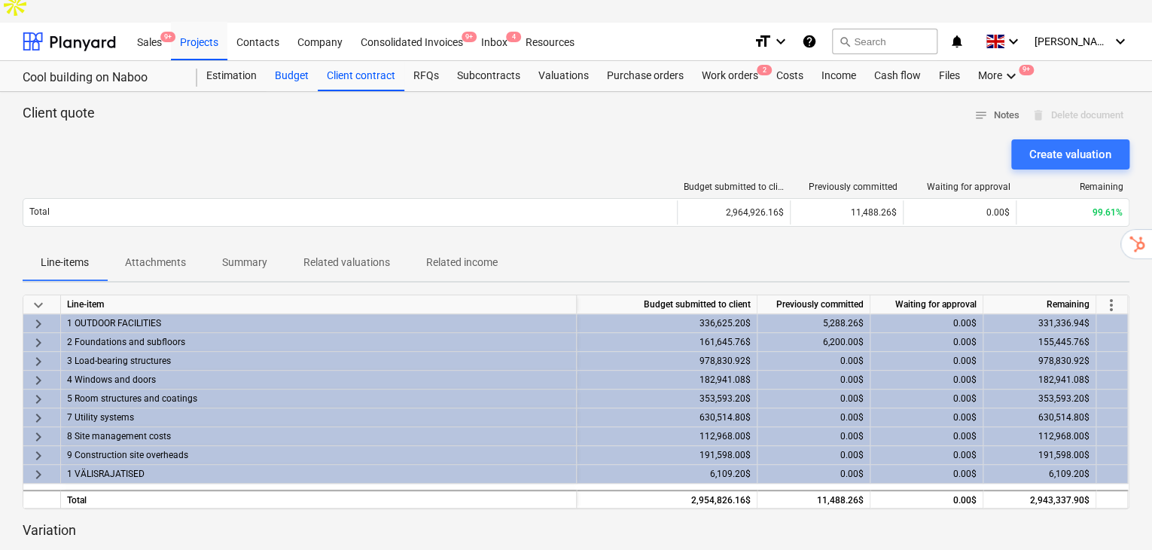
click at [296, 61] on div "Budget" at bounding box center [292, 76] width 52 height 30
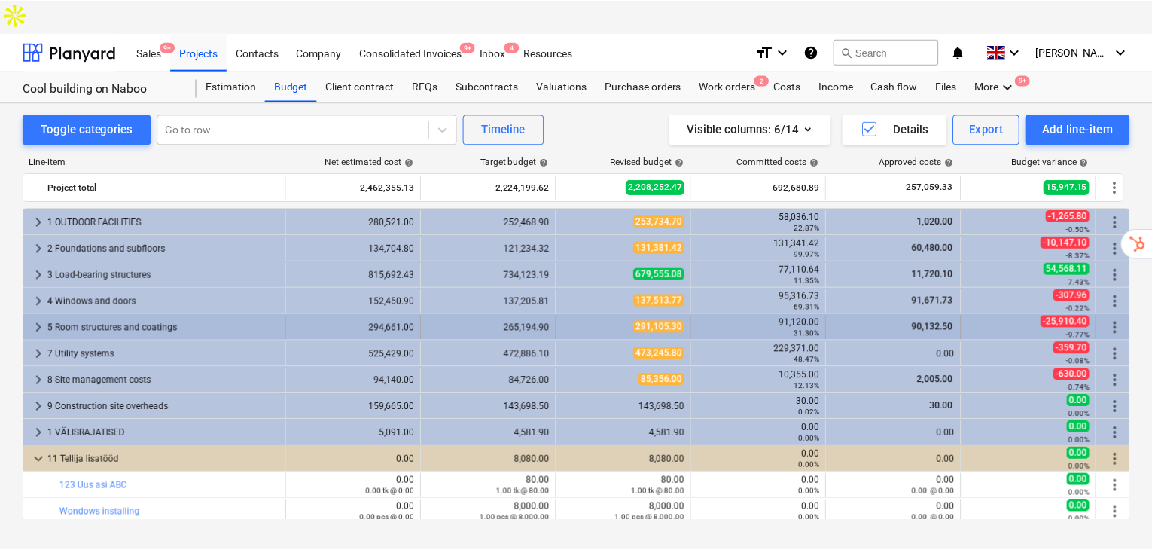
scroll to position [3, 0]
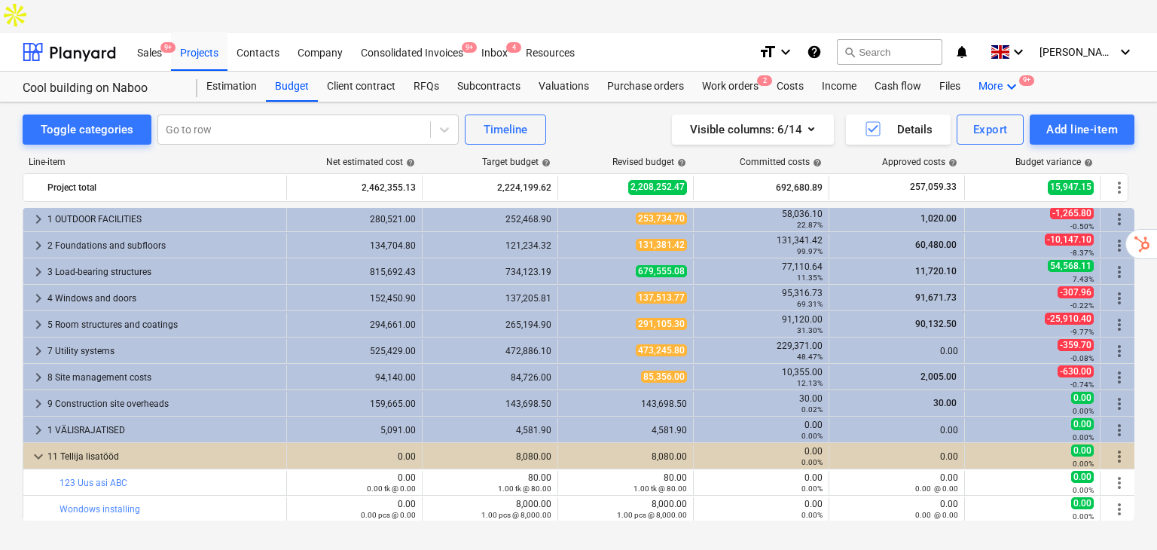
click at [993, 72] on div "More keyboard_arrow_down 9+" at bounding box center [999, 87] width 60 height 30
click at [986, 117] on div "Analytics" at bounding box center [984, 123] width 72 height 12
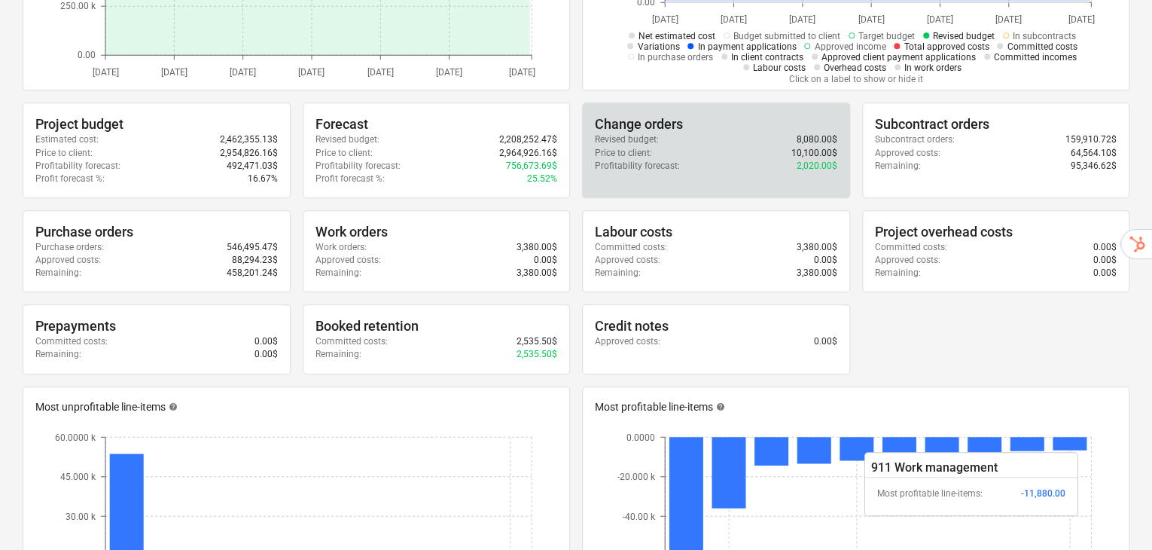
scroll to position [401, 0]
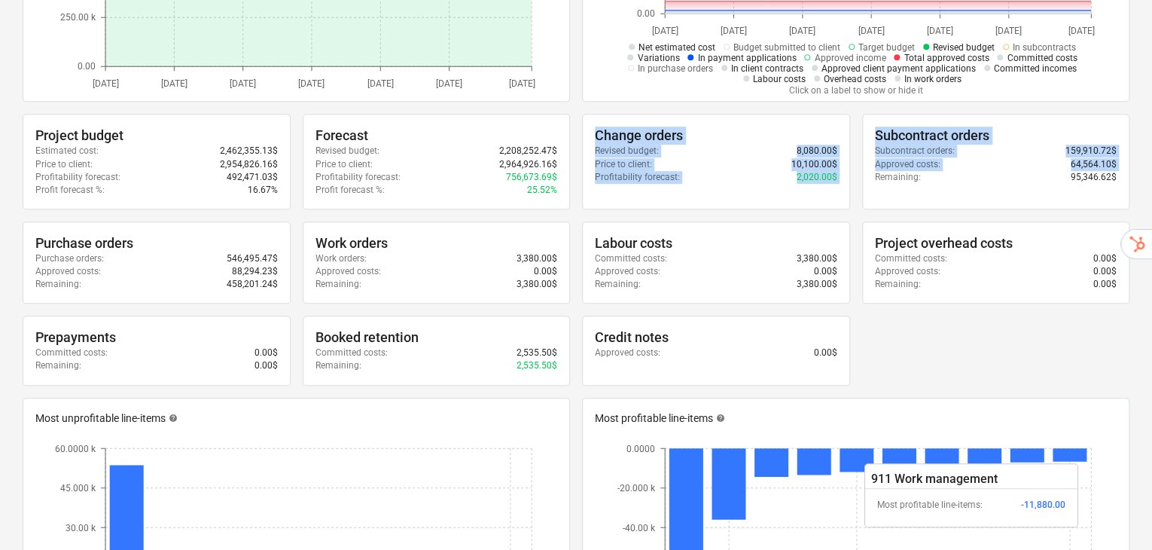
drag, startPoint x: 591, startPoint y: 93, endPoint x: 859, endPoint y: 147, distance: 273.6
click at [859, 147] on div "Project budget Estimated cost : 2,462,355.13$ Price to client : 2,954,826.16$ P…" at bounding box center [576, 249] width 1107 height 271
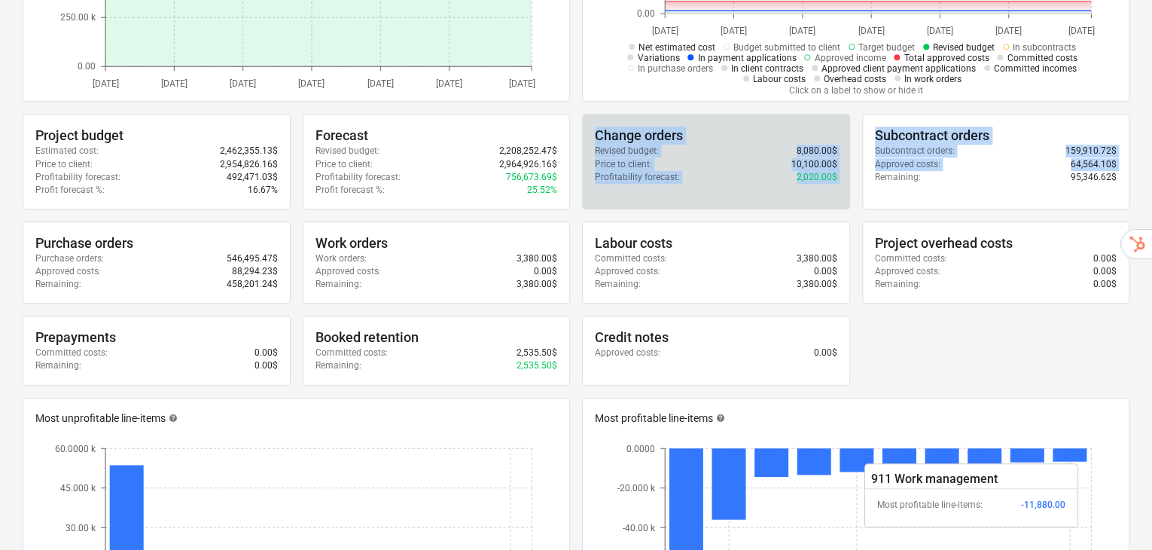
drag, startPoint x: 847, startPoint y: 148, endPoint x: 837, endPoint y: 142, distance: 11.5
click at [847, 148] on div "Change orders Revised budget : 8,080.00$ Price to client : 10,100.00$ Profitabi…" at bounding box center [716, 162] width 268 height 96
drag, startPoint x: 838, startPoint y: 140, endPoint x: 595, endPoint y: 94, distance: 246.8
click at [595, 114] on div "Change orders Revised budget : 8,080.00$ Price to client : 10,100.00$ Profitabi…" at bounding box center [716, 162] width 268 height 96
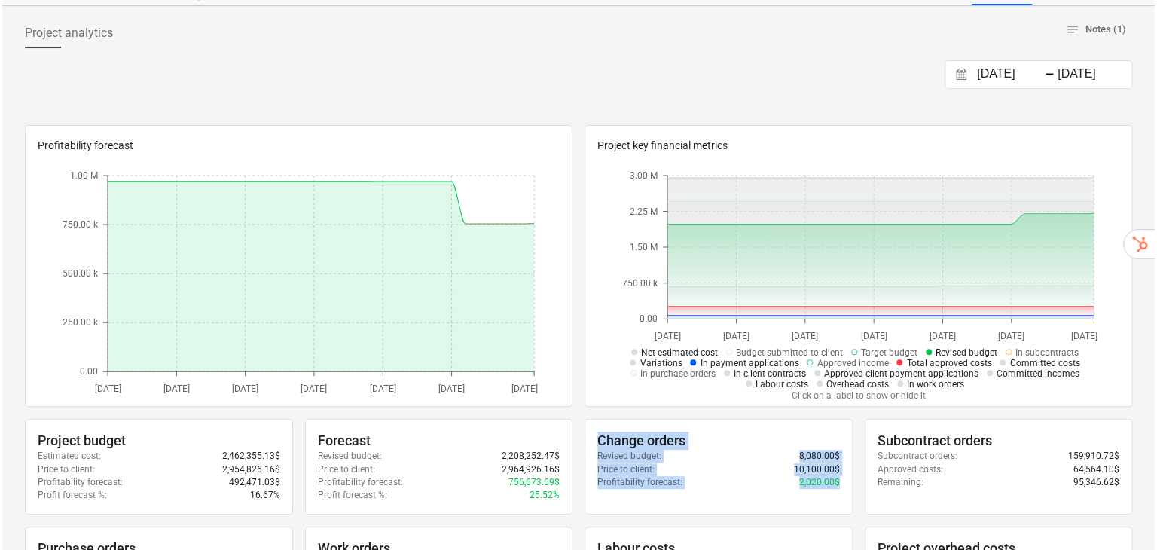
scroll to position [0, 0]
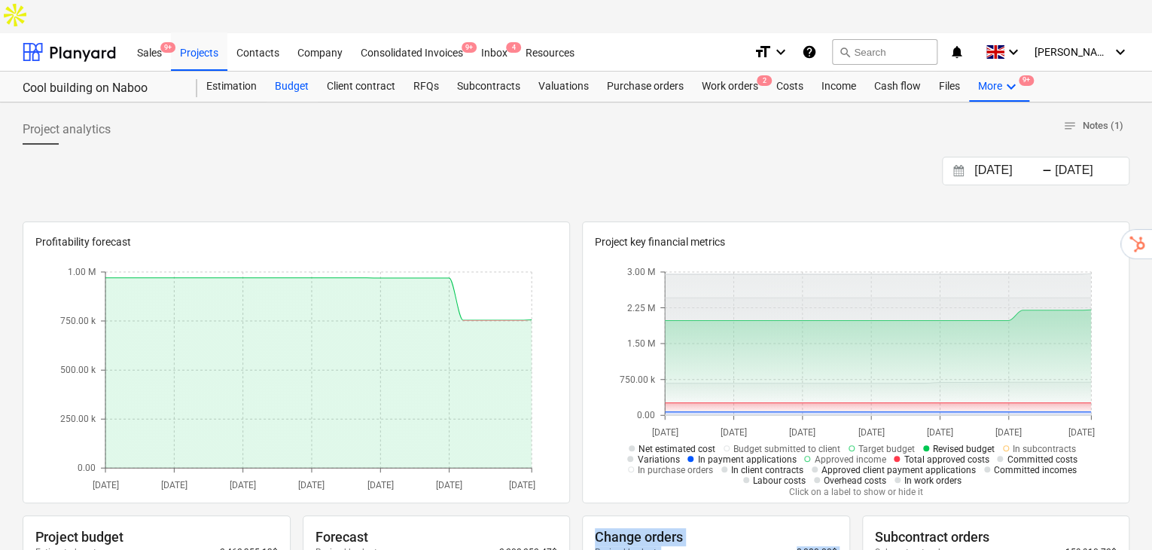
click at [310, 72] on div "Budget" at bounding box center [292, 87] width 52 height 30
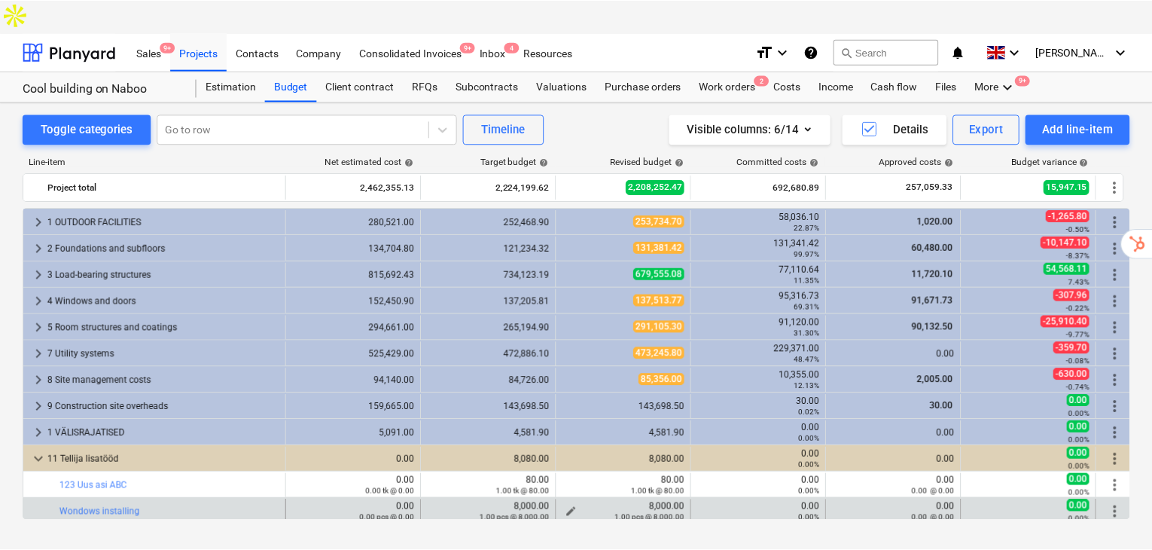
scroll to position [3, 0]
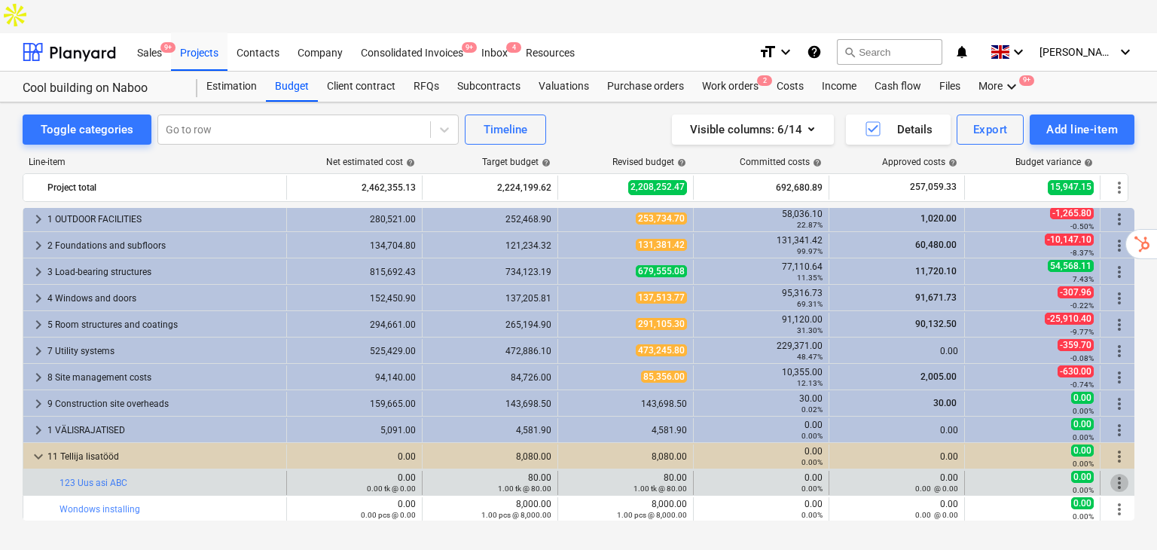
click at [1112, 474] on span "more_vert" at bounding box center [1119, 483] width 18 height 18
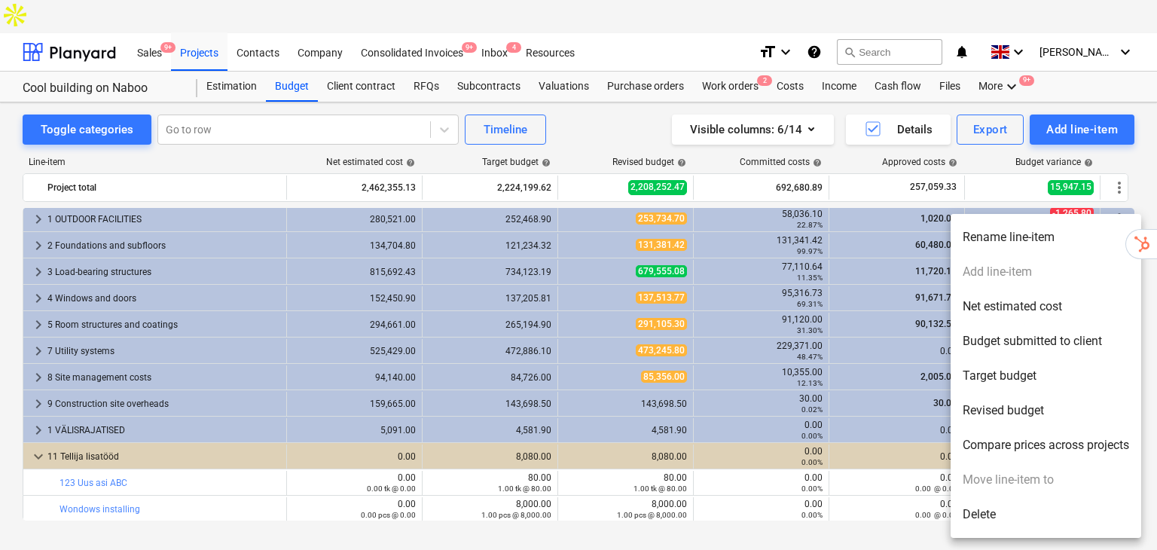
click at [602, 109] on div at bounding box center [578, 275] width 1157 height 550
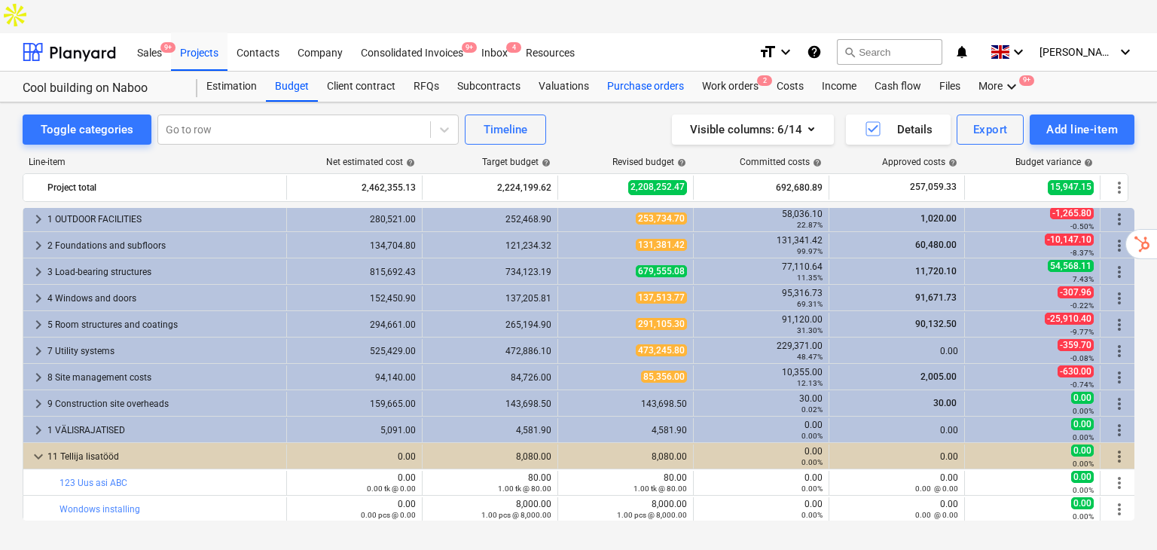
click at [667, 72] on div "Purchase orders" at bounding box center [645, 87] width 95 height 30
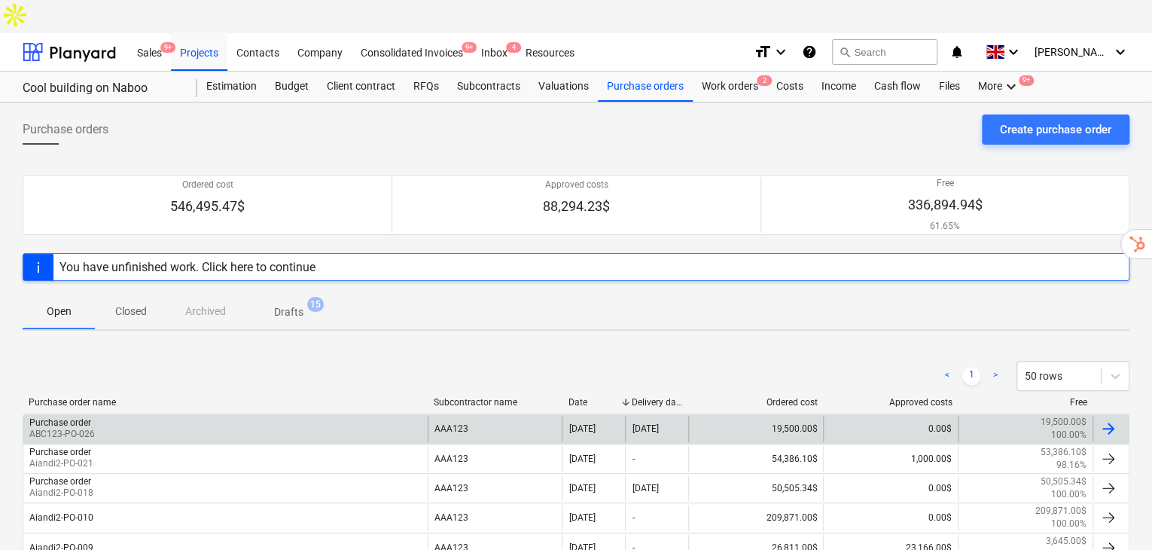
click at [86, 417] on div "Purchase order" at bounding box center [60, 422] width 62 height 11
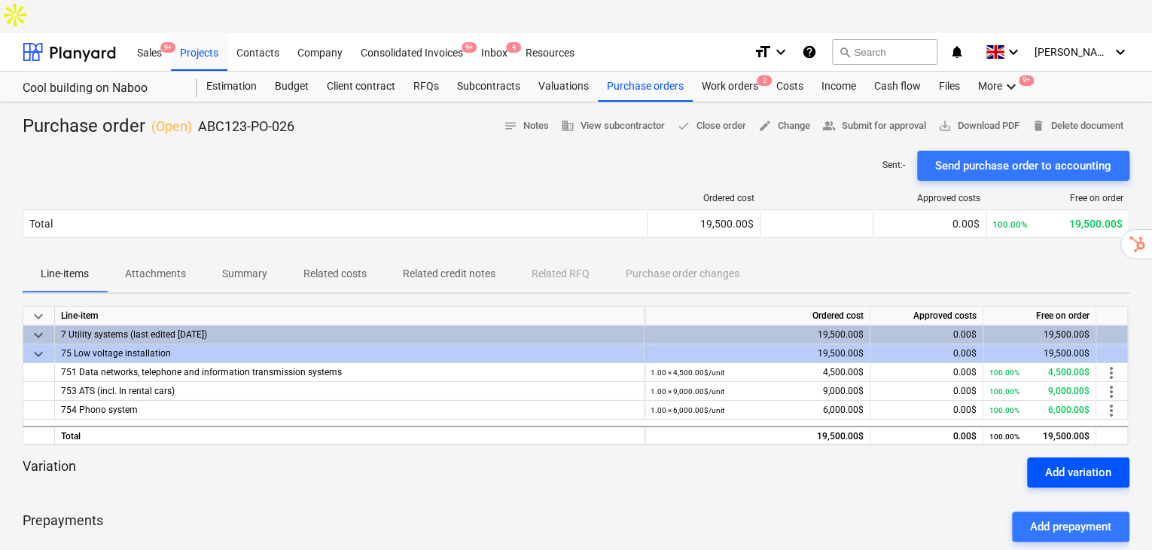
click at [1079, 462] on div "Add variation" at bounding box center [1078, 472] width 66 height 20
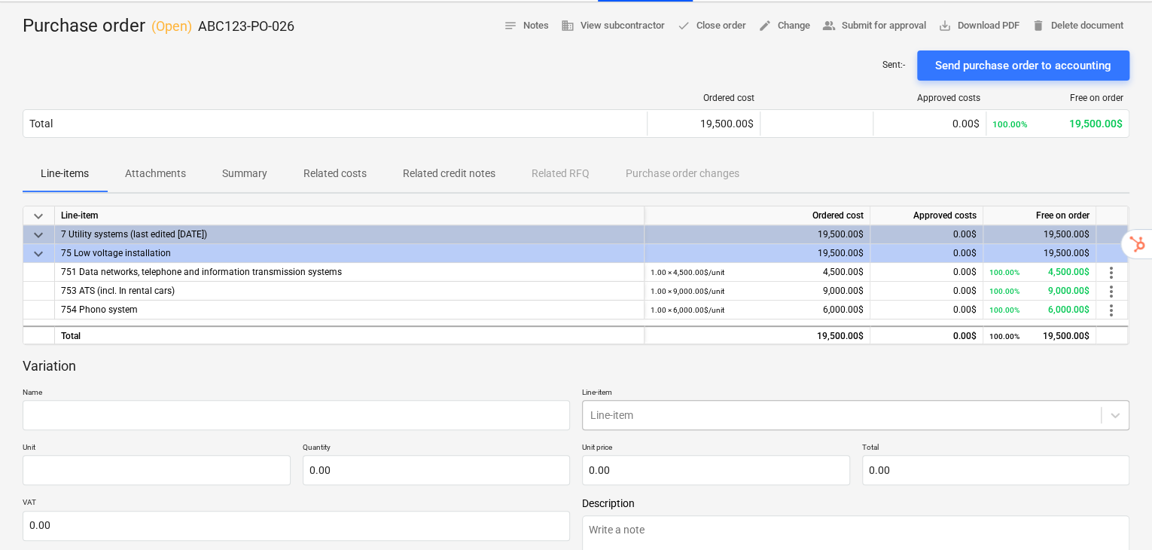
click at [680, 385] on body "Sales 9+ Projects Contacts Company Consolidated Invoices 9+ Inbox 4 Resources f…" at bounding box center [576, 191] width 1152 height 583
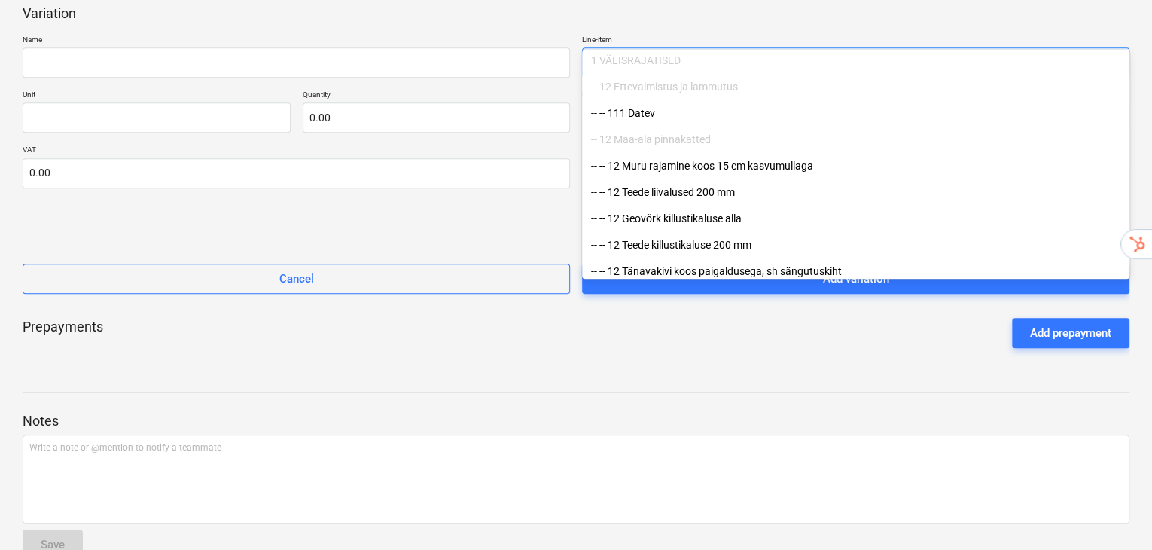
scroll to position [8421, 0]
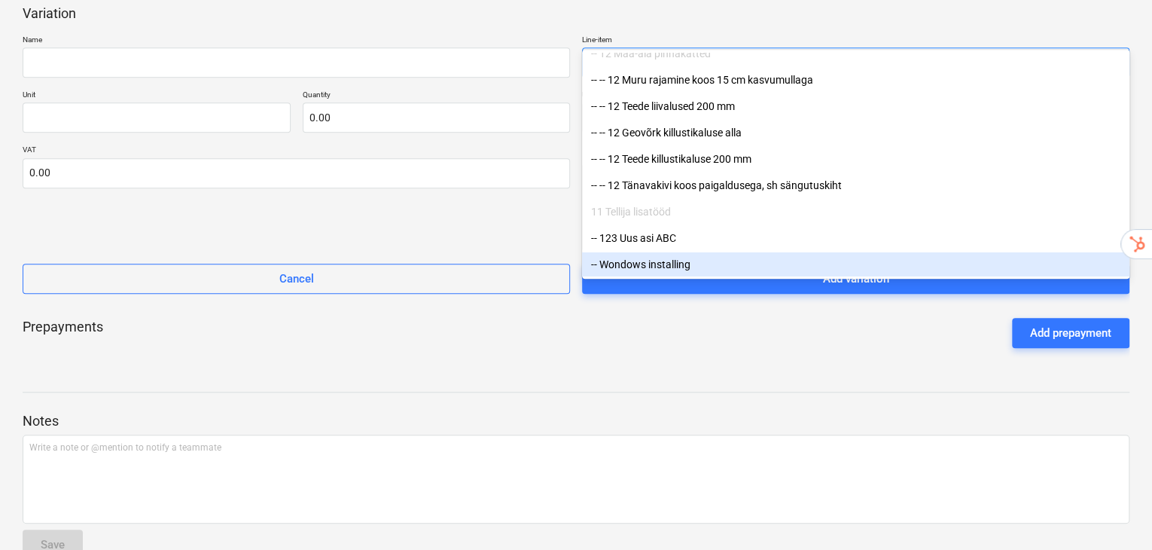
click at [645, 261] on div "-- Wondows installing" at bounding box center [856, 264] width 548 height 24
type textarea "x"
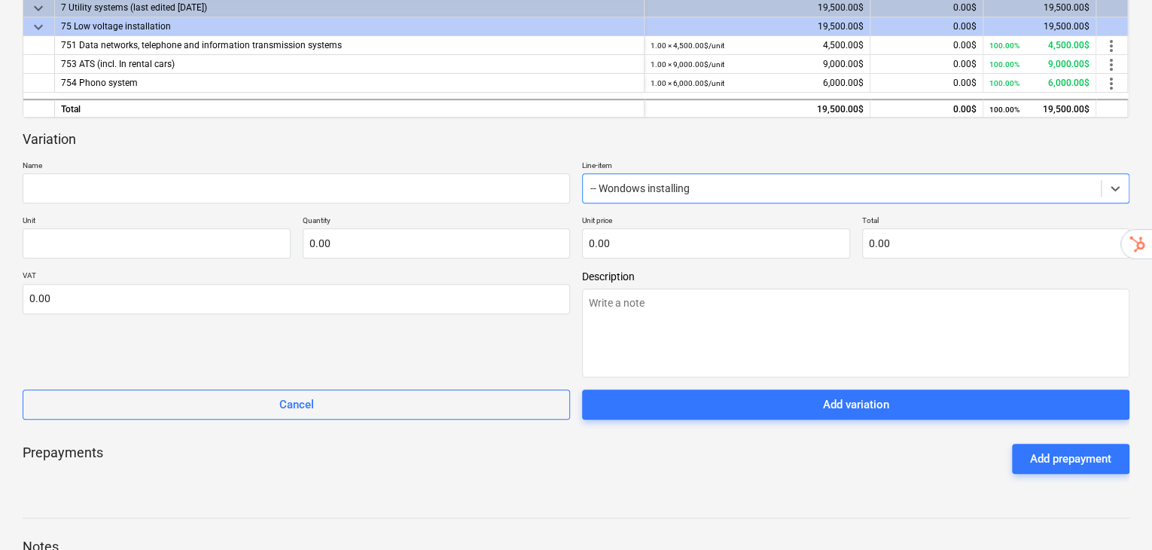
scroll to position [102, 0]
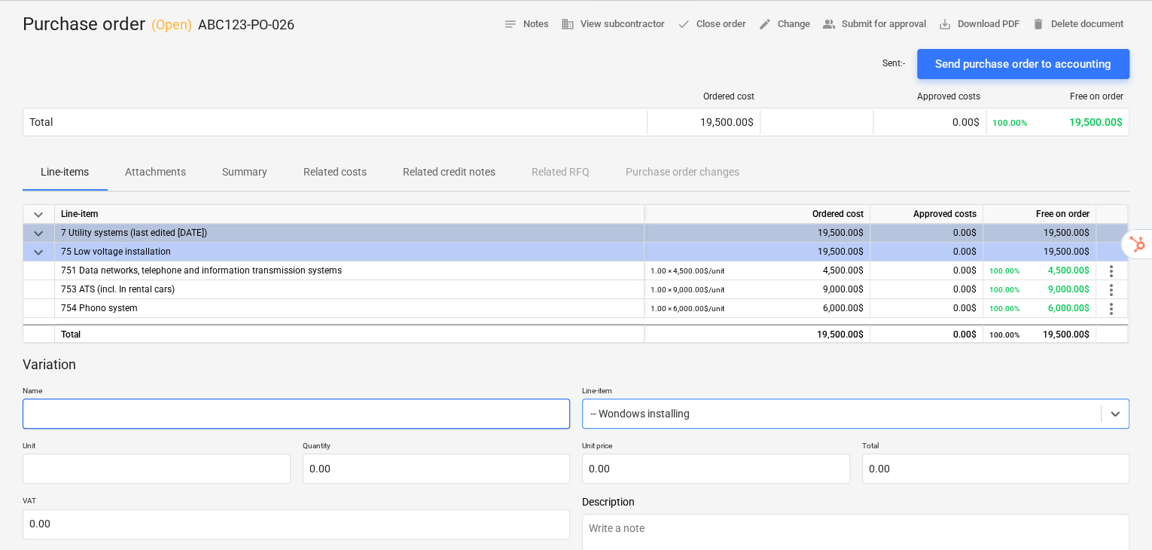
click at [260, 398] on input "text" at bounding box center [297, 413] width 548 height 30
type input "5"
type textarea "x"
type input "5"
type textarea "x"
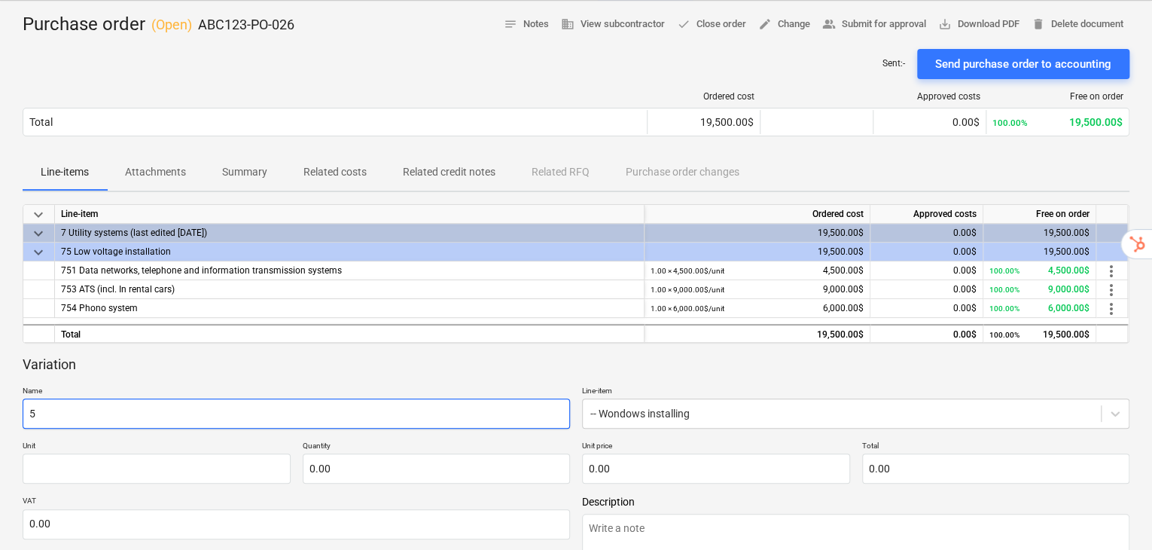
type input "5 m"
type textarea "x"
type input "5 mor"
type textarea "x"
type input "5 more"
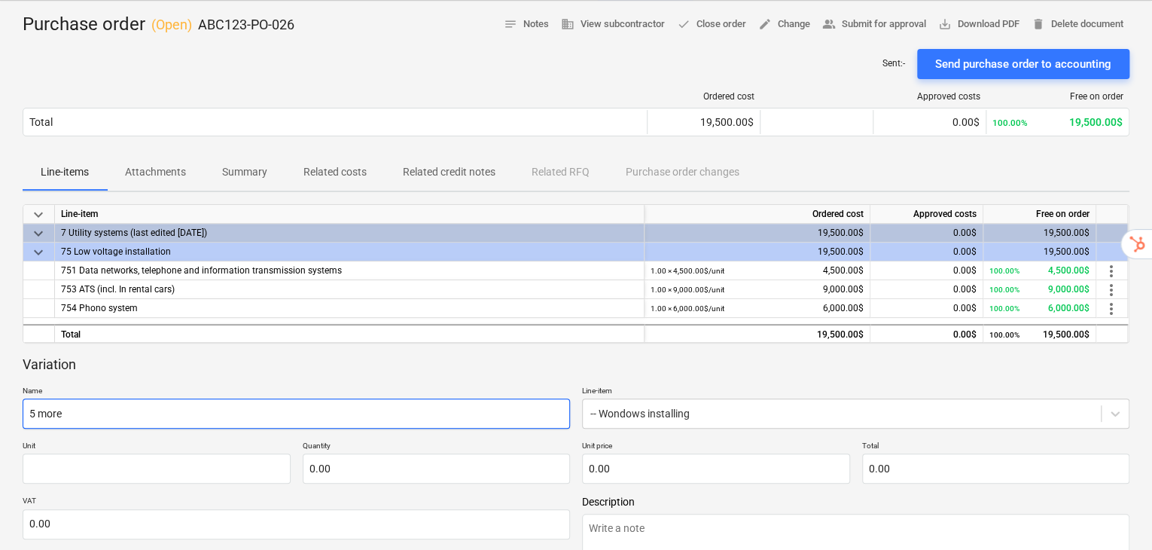
type textarea "x"
type input "5 more w"
type textarea "x"
type input "5 more wo"
type textarea "x"
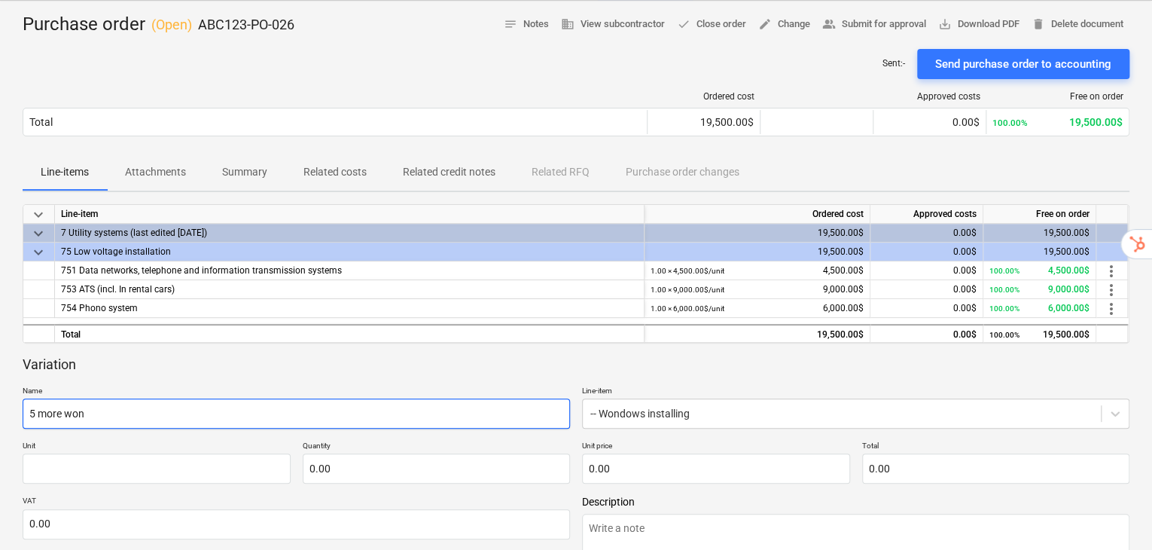
type input "5 more wond"
type textarea "x"
type input "5 more won"
type textarea "x"
type input "5 more wo"
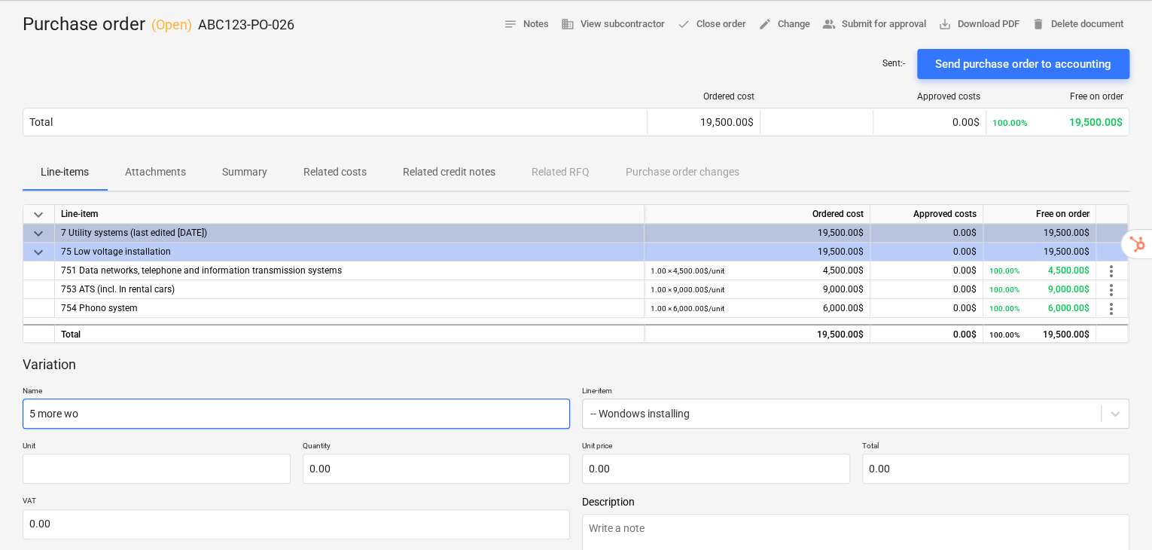
type textarea "x"
type input "5 more w"
type textarea "x"
type input "5 more wi"
type textarea "x"
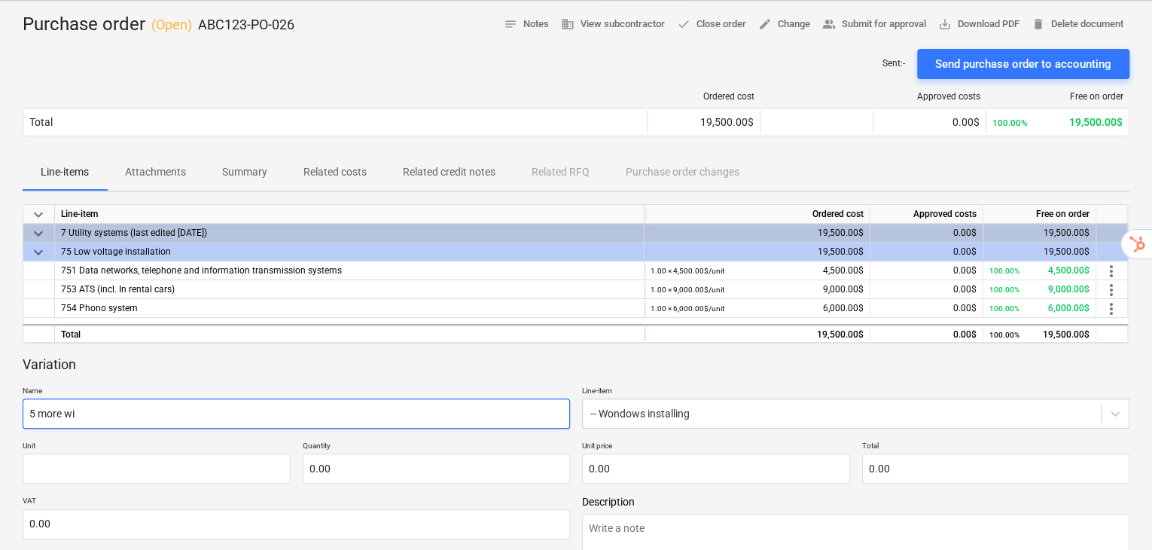
type input "5 more win"
type textarea "x"
type input "5 more wind"
type textarea "x"
type input "5 more windo"
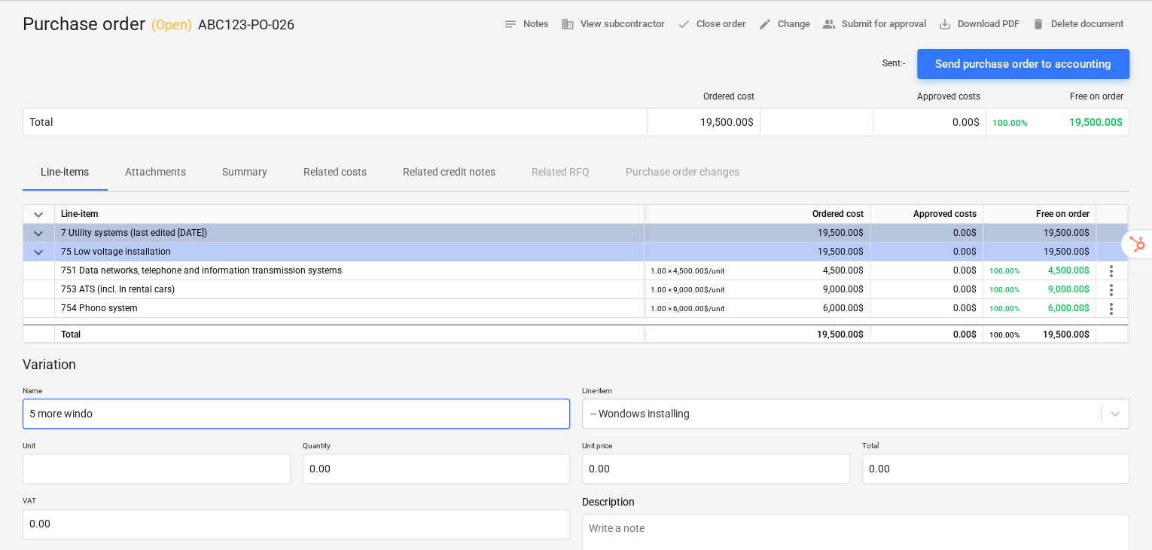
type textarea "x"
type input "5 more window"
type textarea "x"
type input "5 more windows"
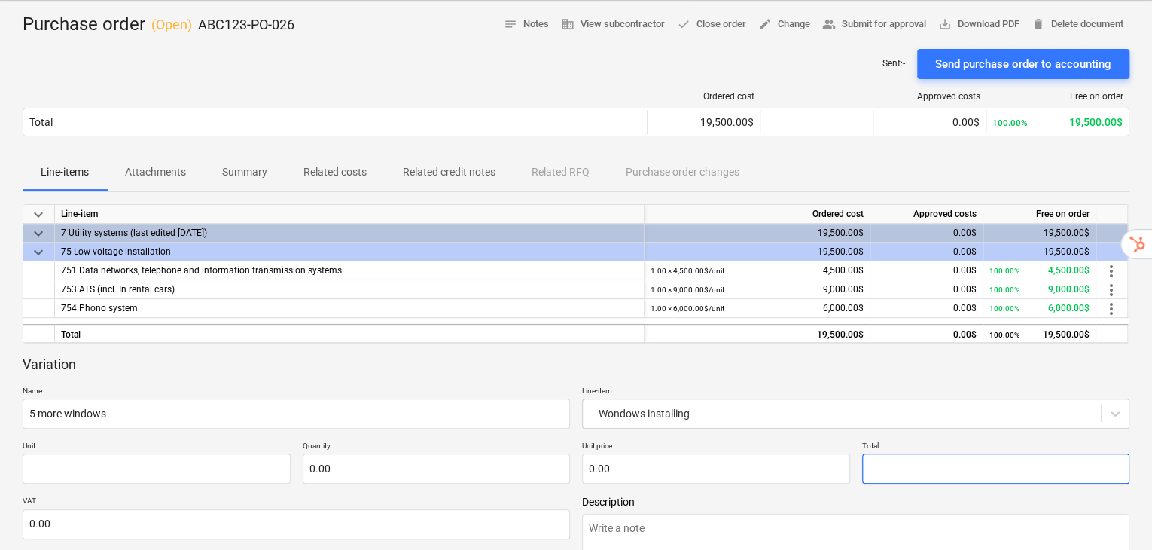
click at [895, 453] on input "text" at bounding box center [996, 468] width 268 height 30
type textarea "x"
type input "pcs"
type input "8"
type input "1.00"
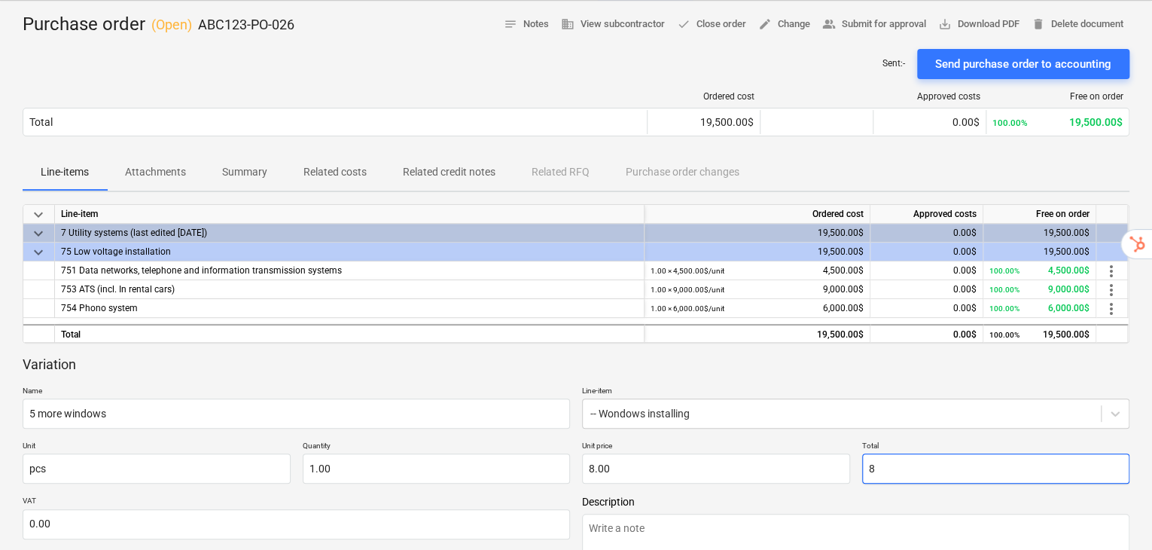
type input "8.00"
type textarea "x"
type input "80"
type input "80.00"
type textarea "x"
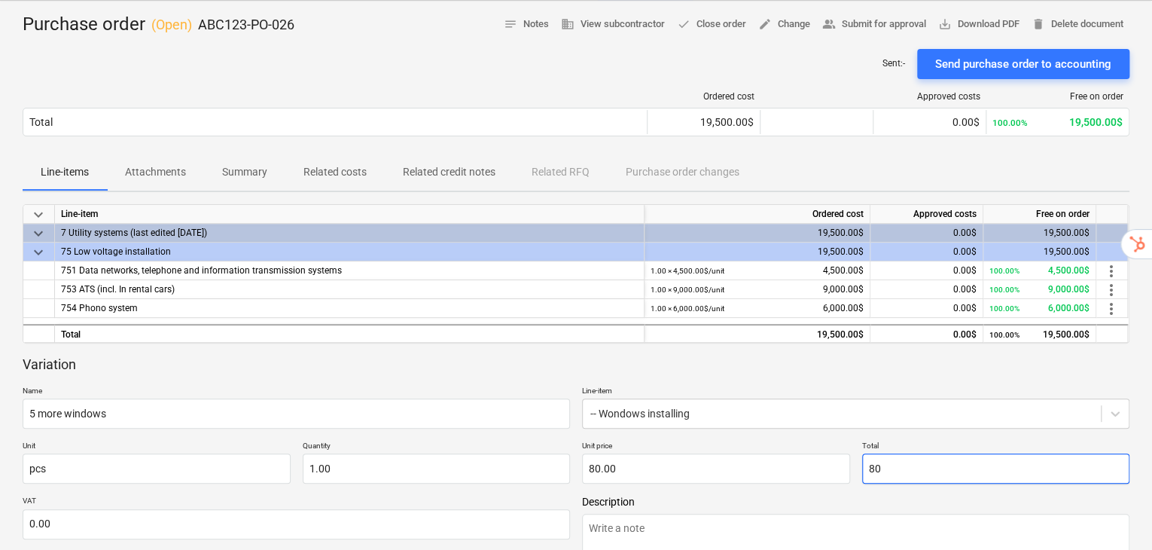
type input "800"
type input "800.00"
type textarea "x"
type input "8000"
type input "8,000.00"
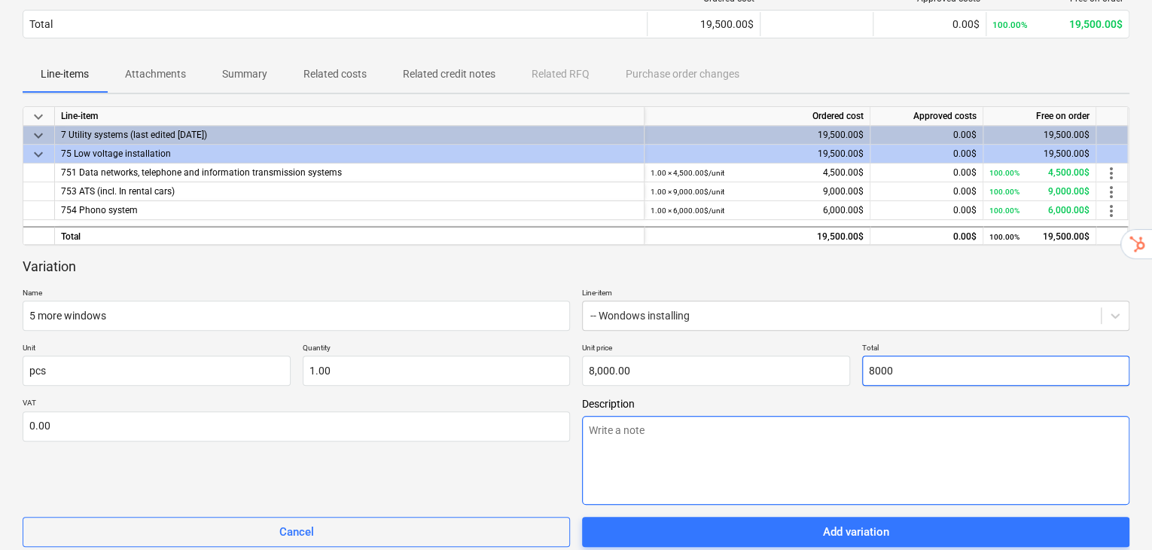
scroll to position [252, 0]
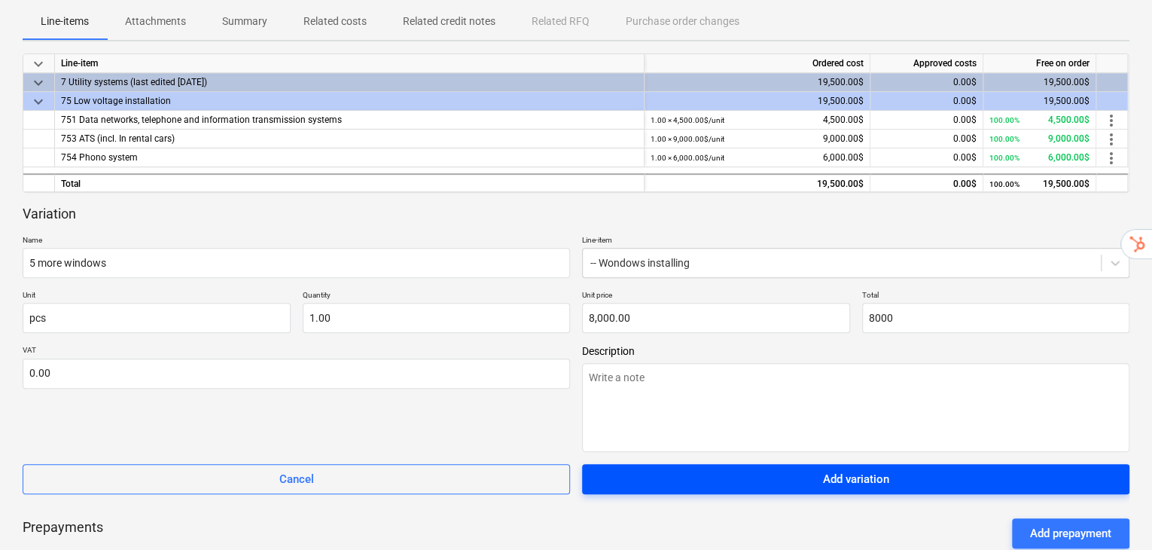
type input "8,000.00"
click at [916, 469] on span "Add variation" at bounding box center [855, 479] width 511 height 20
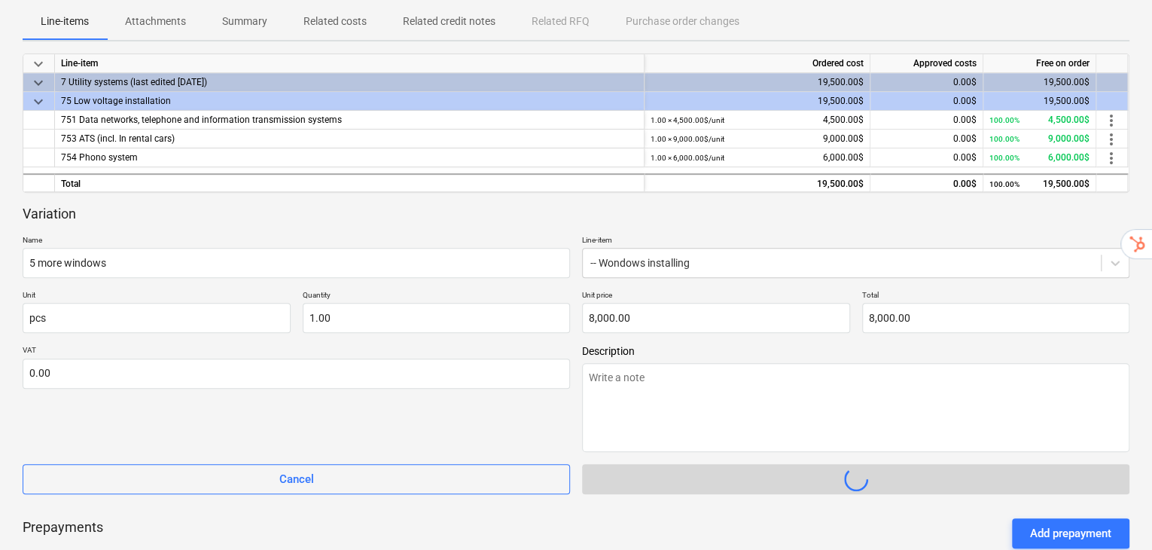
type textarea "x"
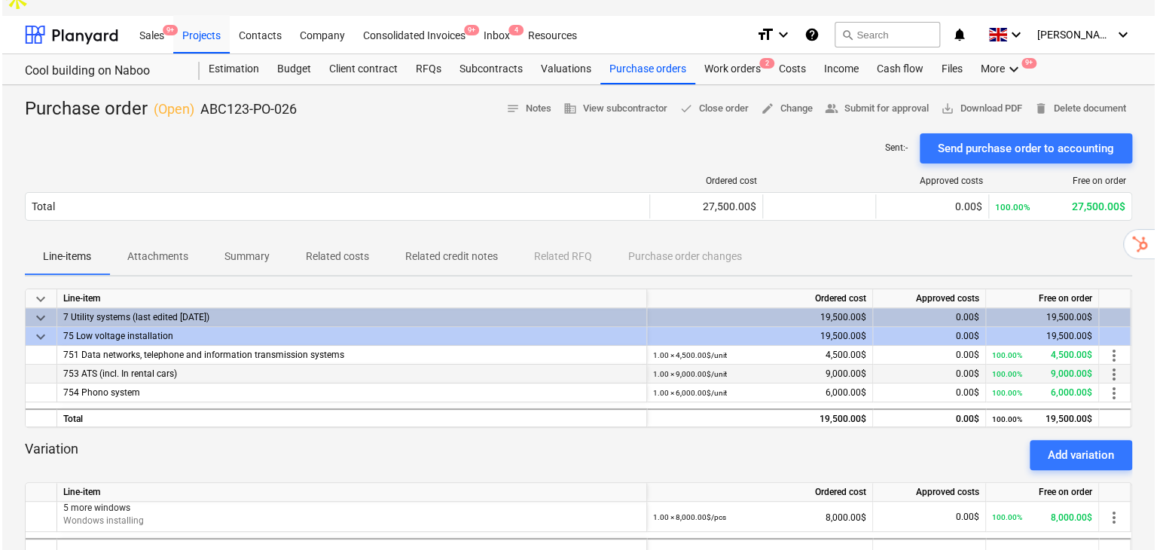
scroll to position [0, 0]
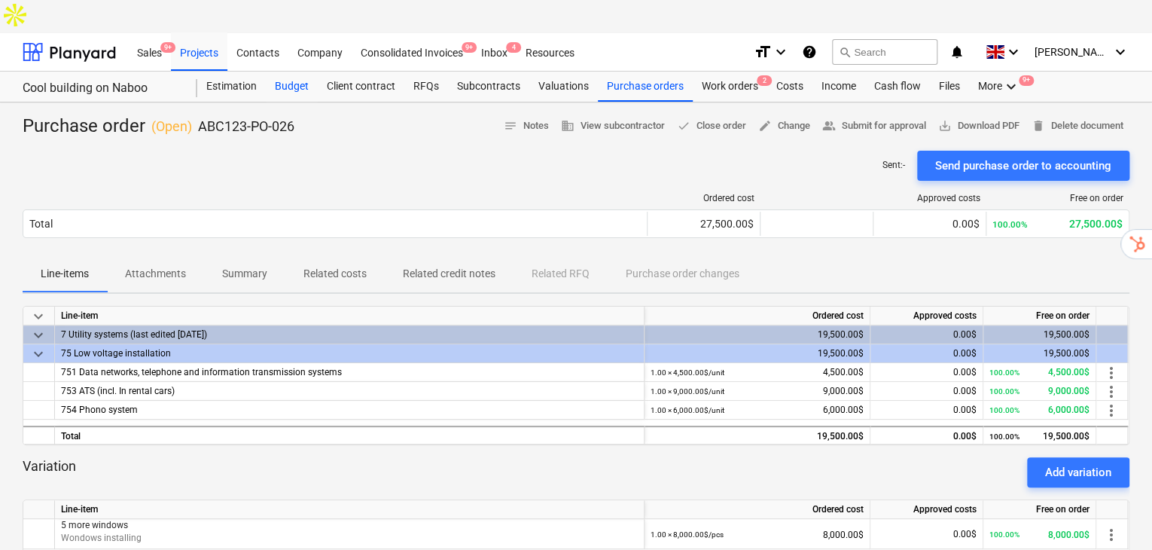
click at [283, 72] on div "Budget" at bounding box center [292, 87] width 52 height 30
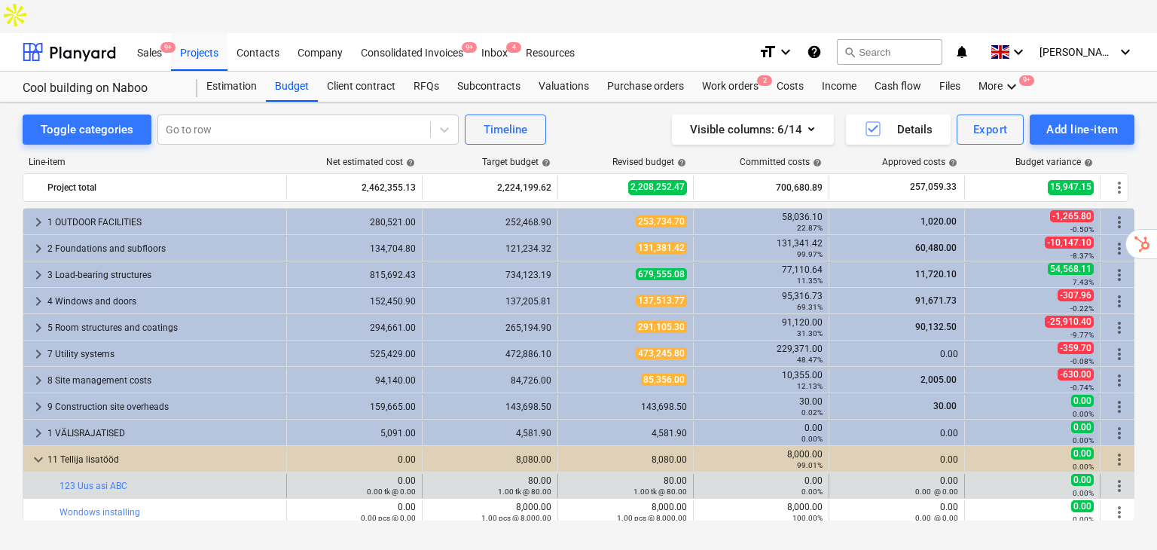
scroll to position [3, 0]
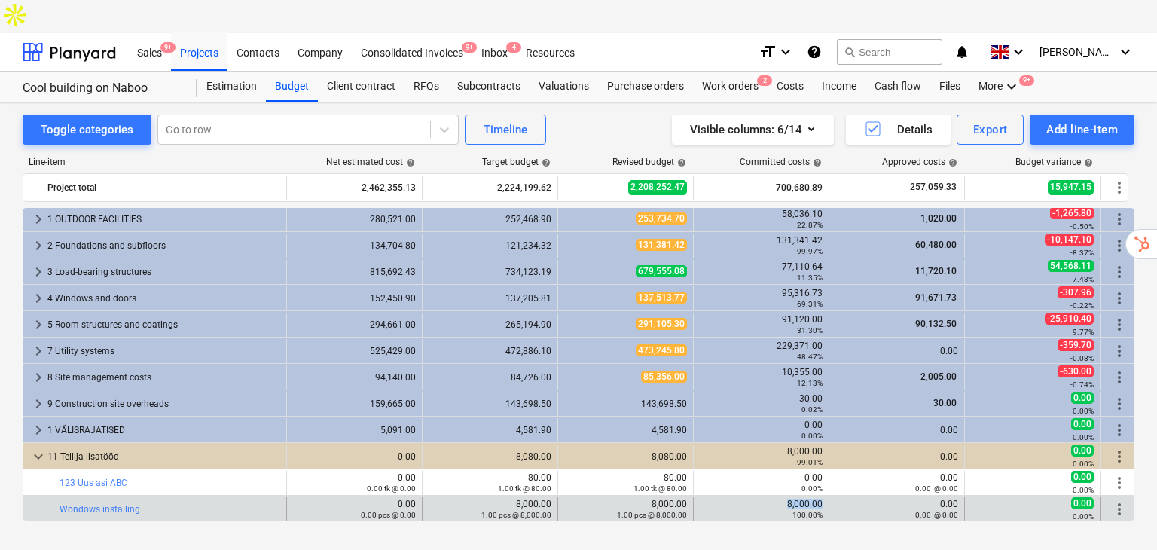
drag, startPoint x: 821, startPoint y: 468, endPoint x: 786, endPoint y: 468, distance: 35.4
click at [786, 497] on div "8,000.00 100.00%" at bounding box center [762, 509] width 136 height 24
click at [824, 497] on div "8,000.00 100.00%" at bounding box center [762, 509] width 136 height 24
drag, startPoint x: 793, startPoint y: 468, endPoint x: 779, endPoint y: 468, distance: 14.3
click at [779, 497] on div "8,000.00 100.00%" at bounding box center [762, 509] width 136 height 24
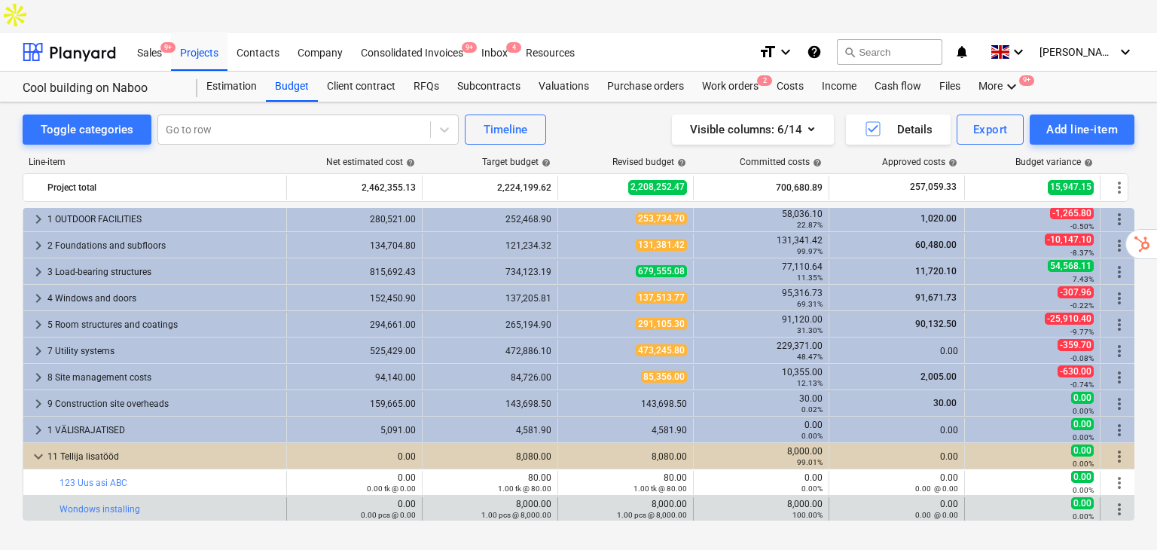
click at [819, 511] on small "100.00%" at bounding box center [807, 515] width 30 height 8
drag, startPoint x: 822, startPoint y: 468, endPoint x: 783, endPoint y: 465, distance: 39.3
click at [783, 499] on div "8,000.00 100.00%" at bounding box center [761, 509] width 123 height 21
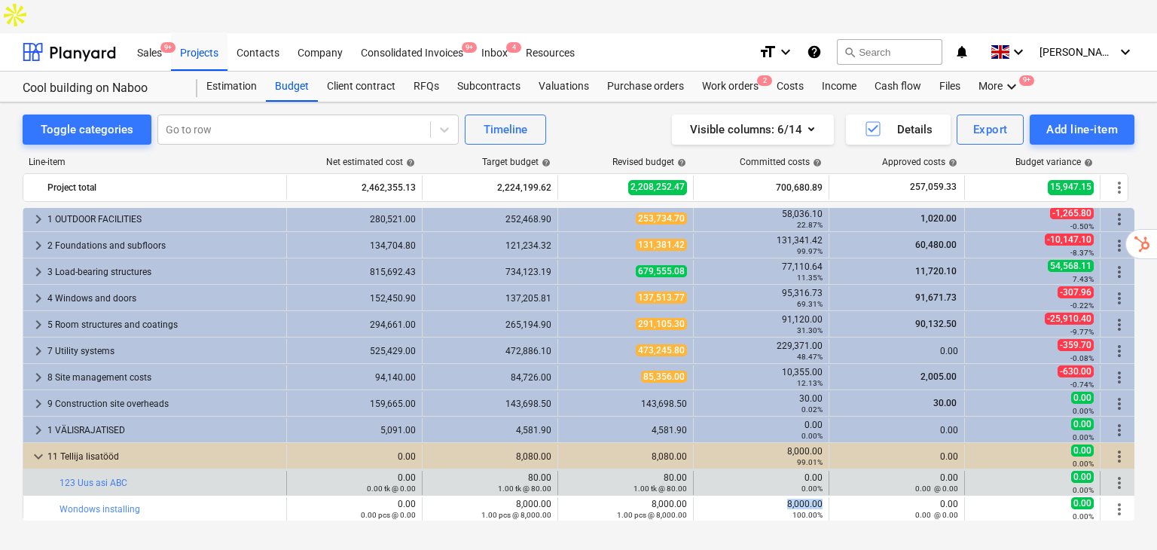
click at [1122, 474] on span "more_vert" at bounding box center [1119, 483] width 18 height 18
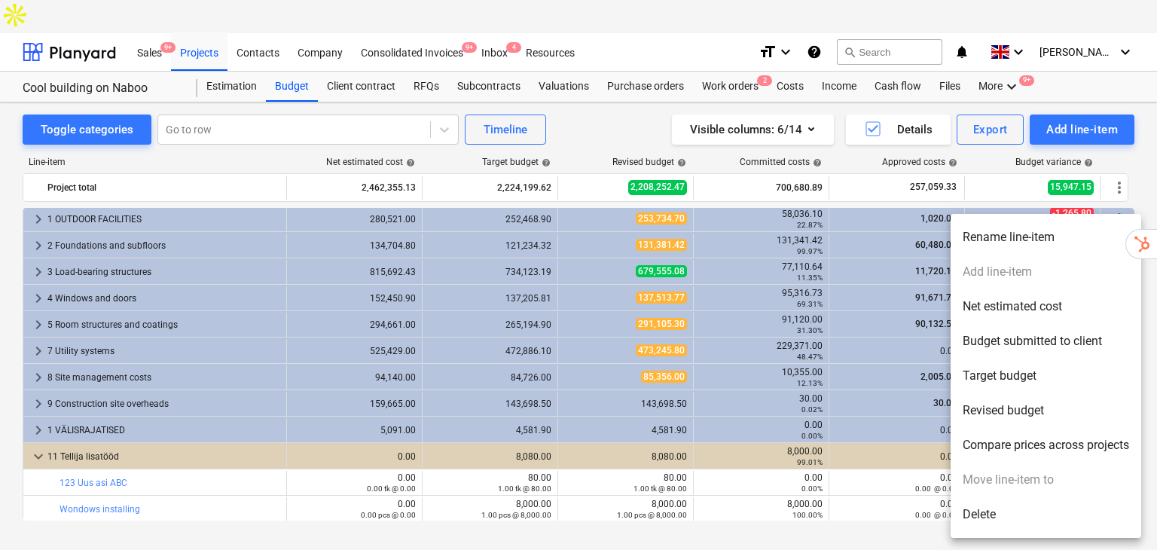
click at [44, 295] on div at bounding box center [578, 275] width 1157 height 550
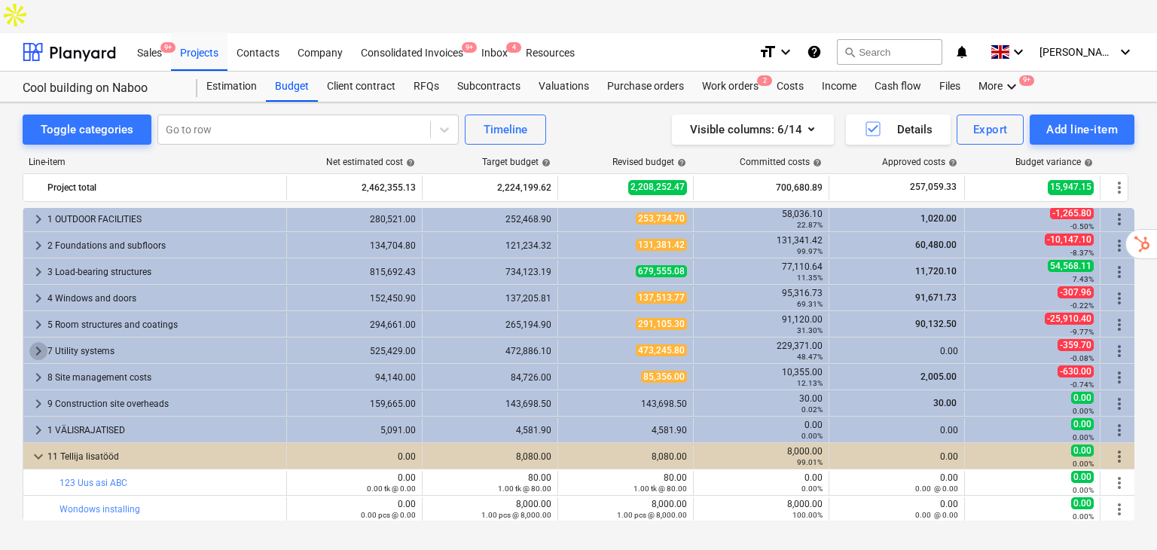
click at [38, 342] on span "keyboard_arrow_right" at bounding box center [38, 351] width 18 height 18
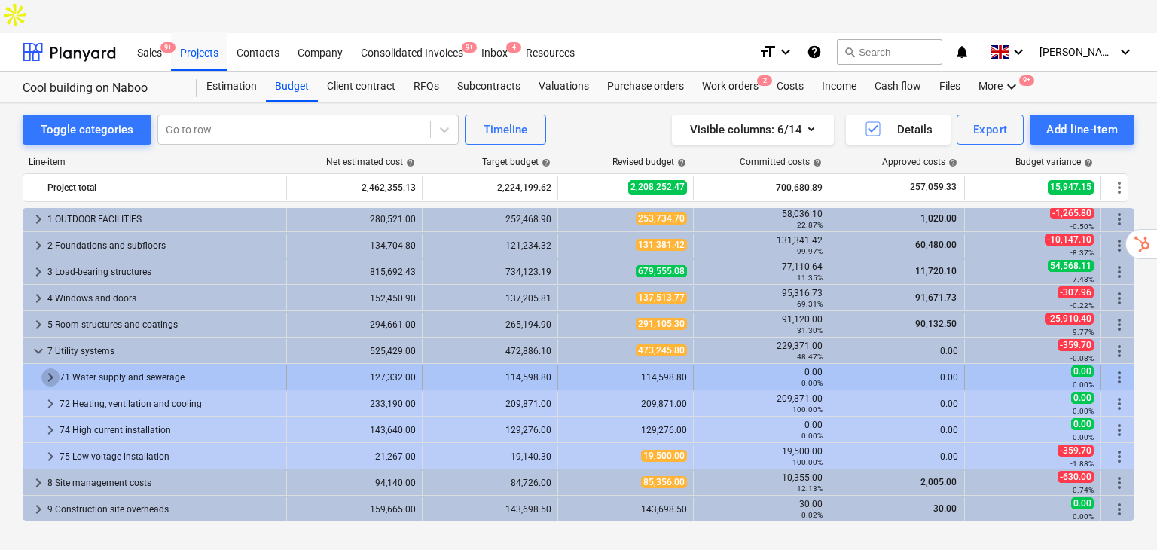
click at [44, 368] on span "keyboard_arrow_right" at bounding box center [50, 377] width 18 height 18
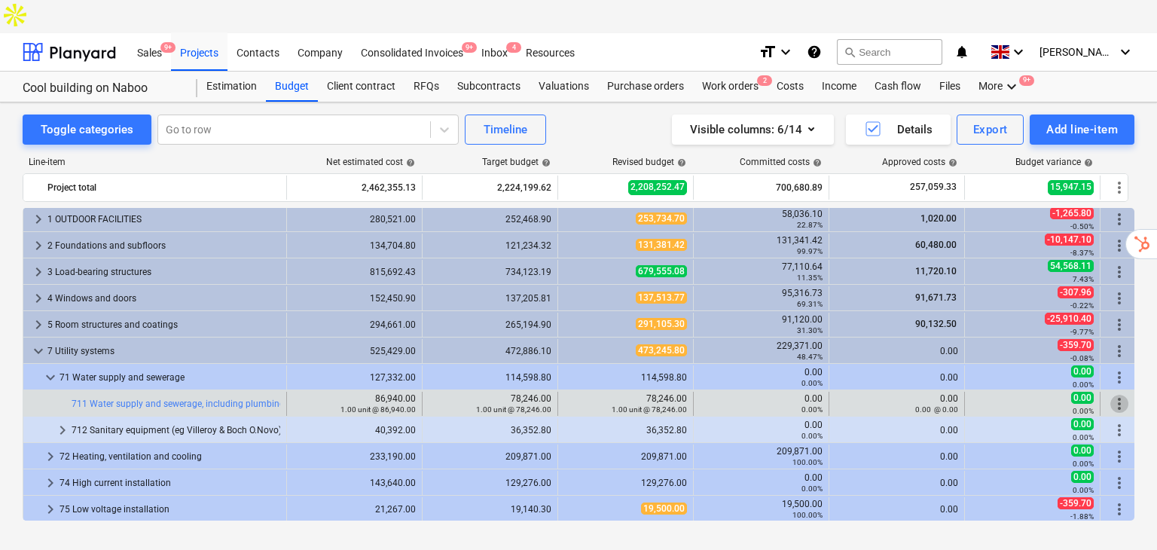
click at [1115, 395] on span "more_vert" at bounding box center [1119, 404] width 18 height 18
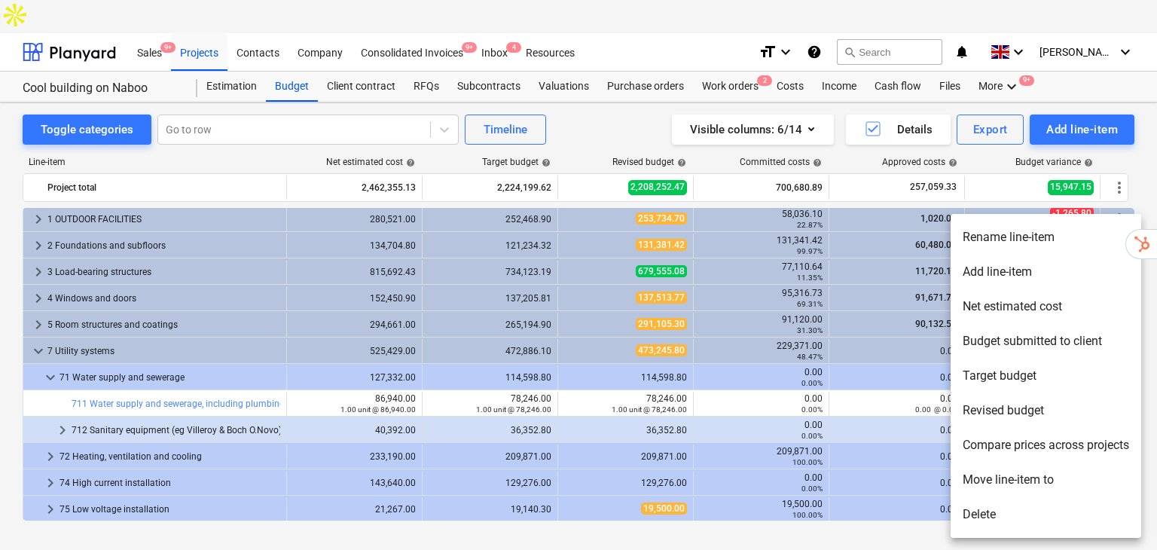
click at [35, 417] on div at bounding box center [578, 275] width 1157 height 550
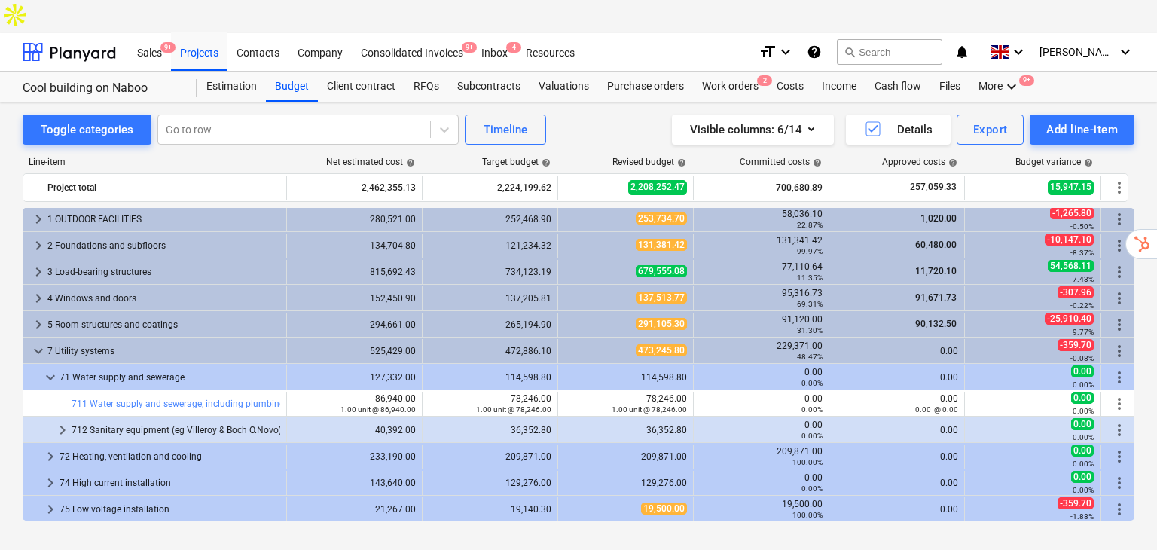
click at [45, 447] on span "keyboard_arrow_right" at bounding box center [50, 456] width 18 height 18
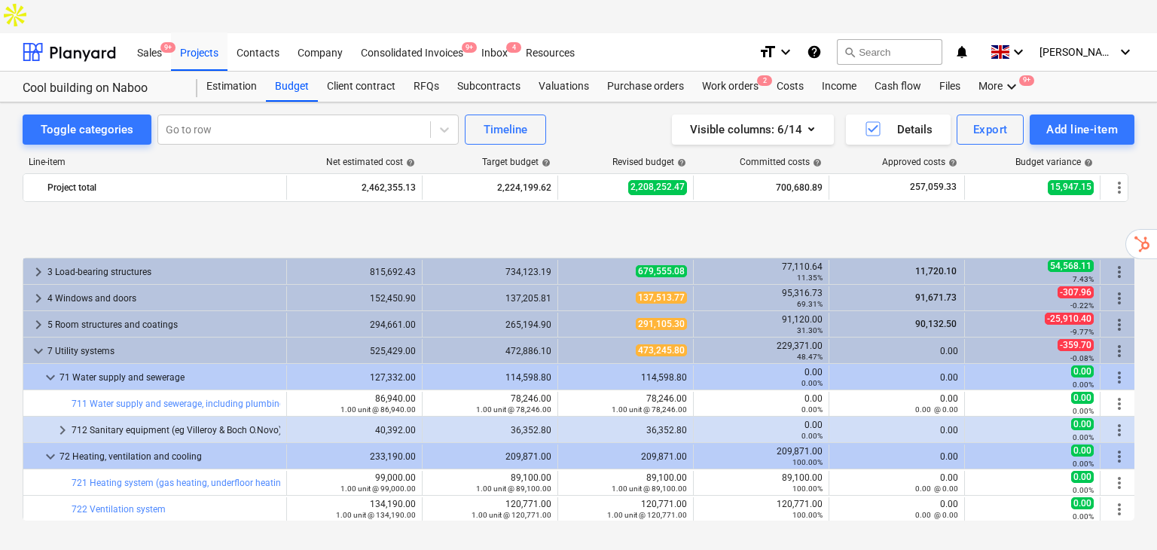
scroll to position [104, 0]
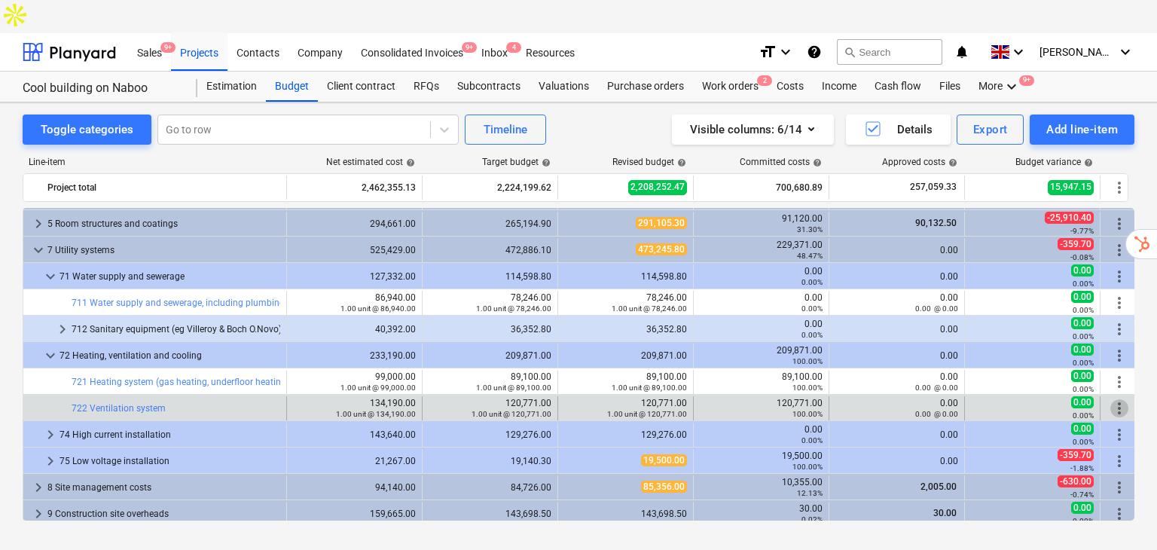
click at [1115, 399] on span "more_vert" at bounding box center [1119, 408] width 18 height 18
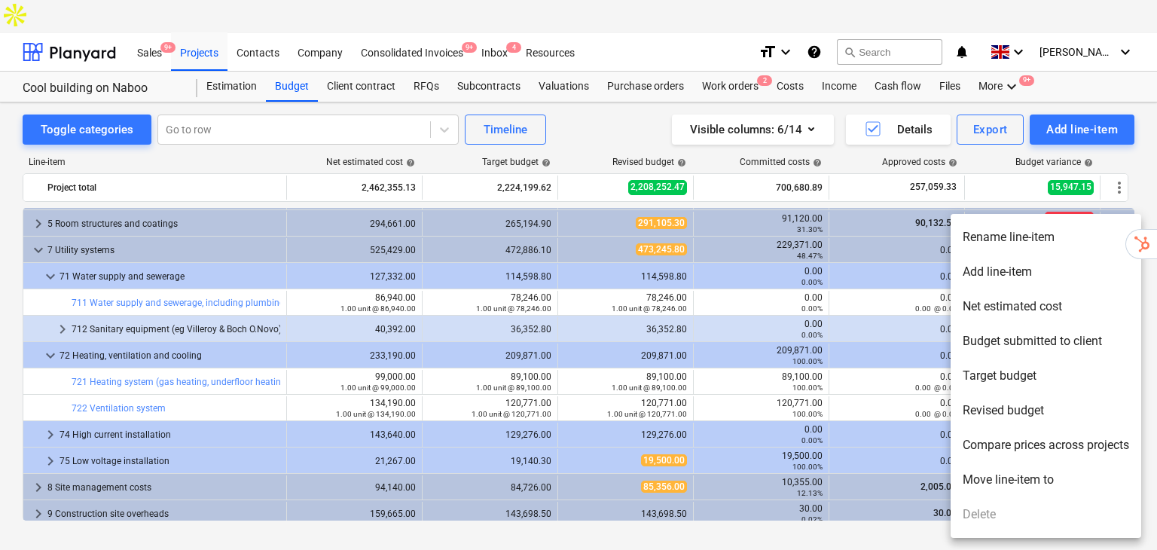
click at [1039, 270] on li "Add line-item" at bounding box center [1046, 272] width 191 height 35
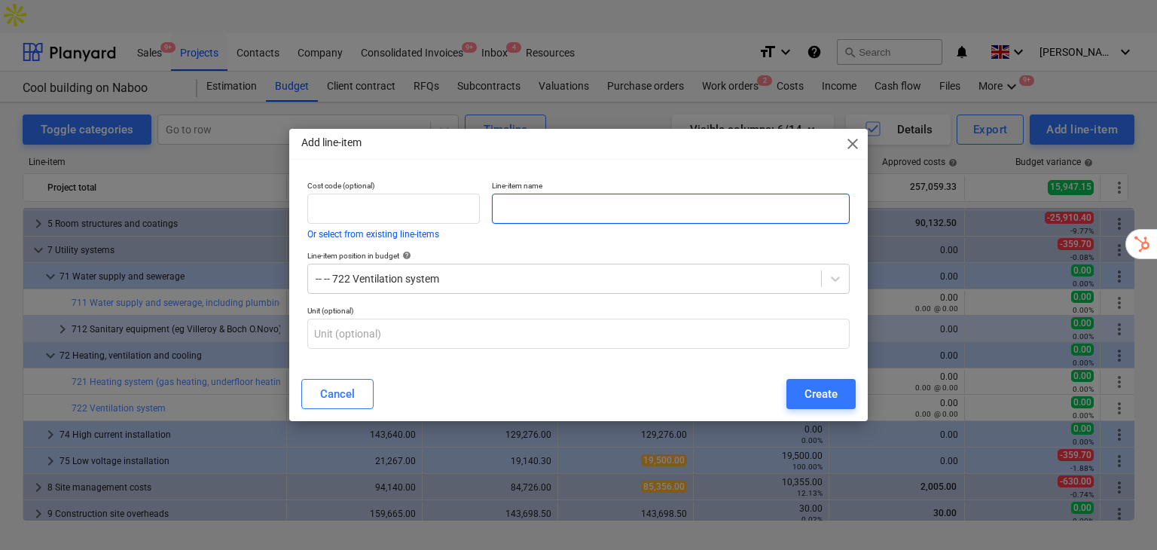
click at [609, 200] on input "text" at bounding box center [671, 209] width 358 height 30
type input "ABC"
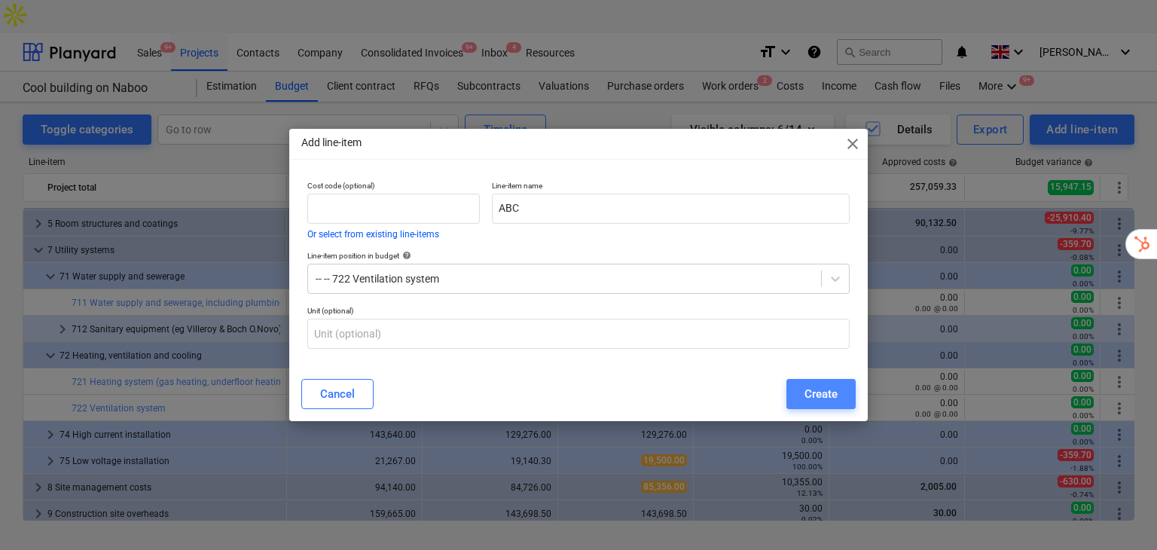
click at [824, 392] on div "Create" at bounding box center [820, 394] width 33 height 20
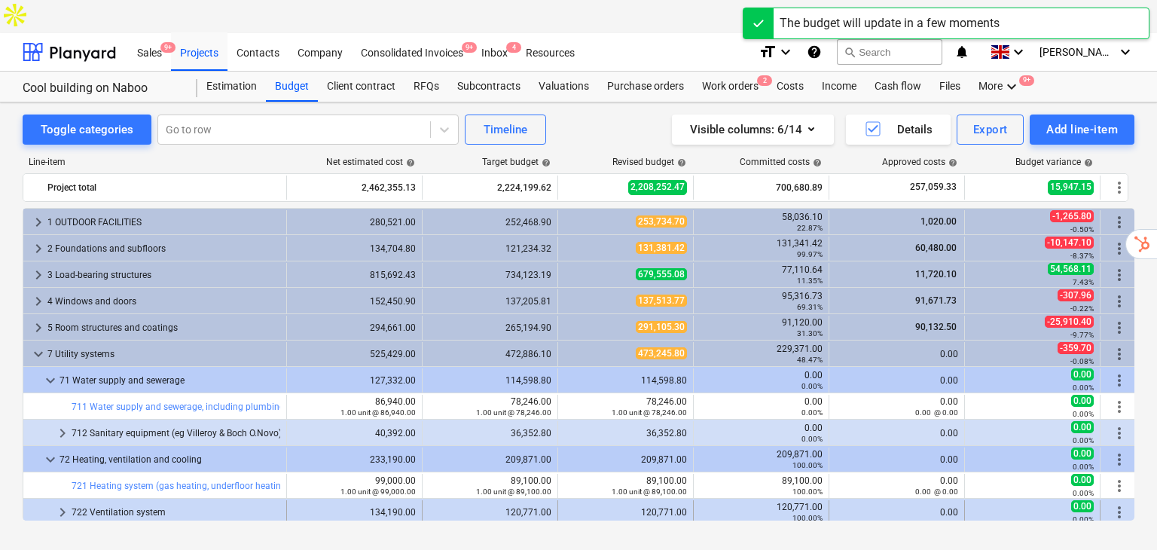
scroll to position [104, 0]
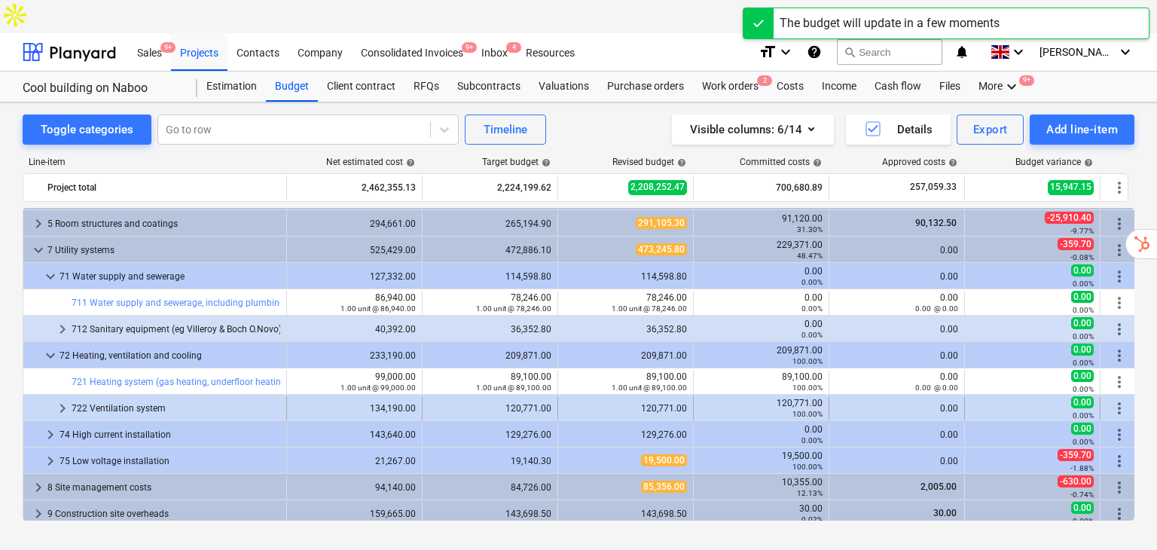
click at [56, 399] on span "keyboard_arrow_right" at bounding box center [62, 408] width 18 height 18
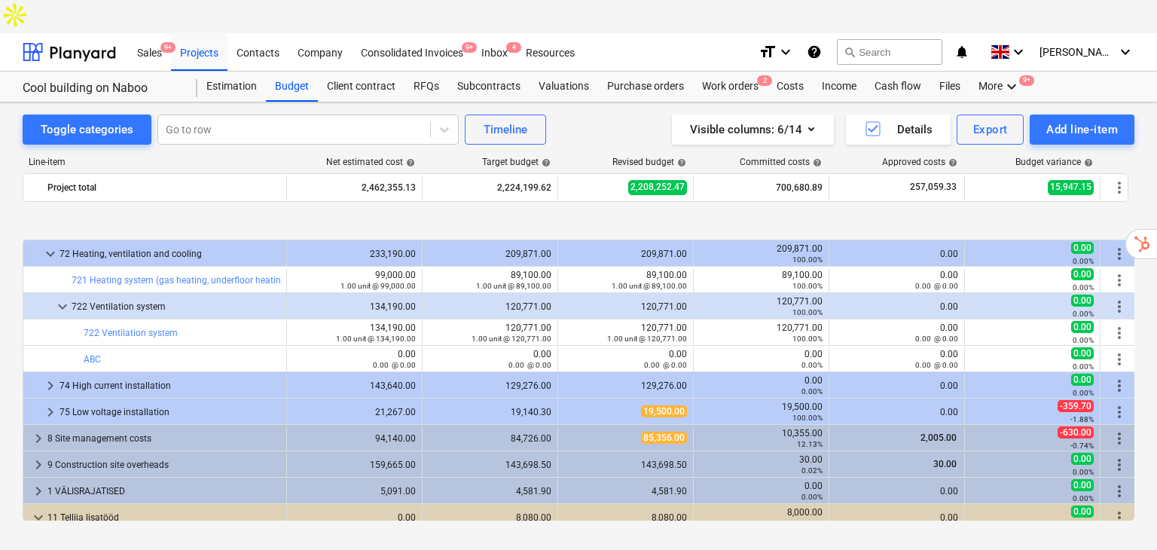
scroll to position [267, 0]
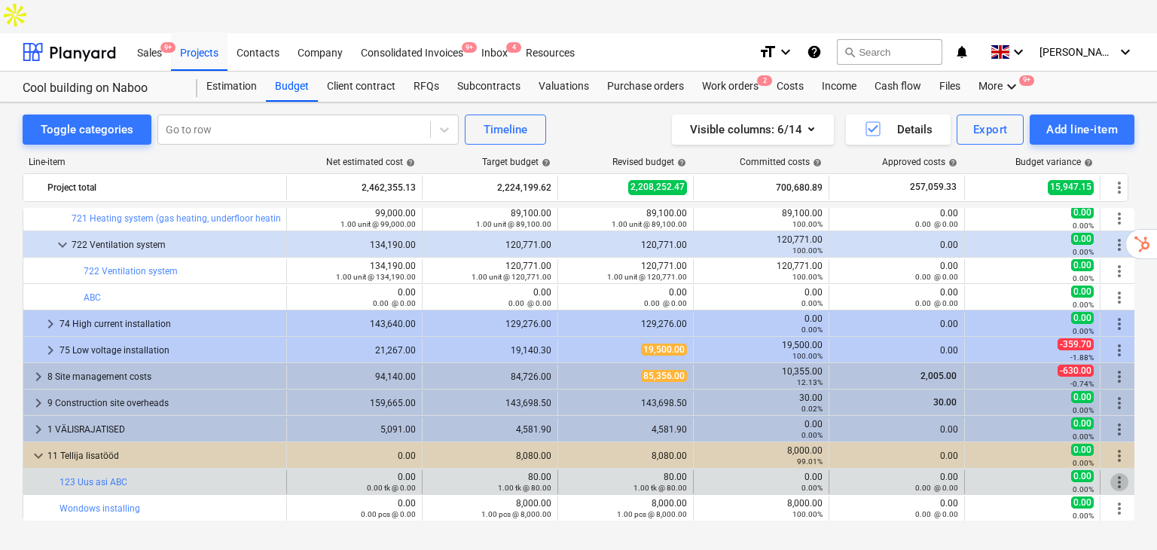
click at [1122, 473] on span "more_vert" at bounding box center [1119, 482] width 18 height 18
